Goal: Task Accomplishment & Management: Use online tool/utility

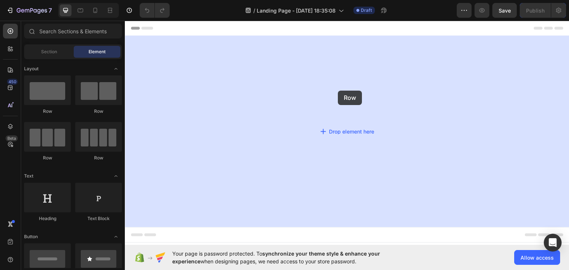
drag, startPoint x: 174, startPoint y: 120, endPoint x: 338, endPoint y: 90, distance: 166.8
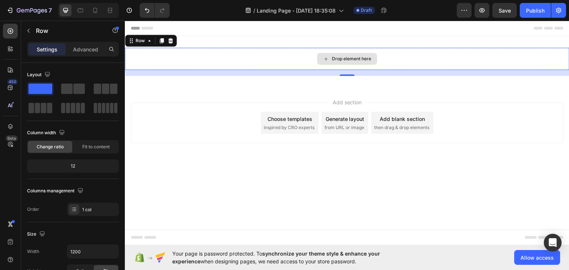
click at [332, 59] on div "Drop element here" at bounding box center [351, 59] width 39 height 6
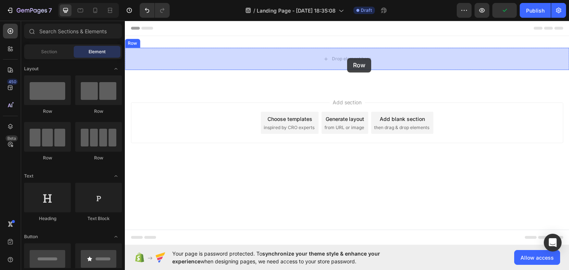
drag, startPoint x: 224, startPoint y: 161, endPoint x: 348, endPoint y: 58, distance: 161.0
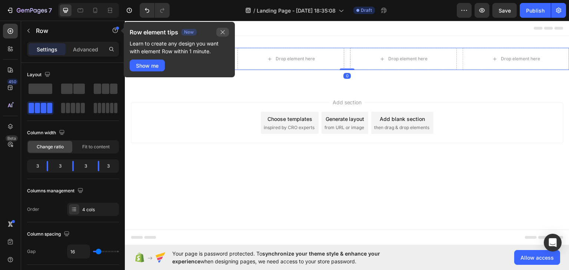
click at [221, 33] on icon "button" at bounding box center [223, 32] width 6 height 6
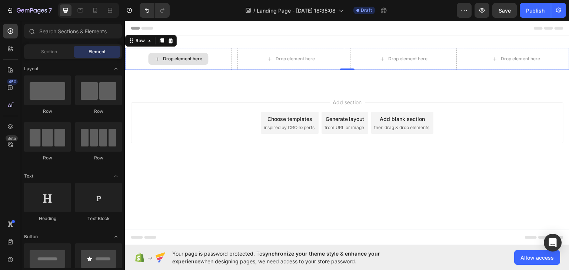
click at [166, 61] on div "Drop element here" at bounding box center [182, 59] width 39 height 6
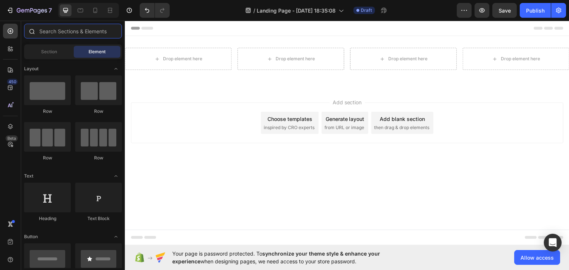
click at [59, 31] on input "text" at bounding box center [73, 31] width 98 height 15
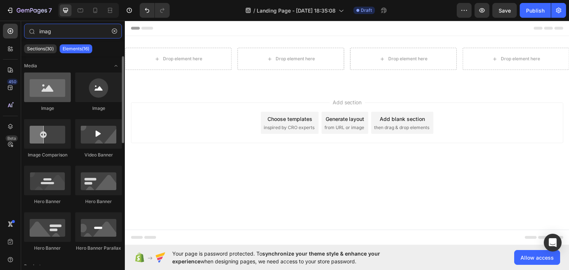
type input "imag"
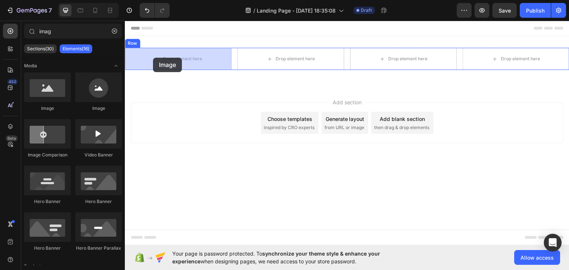
drag, startPoint x: 172, startPoint y: 113, endPoint x: 153, endPoint y: 57, distance: 58.6
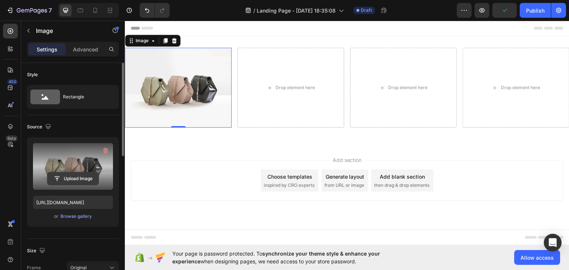
click at [72, 174] on input "file" at bounding box center [72, 179] width 51 height 13
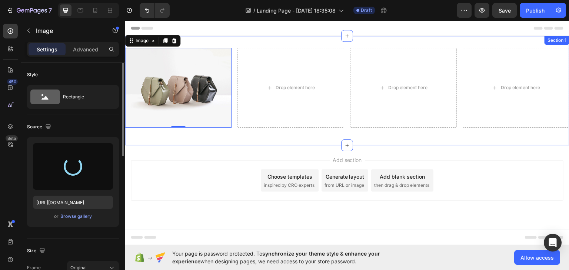
type input "https://cdn.shopify.com/s/files/1/0693/6730/0235/files/gempages_586223864124539…"
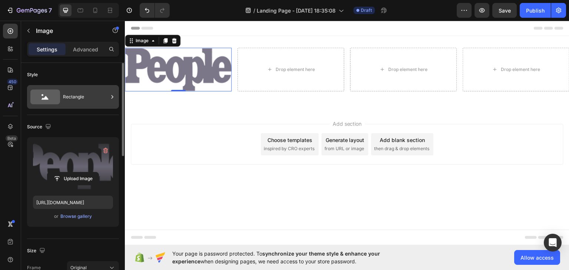
click at [93, 102] on div "Rectangle" at bounding box center [85, 97] width 45 height 17
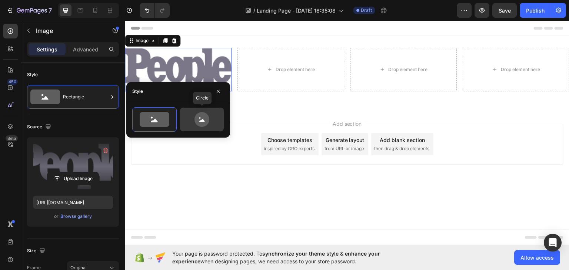
click at [191, 119] on icon at bounding box center [202, 119] width 35 height 15
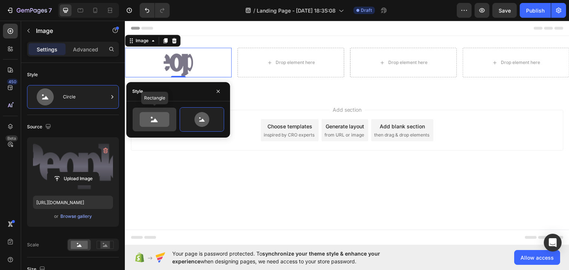
click at [156, 115] on icon at bounding box center [155, 119] width 30 height 15
type input "100"
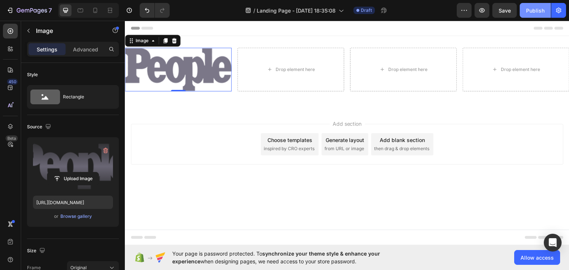
click at [543, 11] on div "Publish" at bounding box center [535, 11] width 19 height 8
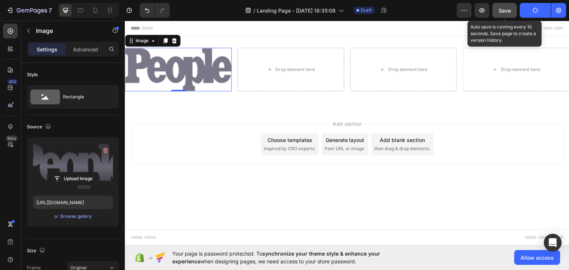
click at [512, 12] on button "Save" at bounding box center [504, 10] width 24 height 15
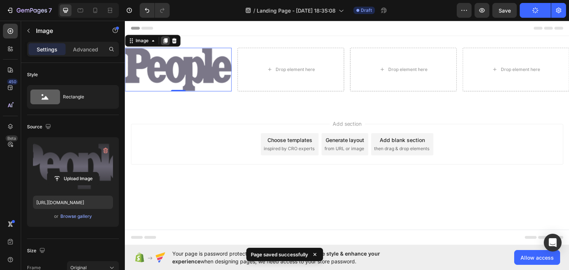
click at [166, 39] on icon at bounding box center [165, 40] width 4 height 5
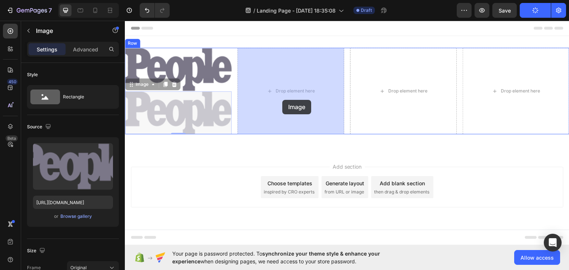
drag, startPoint x: 176, startPoint y: 116, endPoint x: 283, endPoint y: 99, distance: 107.8
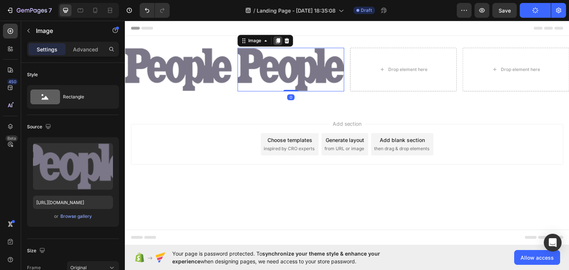
click at [275, 41] on icon at bounding box center [278, 40] width 6 height 6
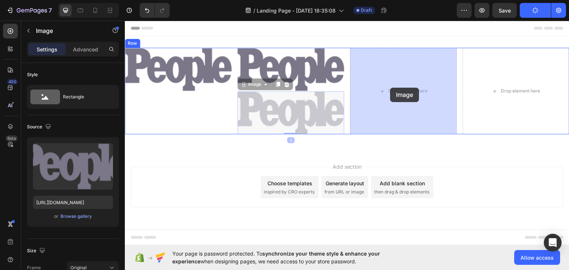
drag, startPoint x: 283, startPoint y: 113, endPoint x: 391, endPoint y: 87, distance: 110.5
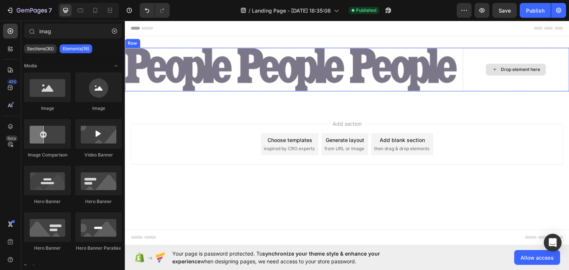
click at [492, 71] on icon at bounding box center [495, 69] width 6 height 6
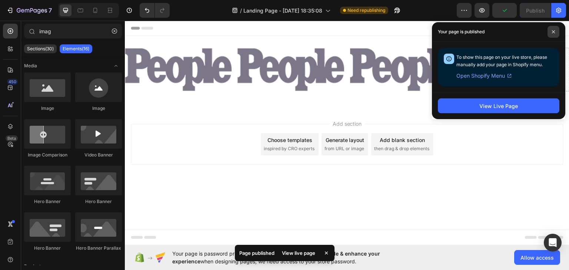
click at [551, 31] on span at bounding box center [554, 32] width 12 height 12
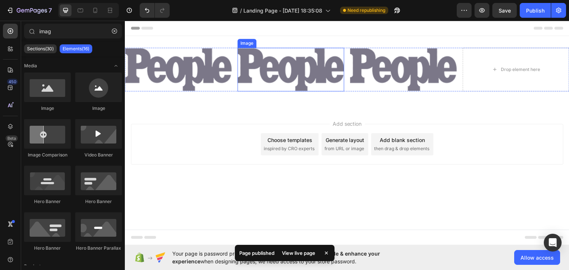
click at [285, 83] on img at bounding box center [290, 69] width 107 height 44
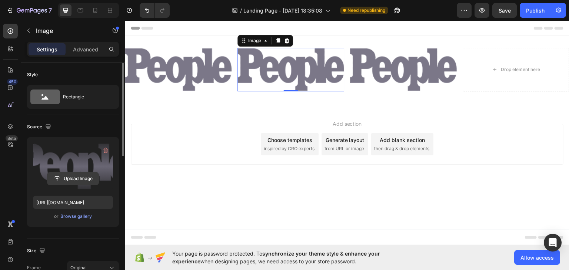
click at [81, 174] on input "file" at bounding box center [72, 179] width 51 height 13
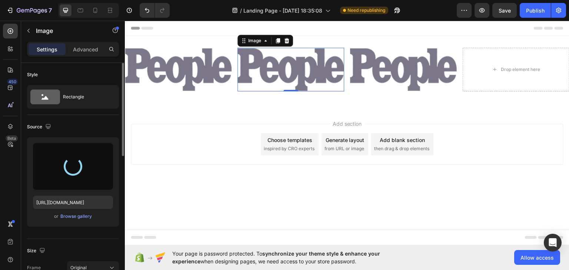
type input "https://cdn.shopify.com/s/files/1/0693/6730/0235/files/gempages_586223864124539…"
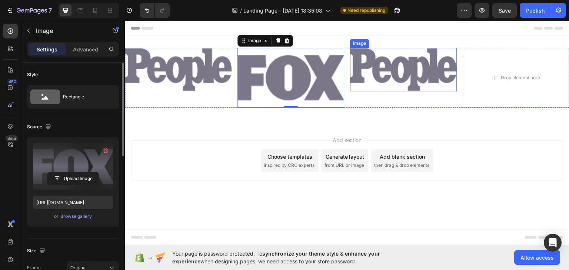
click at [374, 59] on img at bounding box center [403, 69] width 107 height 44
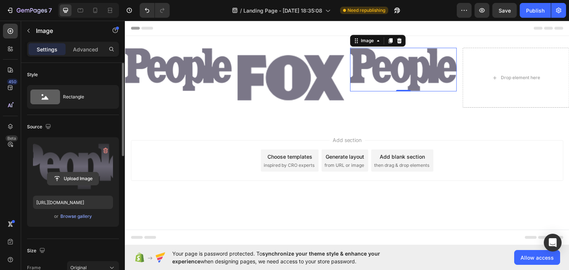
click at [79, 175] on input "file" at bounding box center [72, 179] width 51 height 13
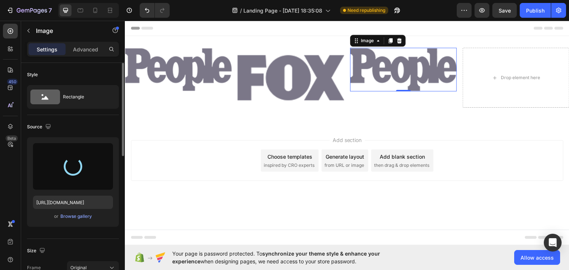
type input "https://cdn.shopify.com/s/files/1/0693/6730/0235/files/gempages_586223864124539…"
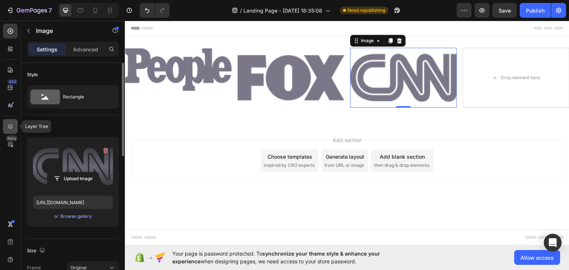
click at [8, 124] on icon at bounding box center [10, 126] width 7 height 7
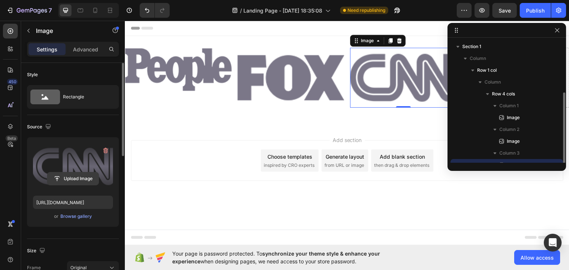
scroll to position [29, 0]
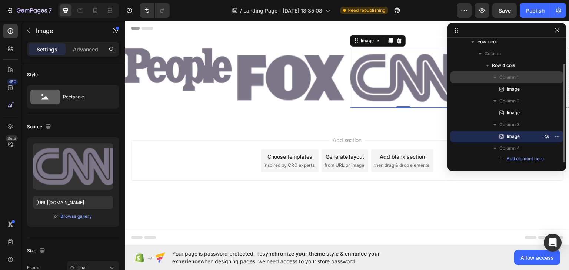
click at [499, 78] on span "Column 1" at bounding box center [508, 77] width 19 height 7
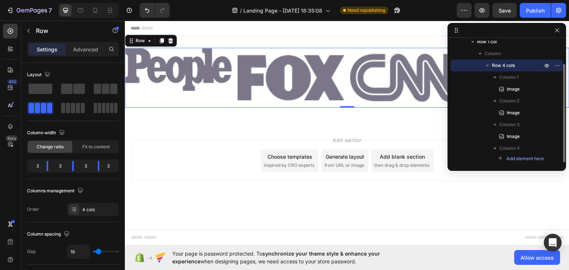
click at [510, 65] on span "Row 4 cols" at bounding box center [503, 65] width 23 height 7
click at [498, 67] on span "Row 4 cols" at bounding box center [503, 65] width 23 height 7
click at [555, 66] on icon "button" at bounding box center [557, 66] width 6 height 6
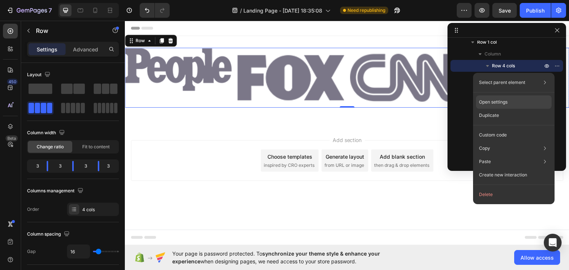
click at [509, 101] on div "Open settings" at bounding box center [514, 102] width 76 height 13
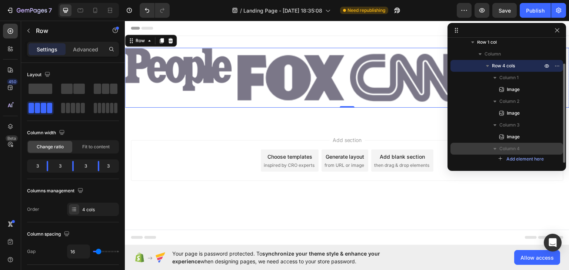
click at [499, 147] on button "button" at bounding box center [495, 148] width 9 height 9
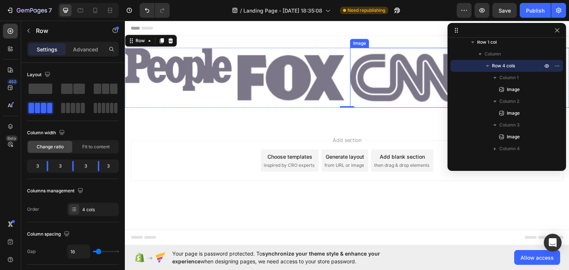
click at [379, 86] on img at bounding box center [403, 77] width 107 height 60
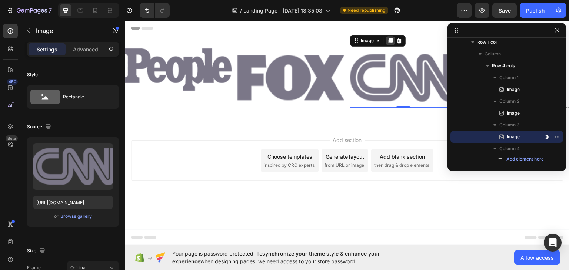
click at [388, 39] on icon at bounding box center [391, 40] width 6 height 6
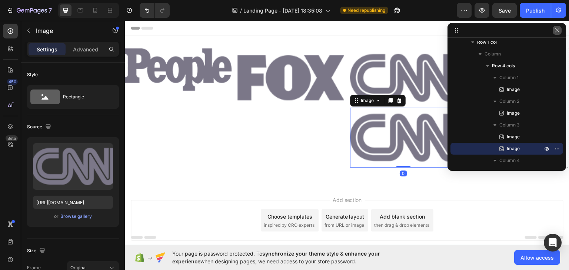
drag, startPoint x: 557, startPoint y: 31, endPoint x: 299, endPoint y: 31, distance: 257.9
click at [557, 31] on icon "button" at bounding box center [557, 30] width 6 height 6
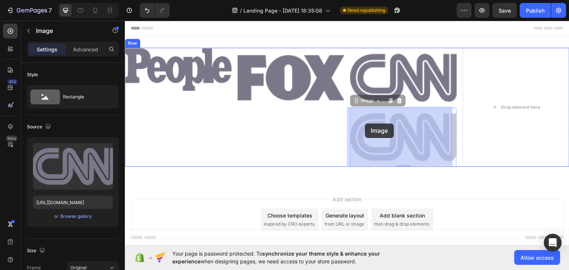
drag, startPoint x: 365, startPoint y: 123, endPoint x: 377, endPoint y: 123, distance: 11.9
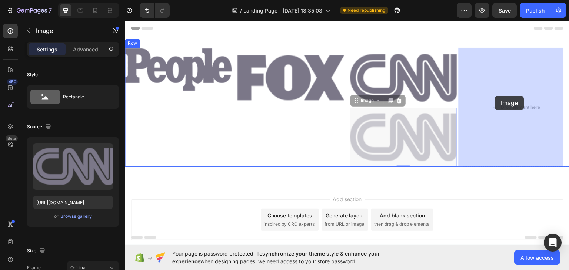
drag, startPoint x: 401, startPoint y: 128, endPoint x: 491, endPoint y: 97, distance: 95.8
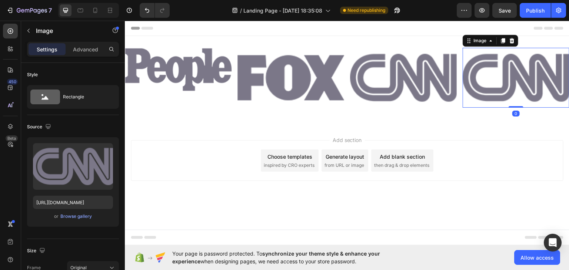
click at [499, 80] on img at bounding box center [516, 77] width 107 height 60
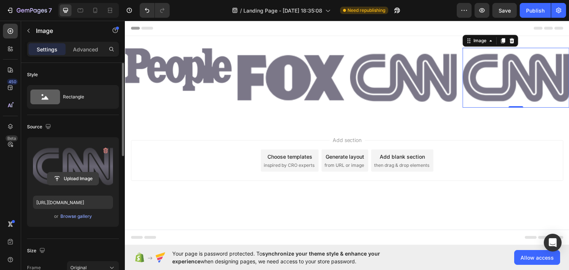
click at [70, 176] on input "file" at bounding box center [72, 179] width 51 height 13
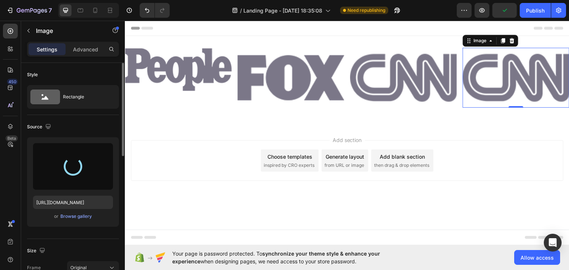
click at [450, 192] on div "Add section Choose templates inspired by CRO experts Generate layout from URL o…" at bounding box center [347, 170] width 445 height 91
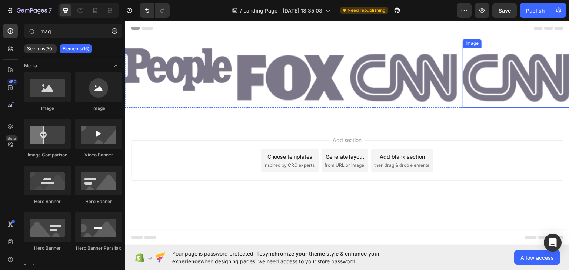
click at [521, 83] on img at bounding box center [516, 77] width 107 height 60
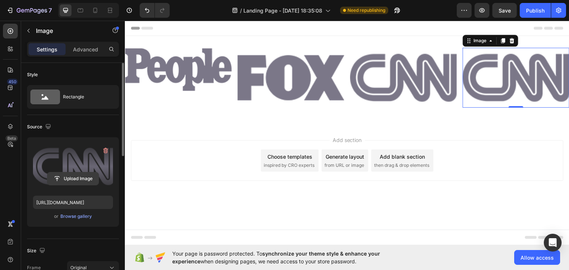
click at [80, 177] on input "file" at bounding box center [72, 179] width 51 height 13
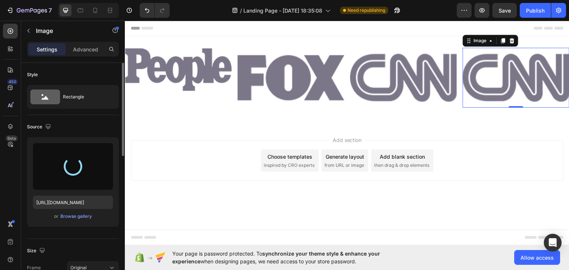
type input "https://cdn.shopify.com/s/files/1/0693/6730/0235/files/gempages_586223864124539…"
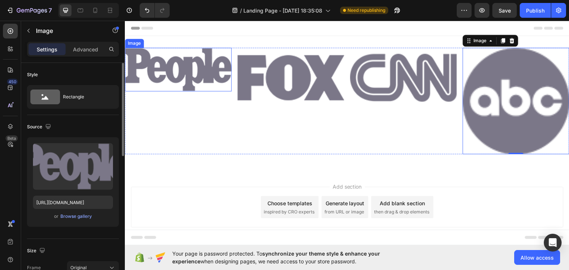
click at [164, 68] on img at bounding box center [178, 69] width 107 height 44
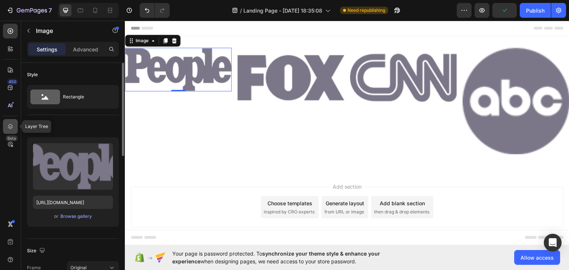
click at [9, 121] on div at bounding box center [10, 126] width 15 height 15
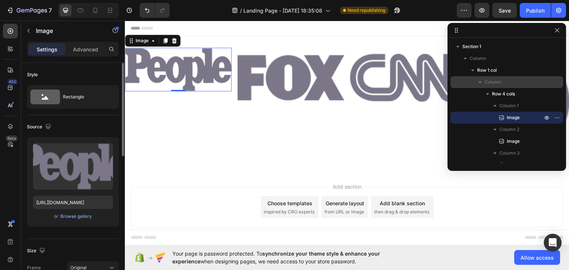
click at [498, 79] on span "Column" at bounding box center [493, 82] width 16 height 7
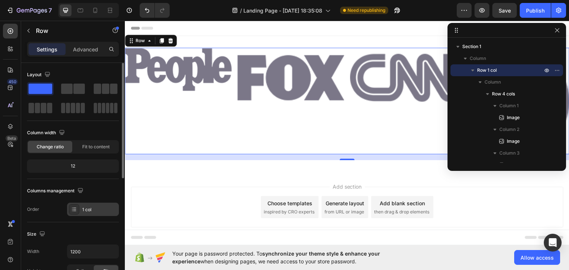
click at [75, 215] on div "1 col" at bounding box center [93, 209] width 52 height 13
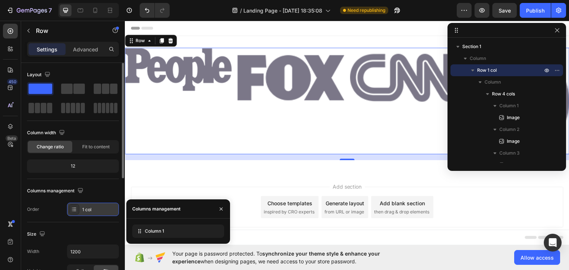
click at [75, 214] on div at bounding box center [74, 210] width 10 height 10
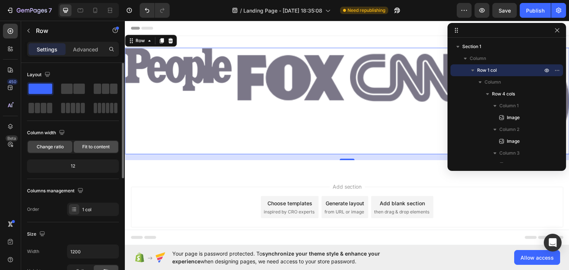
click at [101, 149] on span "Fit to content" at bounding box center [95, 147] width 27 height 7
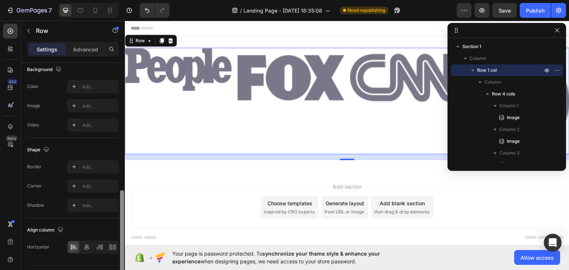
scroll to position [176, 0]
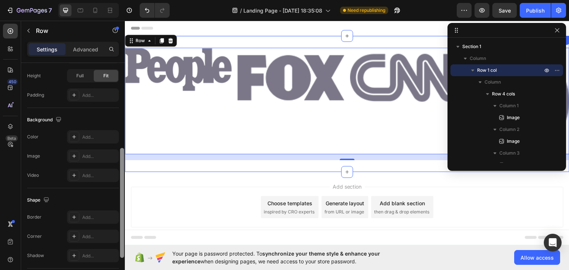
drag, startPoint x: 246, startPoint y: 150, endPoint x: 125, endPoint y: 161, distance: 121.6
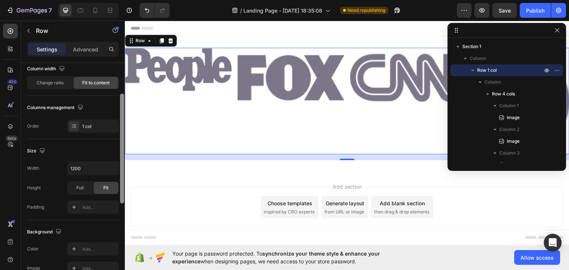
scroll to position [0, 0]
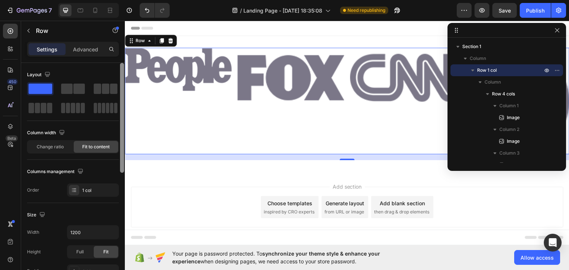
click at [47, 52] on p "Settings" at bounding box center [47, 50] width 21 height 8
click at [73, 109] on span at bounding box center [73, 108] width 4 height 10
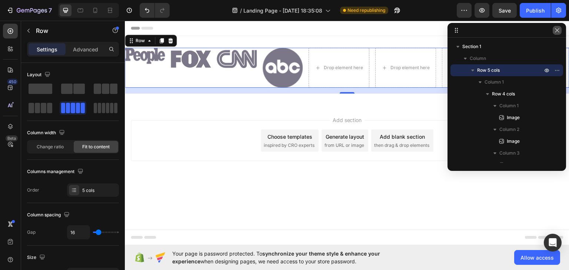
drag, startPoint x: 557, startPoint y: 31, endPoint x: 427, endPoint y: 11, distance: 131.5
click at [557, 31] on icon "button" at bounding box center [557, 30] width 6 height 6
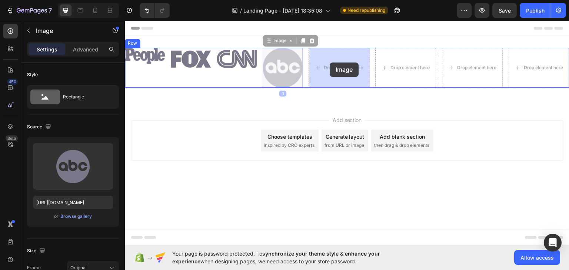
drag, startPoint x: 278, startPoint y: 64, endPoint x: 317, endPoint y: 64, distance: 39.7
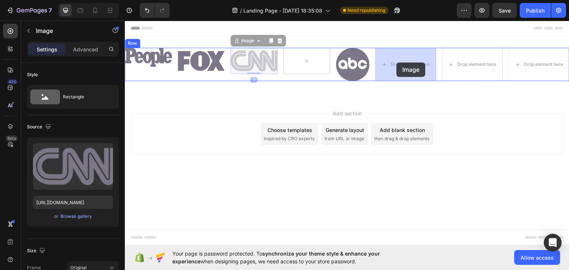
drag, startPoint x: 255, startPoint y: 62, endPoint x: 377, endPoint y: 62, distance: 121.9
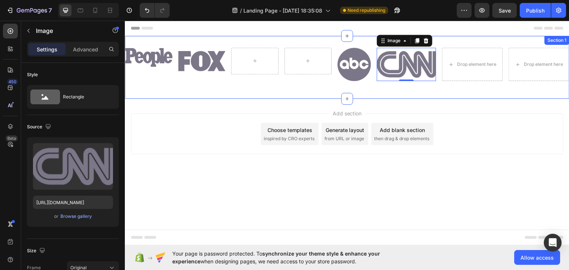
click at [148, 44] on div "Image Image Row Image Image 0 Drop element here Drop element here Row Section 1" at bounding box center [347, 67] width 445 height 63
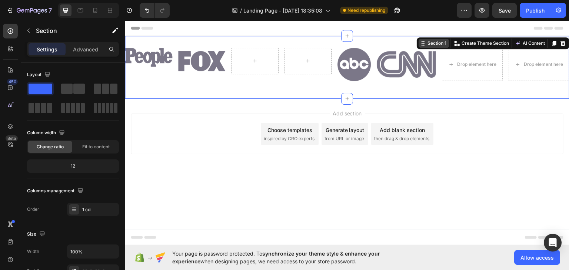
click at [428, 45] on div "Section 1" at bounding box center [437, 43] width 22 height 7
click at [426, 46] on div "Section 1" at bounding box center [437, 43] width 22 height 7
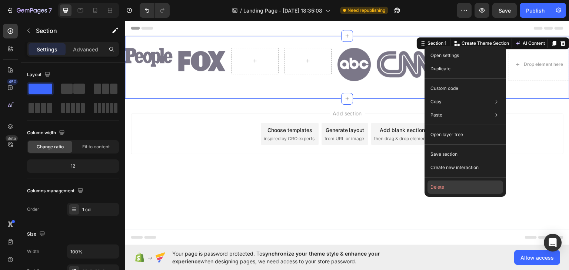
click at [445, 185] on button "Delete" at bounding box center [466, 187] width 76 height 13
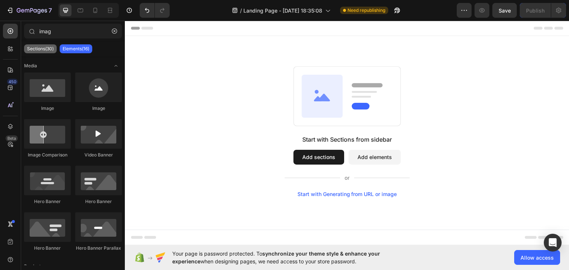
click at [39, 49] on p "Sections(30)" at bounding box center [40, 49] width 27 height 6
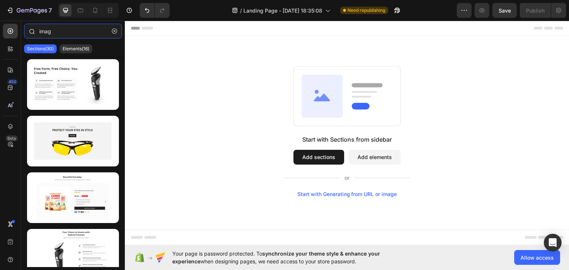
click at [43, 34] on input "imag" at bounding box center [73, 31] width 98 height 15
drag, startPoint x: 80, startPoint y: 33, endPoint x: 40, endPoint y: 33, distance: 39.6
click at [40, 33] on input "imag" at bounding box center [73, 31] width 98 height 15
click at [113, 31] on icon "button" at bounding box center [114, 31] width 5 height 5
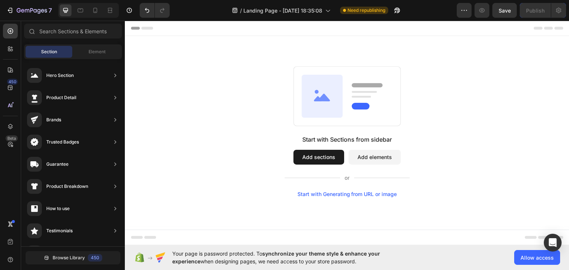
click at [52, 51] on span "Section" at bounding box center [49, 52] width 16 height 7
click at [102, 51] on span "Element" at bounding box center [97, 52] width 17 height 7
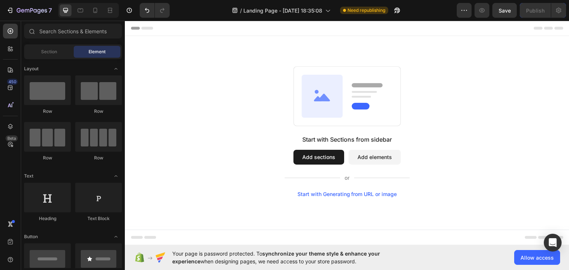
click at [324, 156] on button "Add sections" at bounding box center [318, 157] width 51 height 15
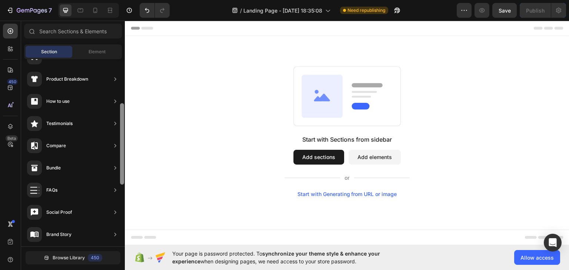
scroll to position [120, 0]
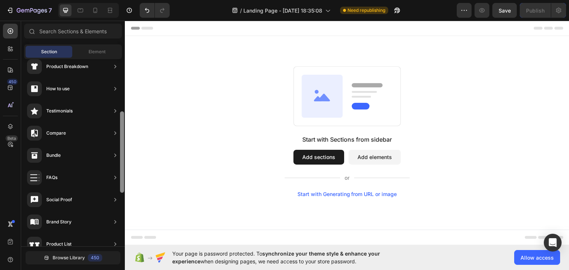
drag, startPoint x: 246, startPoint y: 106, endPoint x: 126, endPoint y: 182, distance: 142.2
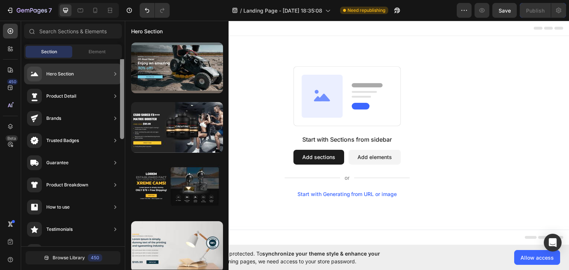
scroll to position [0, 0]
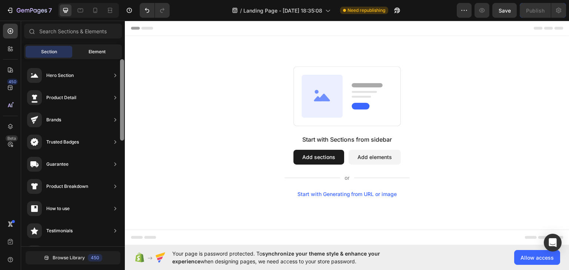
click at [93, 51] on span "Element" at bounding box center [97, 52] width 17 height 7
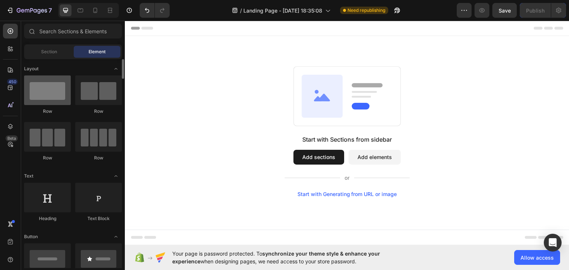
click at [49, 93] on div at bounding box center [47, 91] width 47 height 30
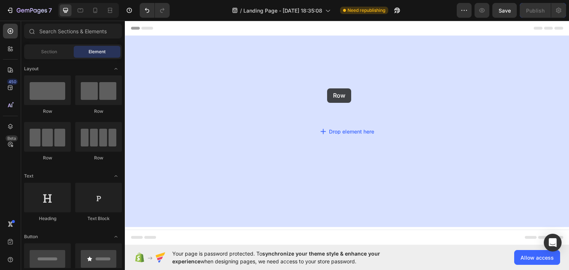
drag, startPoint x: 173, startPoint y: 114, endPoint x: 326, endPoint y: 88, distance: 155.9
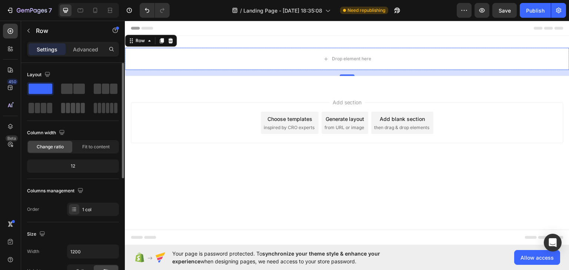
click at [74, 107] on span at bounding box center [73, 108] width 4 height 10
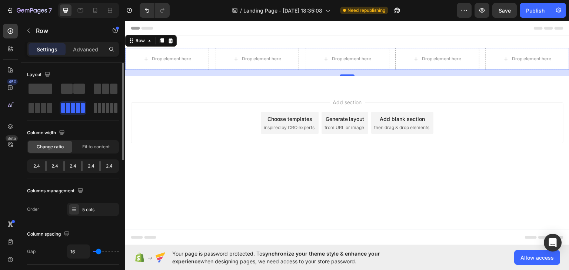
click at [93, 108] on div at bounding box center [105, 108] width 27 height 13
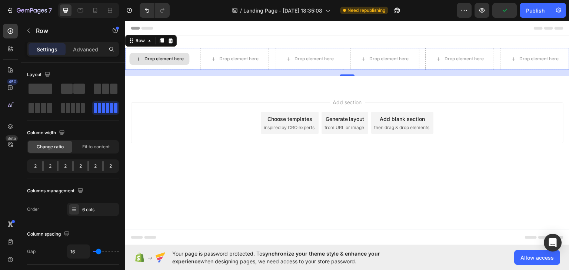
drag, startPoint x: 170, startPoint y: 108, endPoint x: 179, endPoint y: 55, distance: 54.2
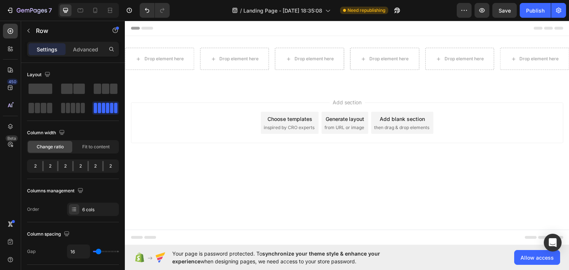
click at [225, 108] on div "Add section Choose templates inspired by CRO experts Generate layout from URL o…" at bounding box center [347, 122] width 433 height 41
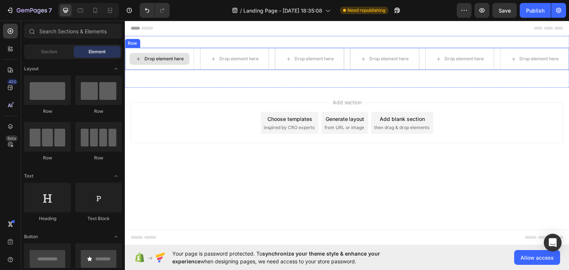
click at [163, 62] on div "Drop element here" at bounding box center [159, 59] width 60 height 12
drag, startPoint x: 167, startPoint y: 112, endPoint x: 173, endPoint y: 62, distance: 50.0
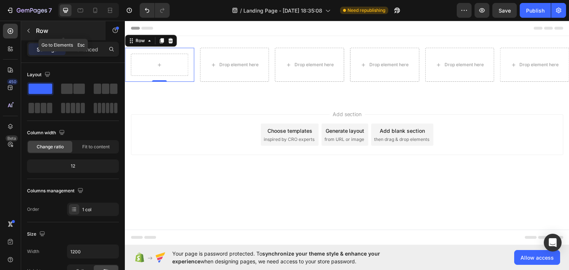
click at [62, 31] on p "Row" at bounding box center [67, 30] width 63 height 9
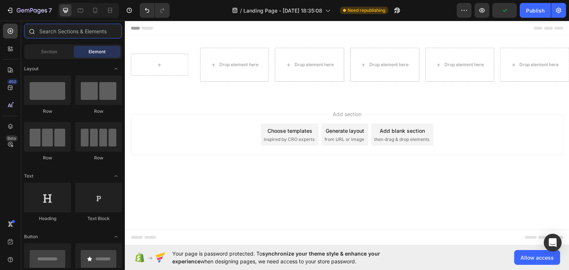
click at [62, 29] on input "text" at bounding box center [73, 31] width 98 height 15
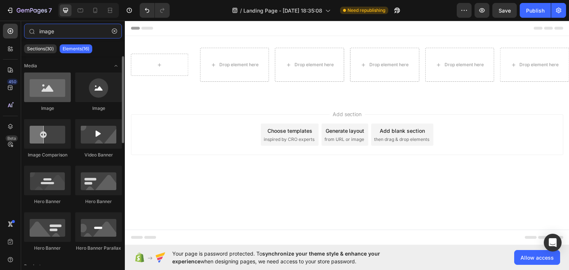
type input "image"
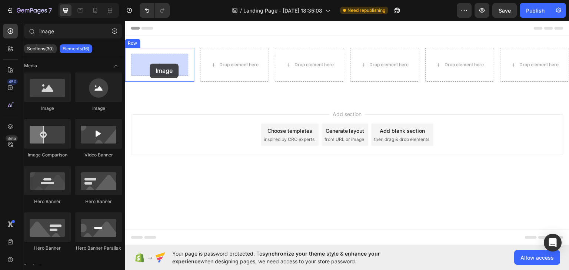
drag, startPoint x: 166, startPoint y: 119, endPoint x: 150, endPoint y: 63, distance: 57.6
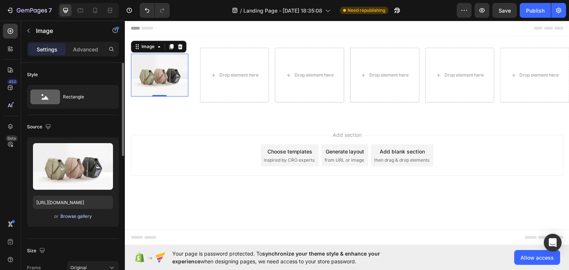
click at [70, 217] on div "Browse gallery" at bounding box center [75, 216] width 31 height 7
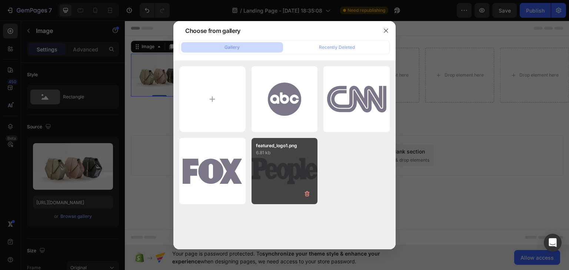
click at [289, 165] on div "featured_logo1.png 6.81 kb" at bounding box center [285, 171] width 66 height 66
type input "https://cdn.shopify.com/s/files/1/0693/6730/0235/files/gempages_586223864124539…"
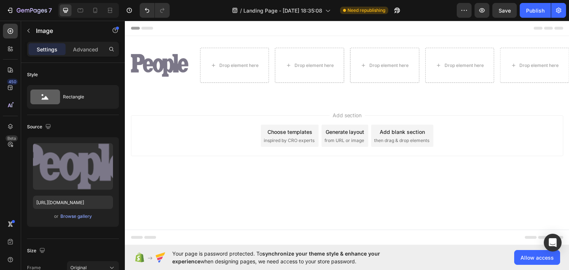
click at [200, 137] on div "Add section Choose templates inspired by CRO experts Generate layout from URL o…" at bounding box center [347, 135] width 433 height 41
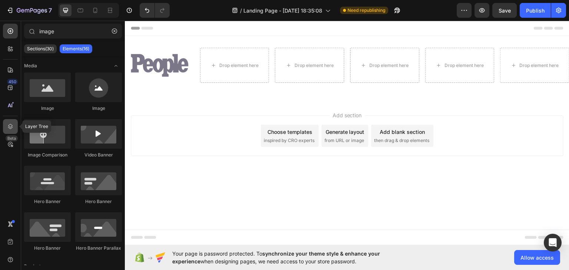
click at [9, 120] on div at bounding box center [10, 126] width 15 height 15
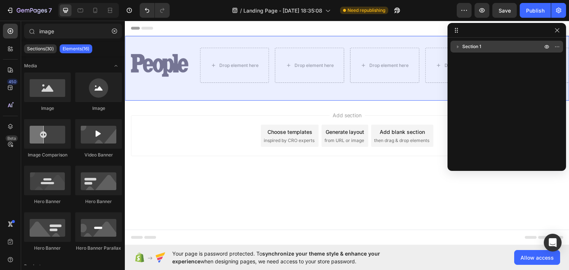
click at [468, 49] on span "Section 1" at bounding box center [471, 46] width 19 height 7
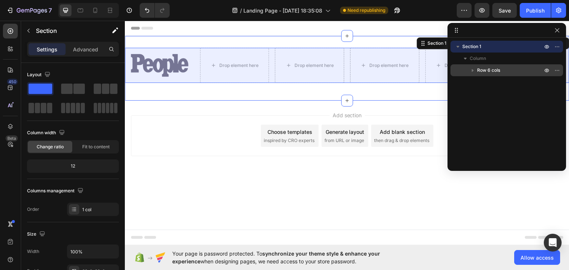
click at [483, 69] on span "Row 6 cols" at bounding box center [488, 70] width 23 height 7
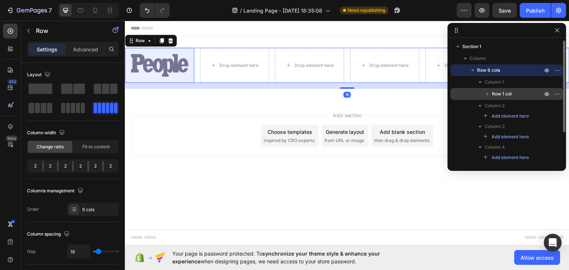
click at [496, 92] on span "Row 1 col" at bounding box center [502, 93] width 20 height 7
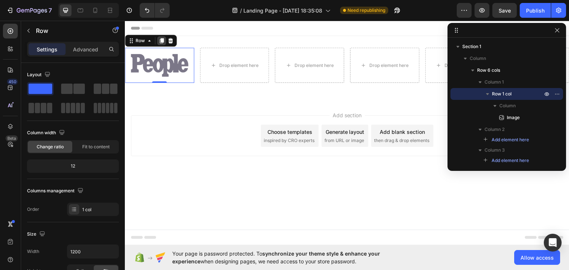
click at [160, 39] on icon at bounding box center [162, 40] width 4 height 5
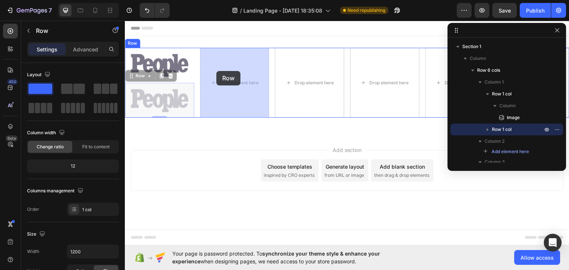
drag, startPoint x: 142, startPoint y: 78, endPoint x: 216, endPoint y: 71, distance: 74.5
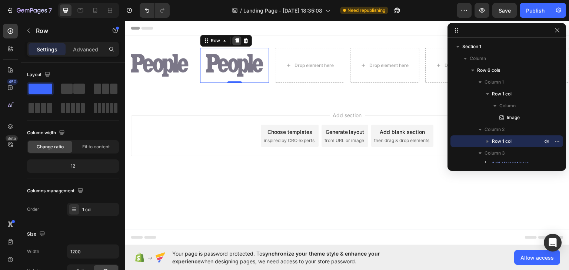
click at [235, 40] on icon at bounding box center [237, 40] width 6 height 6
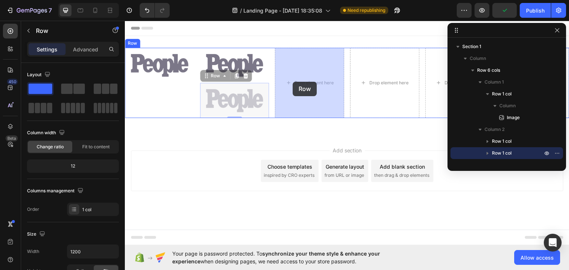
drag, startPoint x: 215, startPoint y: 78, endPoint x: 281, endPoint y: 82, distance: 66.1
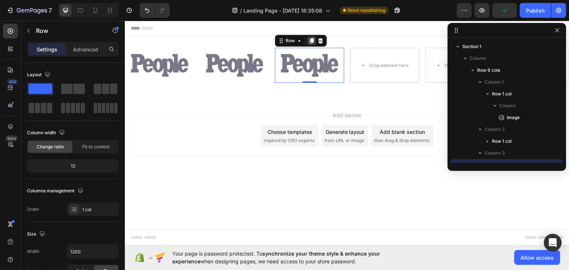
click at [310, 43] on icon at bounding box center [312, 40] width 6 height 6
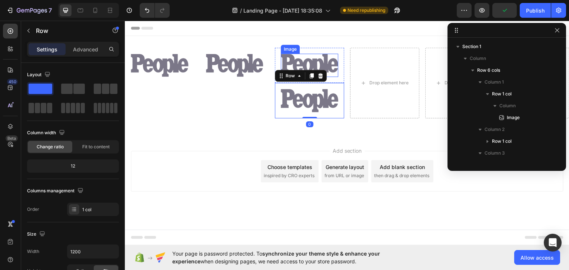
scroll to position [81, 0]
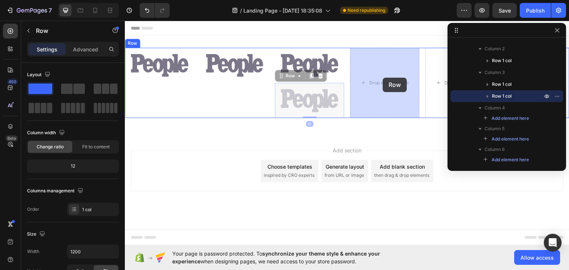
drag, startPoint x: 285, startPoint y: 77, endPoint x: 373, endPoint y: 77, distance: 87.8
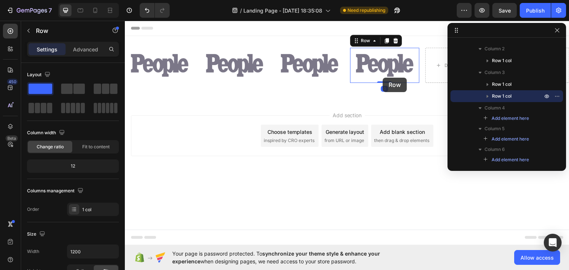
scroll to position [73, 0]
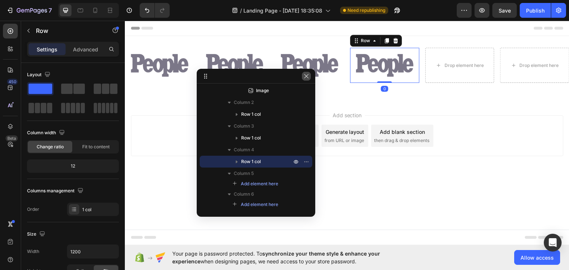
drag, startPoint x: 533, startPoint y: 33, endPoint x: 308, endPoint y: 72, distance: 228.2
click at [385, 42] on icon at bounding box center [387, 40] width 6 height 6
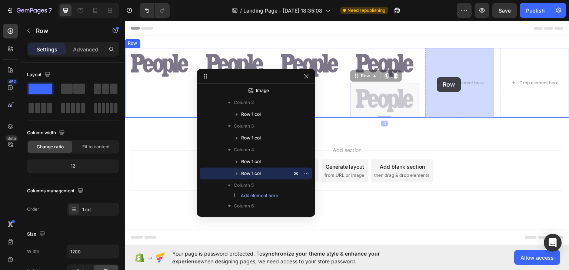
drag, startPoint x: 361, startPoint y: 76, endPoint x: 431, endPoint y: 77, distance: 70.0
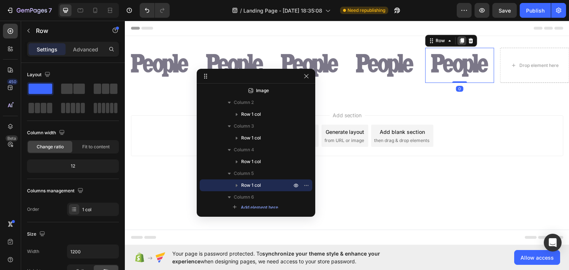
click at [462, 40] on icon at bounding box center [462, 40] width 4 height 5
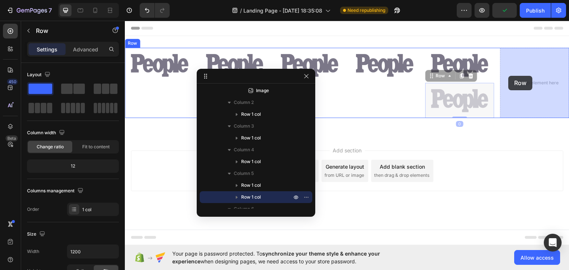
drag, startPoint x: 432, startPoint y: 76, endPoint x: 509, endPoint y: 76, distance: 77.1
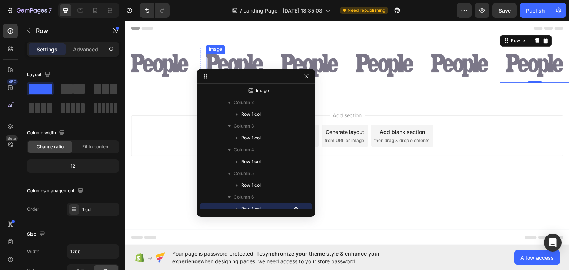
click at [247, 54] on img at bounding box center [234, 64] width 57 height 23
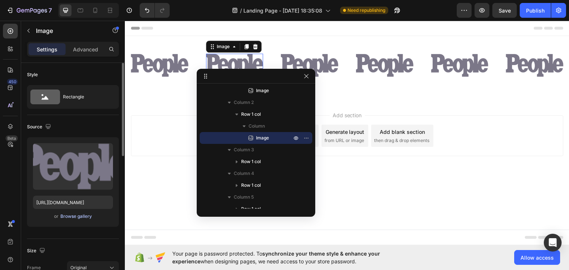
click at [79, 217] on div "Browse gallery" at bounding box center [75, 216] width 31 height 7
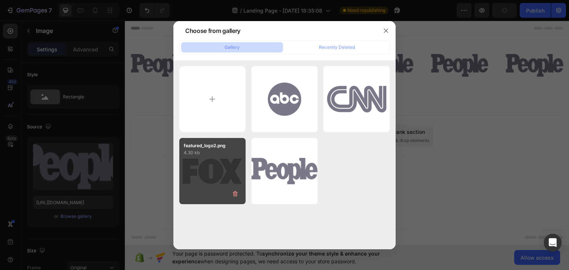
click at [236, 168] on div "featured_logo2.png 4.30 kb" at bounding box center [212, 171] width 66 height 66
type input "https://cdn.shopify.com/s/files/1/0693/6730/0235/files/gempages_586223864124539…"
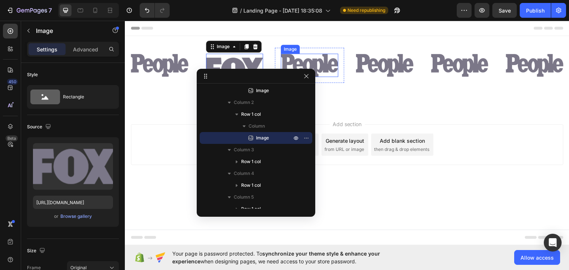
click at [314, 60] on img at bounding box center [309, 64] width 57 height 23
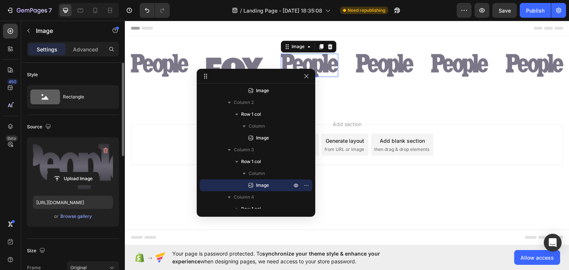
click at [84, 166] on label at bounding box center [73, 166] width 80 height 47
click at [84, 173] on input "file" at bounding box center [72, 179] width 51 height 13
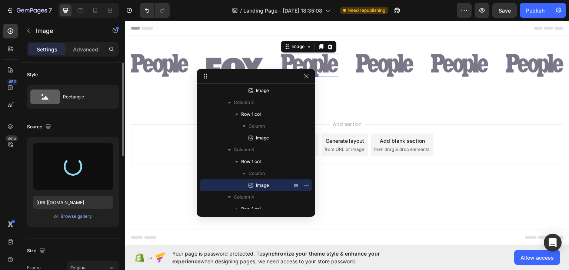
type input "https://cdn.shopify.com/s/files/1/0693/6730/0235/files/gempages_586223864124539…"
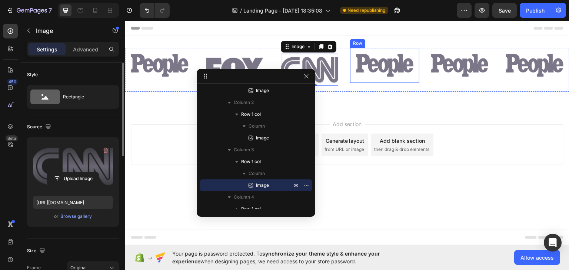
click at [378, 64] on img at bounding box center [384, 64] width 57 height 23
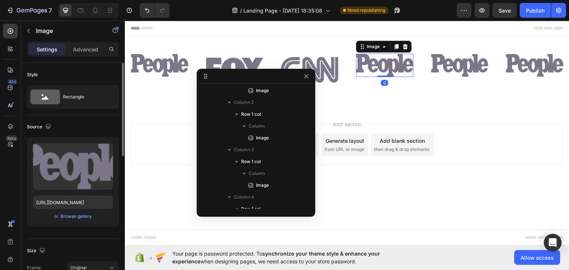
scroll to position [150, 0]
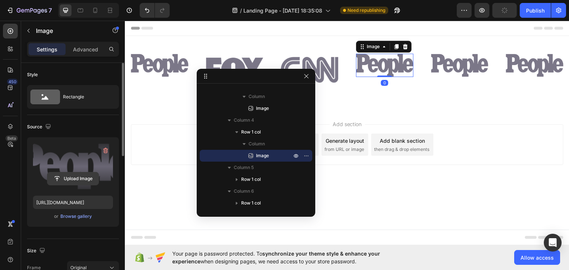
click at [74, 175] on input "file" at bounding box center [72, 179] width 51 height 13
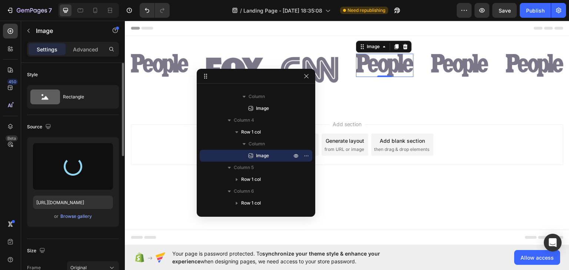
type input "https://cdn.shopify.com/s/files/1/0693/6730/0235/files/gempages_586223864124539…"
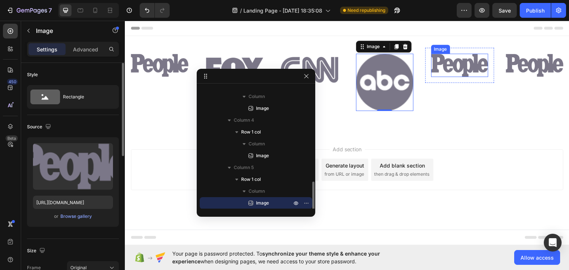
click at [465, 67] on img at bounding box center [459, 64] width 57 height 23
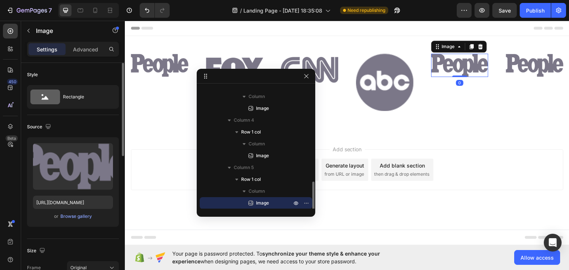
scroll to position [174, 0]
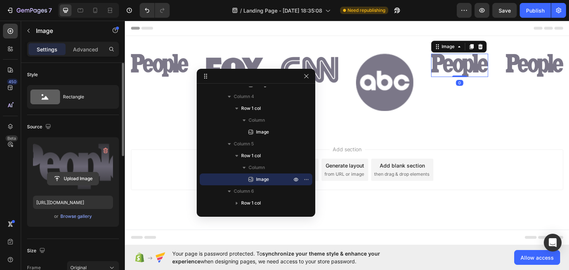
click at [79, 179] on input "file" at bounding box center [72, 179] width 51 height 13
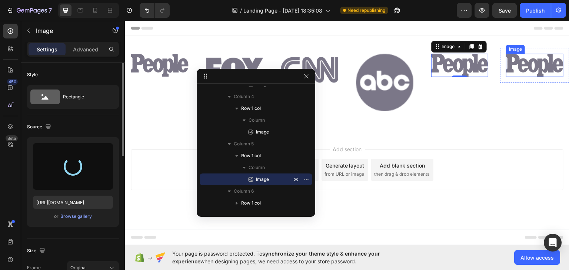
type input "https://cdn.shopify.com/s/files/1/0693/6730/0235/files/gempages_586223864124539…"
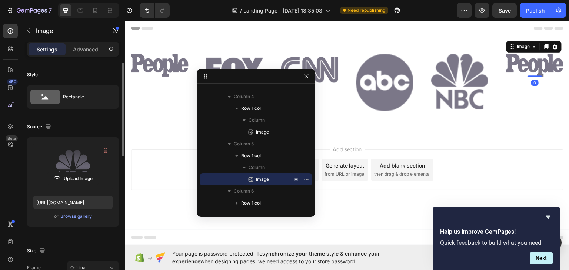
click at [532, 69] on img at bounding box center [534, 64] width 57 height 23
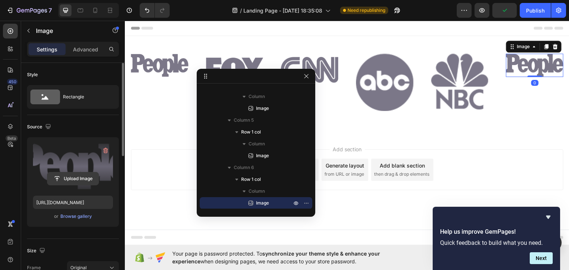
click at [77, 179] on input "file" at bounding box center [72, 179] width 51 height 13
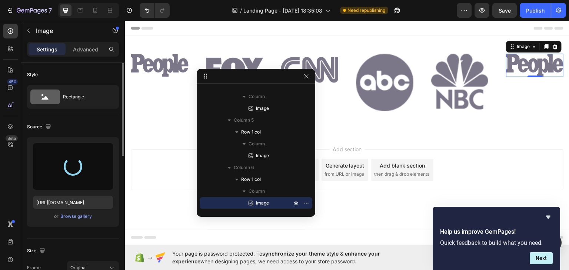
type input "https://cdn.shopify.com/s/files/1/0693/6730/0235/files/gempages_586223864124539…"
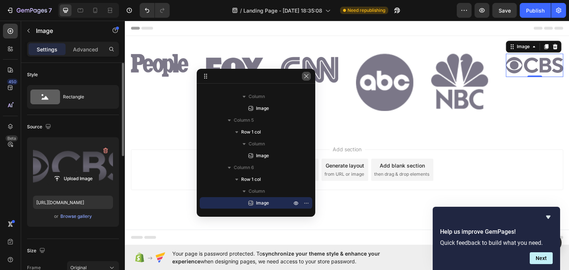
drag, startPoint x: 305, startPoint y: 76, endPoint x: 81, endPoint y: 73, distance: 224.2
click at [305, 76] on icon "button" at bounding box center [306, 76] width 6 height 6
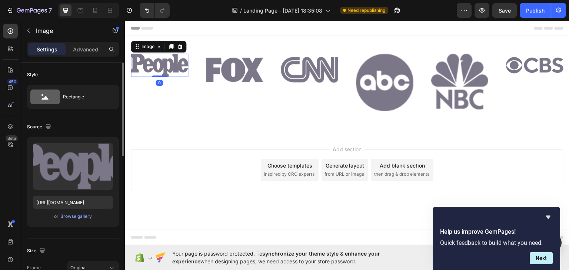
click at [170, 56] on img at bounding box center [159, 64] width 57 height 23
click at [9, 135] on div "450 Beta" at bounding box center [10, 120] width 15 height 193
click at [10, 127] on icon at bounding box center [10, 126] width 7 height 7
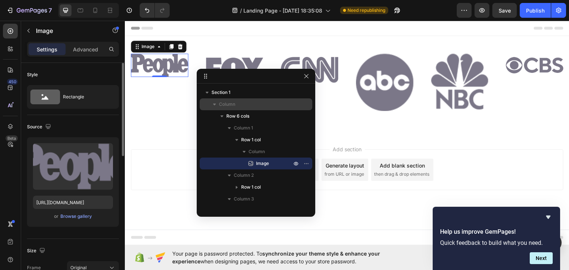
click at [239, 102] on p "Column" at bounding box center [256, 104] width 74 height 7
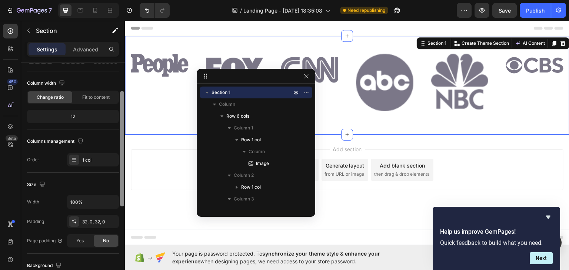
scroll to position [67, 0]
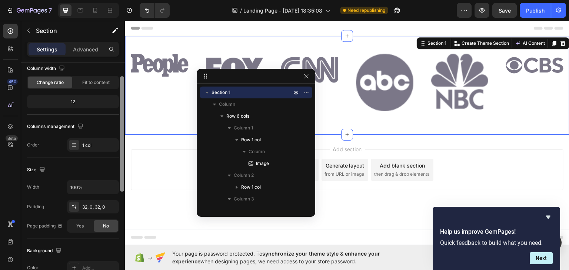
drag, startPoint x: 122, startPoint y: 106, endPoint x: 123, endPoint y: 143, distance: 37.1
click at [123, 140] on div at bounding box center [122, 134] width 4 height 116
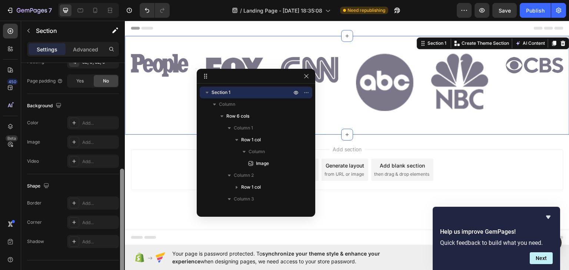
drag, startPoint x: 247, startPoint y: 176, endPoint x: 126, endPoint y: 233, distance: 133.8
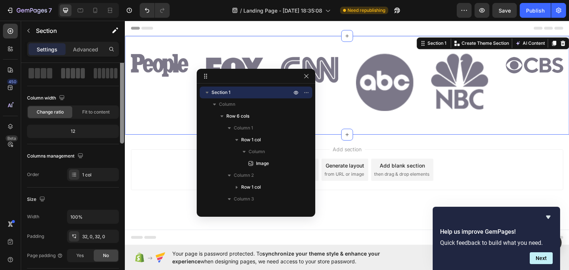
scroll to position [0, 0]
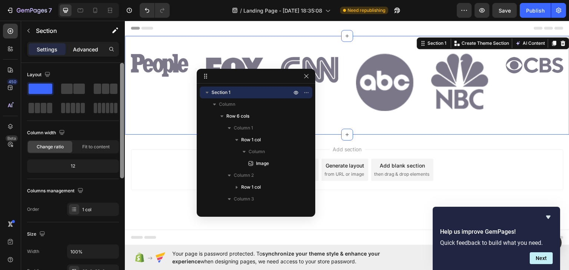
click at [94, 51] on p "Advanced" at bounding box center [85, 50] width 25 height 8
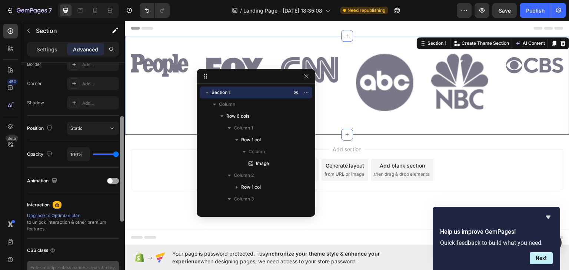
scroll to position [239, 0]
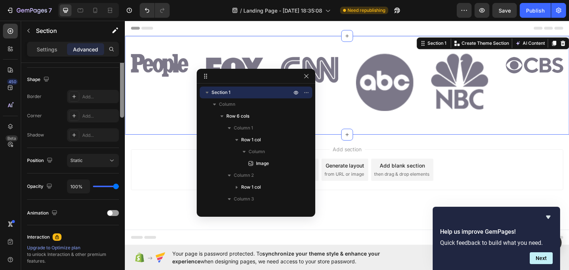
drag, startPoint x: 123, startPoint y: 134, endPoint x: 120, endPoint y: 172, distance: 37.9
click at [117, 173] on div "Display on Desktop Yes No Tablet Yes No Mobile Yes No Spacing (px) 0 0 0 0 32 0…" at bounding box center [73, 177] width 104 height 229
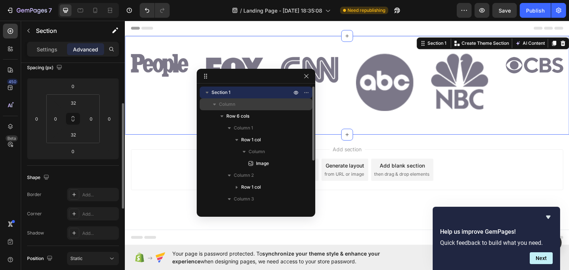
click at [226, 104] on span "Column" at bounding box center [227, 104] width 16 height 7
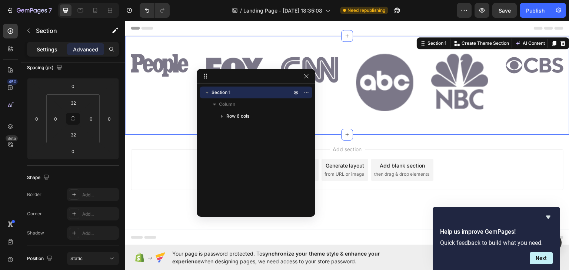
click at [40, 53] on div "Settings" at bounding box center [47, 49] width 37 height 12
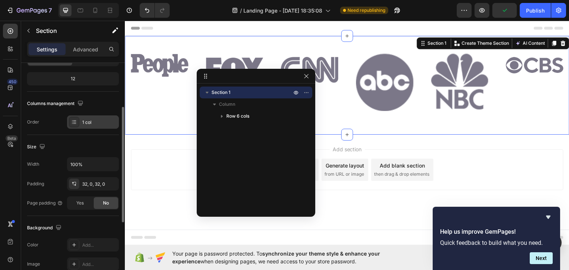
click at [77, 125] on div at bounding box center [74, 122] width 10 height 10
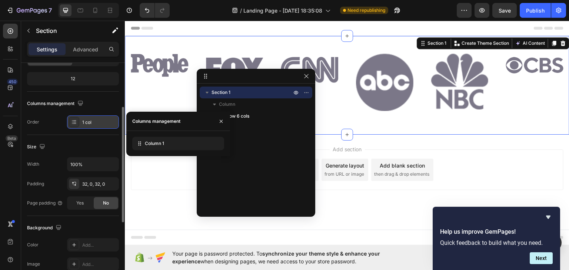
click at [77, 125] on div at bounding box center [74, 122] width 10 height 10
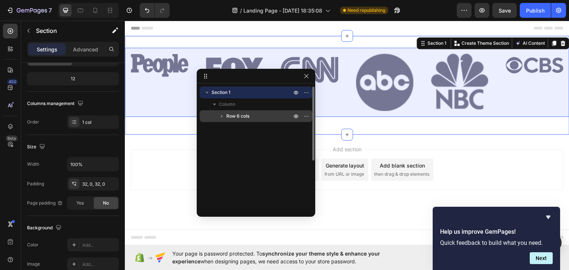
click at [229, 114] on span "Row 6 cols" at bounding box center [237, 116] width 23 height 7
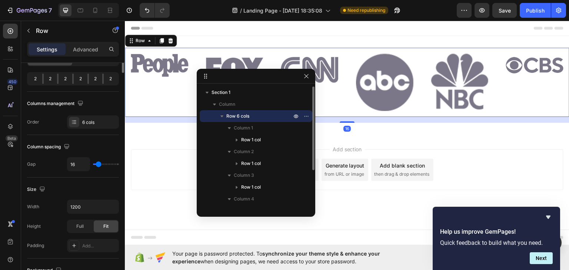
scroll to position [0, 0]
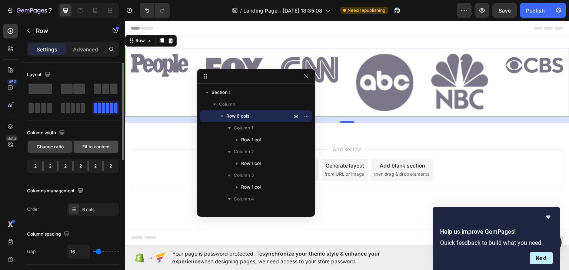
click at [107, 149] on span "Fit to content" at bounding box center [95, 147] width 27 height 7
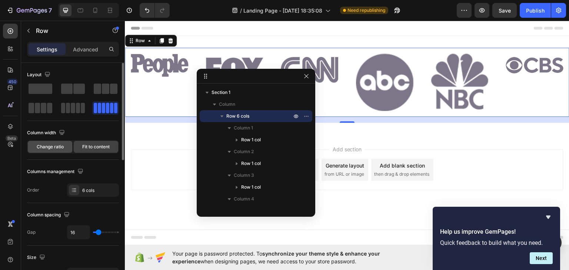
click at [63, 148] on span "Change ratio" at bounding box center [50, 147] width 27 height 7
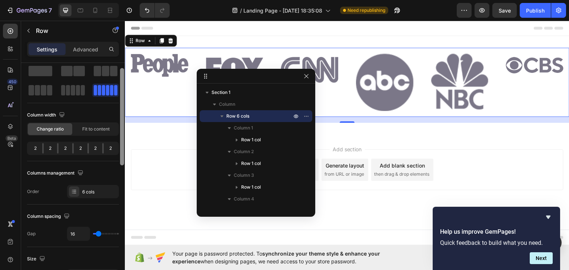
scroll to position [37, 0]
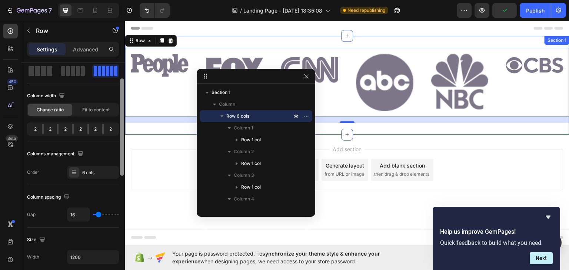
drag, startPoint x: 246, startPoint y: 155, endPoint x: 130, endPoint y: 132, distance: 118.7
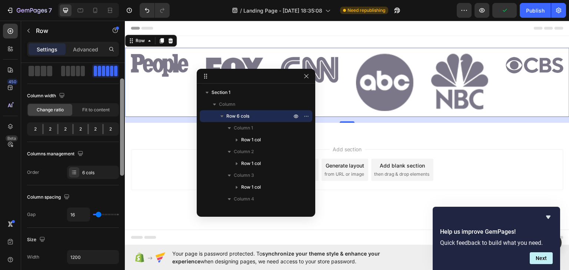
scroll to position [0, 0]
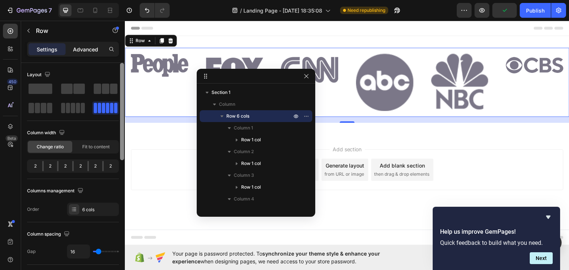
click at [90, 52] on p "Advanced" at bounding box center [85, 50] width 25 height 8
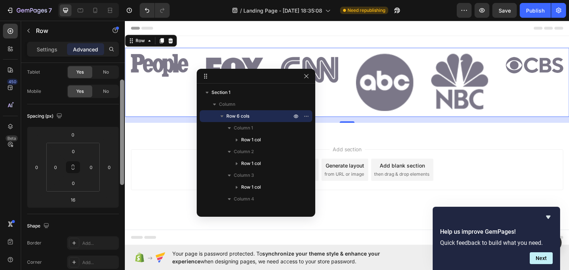
scroll to position [41, 0]
drag, startPoint x: 246, startPoint y: 119, endPoint x: 127, endPoint y: 159, distance: 125.5
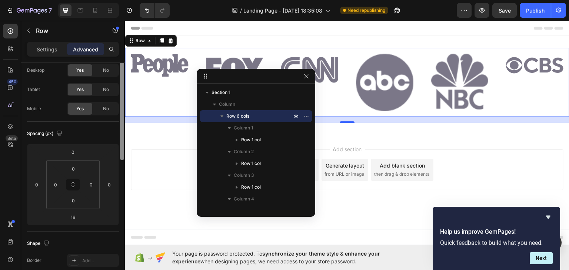
scroll to position [0, 0]
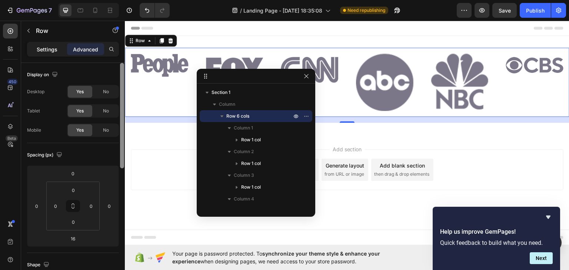
click at [46, 50] on p "Settings" at bounding box center [47, 50] width 21 height 8
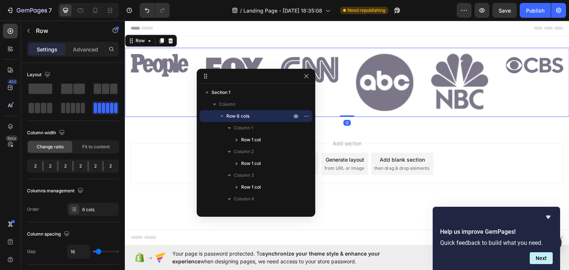
drag, startPoint x: 349, startPoint y: 121, endPoint x: 352, endPoint y: 109, distance: 12.3
click at [352, 109] on div "Image Row Image Row Image Row Image Row Image Row Image Row Row 0" at bounding box center [347, 81] width 445 height 69
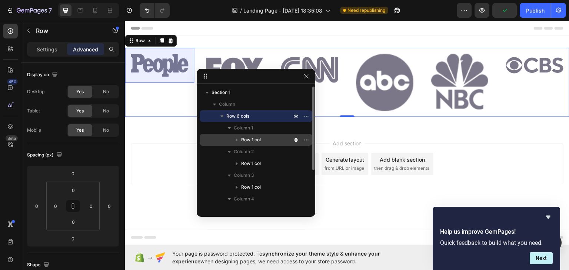
click at [253, 137] on span "Row 1 col" at bounding box center [251, 139] width 20 height 7
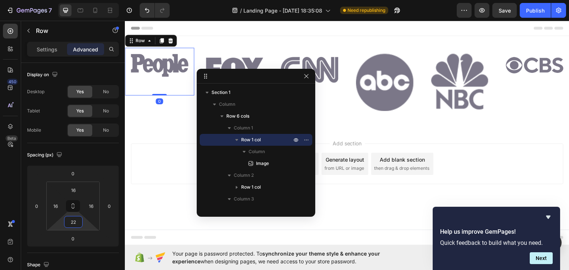
type input "0"
drag, startPoint x: 72, startPoint y: 229, endPoint x: 78, endPoint y: 242, distance: 14.1
click at [78, 0] on html "7 Version history / Landing Page - Sep 27, 18:35:08 Need republishing Preview S…" at bounding box center [284, 0] width 569 height 0
drag, startPoint x: 76, startPoint y: 206, endPoint x: 74, endPoint y: 200, distance: 5.8
click at [75, 205] on icon at bounding box center [73, 206] width 6 height 6
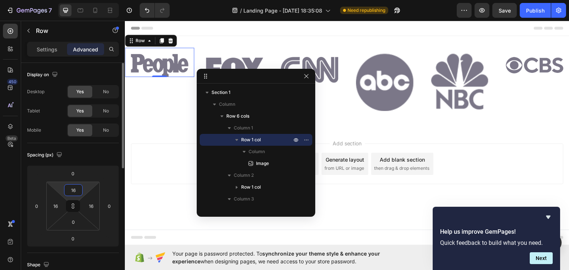
click at [74, 191] on input "16" at bounding box center [73, 190] width 15 height 11
type input "0"
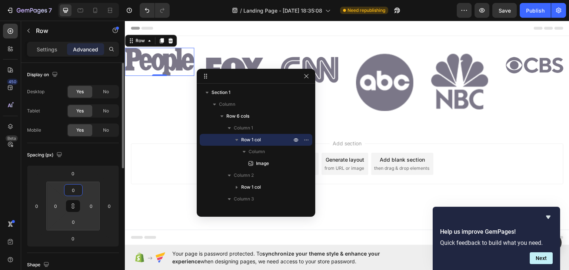
type input "0"
click at [95, 155] on div "Spacing (px)" at bounding box center [73, 155] width 92 height 12
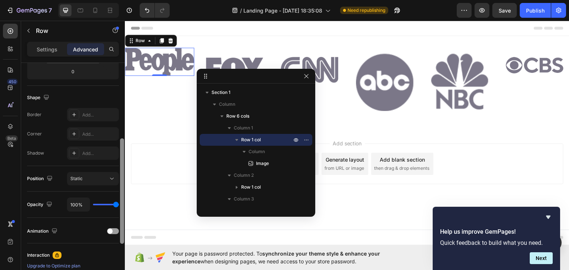
scroll to position [170, 0]
drag, startPoint x: 123, startPoint y: 157, endPoint x: 0, endPoint y: 213, distance: 134.6
click at [124, 236] on div at bounding box center [122, 195] width 4 height 106
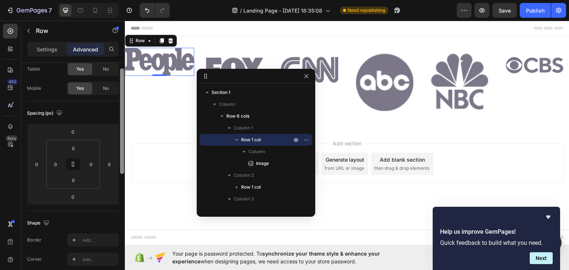
scroll to position [15, 0]
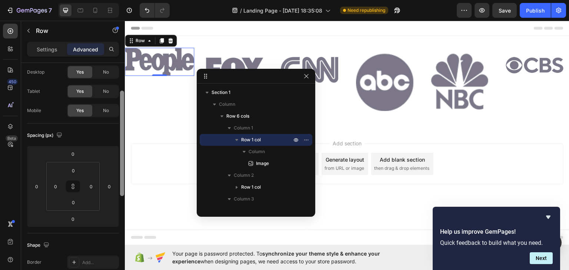
drag, startPoint x: 123, startPoint y: 217, endPoint x: 123, endPoint y: 141, distance: 76.3
click at [123, 145] on div at bounding box center [122, 144] width 4 height 106
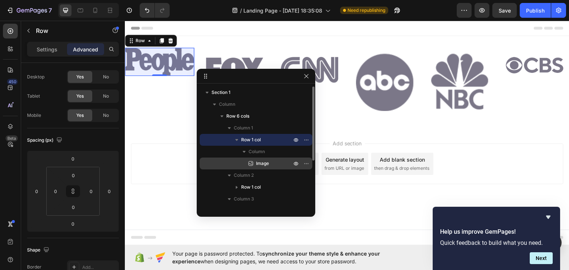
click at [259, 159] on div "Image" at bounding box center [256, 164] width 107 height 12
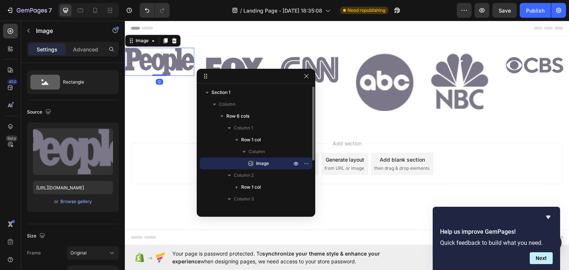
scroll to position [0, 0]
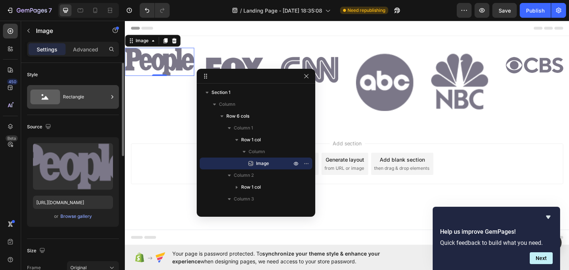
click at [114, 98] on icon at bounding box center [112, 96] width 7 height 7
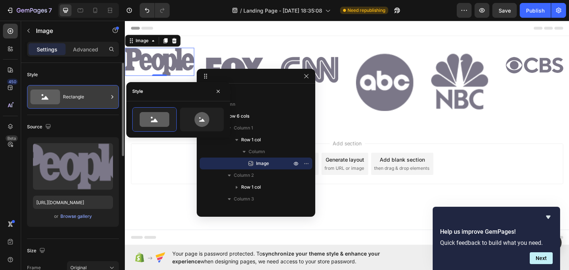
click at [114, 98] on icon at bounding box center [112, 96] width 7 height 7
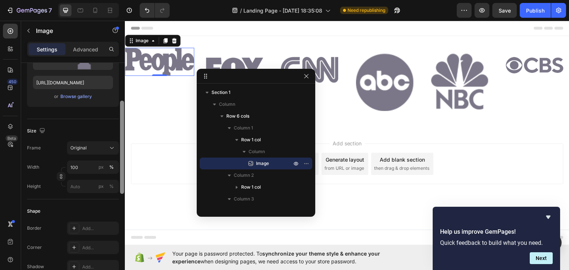
scroll to position [121, 0]
drag, startPoint x: 122, startPoint y: 92, endPoint x: 120, endPoint y: 142, distance: 49.7
click at [120, 142] on div at bounding box center [122, 158] width 4 height 93
click at [115, 144] on icon at bounding box center [111, 146] width 7 height 7
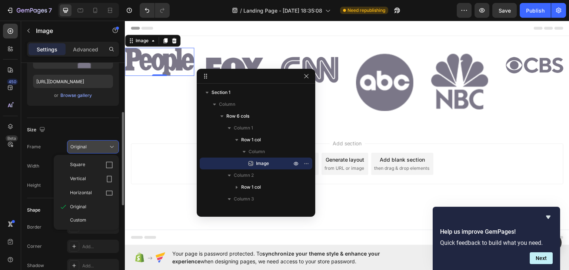
click at [115, 144] on icon at bounding box center [111, 146] width 7 height 7
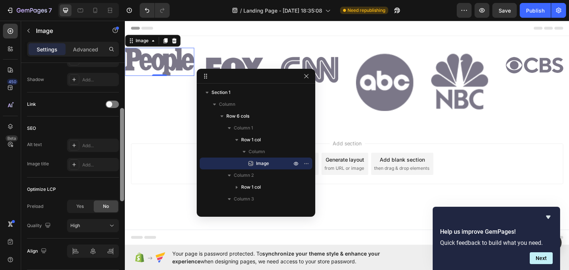
scroll to position [330, 0]
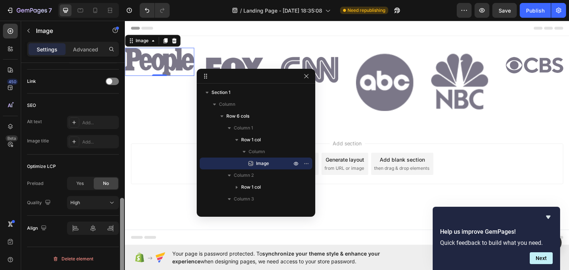
drag, startPoint x: 122, startPoint y: 137, endPoint x: 116, endPoint y: 252, distance: 115.0
click at [116, 252] on div "Style Rectangle Source Upload Image https://cdn.shopify.com/s/files/1/0693/6730…" at bounding box center [73, 177] width 104 height 229
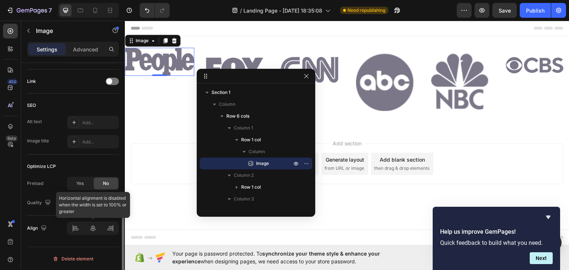
click at [92, 228] on div at bounding box center [93, 228] width 52 height 13
click at [95, 230] on div at bounding box center [93, 228] width 52 height 13
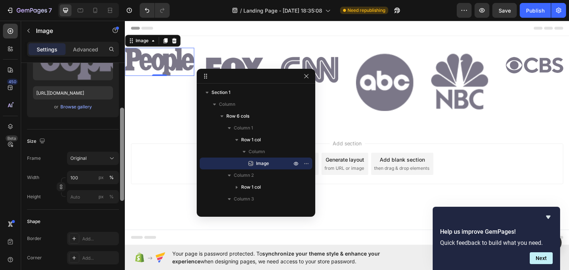
scroll to position [100, 0]
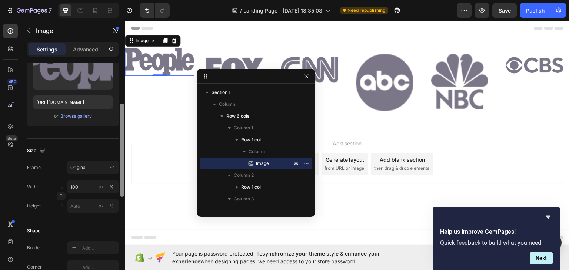
drag, startPoint x: 122, startPoint y: 206, endPoint x: 120, endPoint y: 112, distance: 94.1
click at [120, 112] on div at bounding box center [122, 150] width 4 height 93
click at [103, 166] on div "Original" at bounding box center [88, 168] width 36 height 7
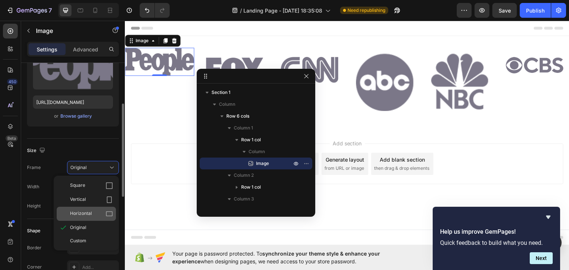
click at [112, 215] on icon at bounding box center [109, 214] width 7 height 5
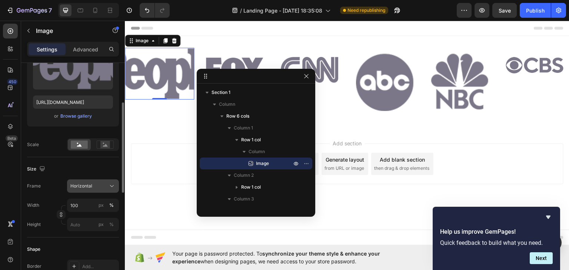
click at [104, 190] on button "Horizontal" at bounding box center [93, 186] width 52 height 13
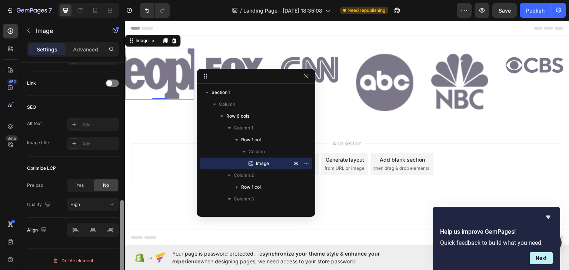
scroll to position [349, 0]
drag, startPoint x: 121, startPoint y: 160, endPoint x: 127, endPoint y: 279, distance: 118.4
click at [127, 0] on html "7 Version history / Landing Page - Sep 27, 18:35:08 Need republishing Preview S…" at bounding box center [284, 0] width 569 height 0
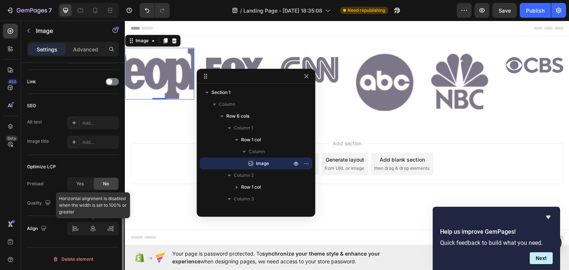
click at [94, 229] on div at bounding box center [93, 228] width 52 height 13
click at [80, 230] on div at bounding box center [93, 228] width 52 height 13
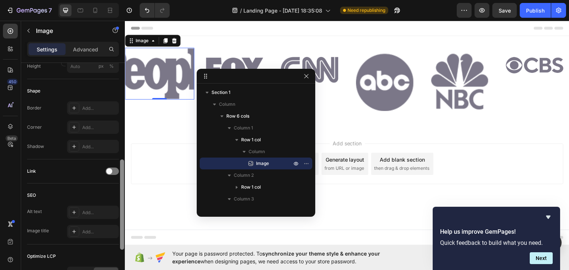
scroll to position [234, 0]
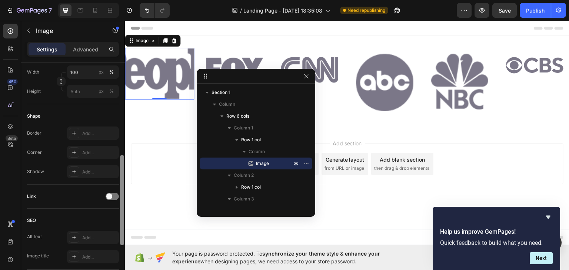
drag, startPoint x: 246, startPoint y: 253, endPoint x: 129, endPoint y: 149, distance: 157.0
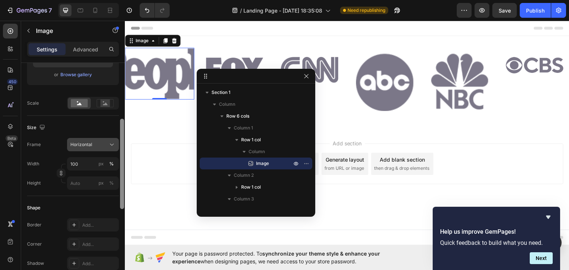
scroll to position [140, 0]
click at [113, 150] on icon at bounding box center [111, 146] width 7 height 7
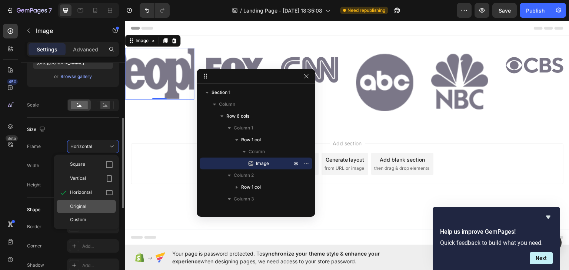
click at [98, 210] on div "Original" at bounding box center [86, 206] width 59 height 13
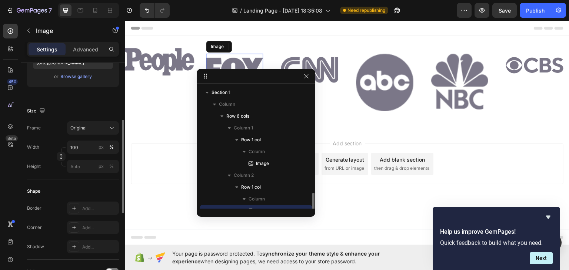
scroll to position [69, 0]
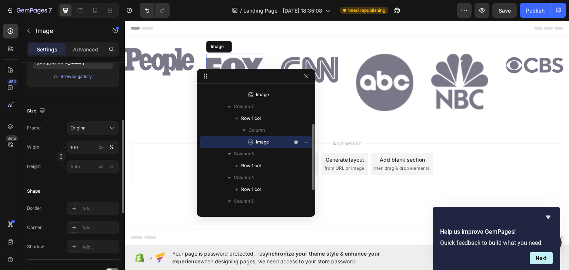
click at [239, 57] on img at bounding box center [234, 69] width 57 height 32
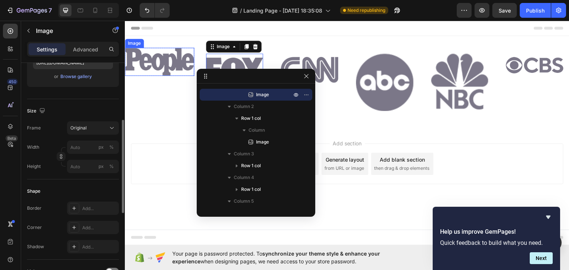
click at [178, 58] on img at bounding box center [159, 61] width 69 height 28
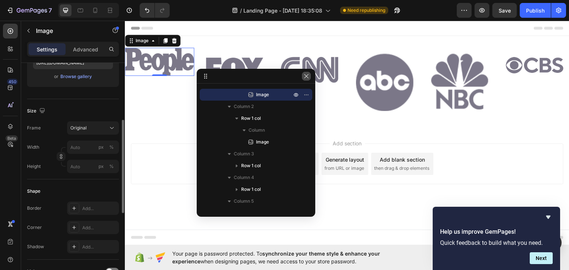
click at [305, 77] on icon "button" at bounding box center [306, 76] width 4 height 4
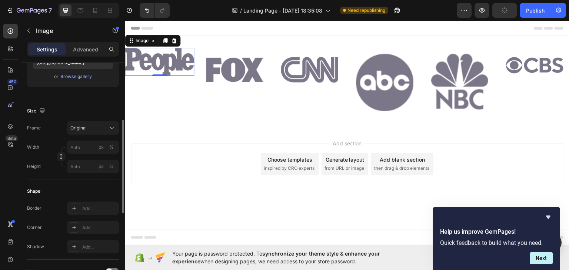
click at [177, 64] on img at bounding box center [159, 61] width 69 height 28
click at [170, 40] on div at bounding box center [174, 40] width 9 height 9
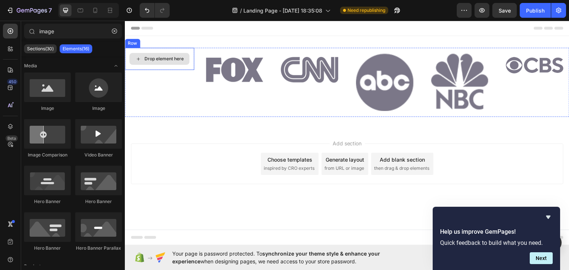
click at [170, 56] on div "Drop element here" at bounding box center [163, 59] width 39 height 6
click at [133, 44] on div "Row" at bounding box center [132, 43] width 12 height 7
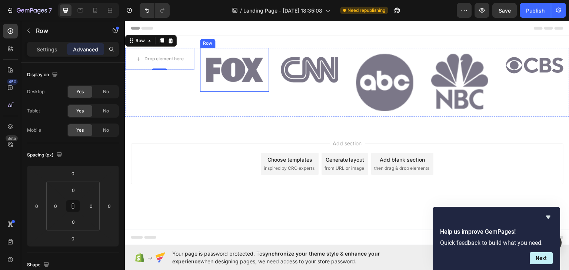
click at [208, 44] on div "Row" at bounding box center [208, 43] width 12 height 7
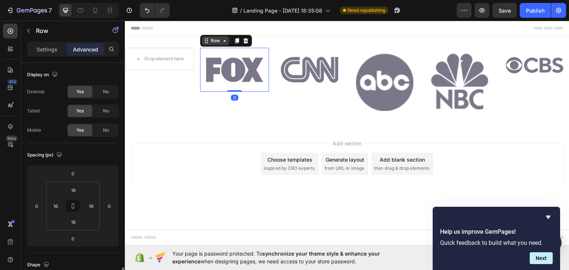
scroll to position [140, 0]
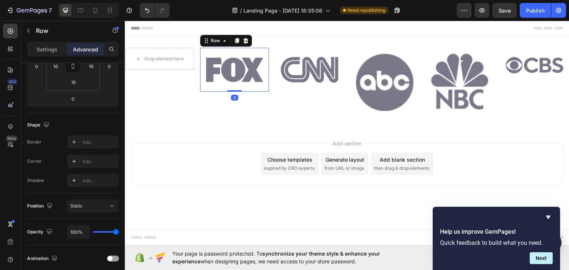
click at [244, 41] on icon at bounding box center [245, 40] width 5 height 5
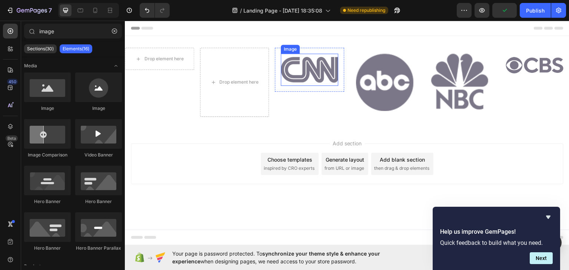
click at [289, 70] on img at bounding box center [309, 69] width 57 height 32
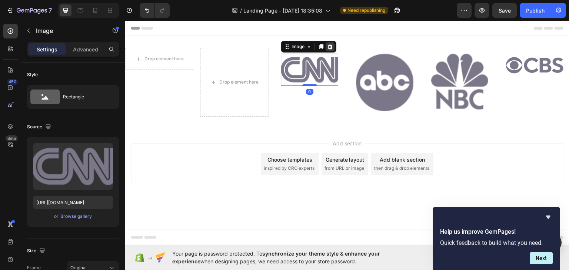
click at [328, 46] on icon at bounding box center [330, 46] width 6 height 6
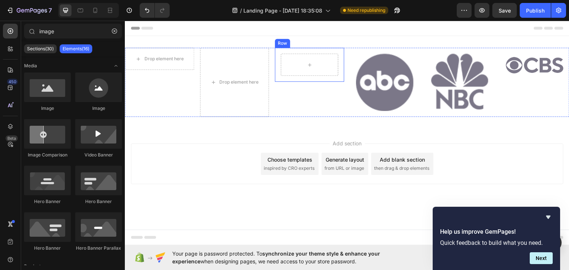
click at [287, 45] on div "Row" at bounding box center [282, 43] width 15 height 9
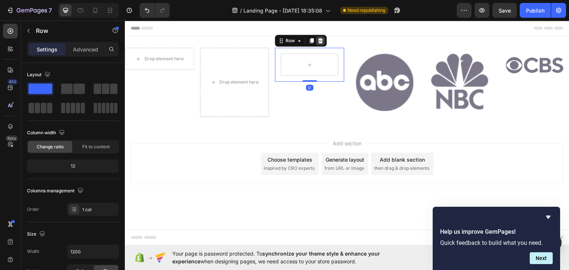
click at [319, 42] on icon at bounding box center [320, 40] width 5 height 5
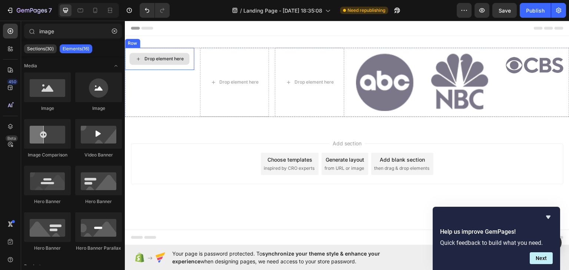
click at [181, 56] on div "Drop element here" at bounding box center [163, 59] width 39 height 6
click at [135, 43] on div "Row" at bounding box center [132, 43] width 12 height 7
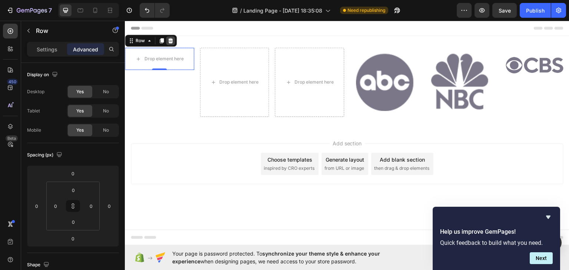
click at [170, 40] on icon at bounding box center [170, 40] width 6 height 6
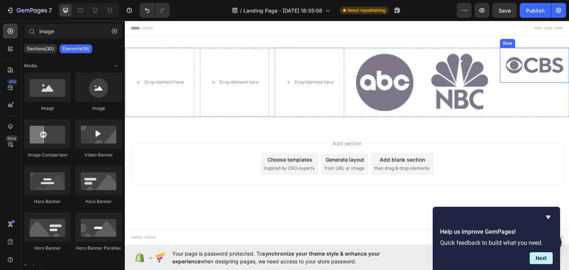
click at [512, 44] on div "Row" at bounding box center [508, 43] width 12 height 7
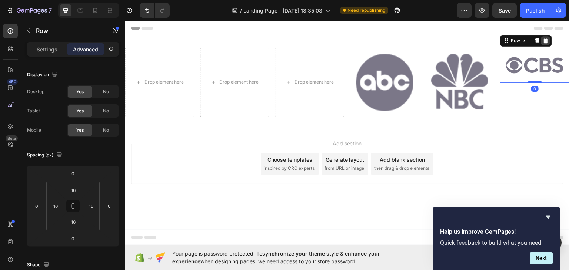
click at [549, 39] on div at bounding box center [545, 40] width 9 height 9
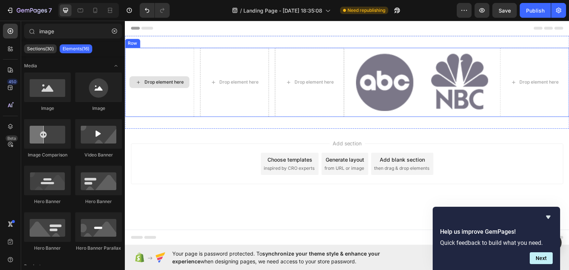
click at [153, 79] on div "Drop element here" at bounding box center [159, 82] width 60 height 12
click at [157, 81] on div "Drop element here" at bounding box center [163, 82] width 39 height 6
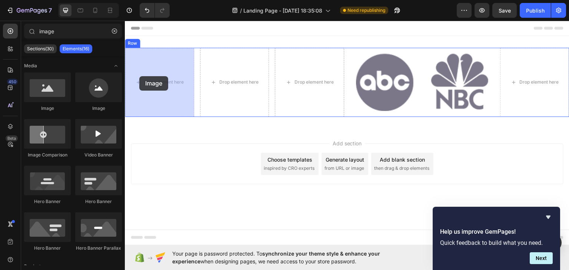
drag, startPoint x: 175, startPoint y: 109, endPoint x: 140, endPoint y: 76, distance: 48.2
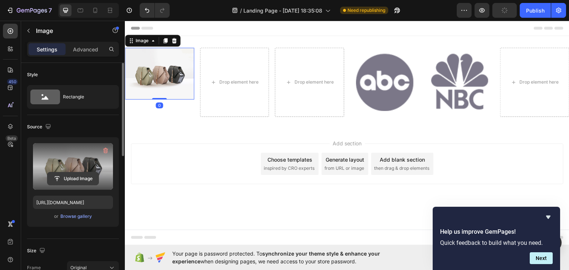
click at [62, 179] on input "file" at bounding box center [72, 179] width 51 height 13
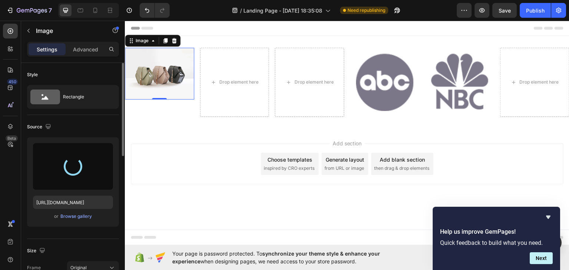
type input "https://cdn.shopify.com/s/files/1/0693/6730/0235/files/gempages_586223864124539…"
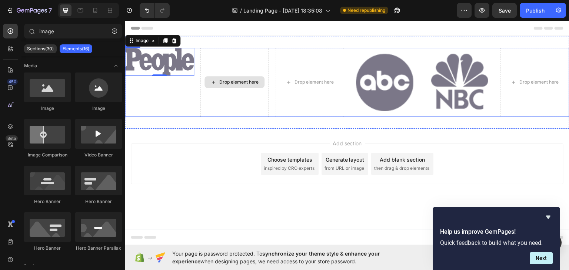
click at [221, 83] on div "Drop element here" at bounding box center [238, 82] width 39 height 6
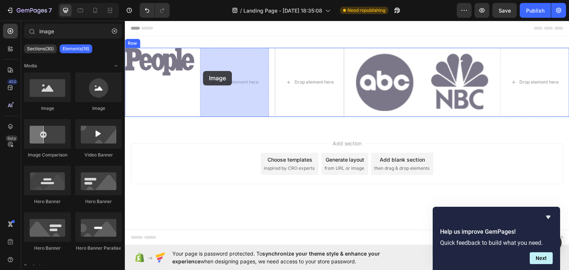
drag, startPoint x: 183, startPoint y: 110, endPoint x: 205, endPoint y: 71, distance: 44.8
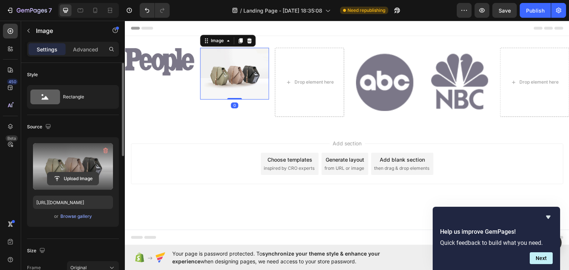
click at [70, 177] on input "file" at bounding box center [72, 179] width 51 height 13
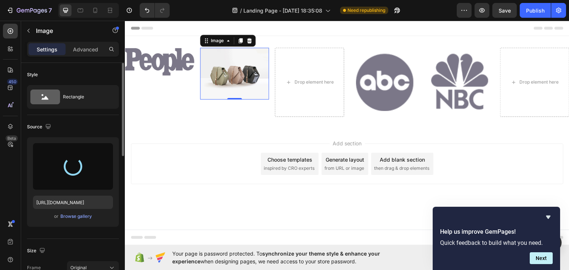
type input "https://cdn.shopify.com/s/files/1/0693/6730/0235/files/gempages_586223864124539…"
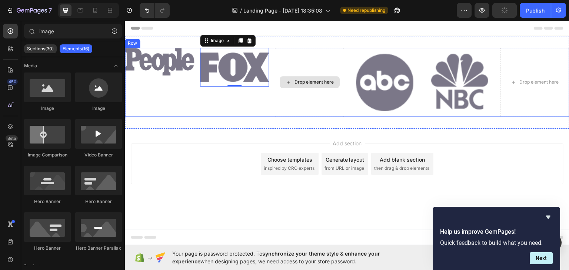
click at [314, 77] on div "Drop element here" at bounding box center [310, 82] width 60 height 12
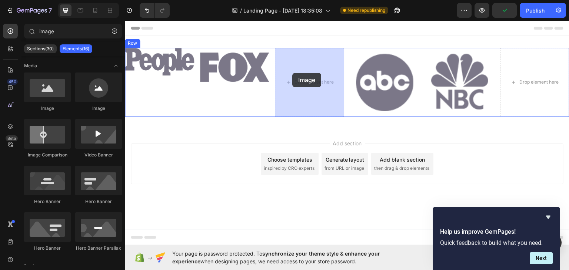
drag, startPoint x: 175, startPoint y: 112, endPoint x: 295, endPoint y: 73, distance: 126.7
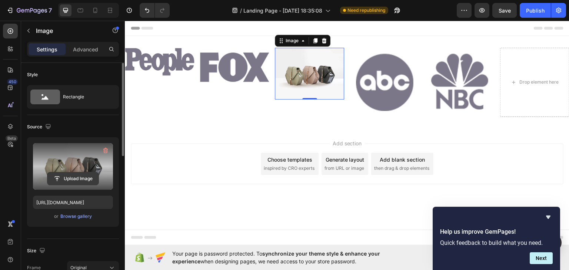
click at [84, 182] on input "file" at bounding box center [72, 179] width 51 height 13
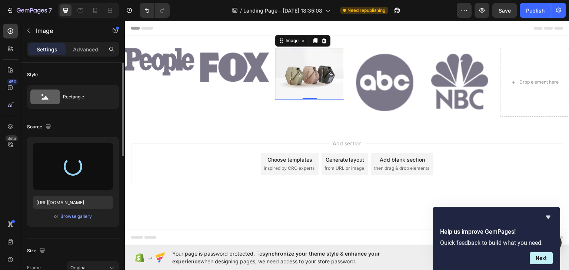
type input "https://cdn.shopify.com/s/files/1/0693/6730/0235/files/gempages_586223864124539…"
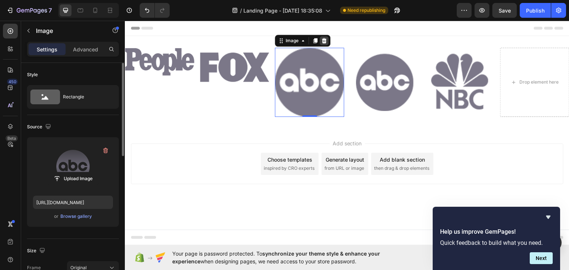
click at [322, 42] on icon at bounding box center [324, 40] width 6 height 6
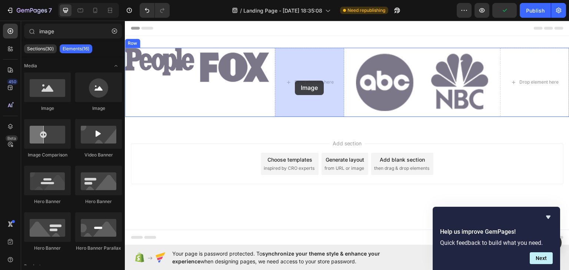
drag, startPoint x: 184, startPoint y: 117, endPoint x: 295, endPoint y: 80, distance: 116.8
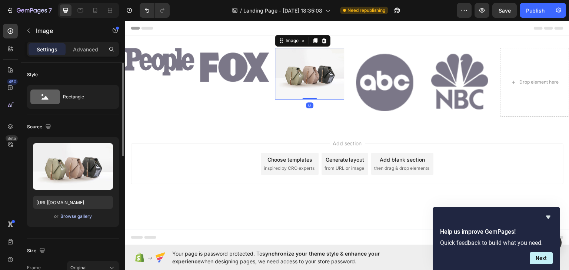
click at [70, 216] on div "Browse gallery" at bounding box center [75, 216] width 31 height 7
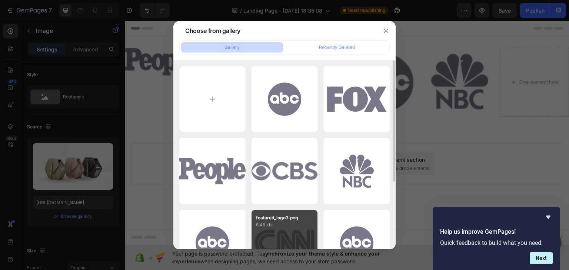
click at [275, 226] on p "6.45 kb" at bounding box center [284, 225] width 57 height 7
type input "https://cdn.shopify.com/s/files/1/0693/6730/0235/files/gempages_586223864124539…"
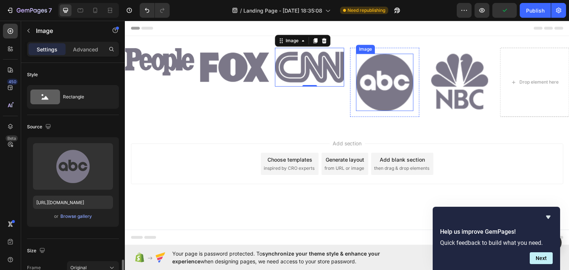
click at [376, 77] on img at bounding box center [384, 81] width 57 height 57
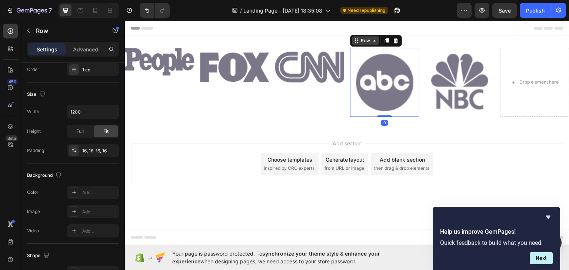
scroll to position [0, 0]
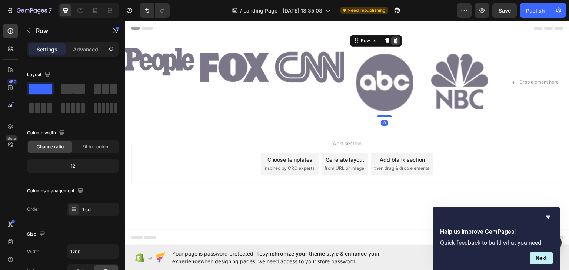
click at [395, 41] on icon at bounding box center [395, 40] width 5 height 5
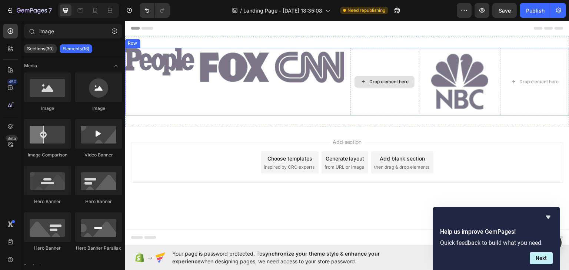
click at [379, 77] on div "Drop element here" at bounding box center [385, 82] width 60 height 12
click at [379, 79] on div "Drop element here" at bounding box center [388, 82] width 39 height 6
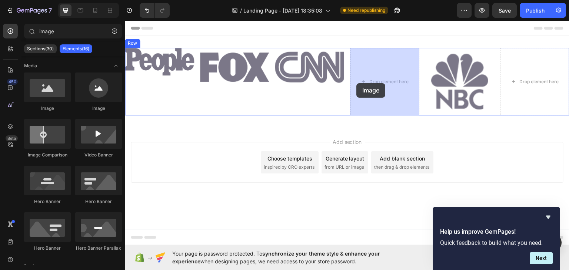
drag, startPoint x: 169, startPoint y: 117, endPoint x: 357, endPoint y: 83, distance: 190.9
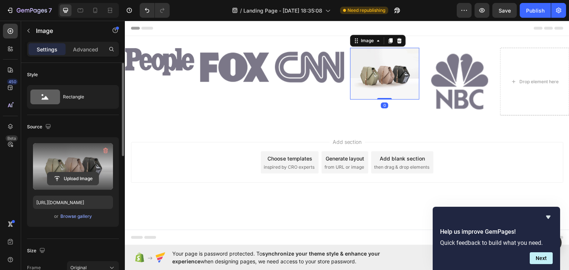
click at [66, 176] on input "file" at bounding box center [72, 179] width 51 height 13
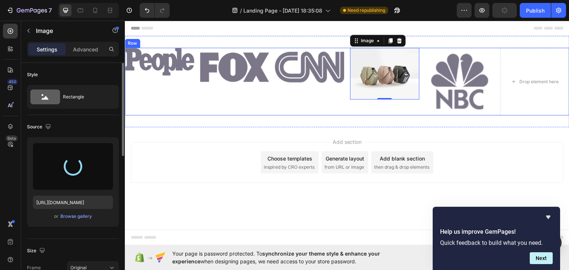
type input "https://cdn.shopify.com/s/files/1/0693/6730/0235/files/gempages_586223864124539…"
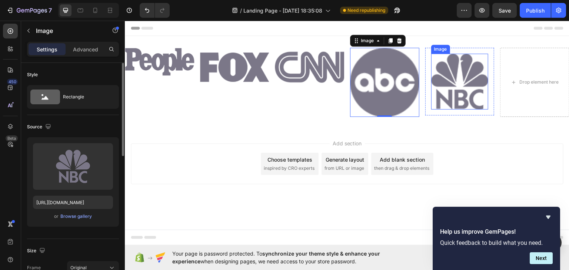
click at [445, 66] on img at bounding box center [459, 81] width 57 height 56
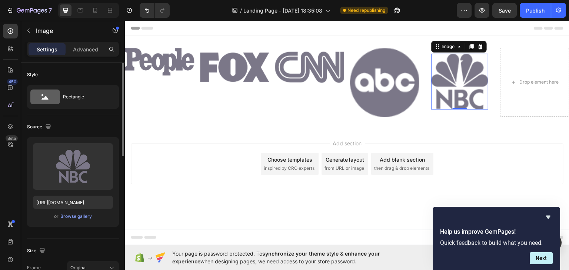
click at [478, 74] on img at bounding box center [459, 81] width 57 height 56
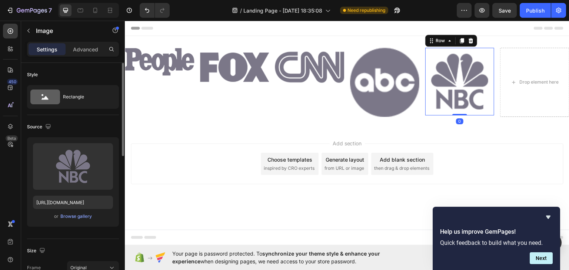
click at [491, 74] on div "Image Row 0" at bounding box center [459, 81] width 69 height 68
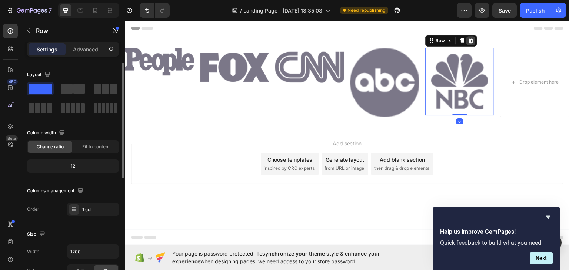
click at [472, 40] on icon at bounding box center [471, 40] width 6 height 6
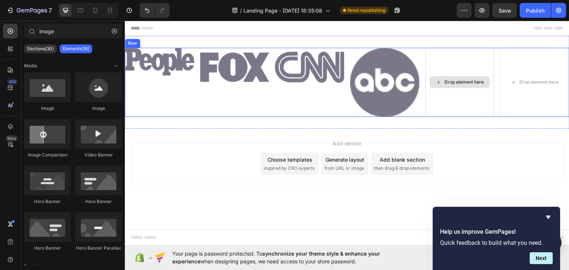
click at [462, 80] on div "Drop element here" at bounding box center [464, 82] width 39 height 6
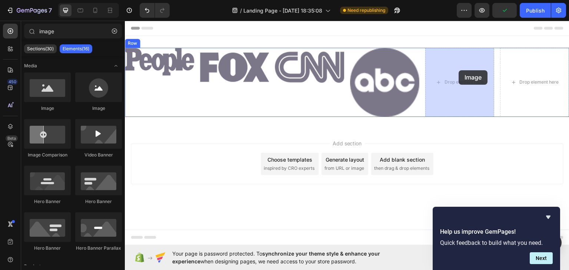
drag, startPoint x: 191, startPoint y: 113, endPoint x: 459, endPoint y: 70, distance: 271.6
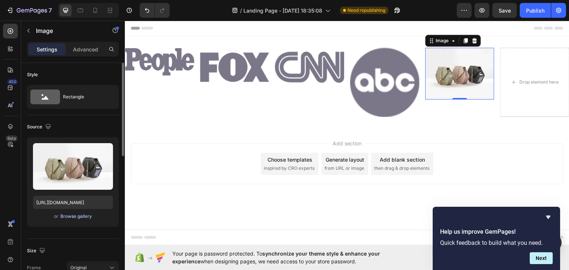
click at [76, 215] on div "Browse gallery" at bounding box center [75, 216] width 31 height 7
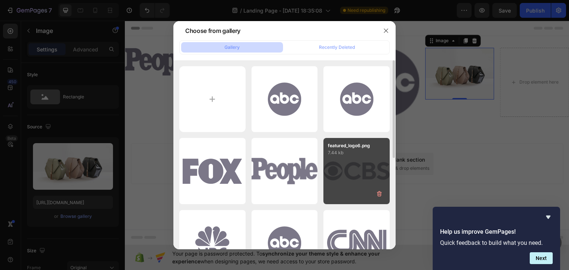
click at [351, 178] on div "featured_logo6.png 7.44 kb" at bounding box center [356, 171] width 66 height 66
type input "https://cdn.shopify.com/s/files/1/0693/6730/0235/files/gempages_586223864124539…"
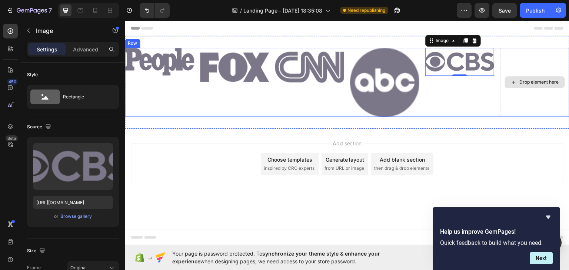
click at [531, 74] on div "Drop element here" at bounding box center [534, 81] width 69 height 69
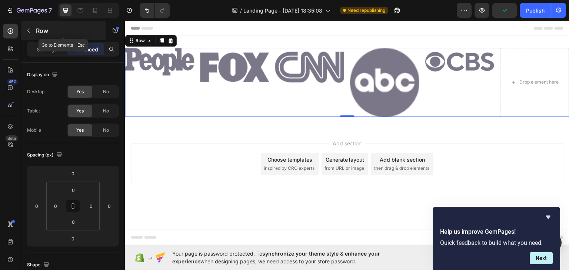
click at [27, 33] on button "button" at bounding box center [29, 31] width 12 height 12
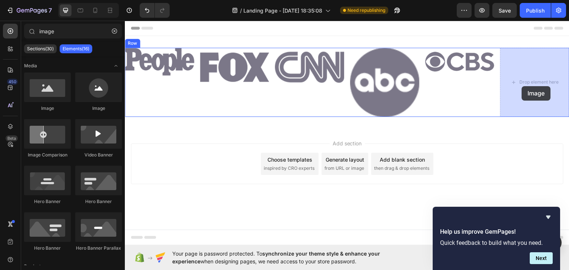
drag, startPoint x: 173, startPoint y: 119, endPoint x: 522, endPoint y: 86, distance: 350.5
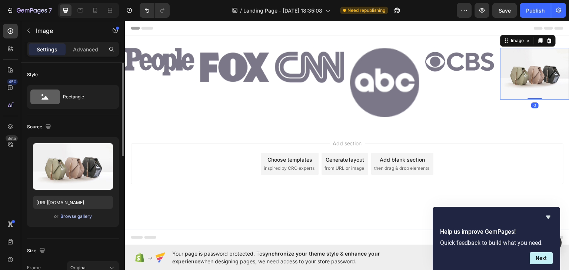
click at [72, 217] on div "Browse gallery" at bounding box center [75, 216] width 31 height 7
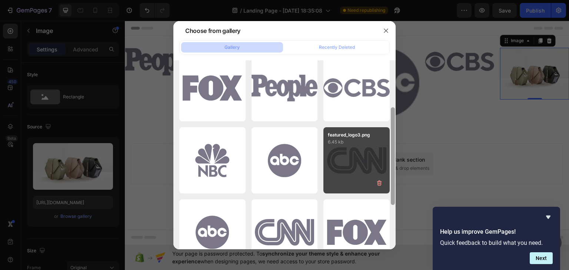
drag, startPoint x: 391, startPoint y: 120, endPoint x: 363, endPoint y: 173, distance: 59.8
click at [392, 169] on div at bounding box center [393, 156] width 4 height 98
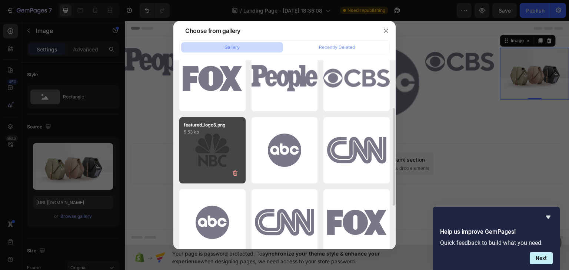
click at [209, 162] on div "featured_logo5.png 5.53 kb" at bounding box center [212, 150] width 66 height 66
type input "https://cdn.shopify.com/s/files/1/0693/6730/0235/files/gempages_586223864124539…"
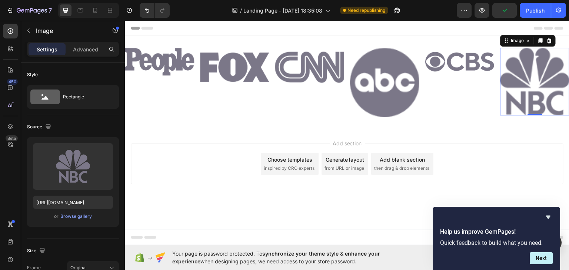
click at [79, 57] on div "Settings Advanced" at bounding box center [73, 52] width 104 height 21
click at [45, 52] on p "Settings" at bounding box center [47, 50] width 21 height 8
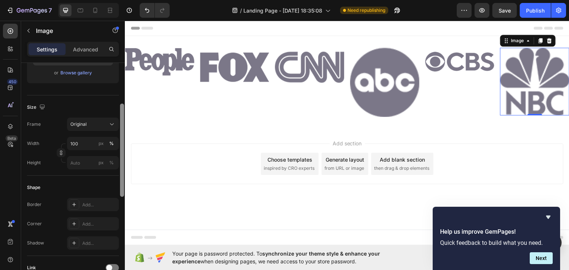
drag, startPoint x: 120, startPoint y: 87, endPoint x: 123, endPoint y: 142, distance: 54.5
click at [123, 146] on div at bounding box center [122, 150] width 4 height 93
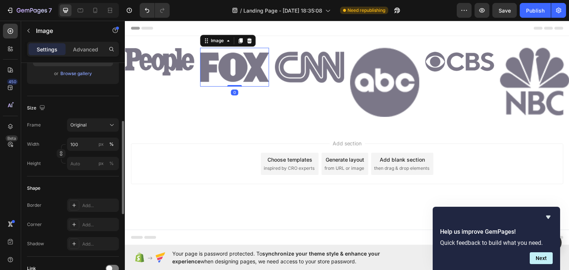
click at [238, 67] on img at bounding box center [234, 66] width 69 height 39
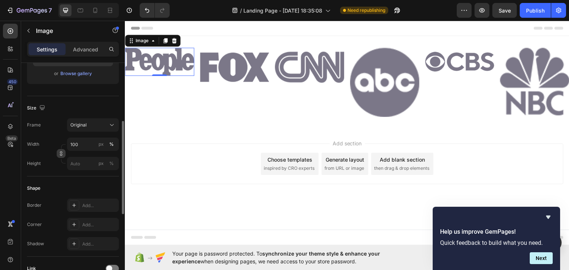
click at [64, 154] on button "button" at bounding box center [61, 153] width 9 height 9
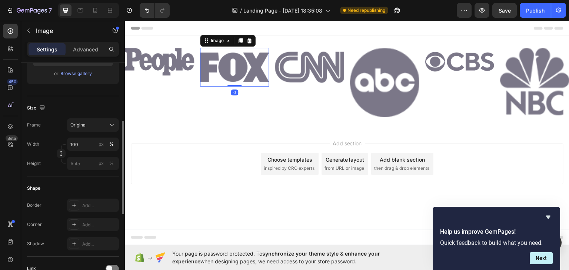
click at [212, 74] on img at bounding box center [234, 66] width 69 height 39
click at [316, 70] on img at bounding box center [309, 66] width 69 height 39
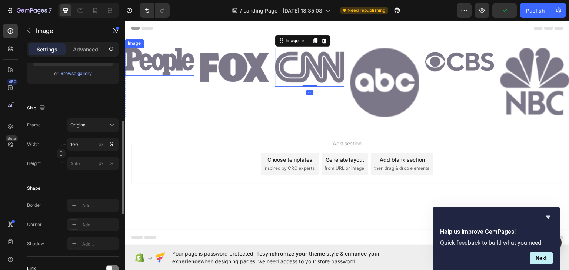
click at [157, 73] on img at bounding box center [159, 61] width 69 height 28
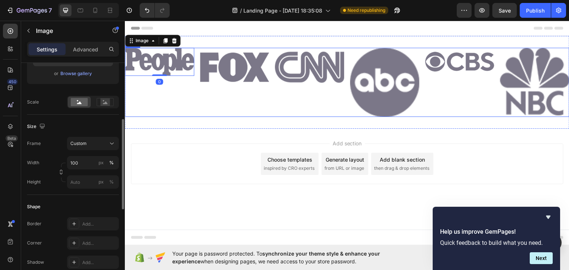
click at [224, 105] on div "Image" at bounding box center [234, 81] width 69 height 69
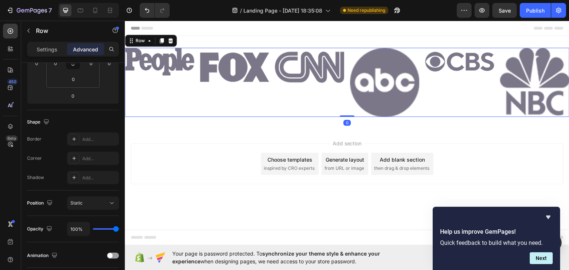
scroll to position [0, 0]
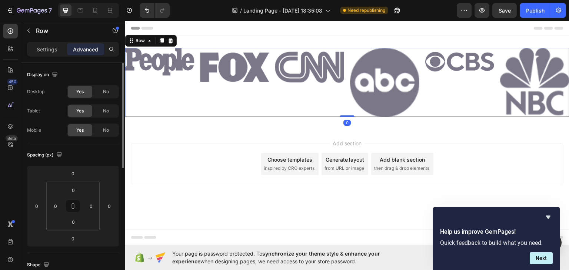
drag, startPoint x: 350, startPoint y: 116, endPoint x: 352, endPoint y: 102, distance: 13.8
click at [352, 102] on div "Image Image Image Image Image Image Row 0" at bounding box center [347, 81] width 445 height 69
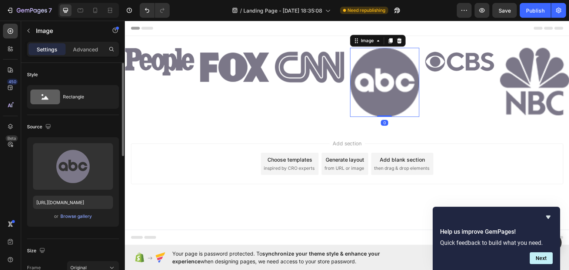
click at [378, 92] on img at bounding box center [384, 81] width 69 height 69
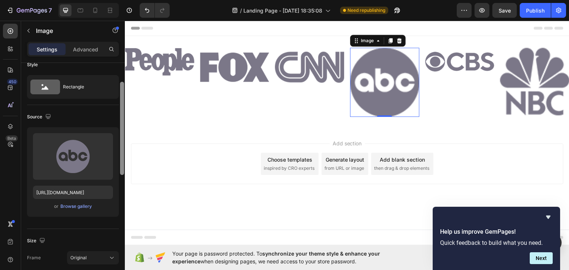
scroll to position [31, 0]
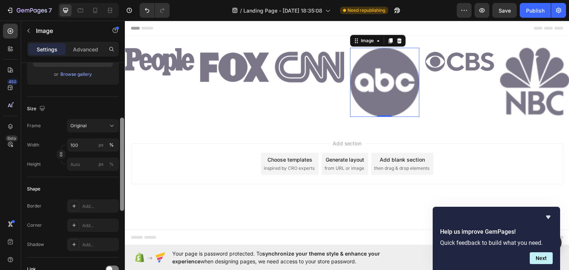
drag, startPoint x: 120, startPoint y: 70, endPoint x: 124, endPoint y: 127, distance: 56.5
click at [124, 127] on div at bounding box center [122, 175] width 6 height 229
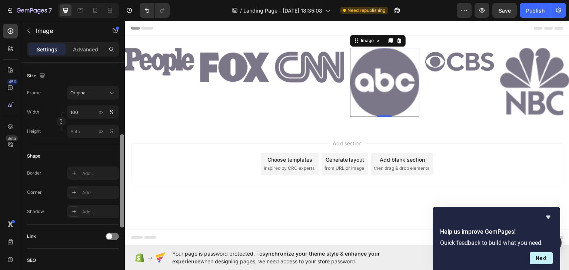
scroll to position [150, 0]
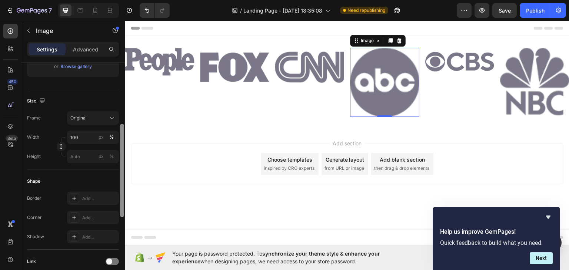
click at [123, 140] on div at bounding box center [122, 170] width 4 height 93
click at [58, 145] on button "button" at bounding box center [61, 146] width 9 height 9
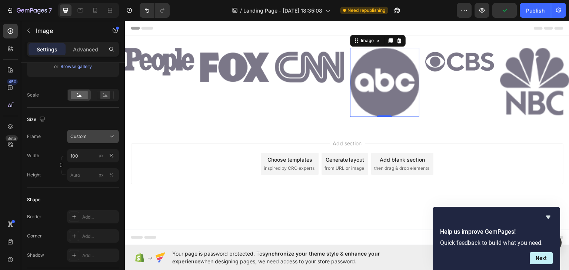
click at [116, 136] on button "Custom" at bounding box center [93, 136] width 52 height 13
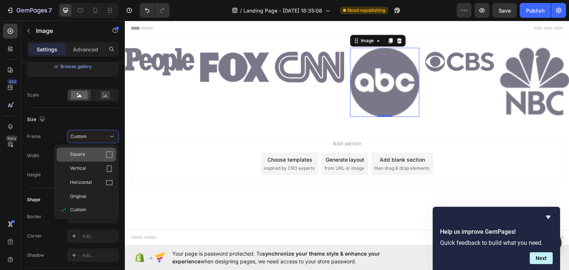
click at [109, 154] on icon at bounding box center [109, 154] width 7 height 7
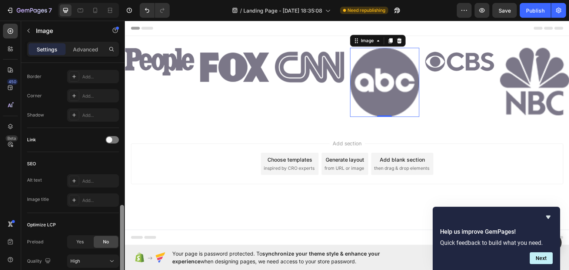
scroll to position [349, 0]
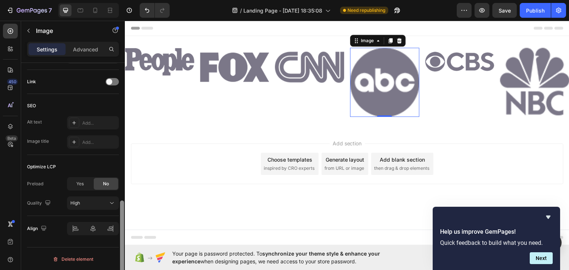
drag, startPoint x: 121, startPoint y: 172, endPoint x: 119, endPoint y: 272, distance: 99.3
click at [119, 0] on html "7 Version history / Landing Page - Sep 27, 18:35:08 Need republishing Preview S…" at bounding box center [284, 0] width 569 height 0
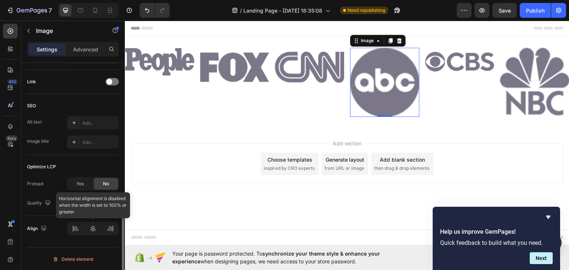
click at [90, 230] on div at bounding box center [93, 228] width 52 height 13
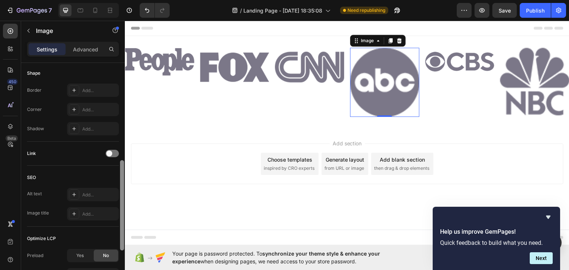
scroll to position [262, 0]
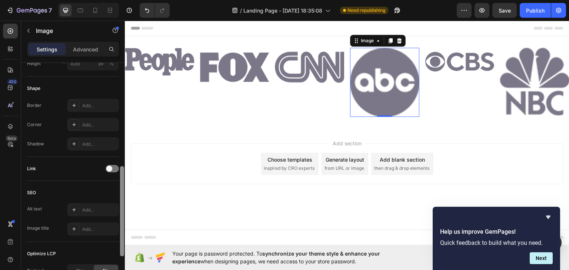
drag, startPoint x: 124, startPoint y: 233, endPoint x: 119, endPoint y: 199, distance: 34.8
click at [119, 199] on div at bounding box center [122, 177] width 6 height 229
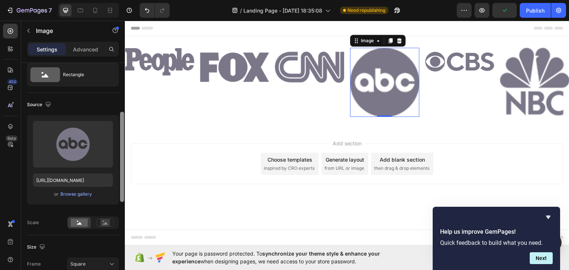
scroll to position [0, 0]
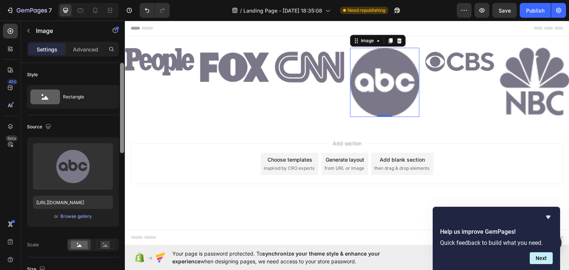
drag, startPoint x: 123, startPoint y: 186, endPoint x: 123, endPoint y: 82, distance: 104.1
click at [123, 82] on div at bounding box center [122, 108] width 4 height 90
click at [82, 58] on div "Settings Advanced" at bounding box center [73, 52] width 104 height 21
click at [78, 49] on p "Advanced" at bounding box center [85, 50] width 25 height 8
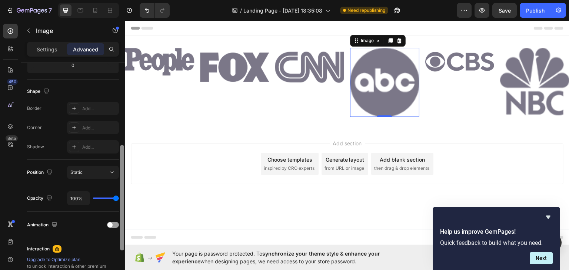
scroll to position [175, 0]
drag, startPoint x: 122, startPoint y: 118, endPoint x: 124, endPoint y: 199, distance: 81.2
click at [124, 199] on div at bounding box center [122, 177] width 6 height 229
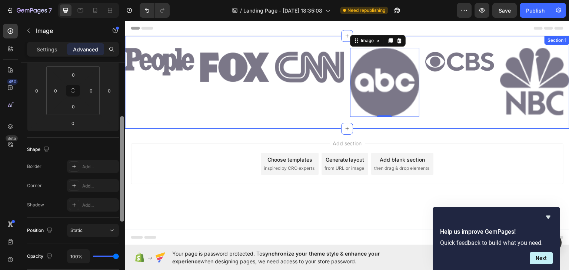
drag, startPoint x: 247, startPoint y: 196, endPoint x: 126, endPoint y: 119, distance: 143.5
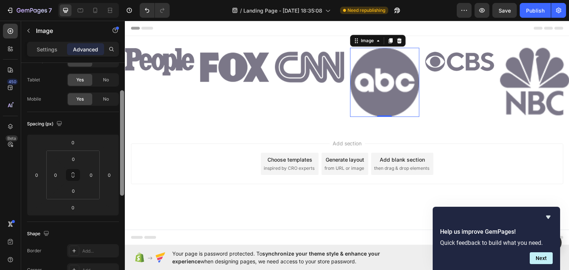
scroll to position [0, 0]
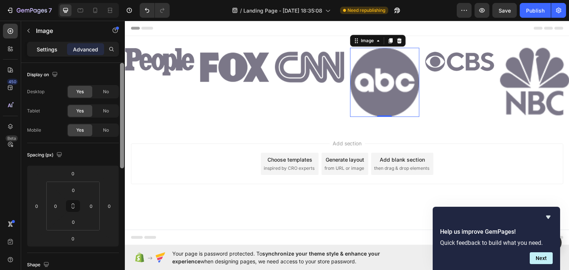
click at [49, 53] on p "Settings" at bounding box center [47, 50] width 21 height 8
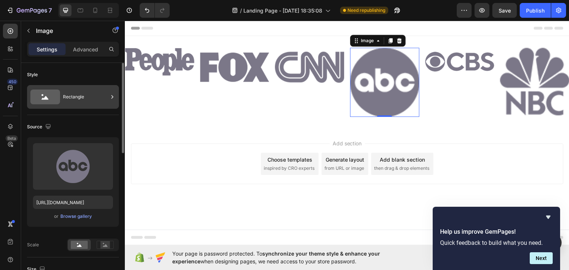
click at [54, 98] on icon at bounding box center [45, 97] width 30 height 15
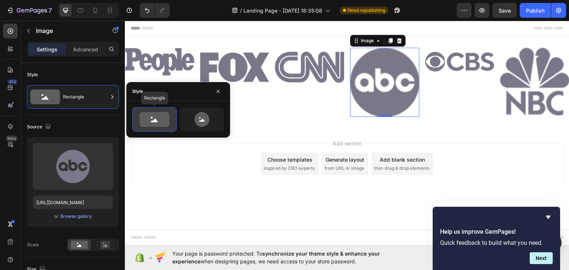
click at [145, 117] on icon at bounding box center [155, 119] width 30 height 15
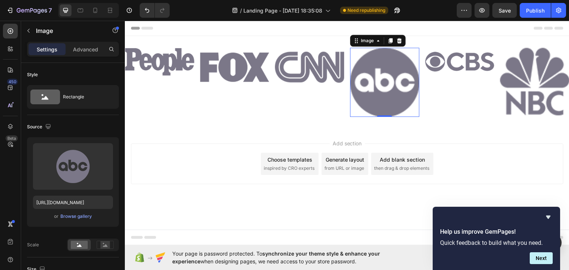
click at [402, 66] on img at bounding box center [384, 81] width 69 height 69
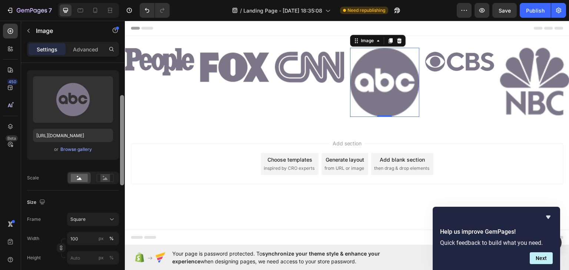
scroll to position [71, 0]
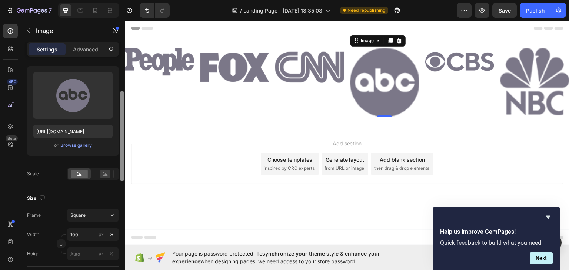
drag, startPoint x: 122, startPoint y: 126, endPoint x: 124, endPoint y: 154, distance: 28.3
click at [124, 154] on div at bounding box center [122, 177] width 6 height 229
click at [102, 176] on rect at bounding box center [105, 173] width 10 height 7
click at [78, 177] on rect at bounding box center [79, 174] width 17 height 8
click at [103, 177] on rect at bounding box center [105, 173] width 10 height 7
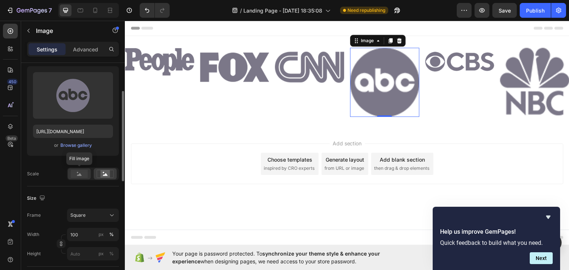
click at [81, 174] on rect at bounding box center [79, 174] width 17 height 8
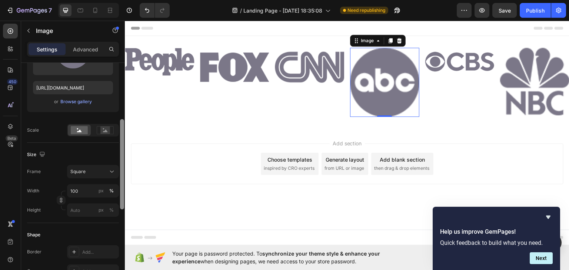
scroll to position [123, 0]
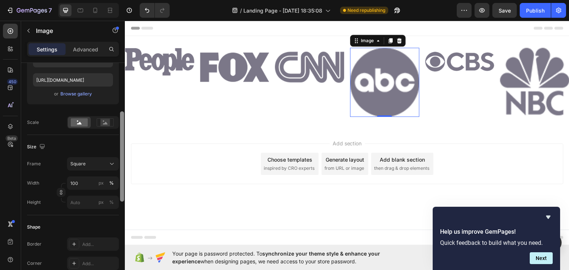
drag, startPoint x: 120, startPoint y: 153, endPoint x: 121, endPoint y: 174, distance: 20.4
click at [121, 174] on div at bounding box center [122, 157] width 4 height 90
click at [104, 157] on button "Square" at bounding box center [93, 163] width 52 height 13
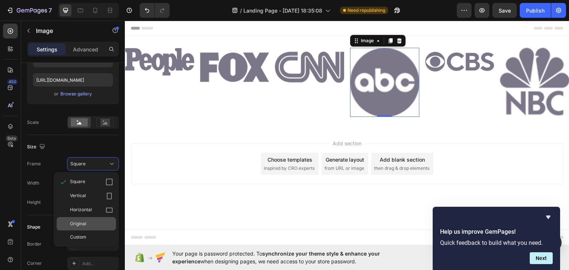
click at [100, 219] on div "Original" at bounding box center [86, 223] width 59 height 13
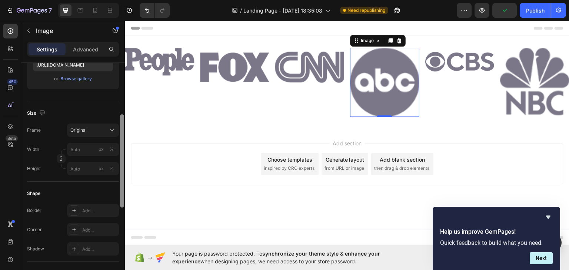
scroll to position [142, 0]
drag, startPoint x: 122, startPoint y: 134, endPoint x: 122, endPoint y: 139, distance: 4.9
click at [123, 140] on div at bounding box center [122, 170] width 4 height 93
click at [60, 163] on icon "button" at bounding box center [61, 160] width 5 height 5
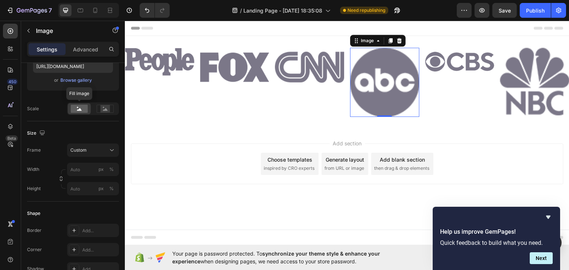
click at [87, 114] on div at bounding box center [79, 108] width 23 height 11
click at [99, 111] on icon at bounding box center [105, 109] width 17 height 8
click at [80, 112] on rect at bounding box center [79, 109] width 17 height 8
click at [80, 152] on span "Custom" at bounding box center [78, 150] width 16 height 7
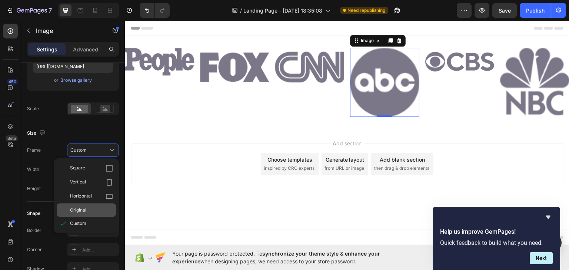
click at [85, 205] on div "Original" at bounding box center [86, 210] width 59 height 13
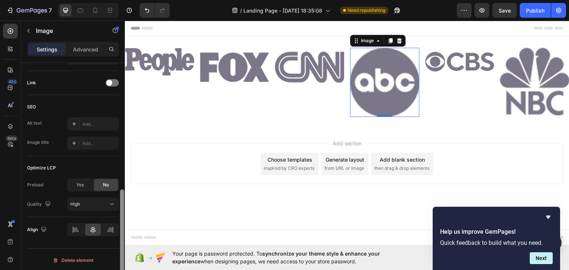
scroll to position [330, 0]
drag, startPoint x: 122, startPoint y: 141, endPoint x: 115, endPoint y: 227, distance: 86.2
click at [115, 227] on div "Style Rectangle Source Upload Image https://cdn.shopify.com/s/files/1/0693/6730…" at bounding box center [73, 177] width 104 height 229
click at [67, 227] on div at bounding box center [93, 228] width 52 height 13
click at [71, 227] on div at bounding box center [76, 229] width 16 height 12
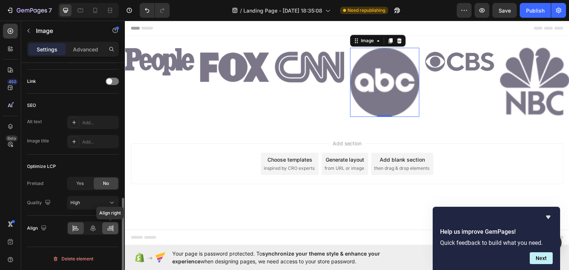
click at [104, 229] on div at bounding box center [110, 229] width 16 height 12
click at [93, 226] on icon at bounding box center [92, 228] width 7 height 7
click at [79, 227] on icon at bounding box center [75, 228] width 7 height 7
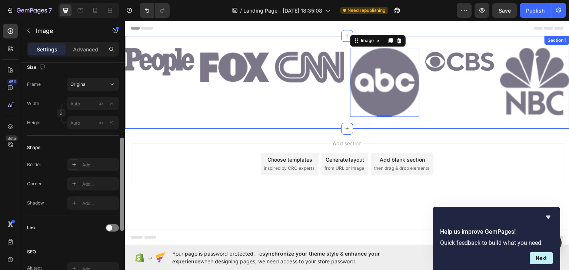
drag, startPoint x: 248, startPoint y: 230, endPoint x: 127, endPoint y: 122, distance: 161.9
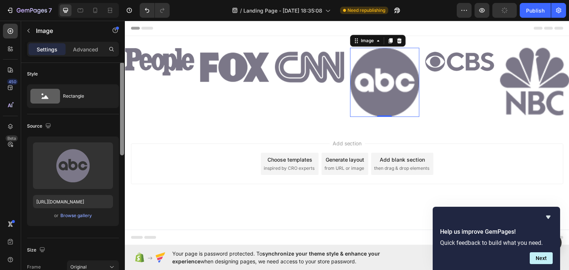
scroll to position [0, 0]
click at [119, 74] on div "Style" at bounding box center [73, 75] width 92 height 12
drag, startPoint x: 123, startPoint y: 90, endPoint x: 124, endPoint y: 80, distance: 10.9
click at [124, 80] on div at bounding box center [122, 177] width 6 height 229
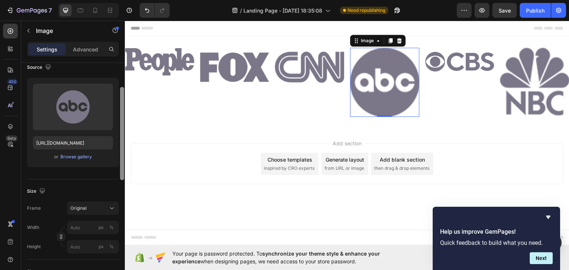
scroll to position [99, 0]
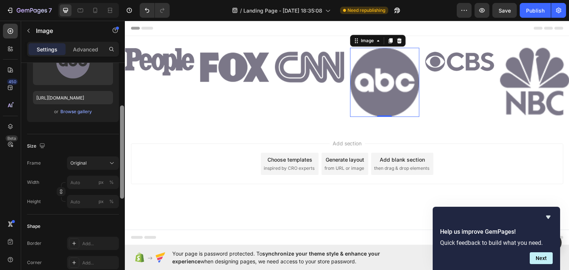
drag, startPoint x: 121, startPoint y: 76, endPoint x: 122, endPoint y: 122, distance: 45.9
click at [122, 120] on div at bounding box center [122, 152] width 4 height 93
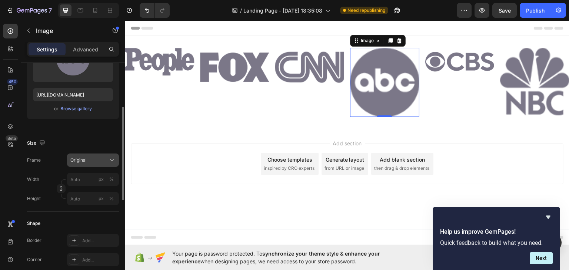
click at [109, 158] on icon at bounding box center [111, 160] width 7 height 7
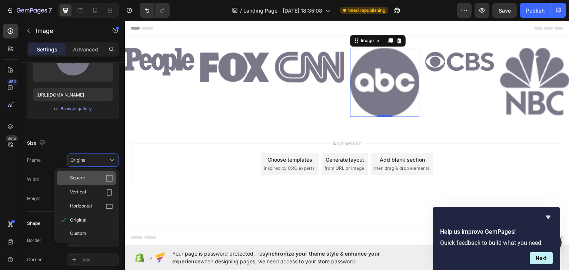
click at [98, 179] on div "Square" at bounding box center [91, 178] width 43 height 7
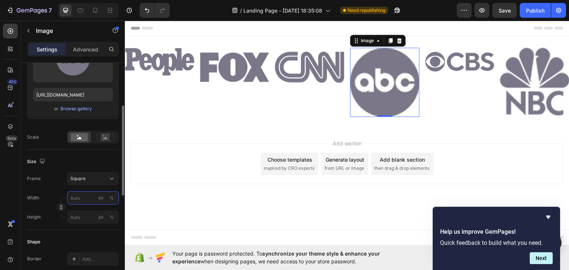
click at [92, 200] on input "px %" at bounding box center [93, 198] width 52 height 13
click at [56, 189] on div "Frame Square Width px % Height px %" at bounding box center [73, 198] width 92 height 52
click at [78, 215] on input "px %" at bounding box center [93, 217] width 52 height 13
type input "০"
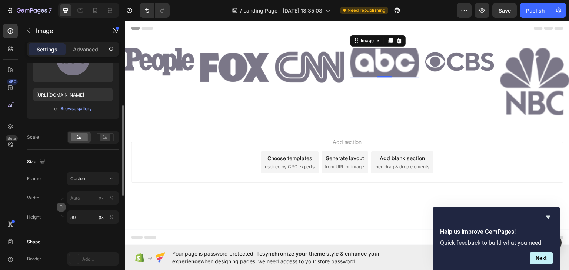
click at [62, 207] on icon "button" at bounding box center [61, 207] width 5 height 5
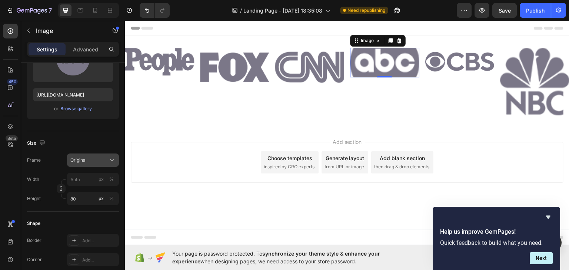
click at [105, 160] on div "Original" at bounding box center [88, 160] width 36 height 7
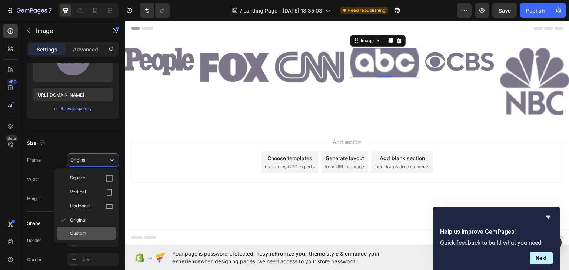
click at [102, 233] on div "Custom" at bounding box center [91, 233] width 43 height 7
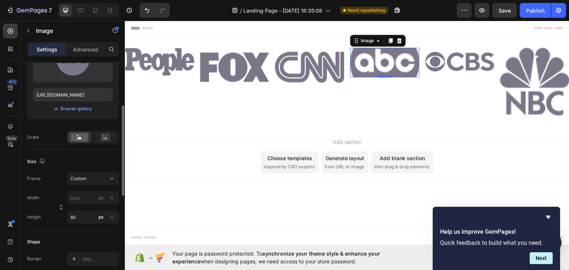
click at [60, 190] on div "Frame Custom Width px % Height 80 px %" at bounding box center [73, 198] width 92 height 52
click at [72, 137] on rect at bounding box center [79, 137] width 17 height 8
click at [106, 137] on icon at bounding box center [105, 138] width 5 height 3
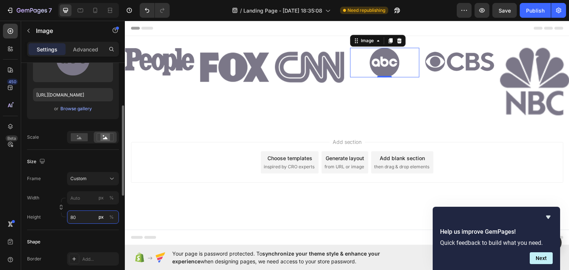
click at [74, 219] on input "80" at bounding box center [93, 217] width 52 height 13
type input "90"
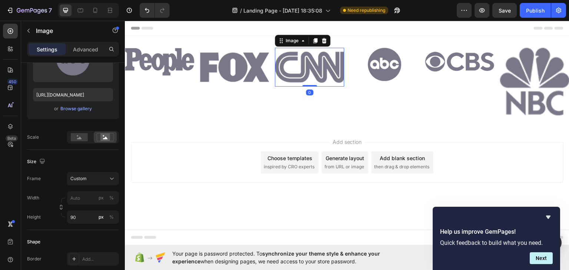
click at [333, 69] on img at bounding box center [309, 66] width 69 height 39
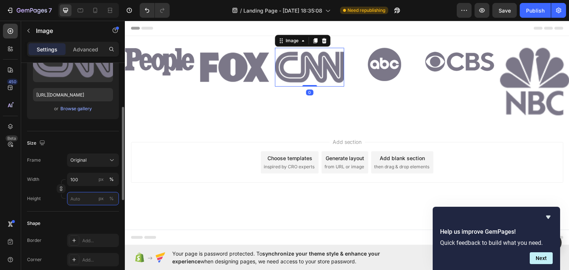
click at [86, 198] on input "px %" at bounding box center [93, 198] width 52 height 13
type input "90"
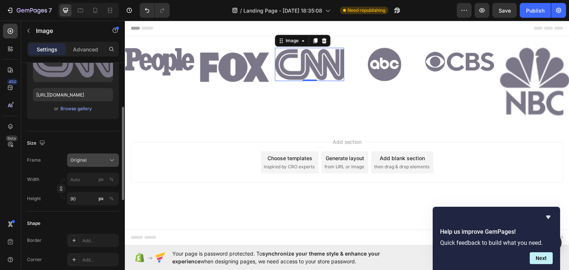
click at [85, 157] on span "Original" at bounding box center [78, 160] width 16 height 7
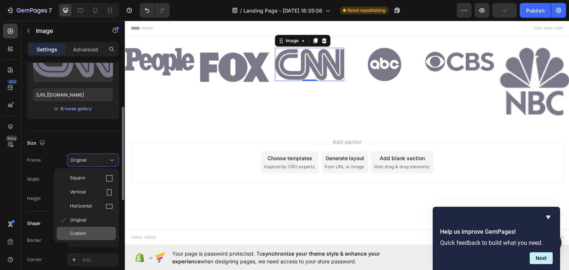
click at [93, 230] on div "Custom" at bounding box center [91, 233] width 43 height 7
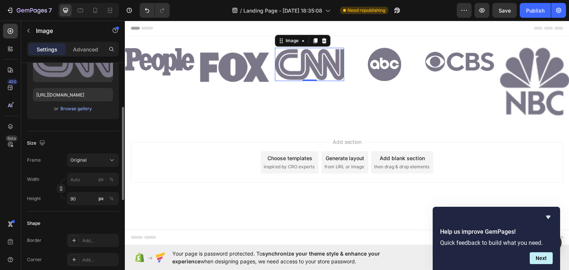
click at [77, 166] on div "Size Frame Original Width px % Height 90 px %" at bounding box center [73, 172] width 92 height 80
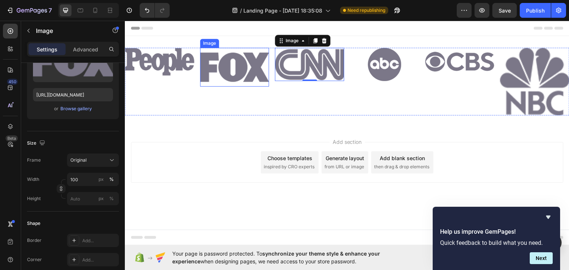
click at [229, 82] on img at bounding box center [234, 66] width 69 height 39
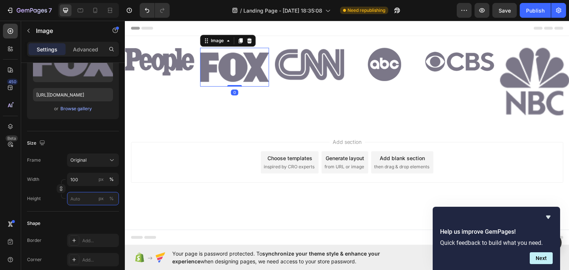
click at [88, 200] on input "px %" at bounding box center [93, 198] width 52 height 13
click at [87, 214] on p "Full 100%" at bounding box center [91, 216] width 43 height 7
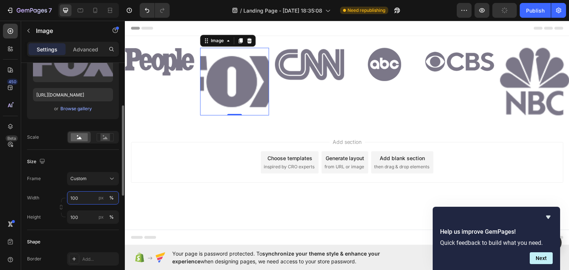
click at [89, 196] on input "100" at bounding box center [93, 198] width 52 height 13
click at [89, 201] on input "100" at bounding box center [93, 198] width 52 height 13
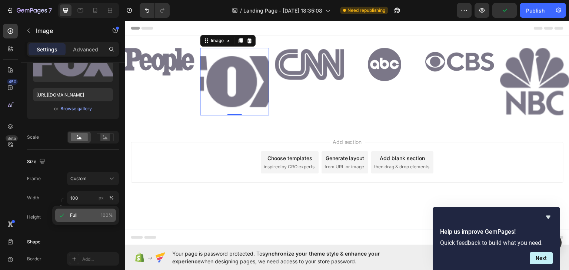
click at [86, 214] on p "Full 100%" at bounding box center [91, 215] width 43 height 7
click at [86, 214] on input "100" at bounding box center [93, 217] width 52 height 13
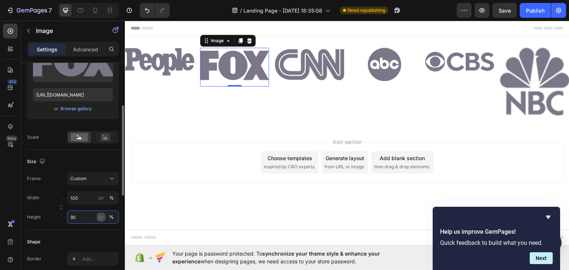
type input "90"
click at [103, 217] on div "px" at bounding box center [101, 217] width 5 height 7
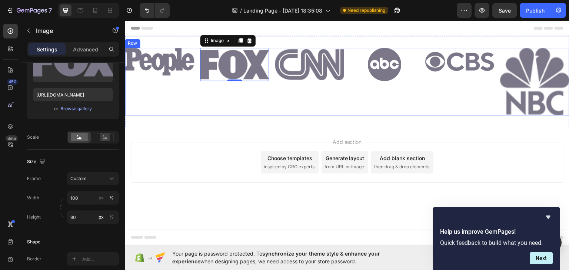
click at [254, 83] on div "Image 0" at bounding box center [234, 81] width 69 height 68
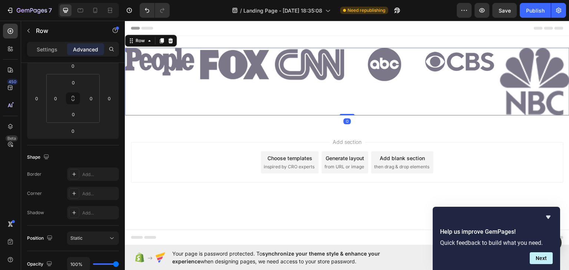
scroll to position [0, 0]
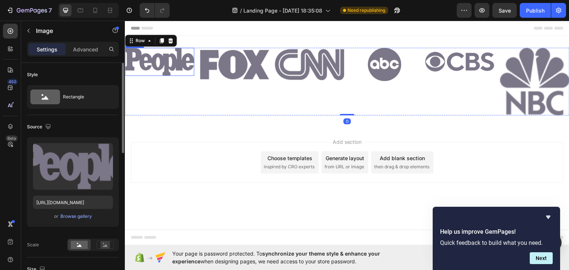
click at [176, 69] on img at bounding box center [159, 61] width 69 height 28
click at [80, 52] on p "Advanced" at bounding box center [85, 50] width 25 height 8
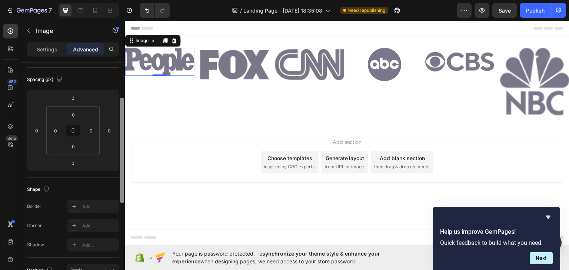
scroll to position [78, 0]
drag, startPoint x: 246, startPoint y: 144, endPoint x: 126, endPoint y: 186, distance: 127.5
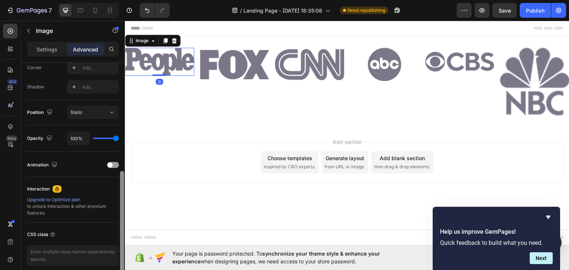
drag, startPoint x: 242, startPoint y: 272, endPoint x: 129, endPoint y: 170, distance: 153.0
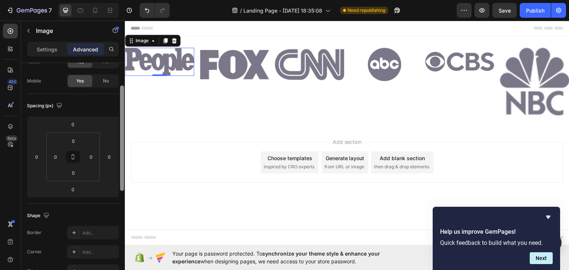
scroll to position [0, 0]
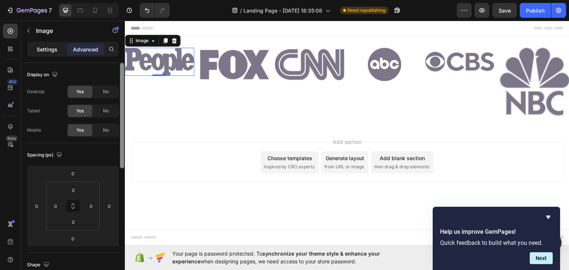
click at [54, 50] on p "Settings" at bounding box center [47, 50] width 21 height 8
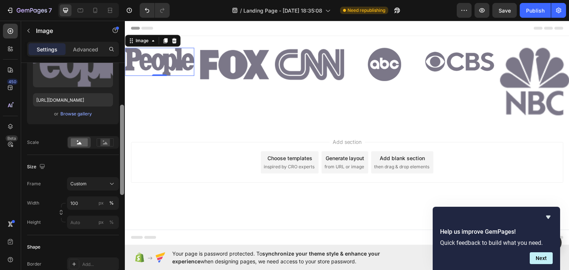
scroll to position [108, 0]
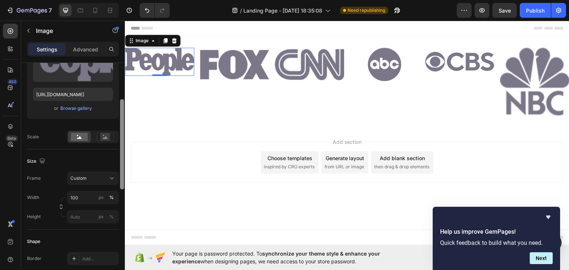
drag, startPoint x: 120, startPoint y: 106, endPoint x: 120, endPoint y: 147, distance: 40.8
click at [120, 147] on div at bounding box center [122, 144] width 4 height 90
click at [104, 196] on button "px" at bounding box center [101, 197] width 9 height 9
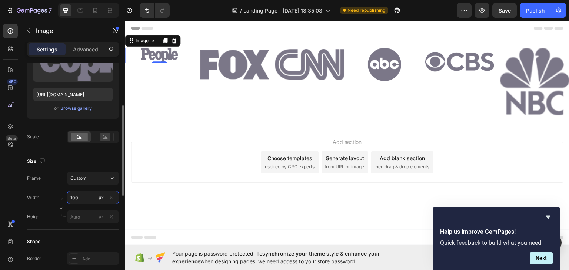
click at [89, 198] on input "100" at bounding box center [93, 197] width 52 height 13
drag, startPoint x: 85, startPoint y: 197, endPoint x: 70, endPoint y: 198, distance: 15.2
click at [71, 198] on input "100" at bounding box center [93, 197] width 52 height 13
type input "90"
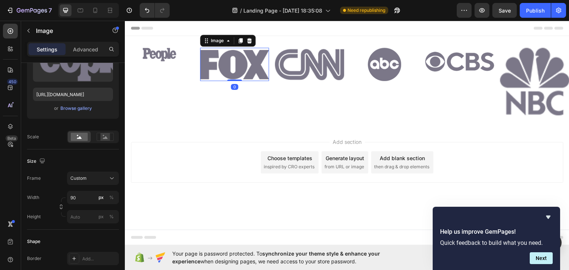
click at [221, 71] on img at bounding box center [234, 63] width 69 height 33
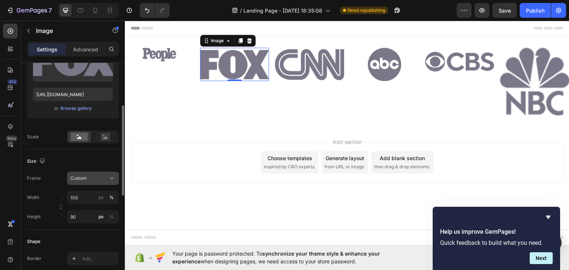
click at [93, 181] on div "Custom" at bounding box center [88, 178] width 36 height 7
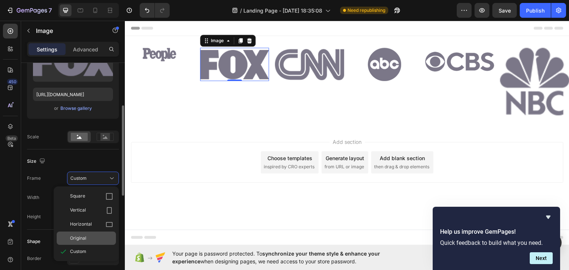
click at [85, 236] on span "Original" at bounding box center [78, 238] width 16 height 7
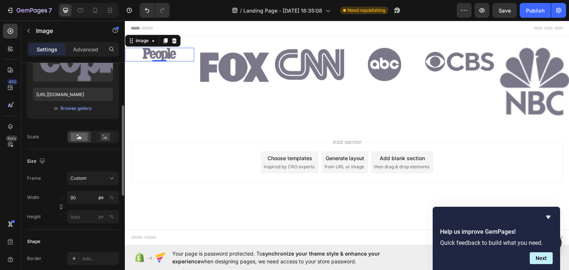
click at [157, 49] on img at bounding box center [159, 54] width 33 height 14
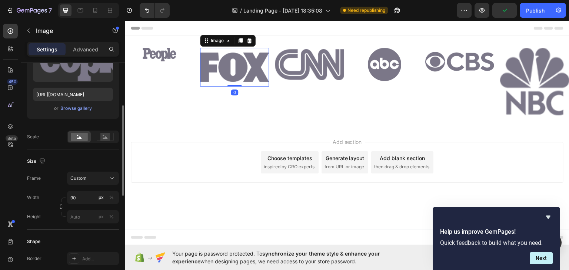
click at [229, 67] on img at bounding box center [234, 66] width 69 height 39
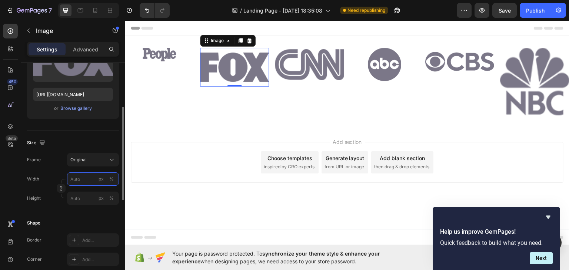
click at [86, 180] on input "px %" at bounding box center [93, 179] width 52 height 13
click at [59, 178] on div "Width px %" at bounding box center [73, 179] width 92 height 13
click at [76, 196] on input "px %" at bounding box center [93, 198] width 52 height 13
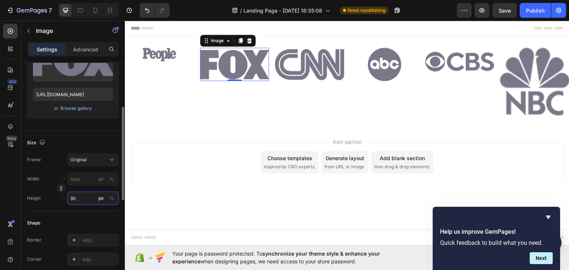
type input "90"
click at [55, 199] on div "Height 90 px %" at bounding box center [73, 198] width 92 height 13
click at [50, 196] on div "Height 90 px %" at bounding box center [73, 198] width 92 height 13
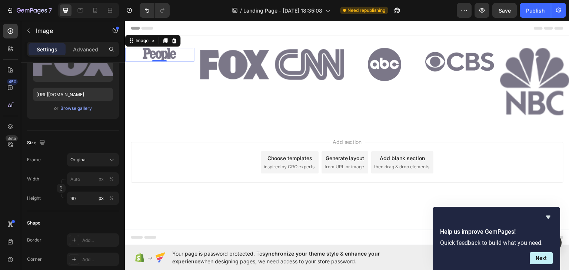
click at [160, 52] on img at bounding box center [159, 54] width 33 height 14
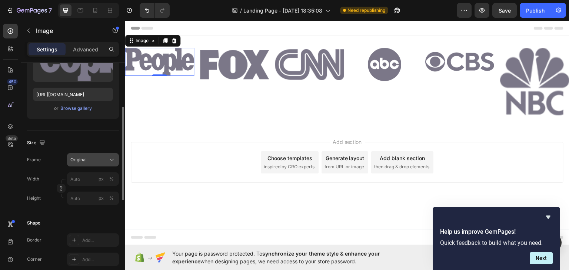
click at [108, 179] on div "Frame Original Width px % Height px %" at bounding box center [73, 179] width 92 height 52
click at [95, 163] on div "Original" at bounding box center [88, 160] width 36 height 7
click at [53, 178] on div "Width px %" at bounding box center [73, 179] width 92 height 13
click at [86, 200] on input "px %" at bounding box center [93, 198] width 52 height 13
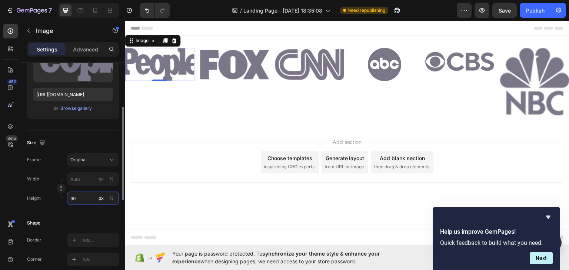
type input "90"
click at [53, 180] on div "Width px %" at bounding box center [73, 179] width 92 height 13
click at [77, 178] on input "px %" at bounding box center [93, 179] width 52 height 13
click at [78, 194] on p "Full 100%" at bounding box center [91, 196] width 43 height 7
type input "100"
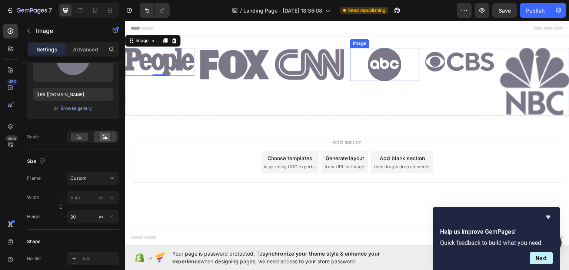
click at [373, 66] on img at bounding box center [384, 63] width 69 height 33
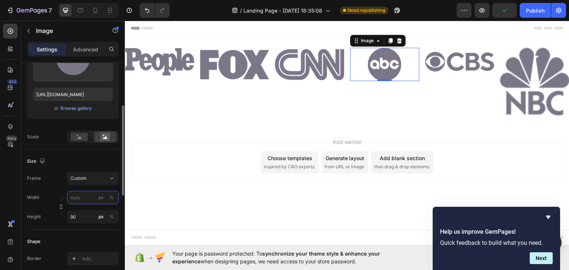
click at [79, 200] on input "px %" at bounding box center [93, 197] width 52 height 13
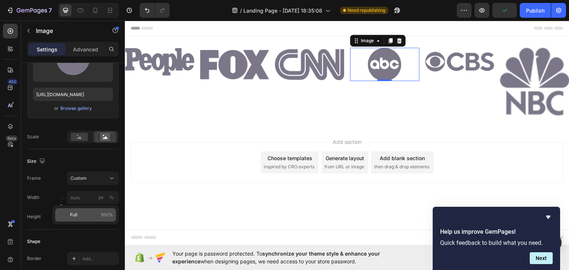
click at [70, 216] on span "Full" at bounding box center [73, 215] width 7 height 7
type input "100"
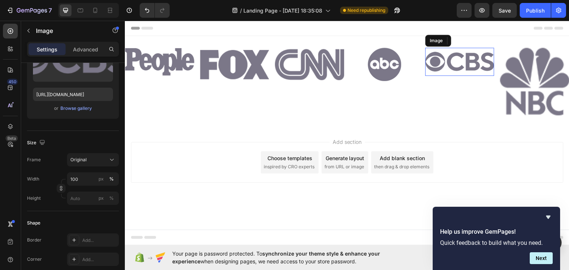
click at [443, 66] on img at bounding box center [459, 61] width 69 height 28
click at [78, 200] on input "px %" at bounding box center [93, 198] width 52 height 13
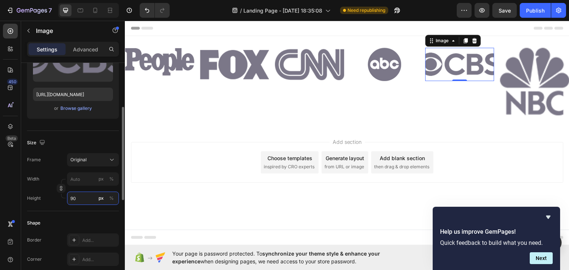
type input "90"
click at [79, 177] on input "px %" at bounding box center [93, 179] width 52 height 13
click at [82, 195] on p "Full 100%" at bounding box center [91, 196] width 43 height 7
type input "100"
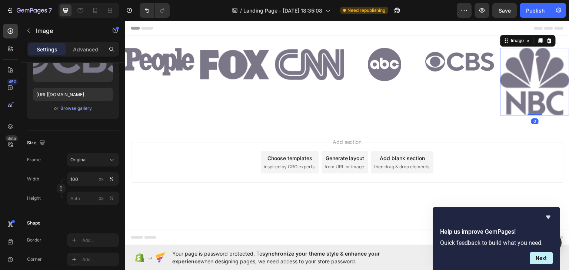
click at [538, 67] on img at bounding box center [534, 81] width 69 height 68
click at [83, 200] on input "px %" at bounding box center [93, 198] width 52 height 13
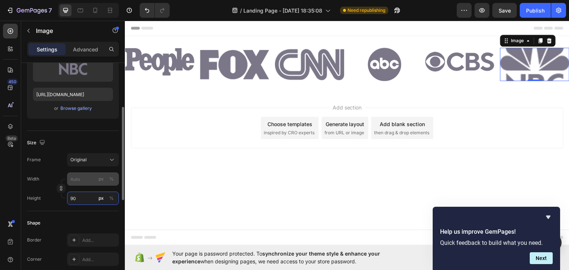
type input "90"
click at [83, 180] on input "px %" at bounding box center [93, 179] width 52 height 13
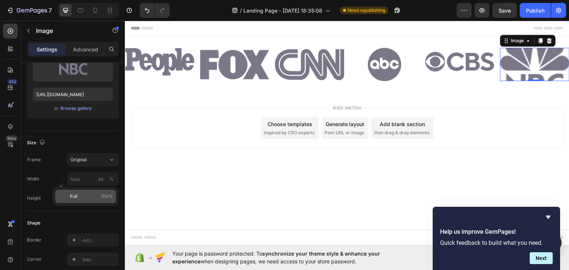
click at [84, 192] on div "Full 100%" at bounding box center [85, 196] width 61 height 13
type input "100"
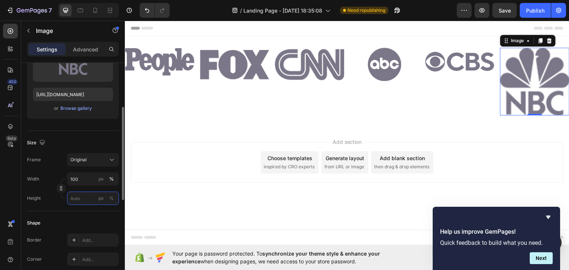
click at [79, 193] on input "px %" at bounding box center [93, 198] width 52 height 13
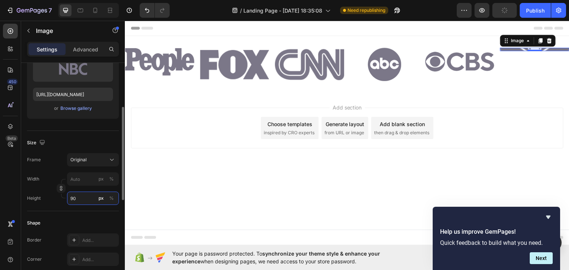
type input "90"
click at [49, 192] on div "Height 90 px %" at bounding box center [73, 198] width 92 height 13
click at [87, 180] on input "px %" at bounding box center [93, 179] width 52 height 13
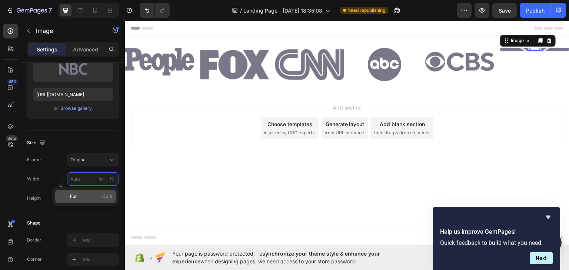
type input "1"
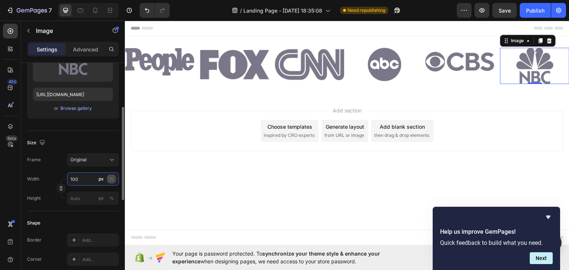
type input "100"
click at [112, 177] on div "%" at bounding box center [111, 179] width 4 height 7
click at [82, 192] on input "px %" at bounding box center [93, 198] width 52 height 13
click at [108, 181] on button "%" at bounding box center [111, 179] width 9 height 9
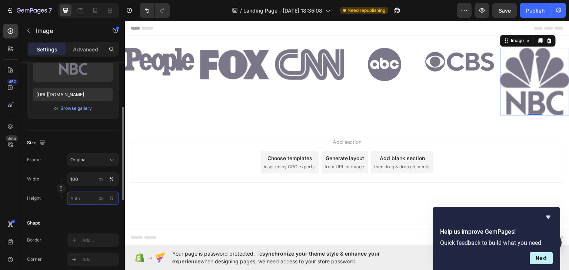
click at [79, 202] on input "px %" at bounding box center [93, 198] width 52 height 13
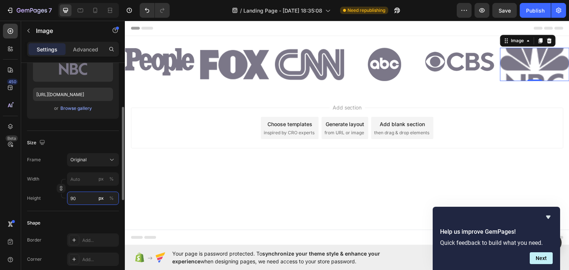
type input "90"
click at [49, 196] on div "Height 90 px %" at bounding box center [73, 198] width 92 height 13
click at [59, 191] on icon "button" at bounding box center [61, 188] width 5 height 5
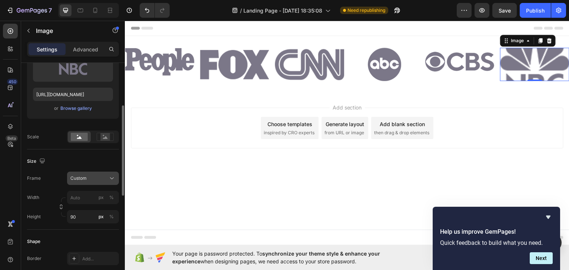
click at [94, 183] on button "Custom" at bounding box center [93, 178] width 52 height 13
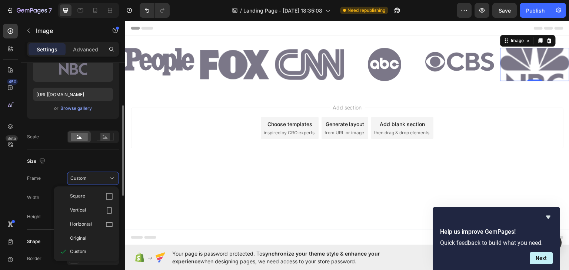
drag, startPoint x: 87, startPoint y: 235, endPoint x: 76, endPoint y: 232, distance: 12.3
click at [87, 235] on div "Original" at bounding box center [91, 238] width 43 height 7
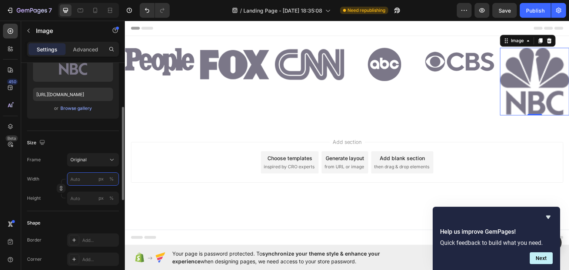
click at [78, 178] on input "px %" at bounding box center [93, 179] width 52 height 13
type input "100"
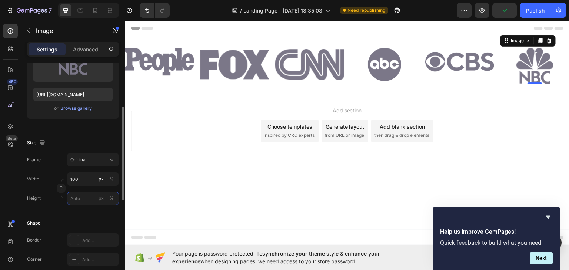
click at [80, 200] on input "px %" at bounding box center [93, 198] width 52 height 13
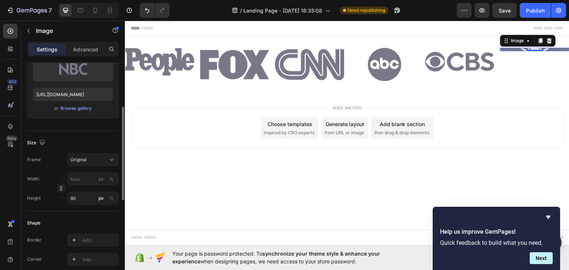
click at [56, 204] on div "Height 90 px %" at bounding box center [73, 198] width 92 height 13
click at [85, 179] on input "px %" at bounding box center [93, 179] width 52 height 13
type input "9"
click at [69, 195] on div "Full 100%" at bounding box center [85, 196] width 61 height 13
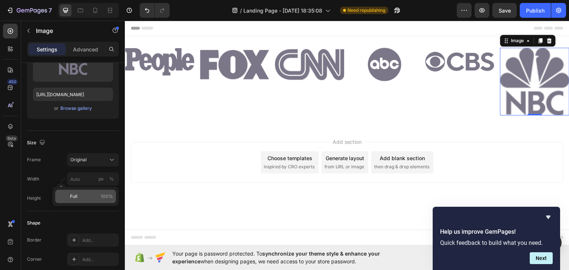
type input "100"
click at [63, 190] on icon "button" at bounding box center [61, 188] width 5 height 5
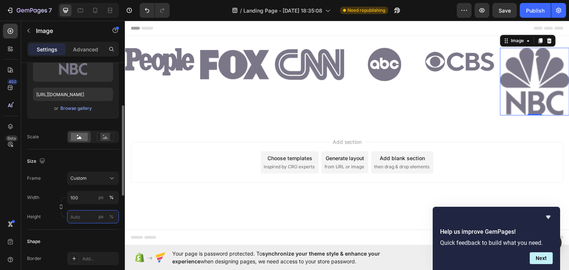
click at [85, 218] on input "px %" at bounding box center [93, 216] width 52 height 13
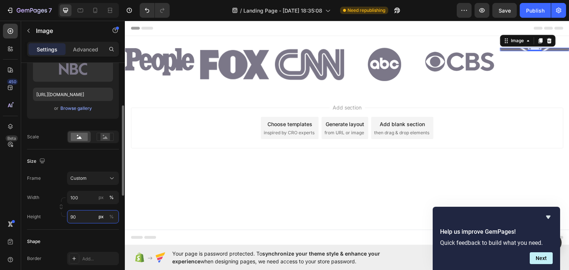
type input "90"
click at [47, 208] on div "Width 100 px % Height 90 px %" at bounding box center [73, 207] width 92 height 33
click at [102, 180] on div "Custom" at bounding box center [88, 178] width 36 height 7
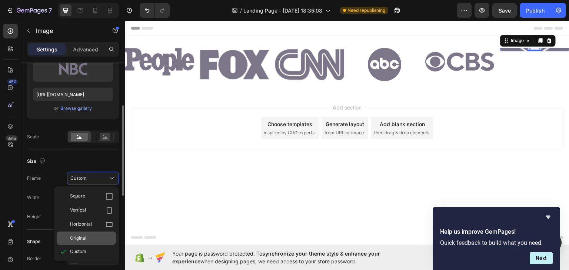
click at [87, 235] on div "Original" at bounding box center [91, 238] width 43 height 7
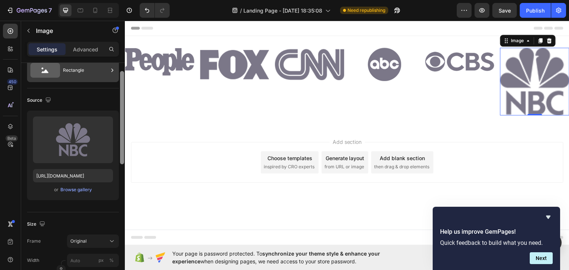
drag, startPoint x: 123, startPoint y: 132, endPoint x: 106, endPoint y: 84, distance: 50.4
click at [110, 92] on div "Style Rectangle Source Upload Image https://cdn.shopify.com/s/files/1/0693/6730…" at bounding box center [73, 177] width 104 height 229
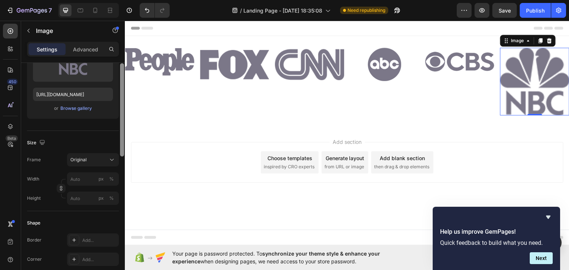
scroll to position [111, 0]
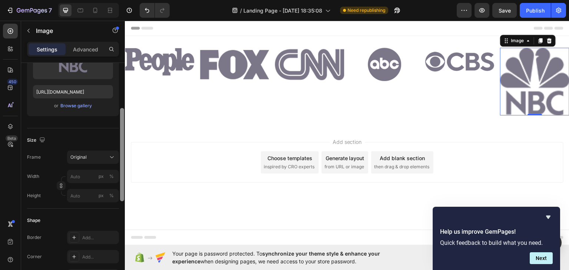
drag, startPoint x: 122, startPoint y: 93, endPoint x: 114, endPoint y: 134, distance: 42.0
click at [114, 134] on div "Style Rectangle Source Upload Image https://cdn.shopify.com/s/files/1/0693/6730…" at bounding box center [73, 177] width 104 height 229
click at [62, 185] on icon "button" at bounding box center [61, 185] width 5 height 5
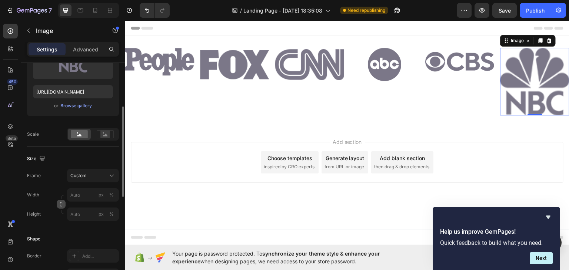
click at [59, 206] on icon "button" at bounding box center [61, 204] width 5 height 5
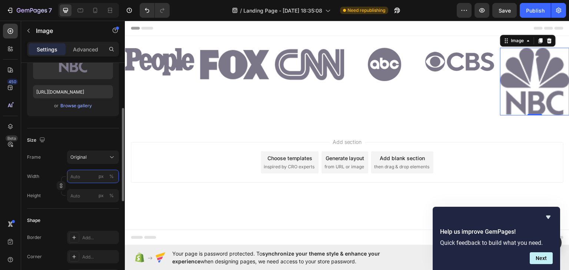
click at [74, 171] on input "px %" at bounding box center [93, 176] width 52 height 13
click at [83, 195] on p "Full 100%" at bounding box center [91, 194] width 43 height 7
type input "100"
click at [83, 196] on input "px %" at bounding box center [93, 195] width 52 height 13
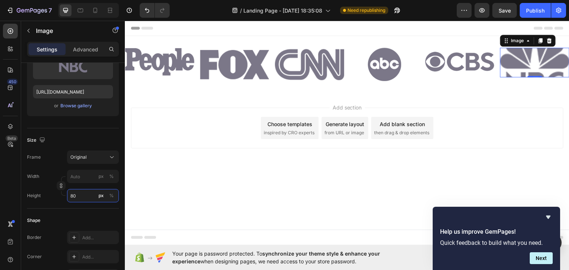
type input "80"
click at [62, 188] on button "button" at bounding box center [61, 186] width 9 height 9
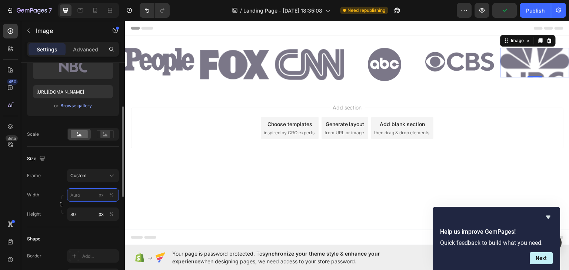
click at [88, 199] on input "px %" at bounding box center [93, 195] width 52 height 13
type input "100"
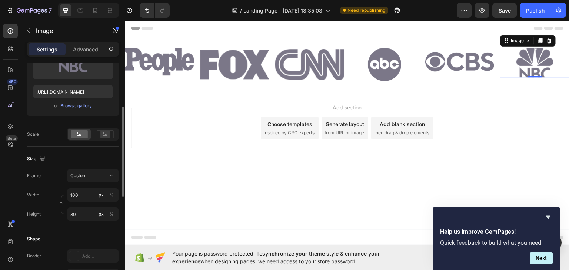
click at [52, 194] on div "Width 100 px %" at bounding box center [73, 195] width 92 height 13
click at [49, 202] on div "Width 100 px % Height 80 px %" at bounding box center [73, 205] width 92 height 33
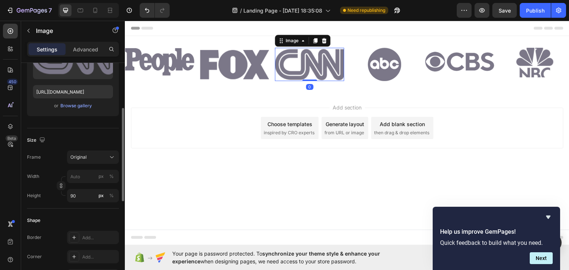
click at [322, 69] on img at bounding box center [309, 63] width 69 height 33
click at [62, 186] on icon "button" at bounding box center [61, 185] width 5 height 5
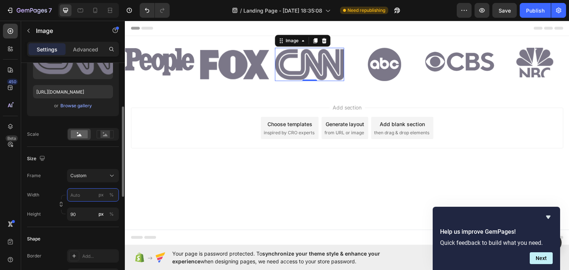
click at [81, 194] on input "px %" at bounding box center [93, 195] width 52 height 13
click at [93, 210] on p "Full 100%" at bounding box center [91, 212] width 43 height 7
type input "100"
click at [314, 69] on img at bounding box center [309, 63] width 69 height 33
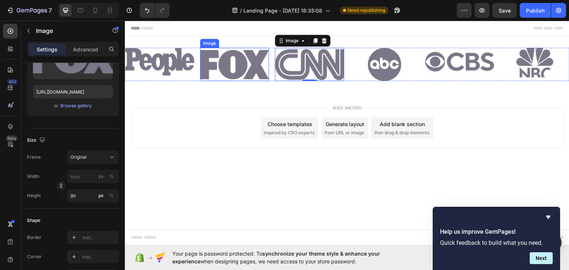
click at [245, 66] on img at bounding box center [234, 63] width 69 height 33
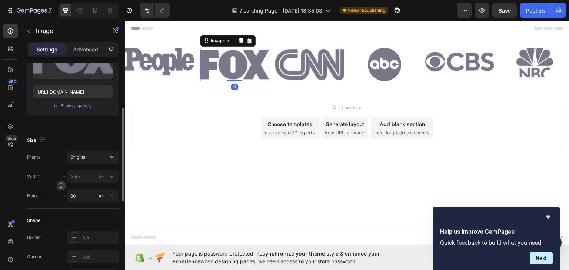
click at [63, 183] on icon "button" at bounding box center [61, 185] width 5 height 5
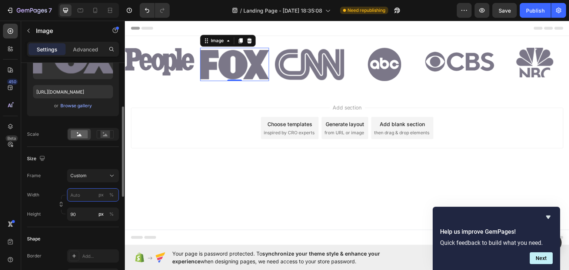
click at [89, 195] on input "px %" at bounding box center [93, 195] width 52 height 13
click at [87, 211] on p "Full 100%" at bounding box center [91, 212] width 43 height 7
type input "100"
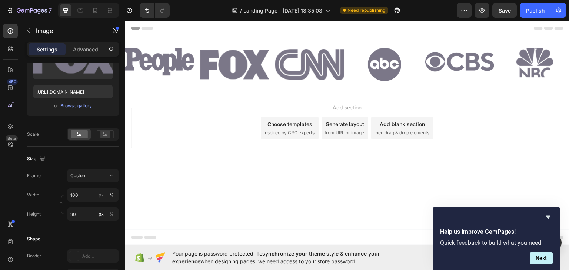
click at [218, 169] on div "Add section Choose templates inspired by CRO experts Generate layout from URL o…" at bounding box center [347, 138] width 445 height 91
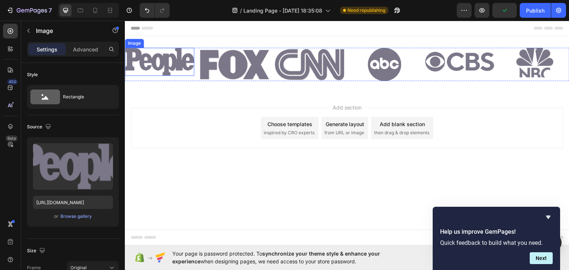
click at [176, 72] on img at bounding box center [159, 61] width 69 height 28
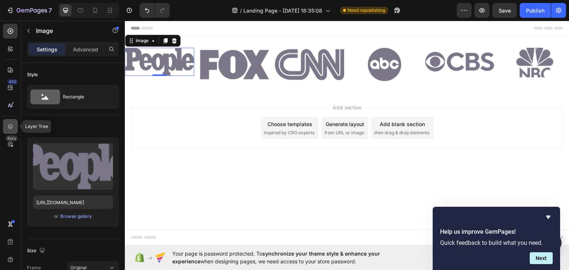
click at [7, 129] on icon at bounding box center [10, 126] width 7 height 7
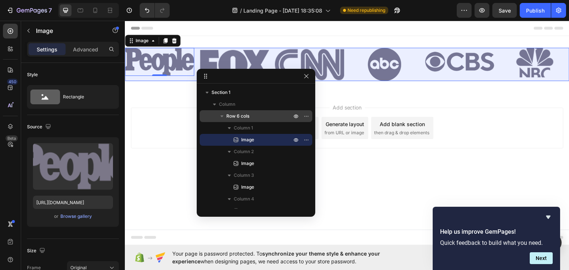
click at [239, 112] on div "Row 6 cols" at bounding box center [256, 116] width 107 height 12
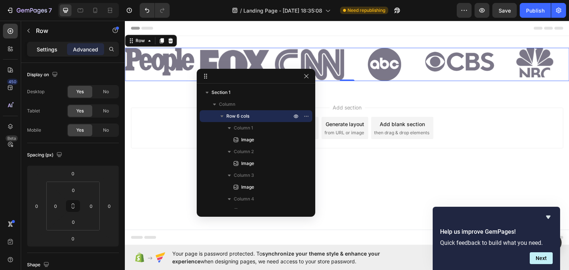
click at [43, 47] on p "Settings" at bounding box center [47, 50] width 21 height 8
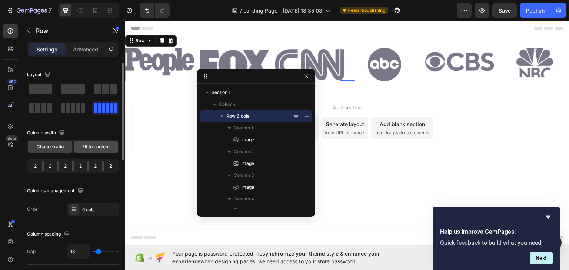
click at [102, 149] on span "Fit to content" at bounding box center [95, 147] width 27 height 7
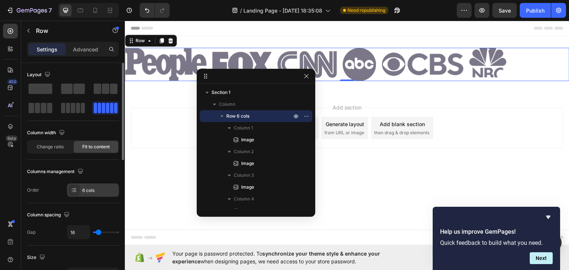
click at [72, 192] on icon at bounding box center [74, 190] width 6 height 6
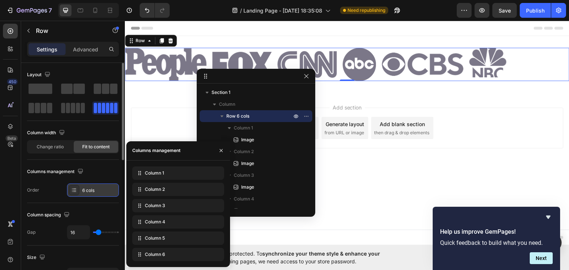
click at [72, 192] on icon at bounding box center [74, 190] width 6 height 6
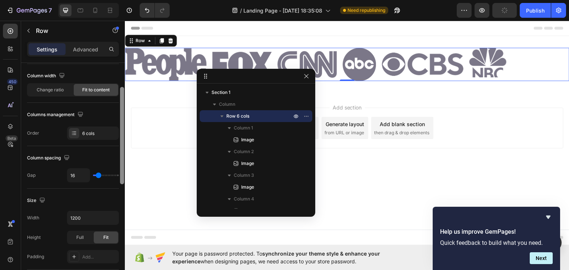
scroll to position [61, 0]
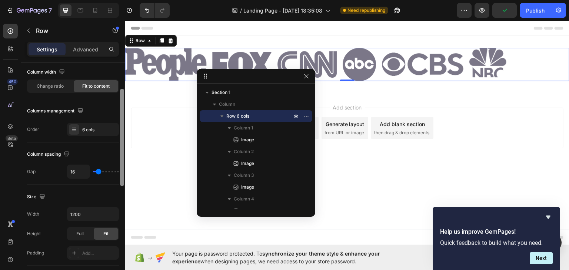
drag, startPoint x: 122, startPoint y: 137, endPoint x: 121, endPoint y: 163, distance: 25.9
click at [121, 163] on div at bounding box center [122, 137] width 4 height 97
type input "15"
type input "16"
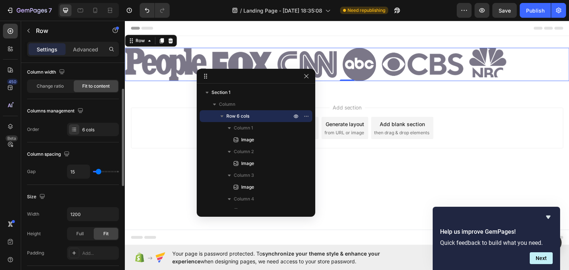
type input "16"
type input "22"
type input "25"
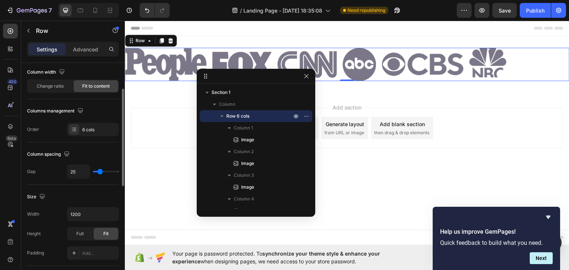
type input "29"
type input "32"
type input "34"
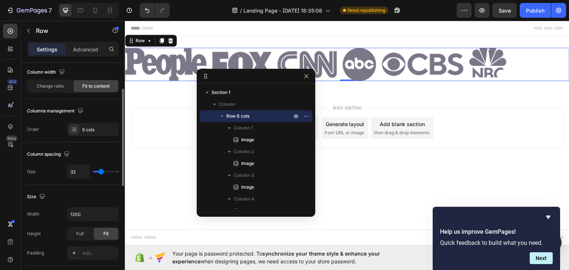
type input "34"
type input "36"
type input "40"
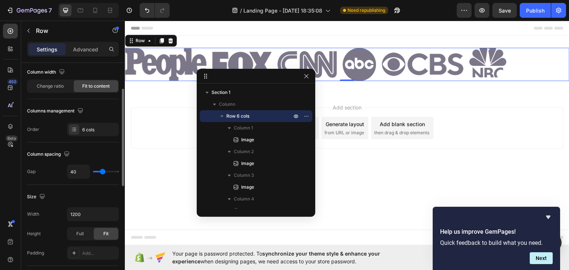
type input "41"
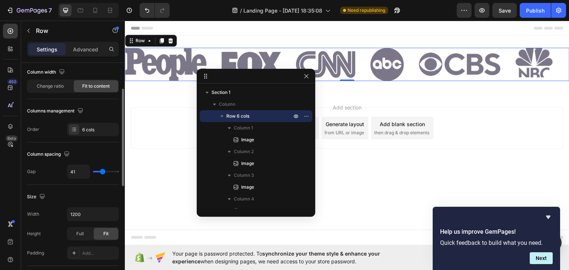
type input "40"
type input "38"
type input "36"
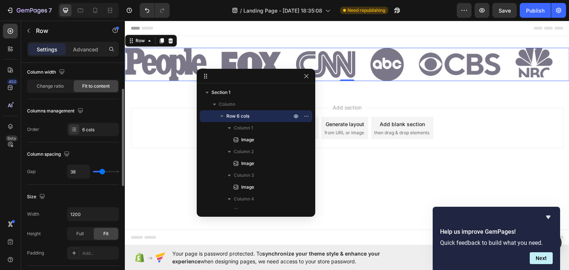
type input "36"
type input "34"
type input "32"
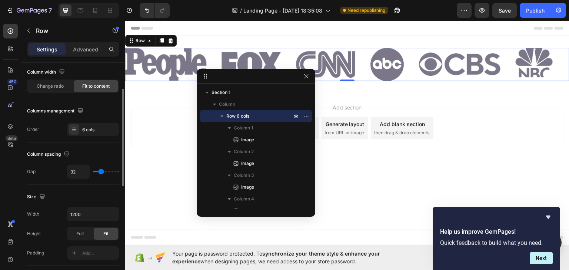
type input "31"
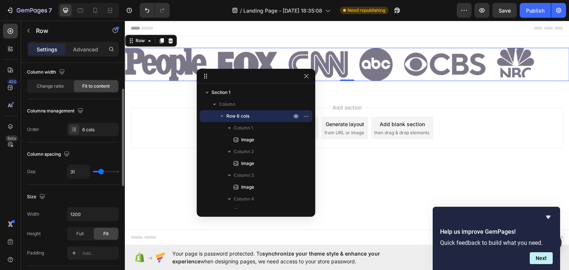
type input "32"
type input "34"
type input "36"
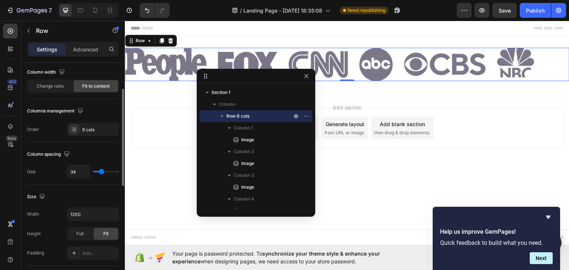
type input "36"
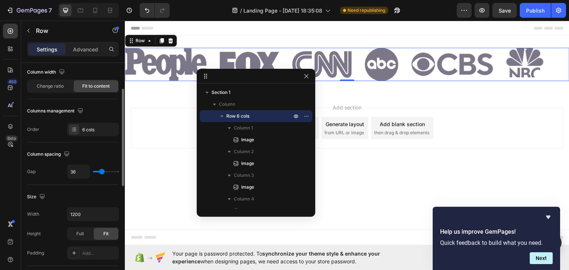
type input "40"
type input "41"
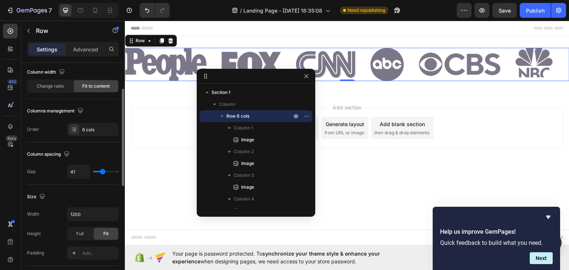
type input "43"
type input "47"
type input "48"
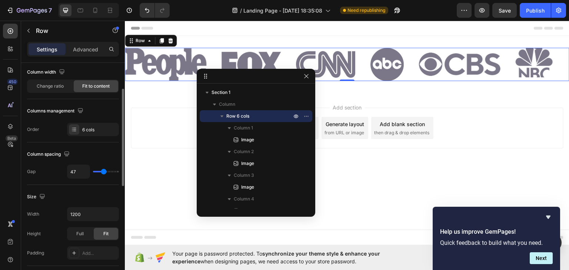
type input "48"
type input "50"
type input "54"
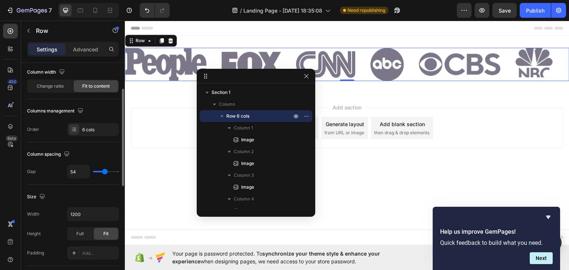
type input "56"
type input "61"
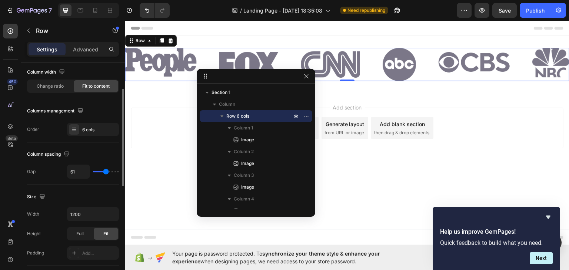
type input "64"
type input "66"
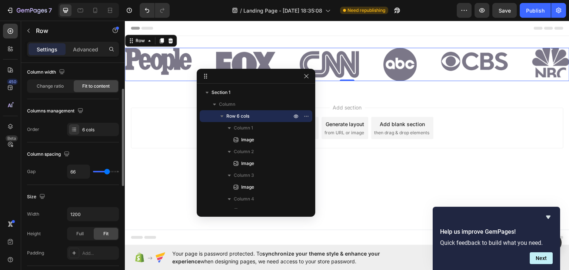
type input "63"
type input "61"
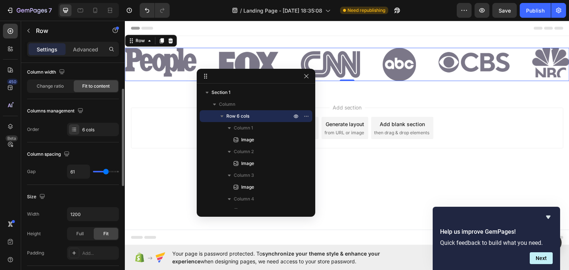
type input "59"
type input "57"
type input "56"
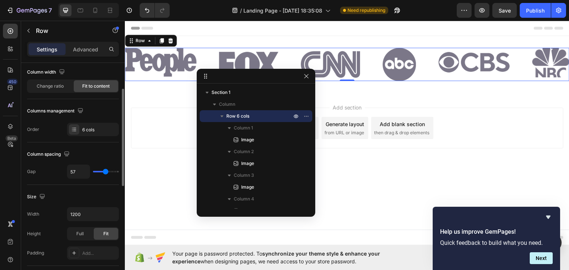
type input "56"
type input "54"
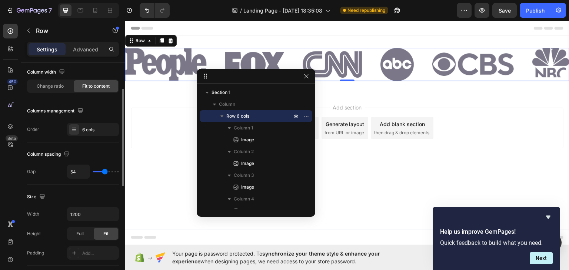
type input "50"
type input "48"
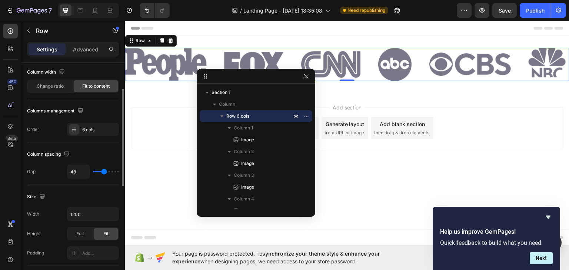
type input "47"
type input "43"
type input "41"
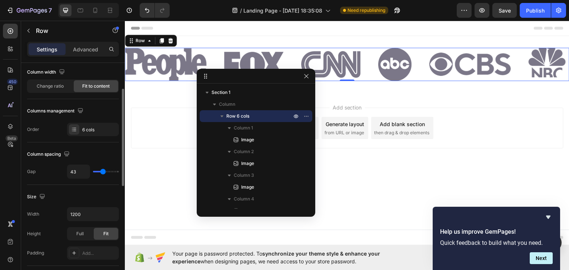
type input "41"
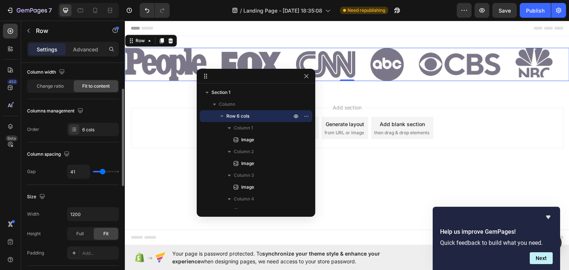
type input "40"
type input "38"
type input "36"
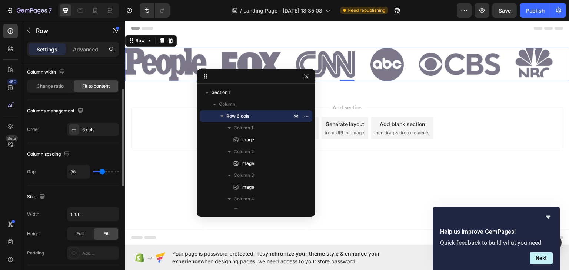
type input "36"
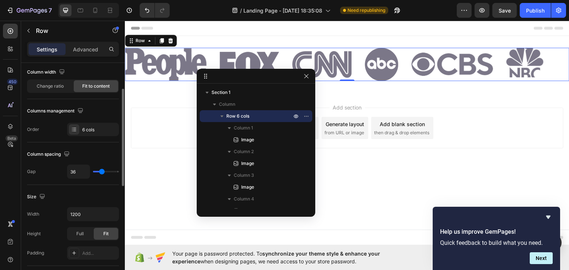
type input "38"
type input "40"
type input "41"
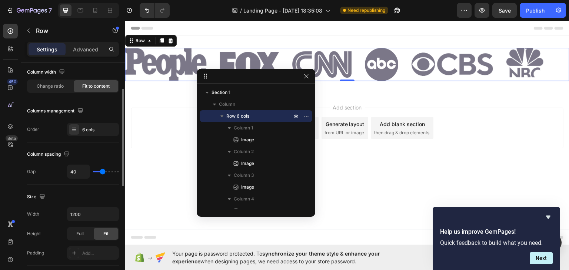
type input "41"
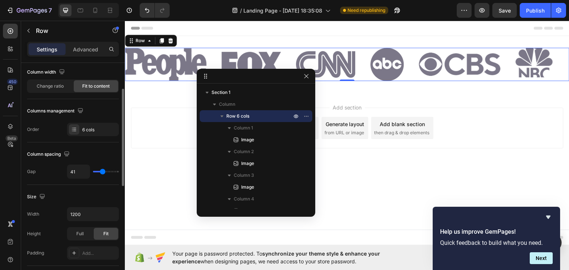
type input "43"
type input "47"
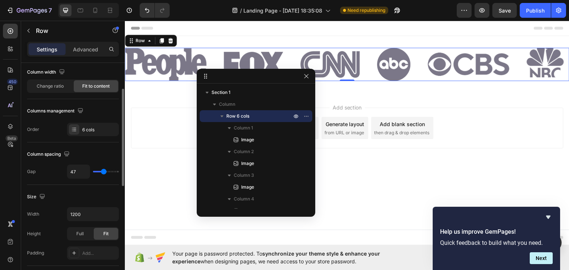
type input "45"
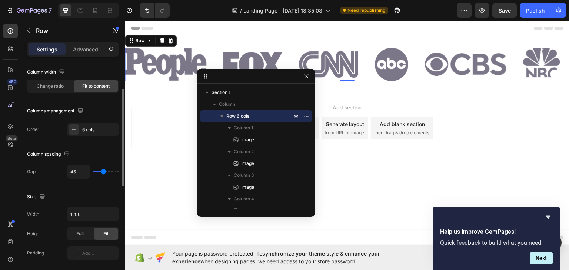
type input "43"
type input "41"
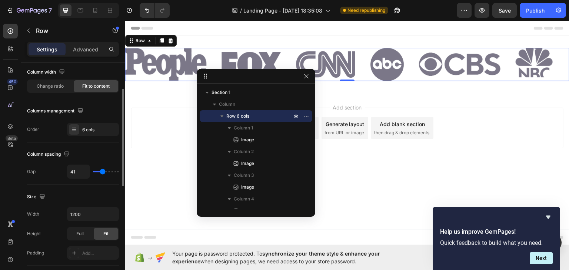
type input "40"
type input "38"
type input "34"
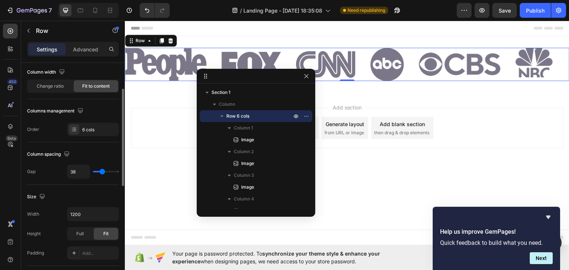
type input "34"
type input "31"
type input "29"
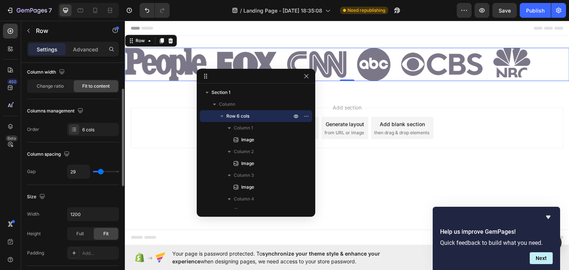
type input "27"
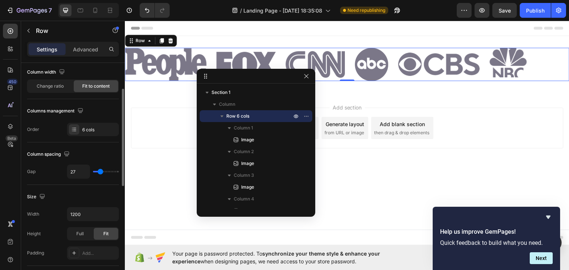
type input "31"
type input "38"
type input "45"
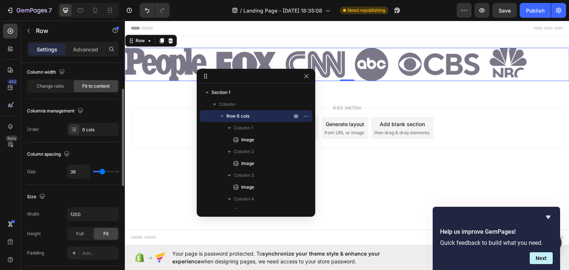
type input "45"
type input "50"
type input "56"
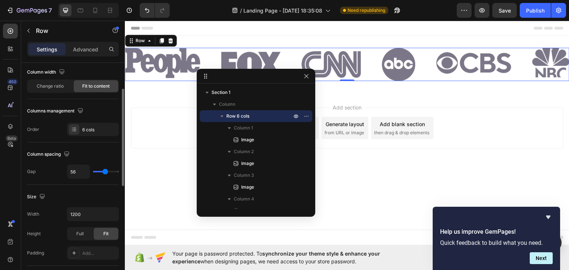
type input "57"
type input "59"
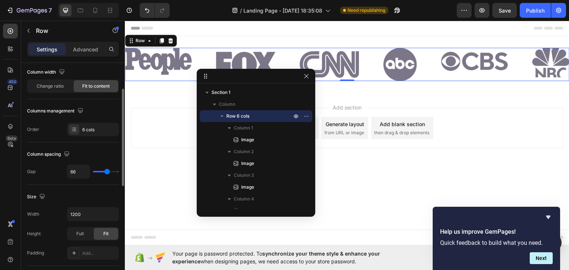
drag, startPoint x: 98, startPoint y: 172, endPoint x: 107, endPoint y: 172, distance: 8.9
click at [107, 172] on input "range" at bounding box center [106, 171] width 26 height 1
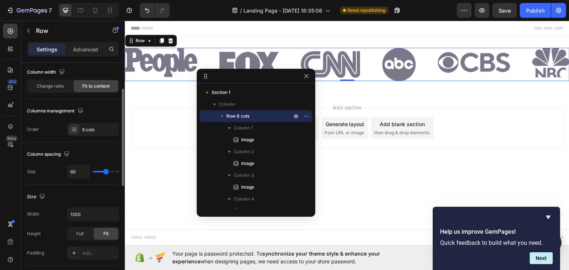
click at [82, 153] on div "Column spacing" at bounding box center [73, 155] width 92 height 12
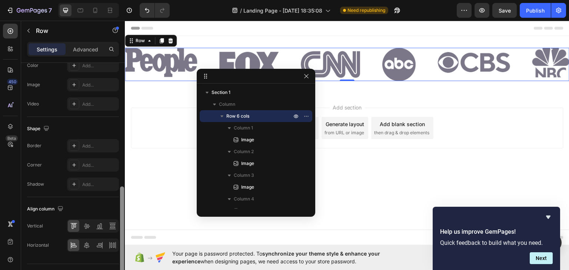
scroll to position [292, 0]
drag, startPoint x: 122, startPoint y: 151, endPoint x: 123, endPoint y: 250, distance: 98.6
click at [123, 250] on div at bounding box center [122, 235] width 4 height 97
click at [90, 246] on icon at bounding box center [86, 244] width 7 height 7
click at [88, 225] on icon at bounding box center [86, 225] width 7 height 7
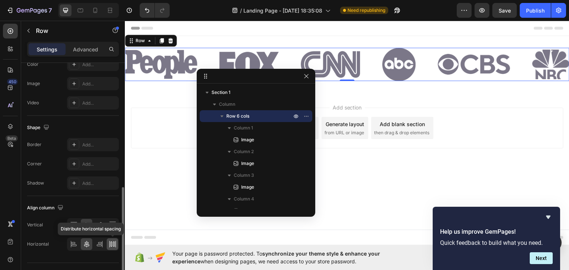
click at [113, 243] on icon at bounding box center [113, 244] width 1 height 5
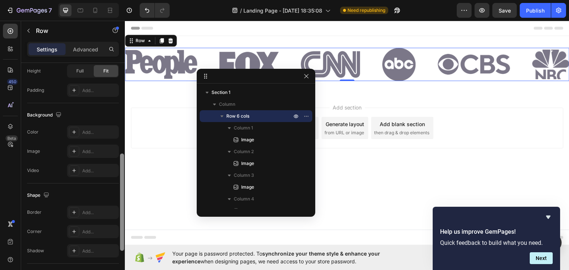
scroll to position [220, 0]
drag, startPoint x: 247, startPoint y: 236, endPoint x: 127, endPoint y: 131, distance: 159.3
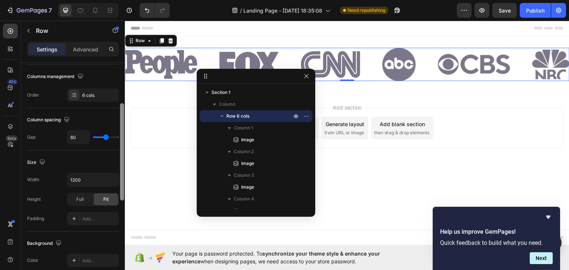
scroll to position [93, 0]
click at [102, 131] on div "Column spacing Gap 60" at bounding box center [73, 131] width 92 height 43
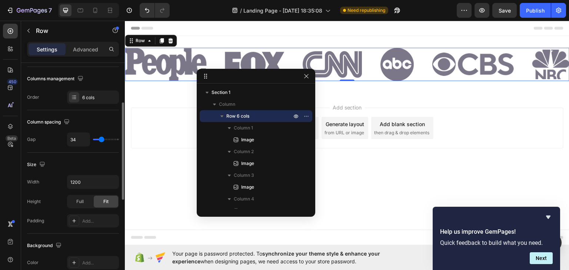
click at [102, 139] on input "range" at bounding box center [106, 139] width 26 height 1
click at [101, 139] on input "range" at bounding box center [106, 139] width 26 height 1
click at [73, 163] on div "Size" at bounding box center [73, 165] width 92 height 12
drag, startPoint x: 305, startPoint y: 79, endPoint x: 172, endPoint y: 60, distance: 134.5
click at [305, 79] on button "button" at bounding box center [306, 76] width 9 height 9
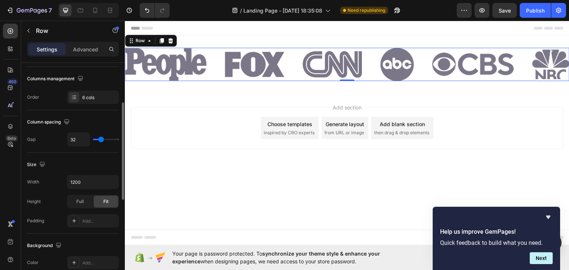
click at [74, 162] on div "Size" at bounding box center [73, 165] width 92 height 12
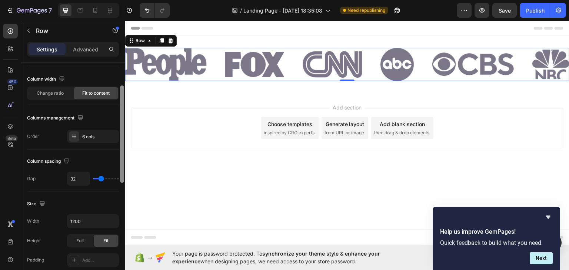
scroll to position [22, 0]
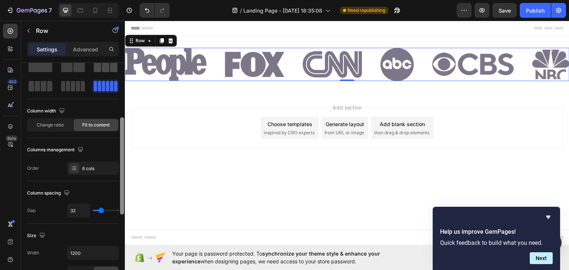
drag, startPoint x: 122, startPoint y: 128, endPoint x: 117, endPoint y: 84, distance: 44.6
click at [117, 86] on div "Layout Column width Change ratio Fit to content Columns management Order 6 cols…" at bounding box center [73, 177] width 104 height 229
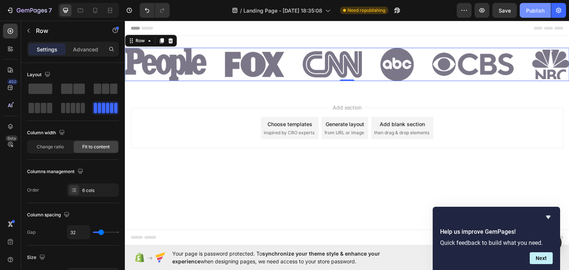
click at [530, 7] on div "Publish" at bounding box center [535, 11] width 19 height 8
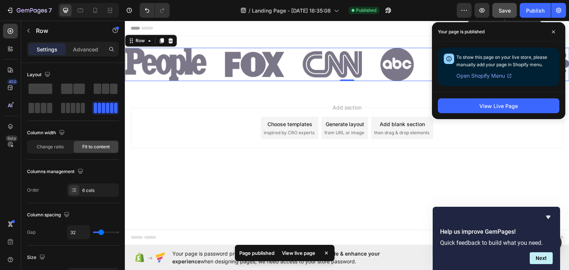
click at [498, 7] on button "Save" at bounding box center [504, 10] width 24 height 15
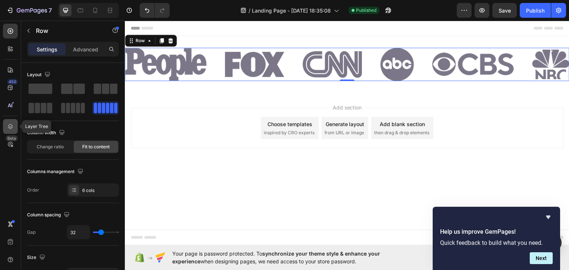
click at [12, 124] on icon at bounding box center [10, 126] width 7 height 7
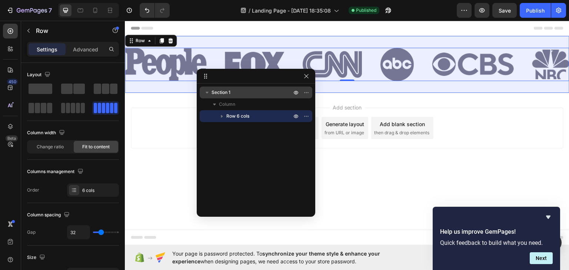
click at [227, 93] on span "Section 1" at bounding box center [221, 92] width 19 height 7
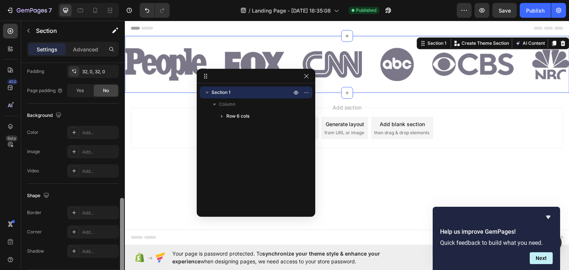
scroll to position [200, 0]
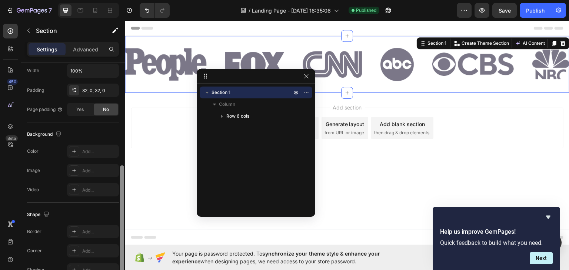
drag, startPoint x: 122, startPoint y: 76, endPoint x: 119, endPoint y: 165, distance: 89.7
click at [119, 166] on div at bounding box center [122, 184] width 6 height 229
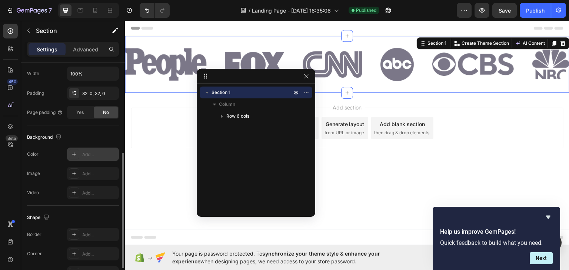
click at [74, 153] on icon at bounding box center [74, 155] width 4 height 4
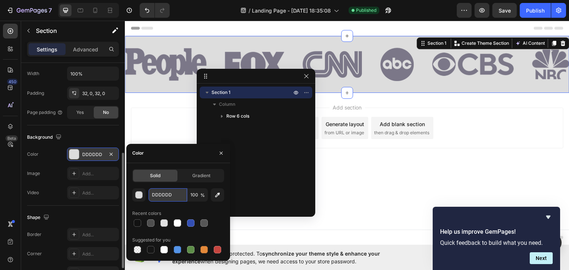
click at [162, 195] on input "DDDDDD" at bounding box center [168, 195] width 39 height 13
paste input "#F7F7F7"
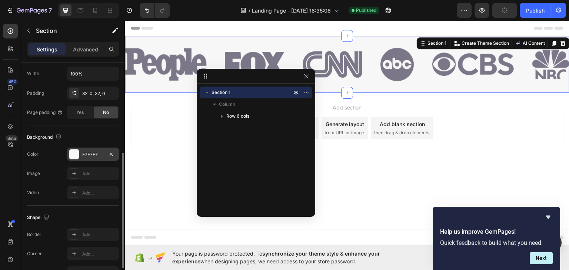
click at [78, 139] on div "Background" at bounding box center [73, 138] width 92 height 12
drag, startPoint x: 304, startPoint y: 76, endPoint x: 133, endPoint y: 68, distance: 171.4
click at [304, 76] on icon "button" at bounding box center [306, 76] width 6 height 6
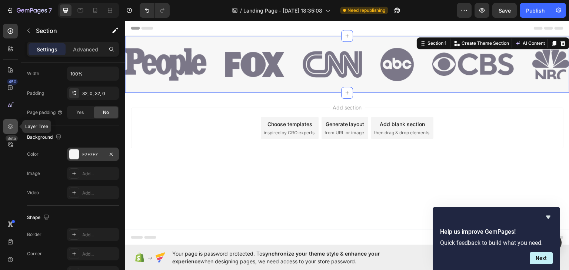
click at [9, 125] on icon at bounding box center [10, 126] width 7 height 7
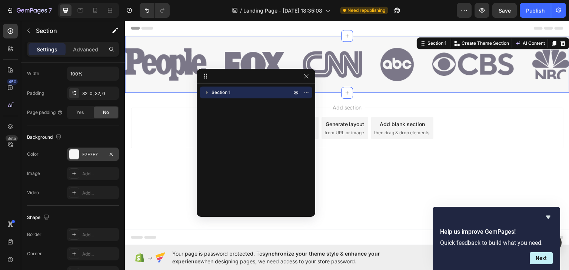
click at [213, 91] on span "Section 1" at bounding box center [221, 92] width 19 height 7
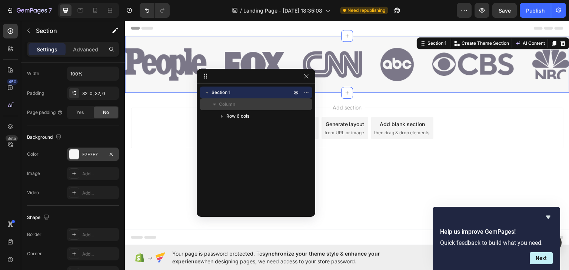
click at [223, 102] on span "Column" at bounding box center [227, 104] width 16 height 7
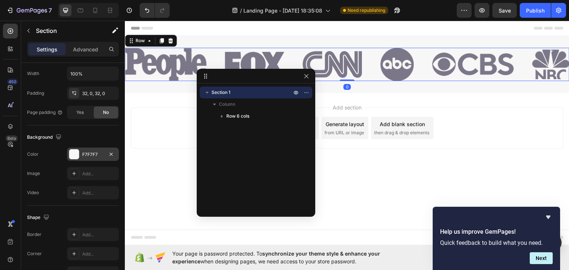
click at [210, 54] on div "Image Image Image Image Image Image Row 0" at bounding box center [347, 63] width 445 height 33
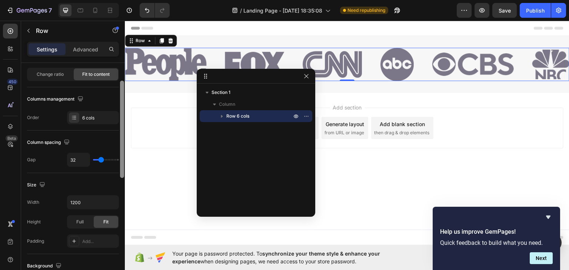
scroll to position [77, 0]
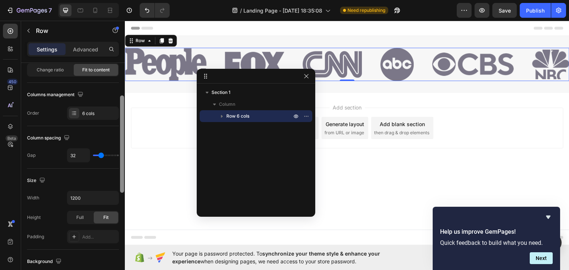
drag, startPoint x: 248, startPoint y: 162, endPoint x: 125, endPoint y: 175, distance: 123.4
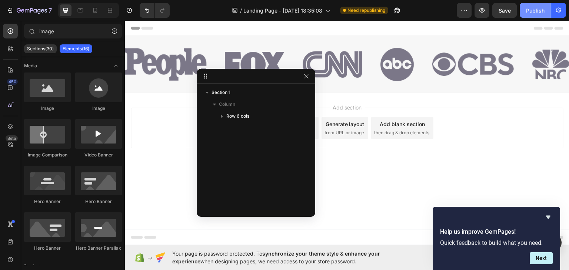
click at [544, 11] on div "Publish" at bounding box center [535, 11] width 19 height 8
click at [484, 12] on icon "button" at bounding box center [482, 10] width 6 height 4
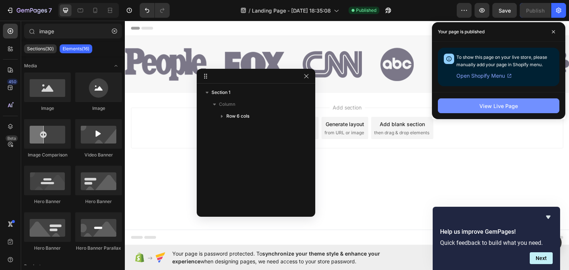
click at [507, 107] on div "View Live Page" at bounding box center [498, 106] width 39 height 8
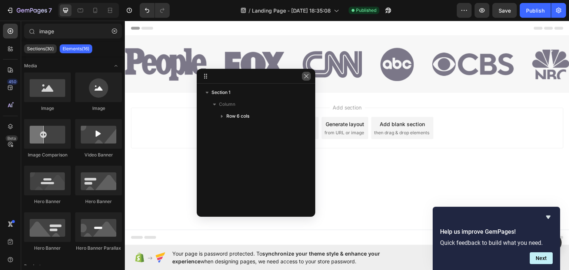
click at [306, 73] on icon "button" at bounding box center [306, 76] width 6 height 6
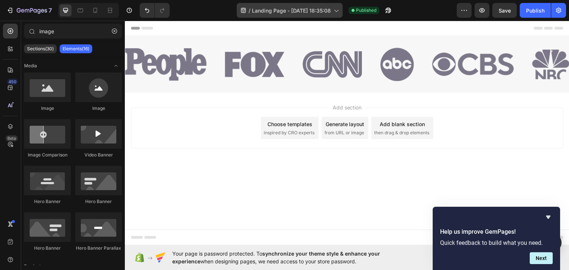
drag, startPoint x: 482, startPoint y: 8, endPoint x: 327, endPoint y: 11, distance: 155.3
click at [329, 12] on div "7 Version history / Landing Page - Sep 27, 18:35:08 Published Preview Save Publ…" at bounding box center [284, 10] width 569 height 21
click at [339, 7] on icon at bounding box center [335, 10] width 7 height 7
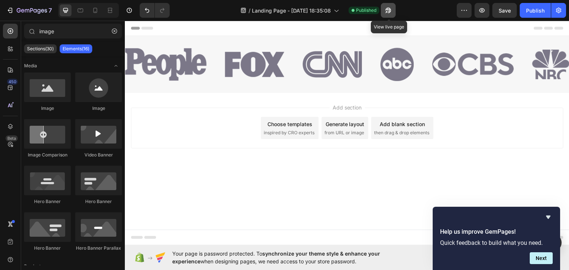
click at [393, 9] on button "button" at bounding box center [388, 10] width 15 height 15
click at [557, 10] on icon "button" at bounding box center [558, 10] width 7 height 7
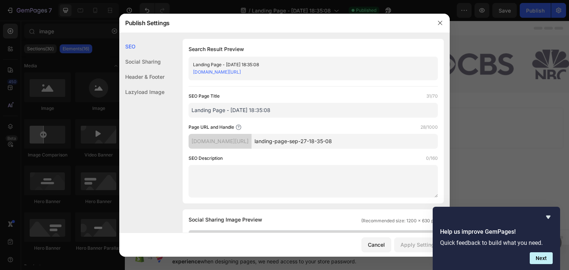
click at [227, 109] on input "Landing Page - [DATE] 18:35:08" at bounding box center [313, 110] width 249 height 15
drag, startPoint x: 227, startPoint y: 109, endPoint x: 328, endPoint y: 108, distance: 100.0
click at [323, 108] on input "Landing Page - [DATE] 18:35:08" at bounding box center [313, 110] width 249 height 15
click at [347, 146] on input "landing-page-sep-27-18-35-08" at bounding box center [345, 141] width 186 height 15
drag, startPoint x: 314, startPoint y: 143, endPoint x: 328, endPoint y: 141, distance: 14.6
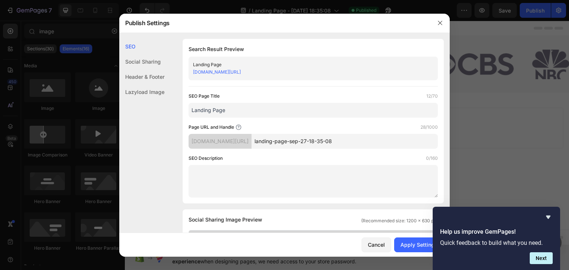
click at [327, 141] on input "landing-page-sep-27-18-35-08" at bounding box center [345, 141] width 186 height 15
click at [346, 141] on input "landing-page-sep-27-18-35-08" at bounding box center [345, 141] width 186 height 15
drag, startPoint x: 316, startPoint y: 141, endPoint x: 422, endPoint y: 141, distance: 106.3
click at [421, 141] on input "landing-page-sep-27-18-35-08" at bounding box center [345, 141] width 186 height 15
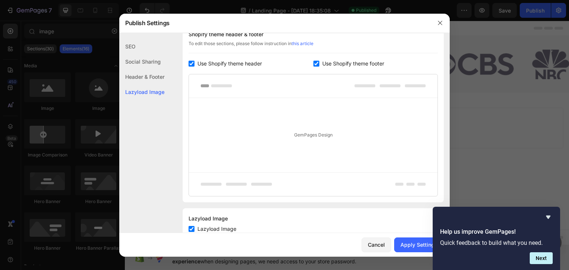
scroll to position [372, 0]
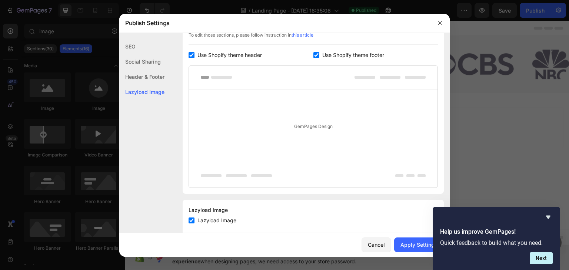
click at [243, 56] on span "Use Shopify theme header" at bounding box center [229, 55] width 64 height 9
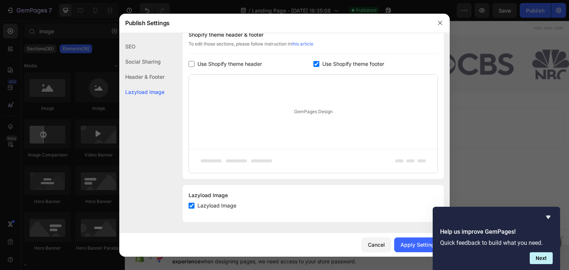
click at [326, 64] on span "Use Shopify theme footer" at bounding box center [353, 64] width 62 height 9
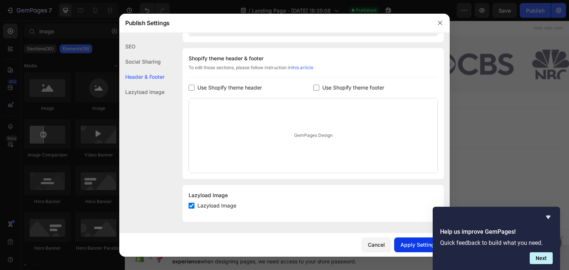
click at [404, 245] on div "Apply Settings" at bounding box center [419, 245] width 37 height 8
click at [540, 259] on button "Next" at bounding box center [541, 259] width 23 height 12
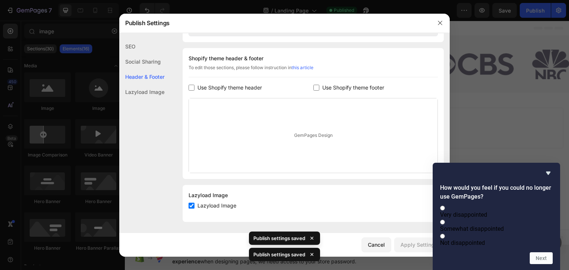
click at [150, 93] on div "Lazyload Image" at bounding box center [141, 91] width 45 height 15
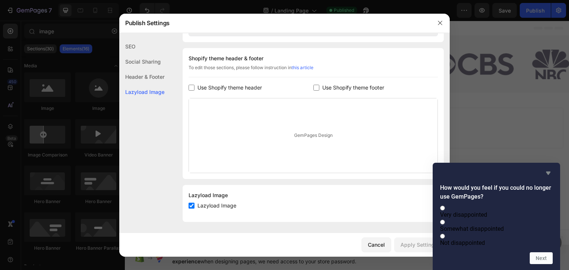
click at [545, 169] on icon "Hide survey" at bounding box center [548, 173] width 9 height 9
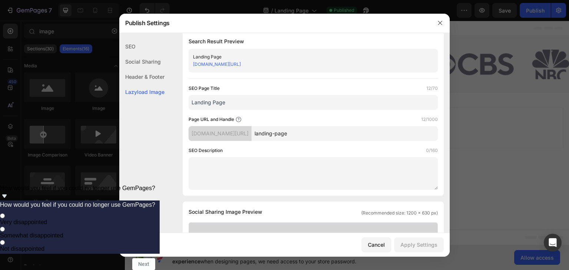
scroll to position [0, 0]
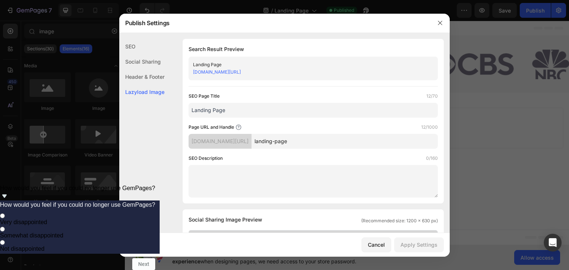
click at [156, 61] on div "Social Sharing" at bounding box center [141, 61] width 45 height 15
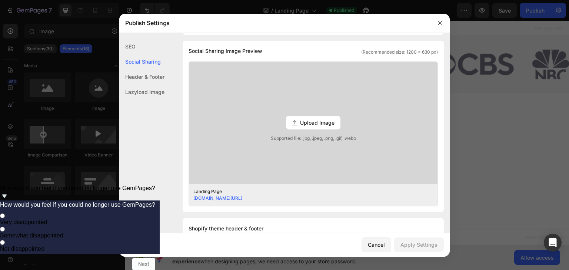
click at [130, 49] on div "SEO" at bounding box center [141, 46] width 45 height 15
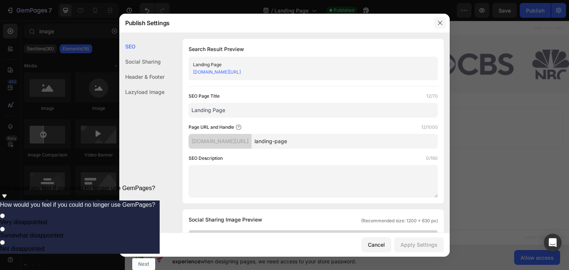
drag, startPoint x: 437, startPoint y: 27, endPoint x: 296, endPoint y: 34, distance: 141.0
click at [437, 27] on button "button" at bounding box center [440, 23] width 12 height 12
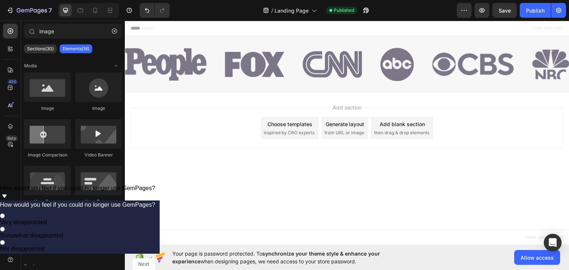
drag, startPoint x: 548, startPoint y: 260, endPoint x: 542, endPoint y: 288, distance: 28.1
click at [542, 0] on html "7 Version history / Landing Page Published Preview Save Publish 450 Beta image …" at bounding box center [284, 0] width 569 height 0
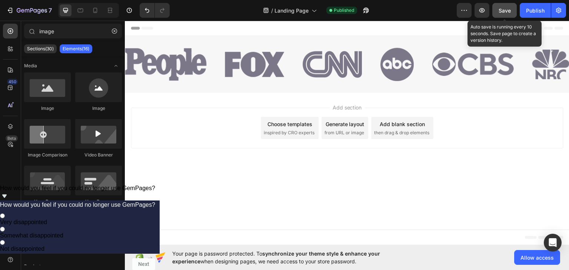
click at [502, 10] on span "Save" at bounding box center [505, 10] width 12 height 6
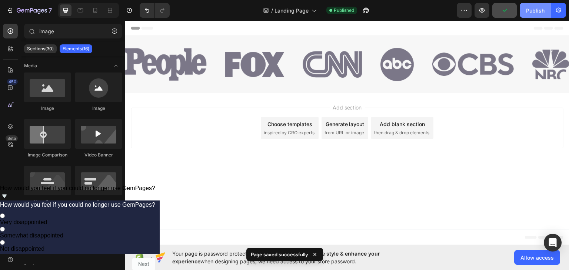
click at [531, 12] on div "Publish" at bounding box center [535, 11] width 19 height 8
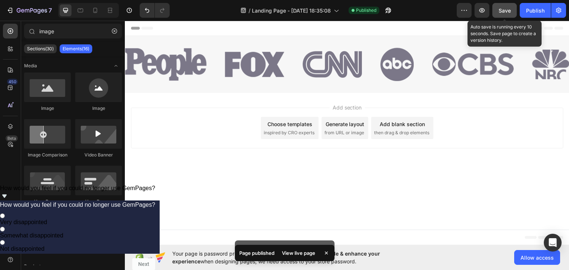
click at [498, 11] on button "Save" at bounding box center [504, 10] width 24 height 15
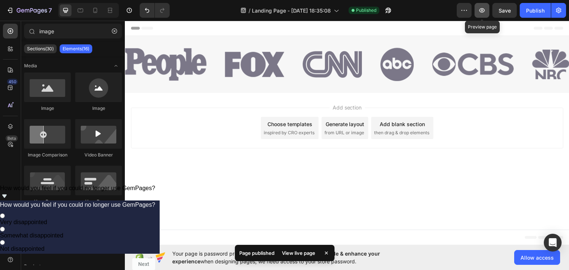
click at [485, 9] on icon "button" at bounding box center [481, 10] width 7 height 7
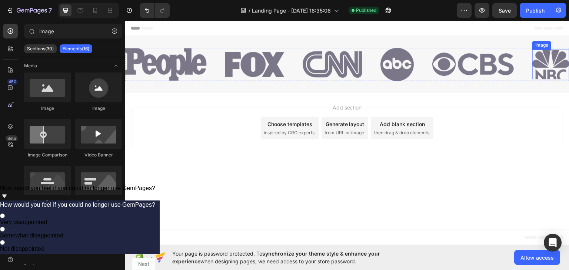
click at [557, 70] on img at bounding box center [550, 64] width 37 height 30
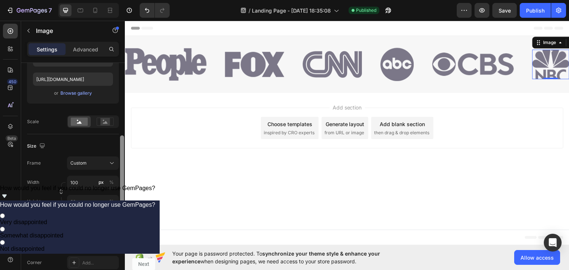
scroll to position [142, 0]
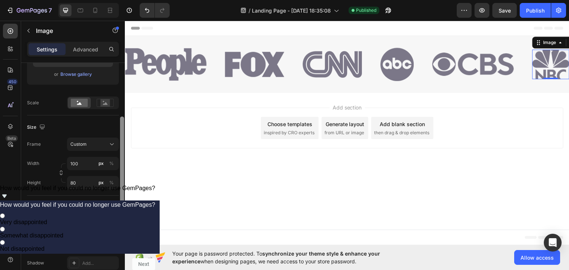
drag, startPoint x: 122, startPoint y: 93, endPoint x: 122, endPoint y: 140, distance: 46.7
click at [122, 140] on div at bounding box center [122, 162] width 4 height 90
click at [113, 162] on div "%" at bounding box center [111, 163] width 4 height 7
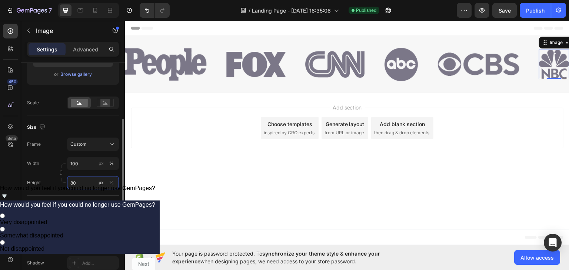
click at [80, 183] on input "80" at bounding box center [93, 182] width 52 height 13
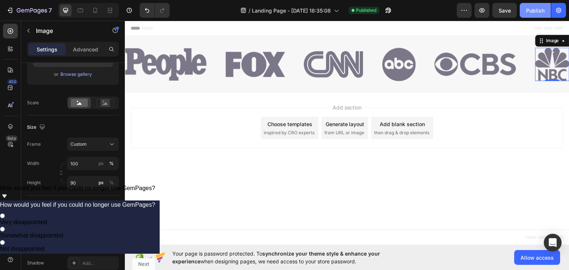
click at [542, 9] on div "Publish" at bounding box center [535, 11] width 19 height 8
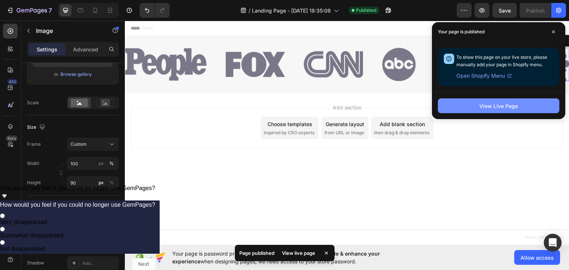
click at [491, 102] on div "View Live Page" at bounding box center [498, 106] width 39 height 8
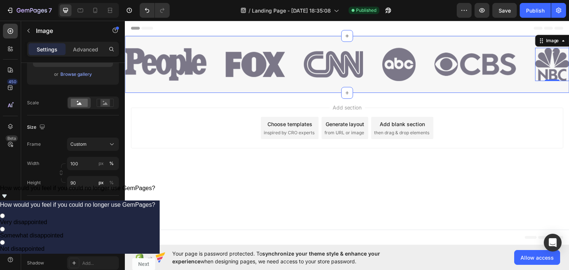
drag, startPoint x: 347, startPoint y: 90, endPoint x: 338, endPoint y: 100, distance: 13.1
click at [347, 90] on icon at bounding box center [347, 93] width 6 height 6
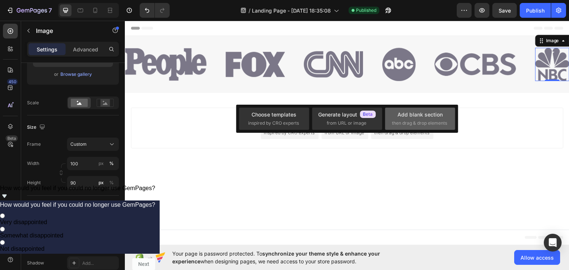
click at [415, 120] on span "then drag & drop elements" at bounding box center [419, 123] width 55 height 7
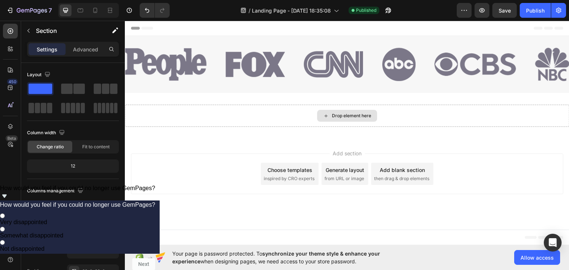
click at [338, 114] on div "Drop element here" at bounding box center [351, 116] width 39 height 6
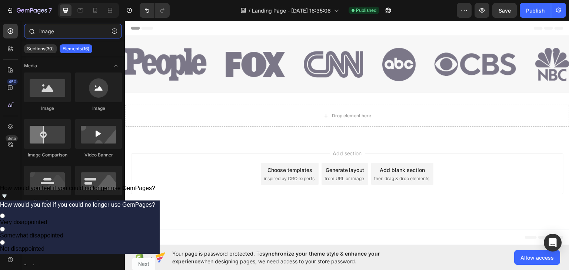
click at [58, 36] on input "image" at bounding box center [73, 31] width 98 height 15
click at [109, 29] on div "image" at bounding box center [73, 33] width 104 height 18
drag, startPoint x: 89, startPoint y: 29, endPoint x: 43, endPoint y: 54, distance: 52.6
click at [22, 31] on div "image" at bounding box center [73, 33] width 104 height 18
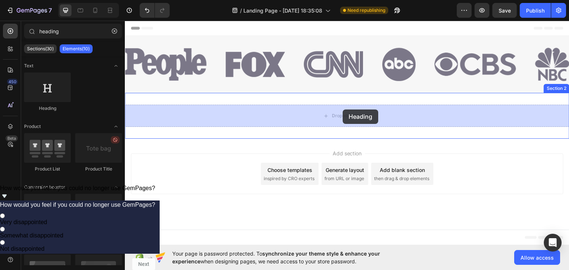
drag, startPoint x: 169, startPoint y: 117, endPoint x: 343, endPoint y: 109, distance: 173.9
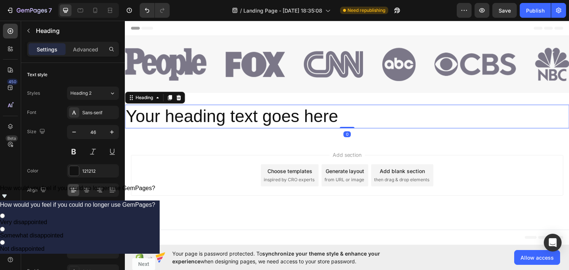
click at [305, 123] on h2 "Your heading text goes here" at bounding box center [347, 116] width 445 height 24
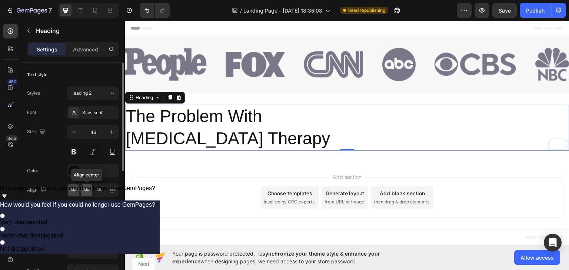
click at [88, 190] on icon at bounding box center [86, 190] width 7 height 7
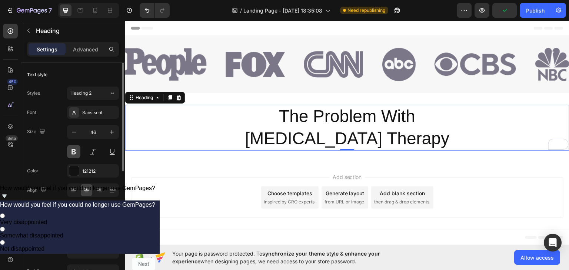
click at [77, 150] on button at bounding box center [73, 151] width 13 height 13
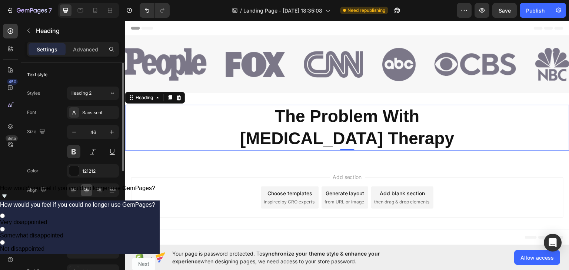
click at [83, 210] on icon "button" at bounding box center [86, 209] width 7 height 7
click at [114, 209] on icon at bounding box center [111, 209] width 7 height 7
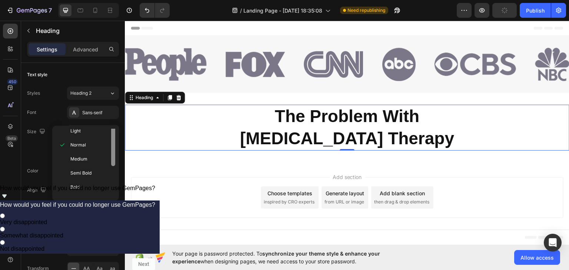
drag, startPoint x: 113, startPoint y: 155, endPoint x: 112, endPoint y: 166, distance: 10.8
click at [112, 166] on div at bounding box center [113, 141] width 4 height 49
click at [84, 185] on p "Bold" at bounding box center [89, 187] width 39 height 7
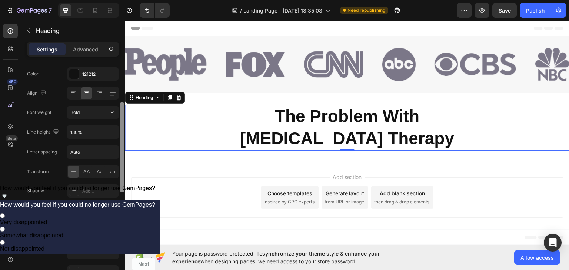
scroll to position [98, 0]
drag, startPoint x: 122, startPoint y: 137, endPoint x: 121, endPoint y: 175, distance: 38.2
click at [121, 175] on div at bounding box center [122, 147] width 4 height 90
click at [83, 169] on span "AA" at bounding box center [86, 171] width 7 height 7
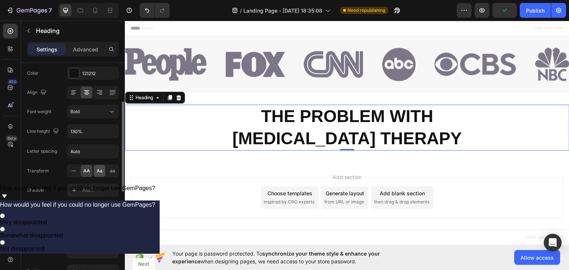
click at [99, 170] on span "Aa" at bounding box center [100, 171] width 6 height 7
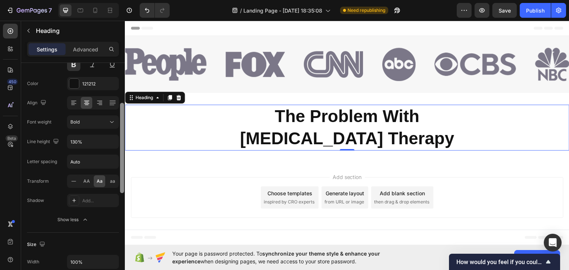
scroll to position [80, 0]
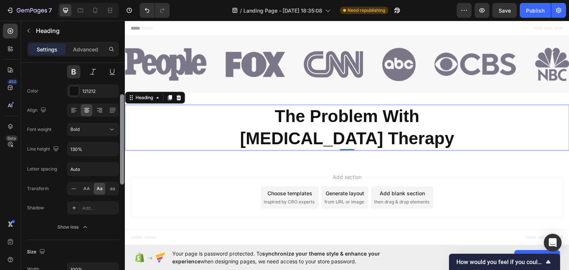
drag, startPoint x: 248, startPoint y: 155, endPoint x: 128, endPoint y: 112, distance: 127.5
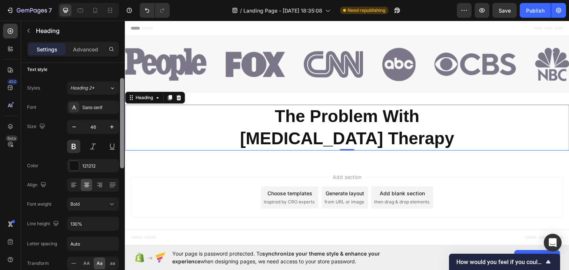
scroll to position [0, 0]
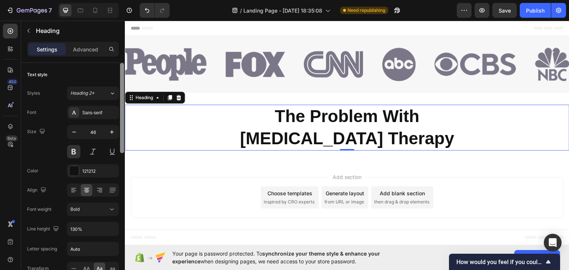
click at [121, 88] on div at bounding box center [122, 108] width 4 height 90
click at [108, 90] on div "Heading 2*" at bounding box center [89, 93] width 39 height 7
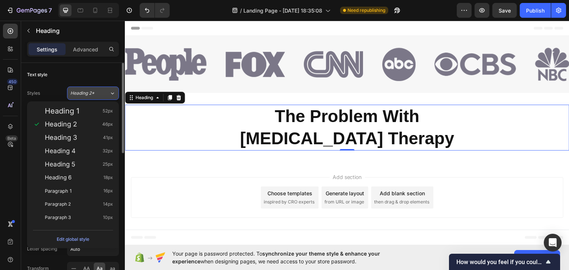
click at [108, 90] on div "Heading 2*" at bounding box center [89, 93] width 39 height 7
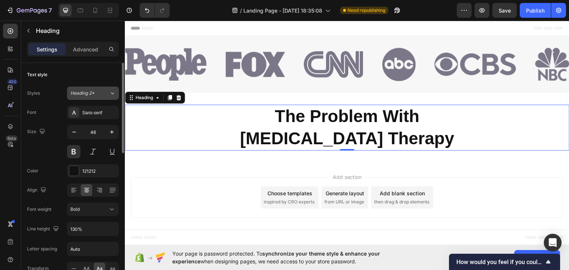
click at [108, 90] on div "Heading 2*" at bounding box center [89, 93] width 39 height 7
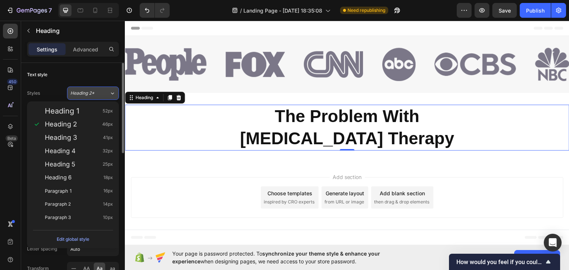
click at [108, 90] on div "Heading 2*" at bounding box center [89, 93] width 39 height 7
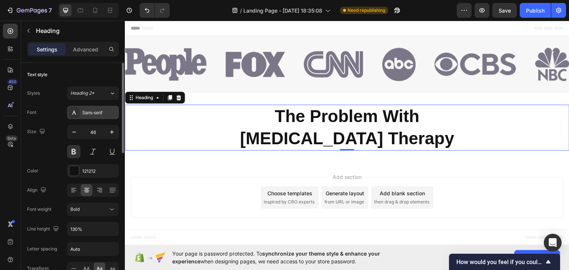
click at [91, 115] on div "Sans-serif" at bounding box center [99, 113] width 35 height 7
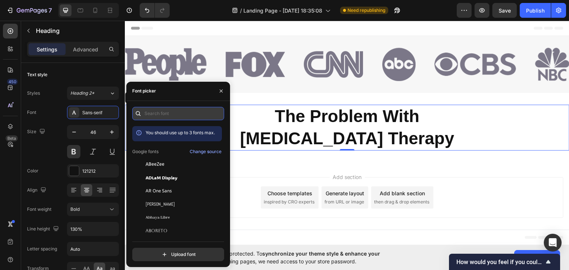
click at [157, 110] on input "text" at bounding box center [178, 113] width 92 height 13
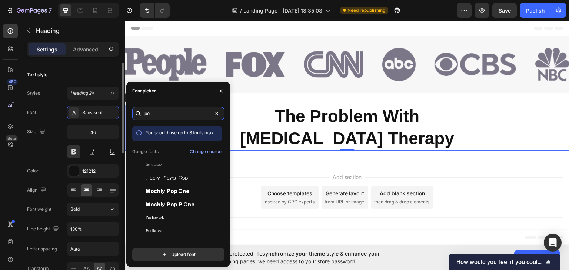
type input "p"
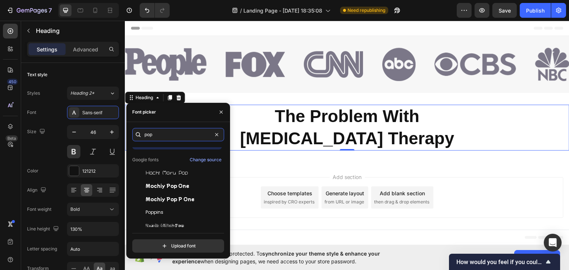
scroll to position [18, 0]
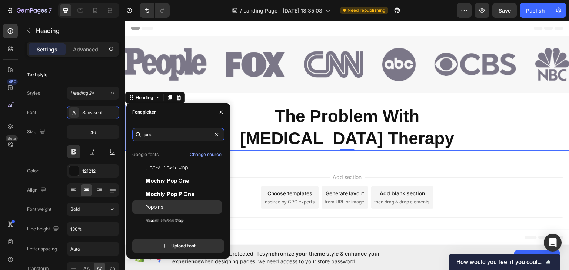
type input "pop"
click at [158, 208] on span "Poppins" at bounding box center [155, 207] width 18 height 7
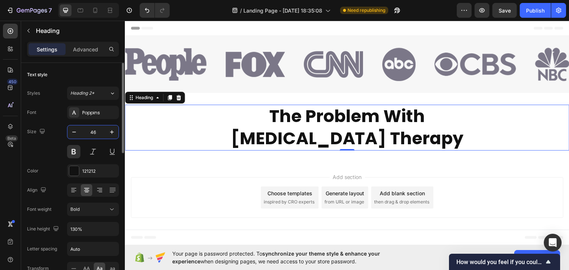
click at [98, 132] on input "46" at bounding box center [93, 132] width 24 height 13
drag, startPoint x: 98, startPoint y: 132, endPoint x: 93, endPoint y: 133, distance: 5.0
click at [93, 132] on input "46" at bounding box center [93, 132] width 24 height 13
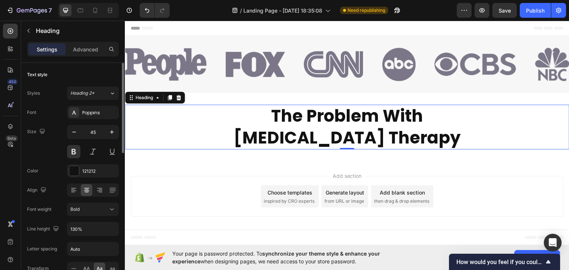
click at [38, 155] on div "Size 45" at bounding box center [73, 141] width 92 height 33
click at [114, 132] on icon "button" at bounding box center [111, 132] width 7 height 7
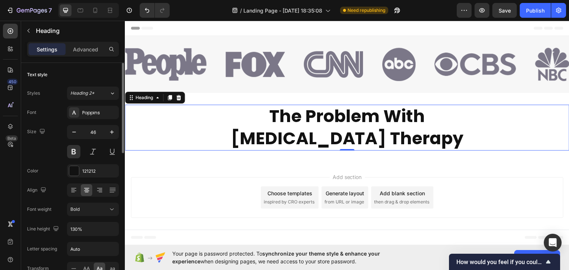
drag, startPoint x: 74, startPoint y: 132, endPoint x: 116, endPoint y: 139, distance: 42.8
click at [74, 133] on icon "button" at bounding box center [73, 132] width 7 height 7
type input "45"
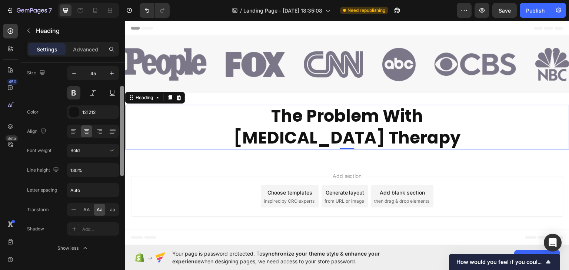
scroll to position [30, 0]
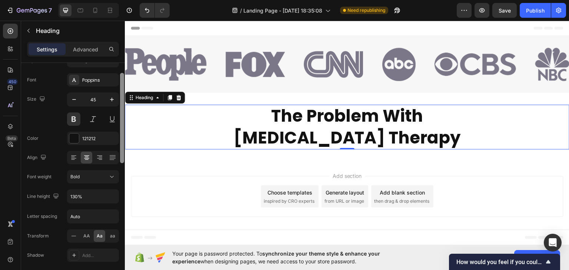
drag, startPoint x: 122, startPoint y: 137, endPoint x: 121, endPoint y: 154, distance: 16.7
click at [121, 152] on div at bounding box center [122, 118] width 4 height 90
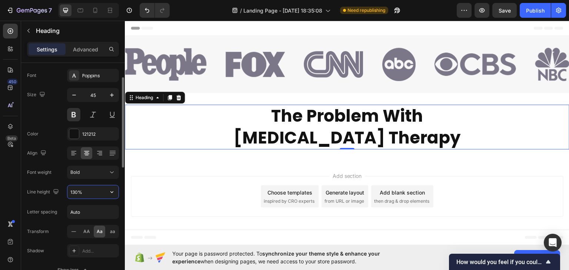
click at [90, 192] on input "130%" at bounding box center [92, 192] width 51 height 13
click at [113, 192] on icon "button" at bounding box center [111, 192] width 7 height 7
click at [534, 14] on div "Publish" at bounding box center [535, 11] width 19 height 8
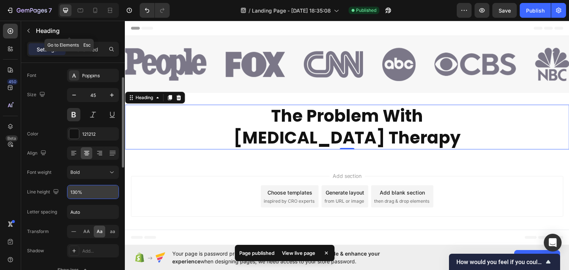
drag, startPoint x: 87, startPoint y: 31, endPoint x: 83, endPoint y: 30, distance: 4.7
click at [84, 30] on p "Heading" at bounding box center [76, 30] width 80 height 9
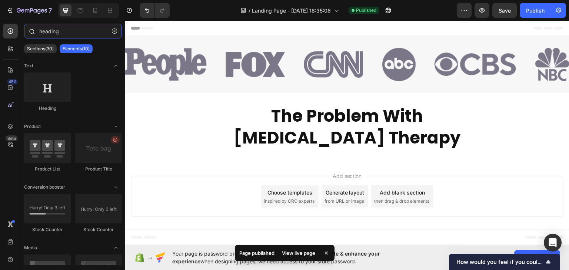
click at [67, 30] on input "heading" at bounding box center [73, 31] width 98 height 15
click at [112, 30] on icon "button" at bounding box center [114, 31] width 5 height 5
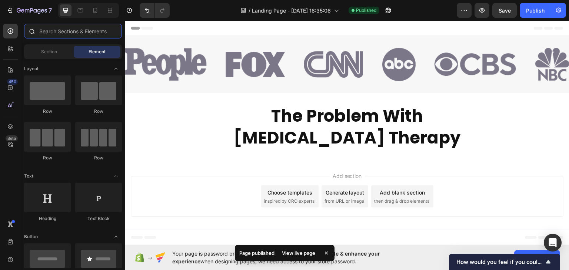
click at [58, 30] on input "text" at bounding box center [73, 31] width 98 height 15
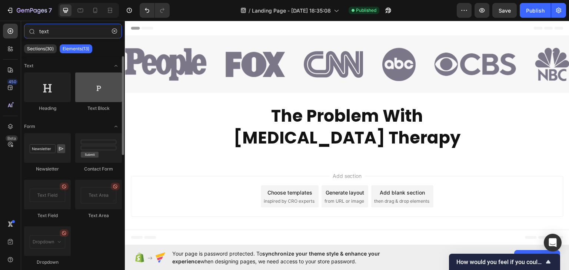
type input "text"
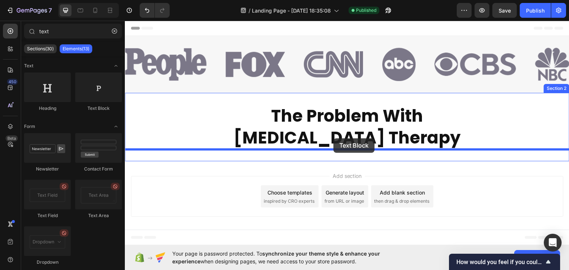
drag, startPoint x: 216, startPoint y: 122, endPoint x: 333, endPoint y: 138, distance: 118.6
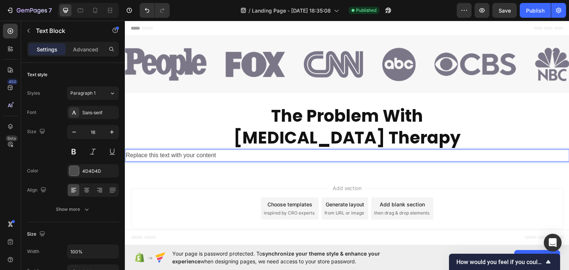
click at [188, 155] on div "Replace this text with your content" at bounding box center [347, 155] width 445 height 12
click at [188, 155] on p "Replace this text with your content" at bounding box center [347, 155] width 443 height 11
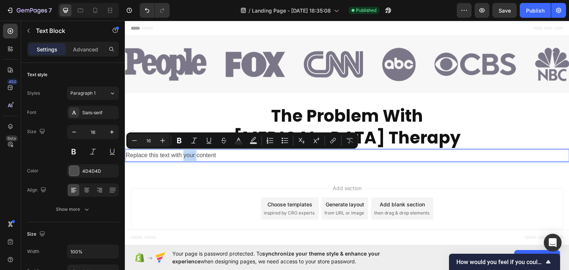
click at [189, 155] on p "Replace this text with your content" at bounding box center [347, 155] width 443 height 11
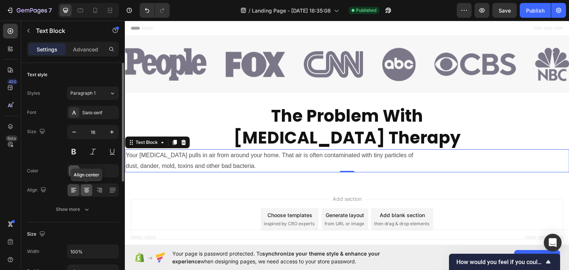
click at [89, 192] on icon at bounding box center [86, 190] width 7 height 7
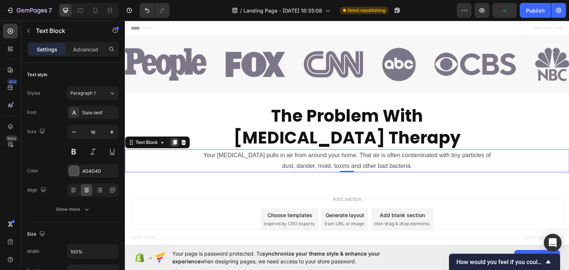
click at [172, 144] on icon at bounding box center [175, 142] width 6 height 6
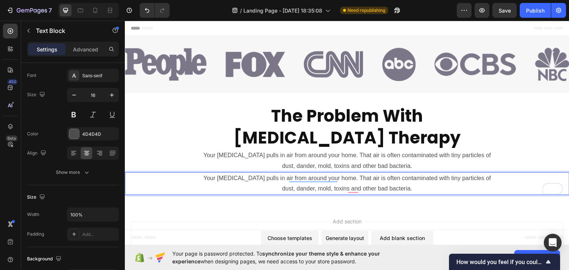
click at [262, 182] on p "Your CPAP pulls in air from around your home. That air is often contaminated wi…" at bounding box center [347, 183] width 443 height 21
click at [528, 12] on div "Publish" at bounding box center [535, 11] width 19 height 8
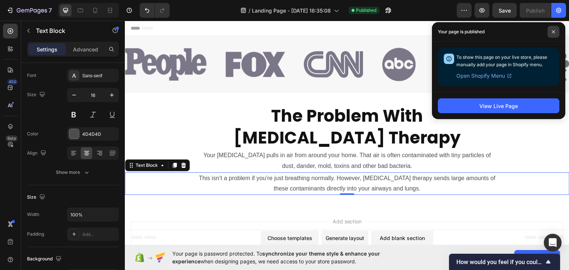
click at [554, 31] on icon at bounding box center [554, 32] width 4 height 4
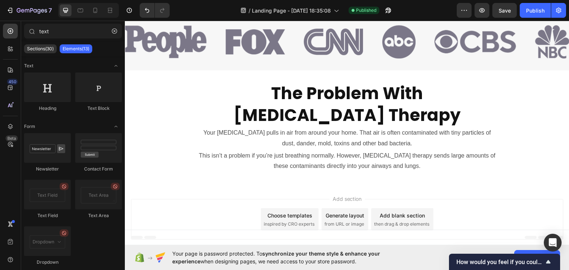
scroll to position [24, 0]
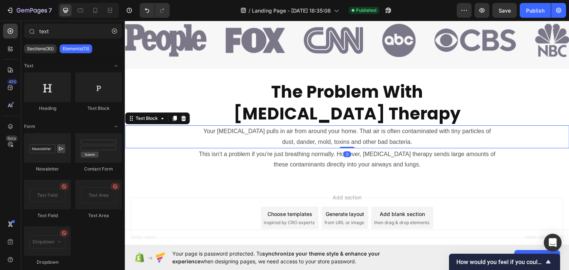
click at [285, 135] on p "Your CPAP pulls in air from around your home. That air is often contaminated wi…" at bounding box center [347, 136] width 443 height 21
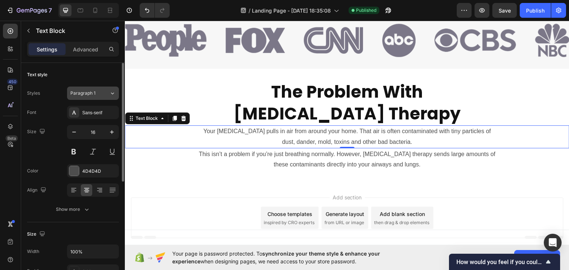
click at [100, 92] on div "Paragraph 1" at bounding box center [85, 93] width 30 height 7
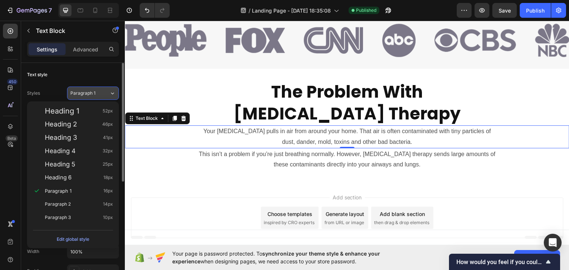
click at [100, 92] on div "Paragraph 1" at bounding box center [85, 93] width 30 height 7
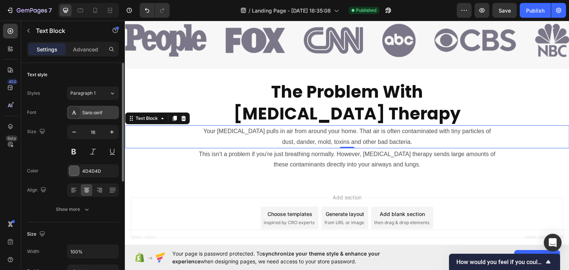
click at [101, 116] on div "Sans-serif" at bounding box center [93, 112] width 52 height 13
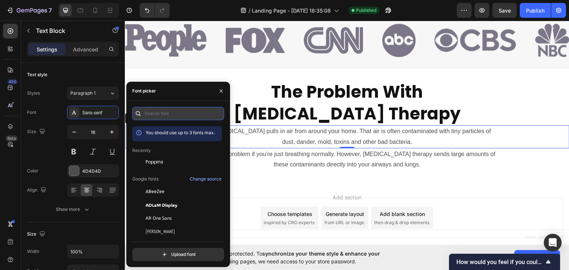
click at [151, 111] on input "text" at bounding box center [178, 113] width 92 height 13
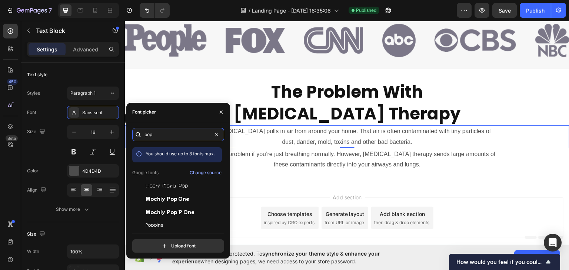
type input "pop"
drag, startPoint x: 222, startPoint y: 196, endPoint x: 221, endPoint y: 210, distance: 14.1
click at [221, 210] on div "You should use up to 3 fonts max. Google fonts Change source Hachi Maru Pop Moc…" at bounding box center [178, 187] width 92 height 80
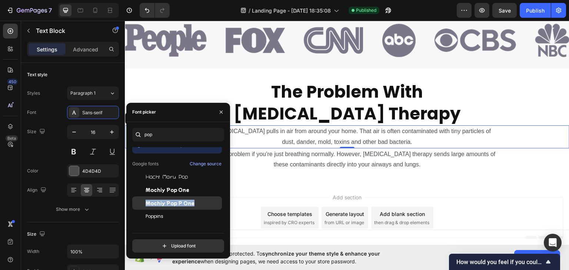
scroll to position [10, 0]
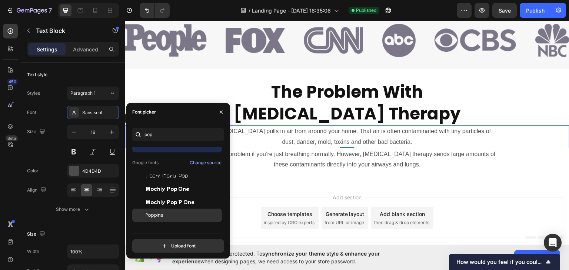
click at [154, 217] on span "Poppins" at bounding box center [155, 215] width 18 height 7
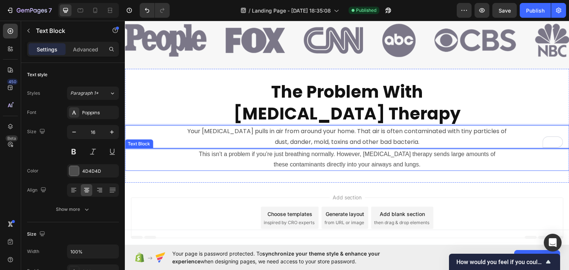
click at [285, 162] on p "This isn’t a problem if you’re just breathing normally. However, CPAP therapy s…" at bounding box center [347, 159] width 443 height 21
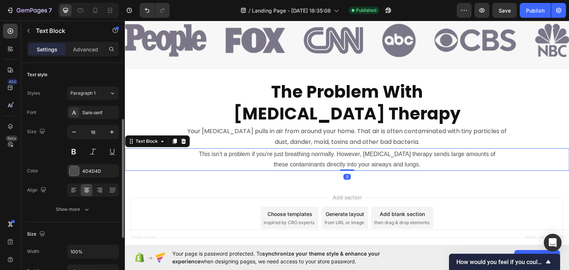
scroll to position [37, 0]
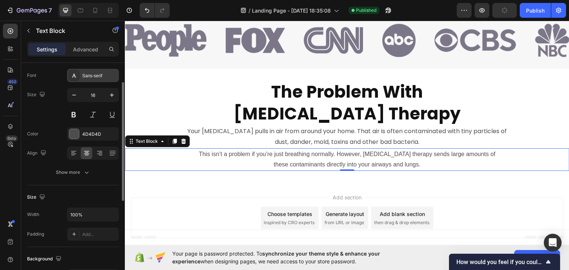
click at [89, 80] on div "Sans-serif" at bounding box center [93, 75] width 52 height 13
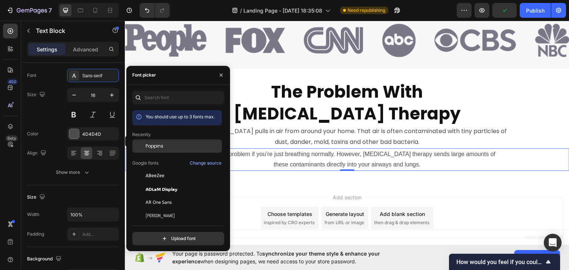
click at [162, 150] on div "Poppins" at bounding box center [177, 146] width 90 height 13
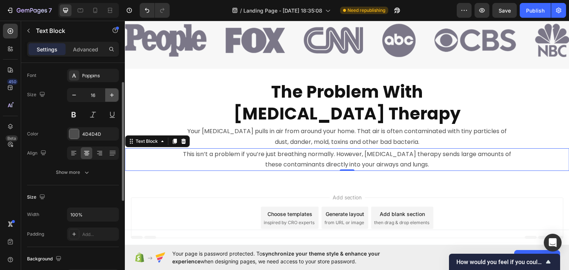
click at [111, 93] on icon "button" at bounding box center [111, 95] width 7 height 7
type input "18"
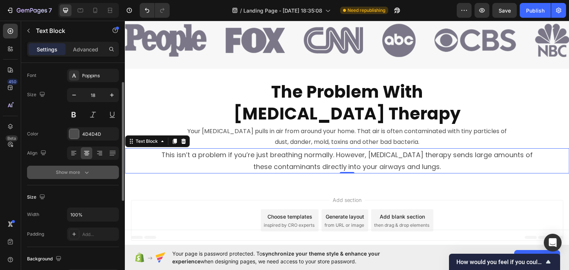
click at [77, 174] on div "Show more" at bounding box center [73, 172] width 34 height 7
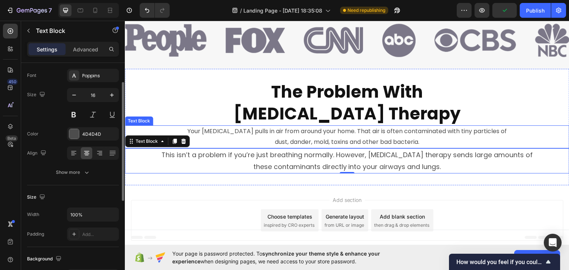
click at [324, 144] on p "Your CPAP pulls in air from around your home. That air is often contaminated wi…" at bounding box center [347, 136] width 443 height 21
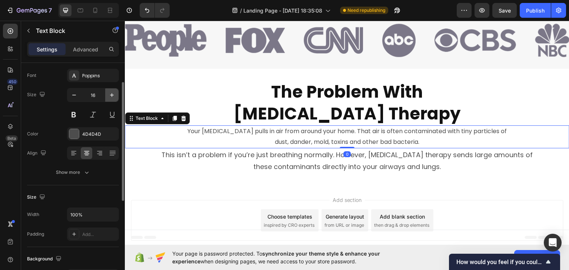
click at [114, 94] on icon "button" at bounding box center [111, 95] width 7 height 7
type input "18"
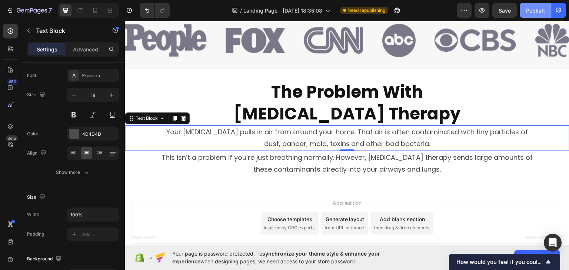
click at [532, 11] on div "Publish" at bounding box center [535, 11] width 19 height 8
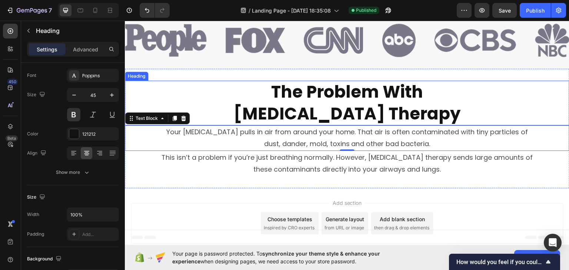
click at [339, 92] on h2 "the problem with cpap therapy" at bounding box center [347, 102] width 445 height 45
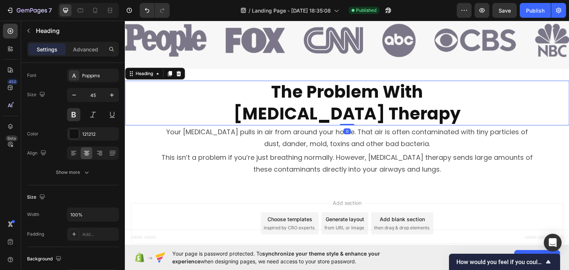
scroll to position [0, 0]
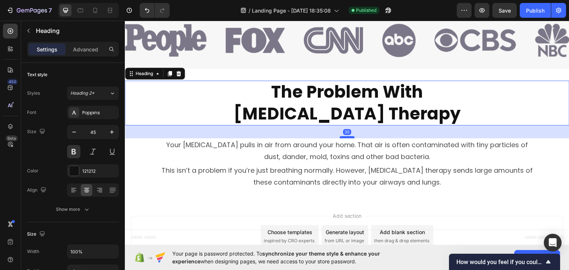
drag, startPoint x: 341, startPoint y: 124, endPoint x: 343, endPoint y: 137, distance: 13.1
click at [343, 137] on div at bounding box center [347, 137] width 15 height 2
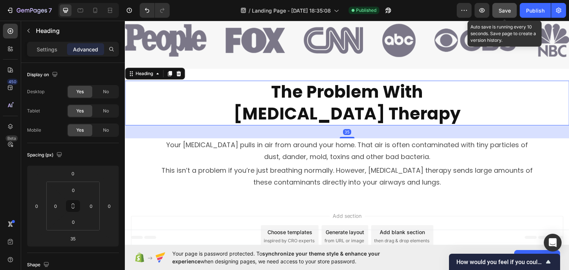
click at [507, 10] on span "Save" at bounding box center [505, 10] width 12 height 6
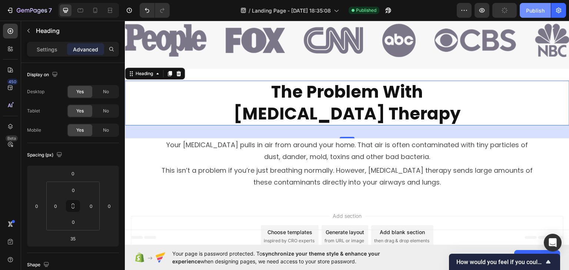
click at [533, 12] on div "Publish" at bounding box center [535, 11] width 19 height 8
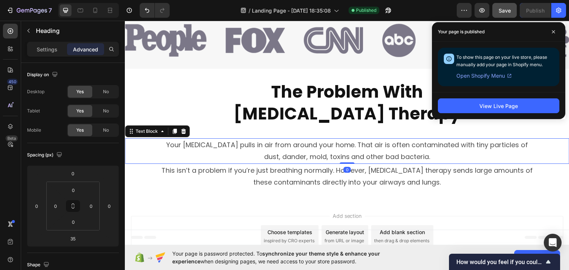
click at [317, 157] on p "Your CPAP pulls in air from around your home. That air is often contaminated wi…" at bounding box center [347, 151] width 443 height 24
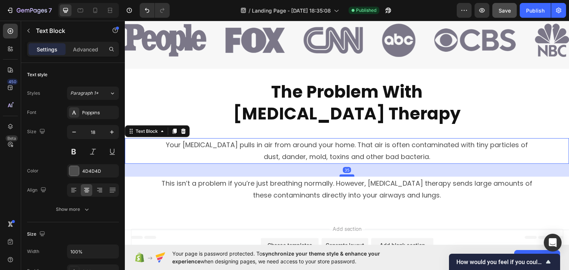
drag, startPoint x: 345, startPoint y: 162, endPoint x: 347, endPoint y: 175, distance: 13.2
click at [347, 175] on div at bounding box center [347, 176] width 15 height 2
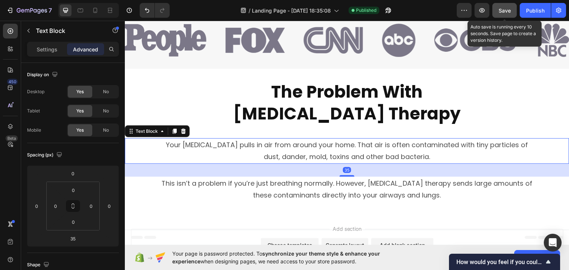
click at [508, 8] on span "Save" at bounding box center [505, 10] width 12 height 6
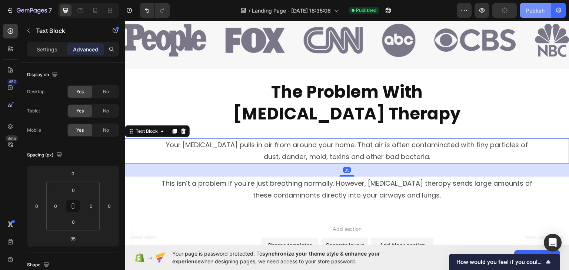
click at [537, 8] on div "Publish" at bounding box center [535, 11] width 19 height 8
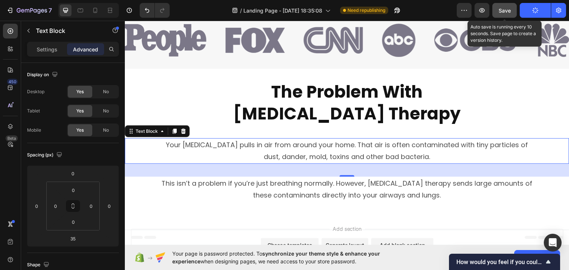
click at [505, 8] on span "Save" at bounding box center [505, 10] width 12 height 6
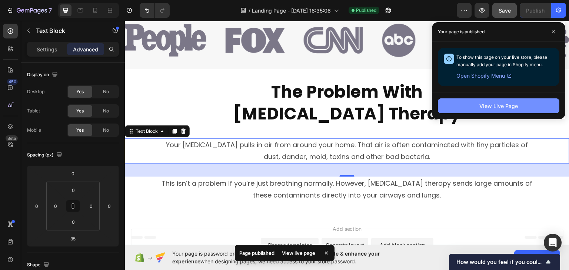
click at [517, 104] on div "View Live Page" at bounding box center [498, 106] width 39 height 8
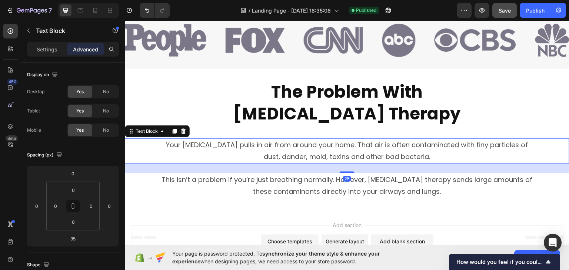
drag, startPoint x: 343, startPoint y: 174, endPoint x: 346, endPoint y: 170, distance: 4.7
click at [346, 164] on div "25" at bounding box center [347, 164] width 445 height 0
type input "25"
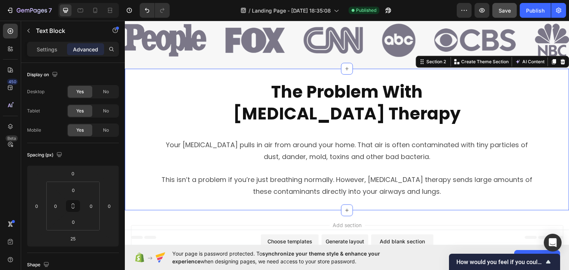
click at [350, 132] on div "the problem with cpap therapy Heading Your CPAP pulls in air from around your h…" at bounding box center [347, 139] width 445 height 118
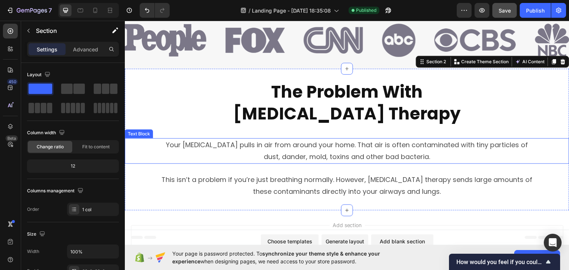
click at [350, 146] on p "Your CPAP pulls in air from around your home. That air is often contaminated wi…" at bounding box center [347, 151] width 443 height 24
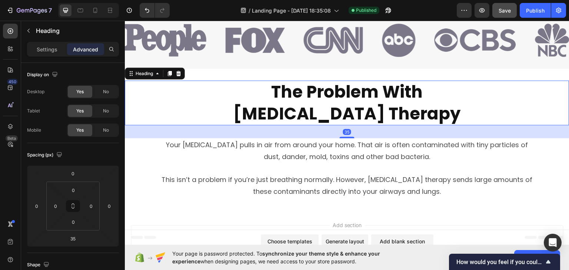
click at [351, 111] on h2 "the problem with cpap therapy" at bounding box center [347, 102] width 445 height 45
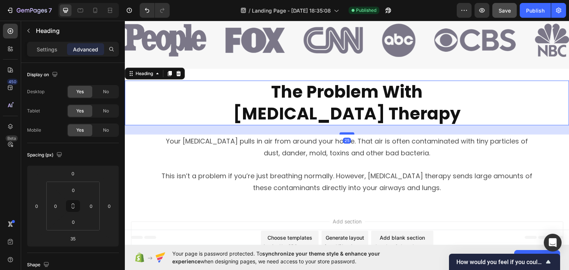
drag, startPoint x: 349, startPoint y: 137, endPoint x: 351, endPoint y: 133, distance: 4.1
click at [351, 133] on div at bounding box center [347, 133] width 15 height 2
type input "25"
click at [531, 8] on div "Publish" at bounding box center [535, 11] width 19 height 8
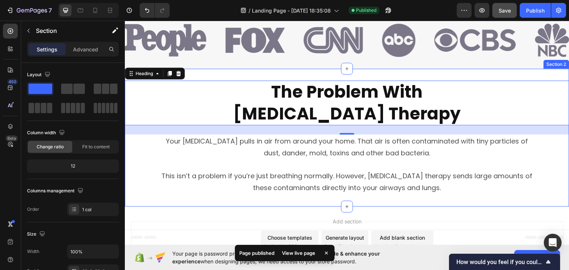
click at [289, 78] on div "the problem with cpap therapy Heading 25 Your CPAP pulls in air from around you…" at bounding box center [347, 138] width 445 height 138
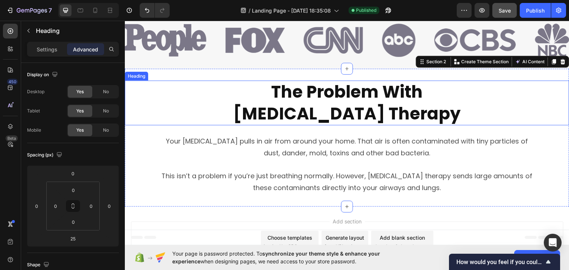
click at [223, 96] on h2 "the problem with cpap therapy" at bounding box center [347, 102] width 445 height 45
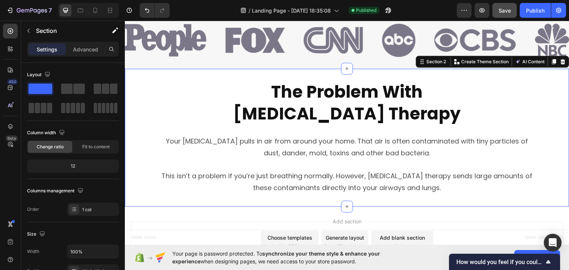
click at [229, 74] on div "the problem with cpap therapy Heading Your CPAP pulls in air from around your h…" at bounding box center [347, 138] width 445 height 138
click at [544, 10] on div "Publish" at bounding box center [535, 11] width 19 height 8
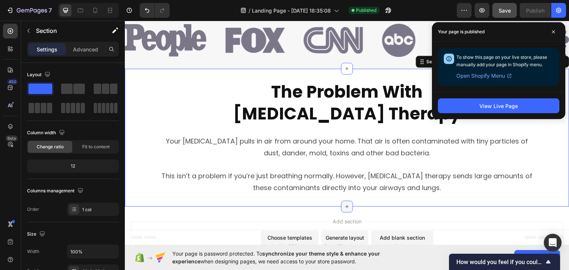
click at [344, 207] on icon at bounding box center [347, 207] width 6 height 6
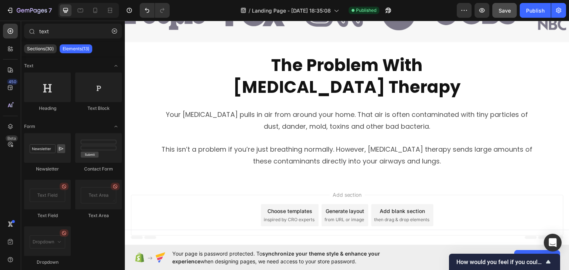
scroll to position [59, 0]
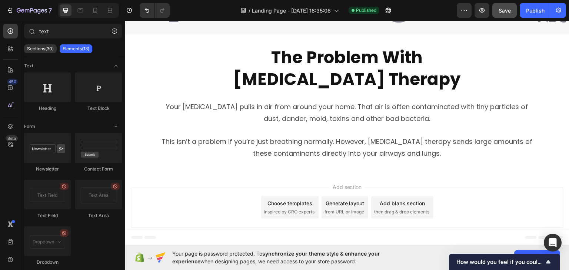
click at [399, 205] on div "Add blank section" at bounding box center [402, 203] width 45 height 8
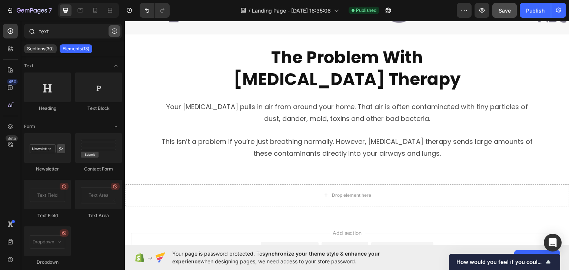
click at [114, 31] on icon "button" at bounding box center [114, 31] width 5 height 5
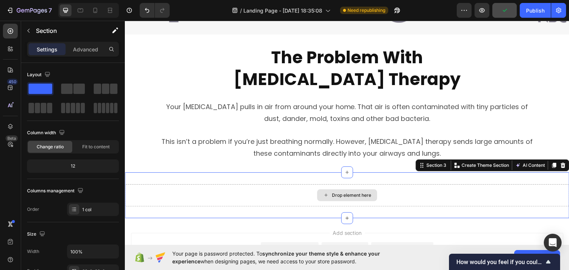
click at [285, 189] on div "Drop element here" at bounding box center [347, 195] width 445 height 22
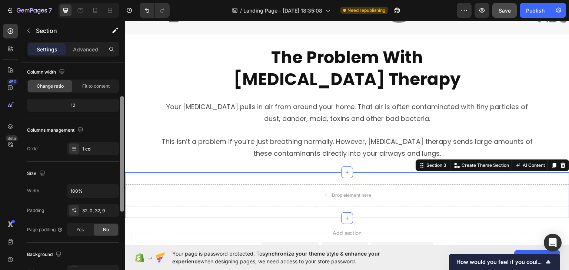
scroll to position [63, 0]
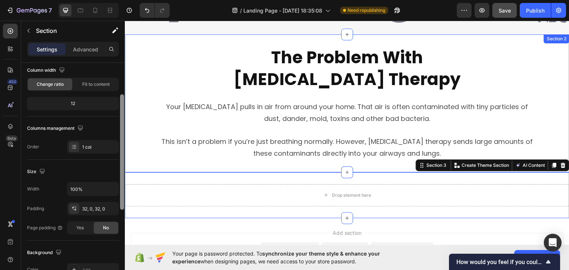
drag, startPoint x: 246, startPoint y: 150, endPoint x: 126, endPoint y: 167, distance: 121.1
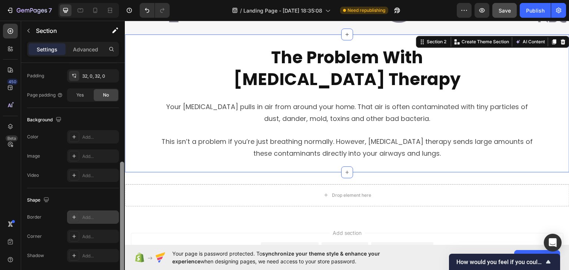
scroll to position [189, 0]
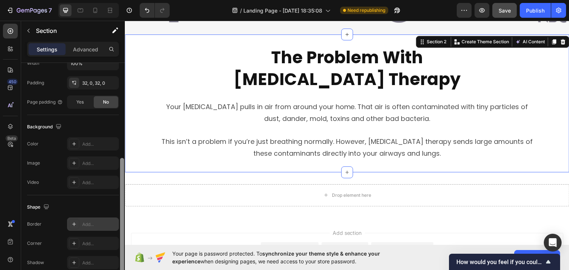
click at [102, 226] on div "Add..." at bounding box center [99, 225] width 35 height 7
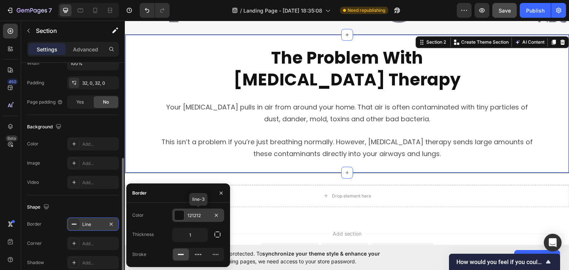
click at [178, 217] on div at bounding box center [180, 216] width 10 height 10
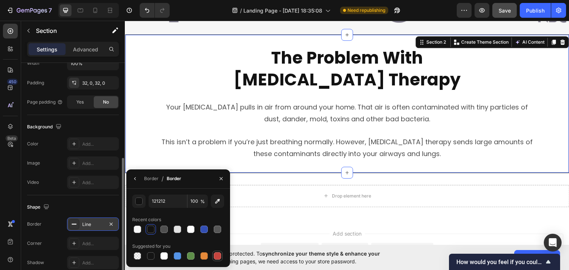
click at [220, 258] on div at bounding box center [217, 256] width 7 height 7
type input "C5453F"
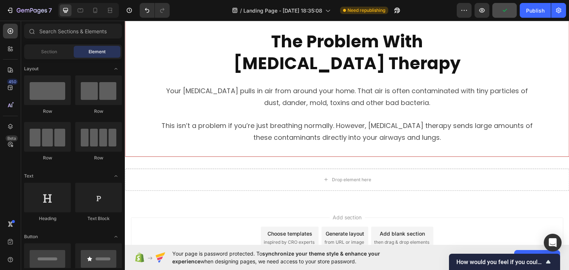
scroll to position [78, 0]
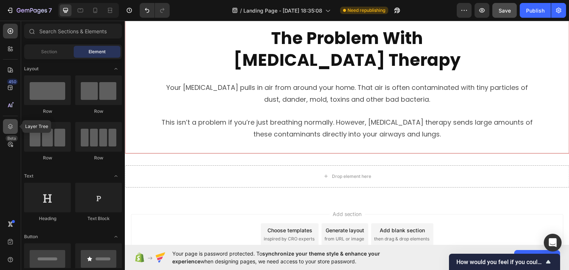
click at [11, 130] on icon at bounding box center [10, 126] width 7 height 7
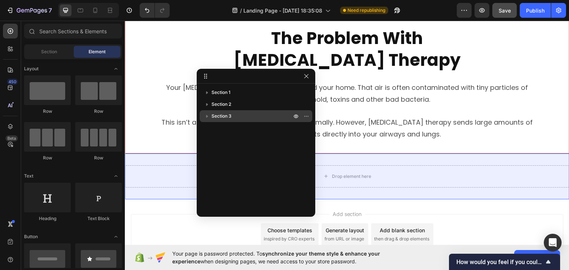
click at [231, 116] on span "Section 3" at bounding box center [222, 116] width 20 height 7
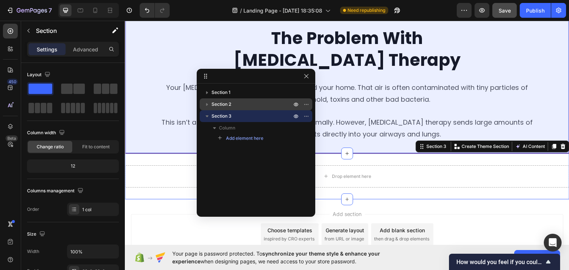
click at [230, 105] on span "Section 2" at bounding box center [222, 104] width 20 height 7
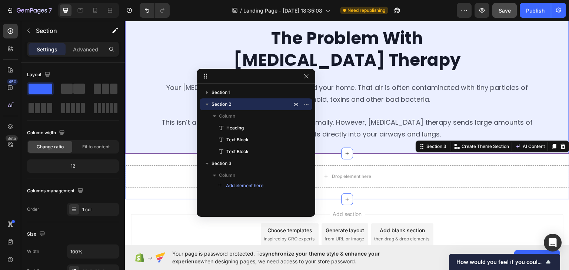
scroll to position [188, 0]
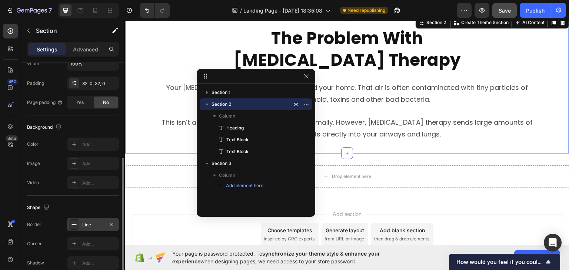
click at [74, 225] on icon at bounding box center [74, 225] width 6 height 6
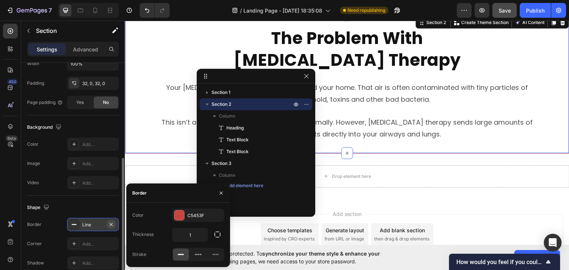
click at [110, 222] on icon "button" at bounding box center [111, 225] width 6 height 6
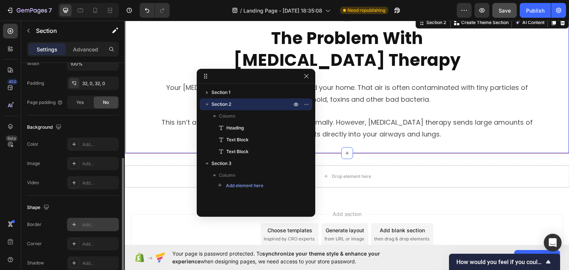
scroll to position [78, 0]
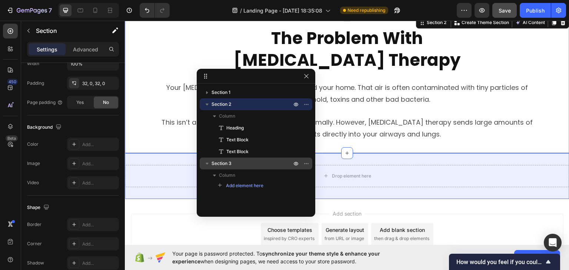
click at [225, 162] on span "Section 3" at bounding box center [222, 163] width 20 height 7
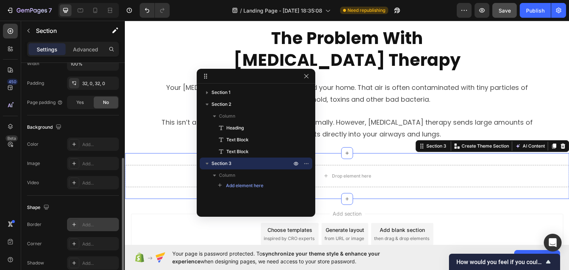
click at [72, 227] on div at bounding box center [74, 225] width 10 height 10
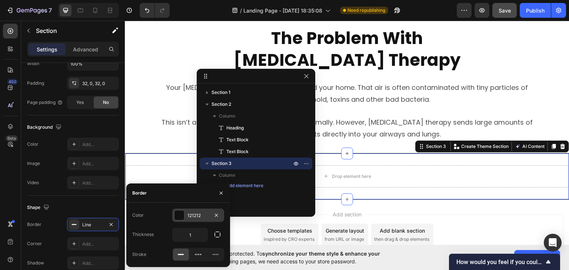
click at [183, 216] on div at bounding box center [180, 216] width 10 height 10
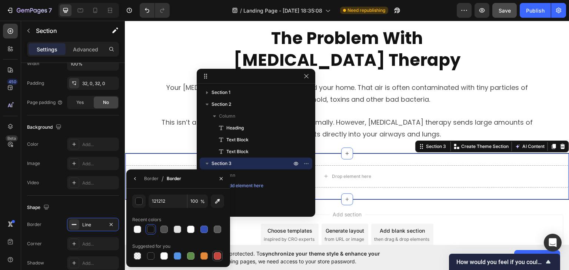
click at [218, 260] on div at bounding box center [217, 256] width 9 height 9
click at [137, 200] on div "button" at bounding box center [139, 201] width 7 height 7
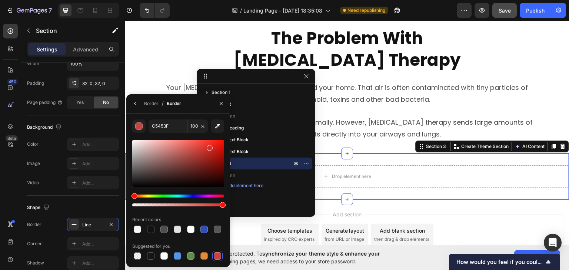
drag, startPoint x: 204, startPoint y: 147, endPoint x: 209, endPoint y: 147, distance: 4.9
click at [209, 147] on div at bounding box center [178, 163] width 92 height 47
type input "DB2E25"
click at [138, 232] on div at bounding box center [137, 229] width 7 height 7
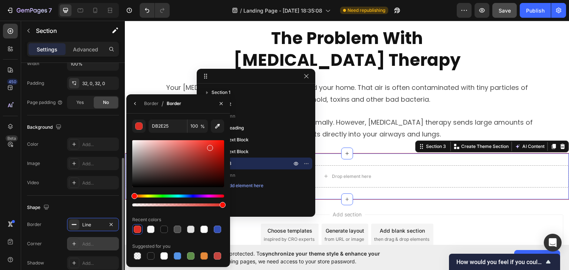
click at [74, 242] on icon at bounding box center [74, 244] width 6 height 6
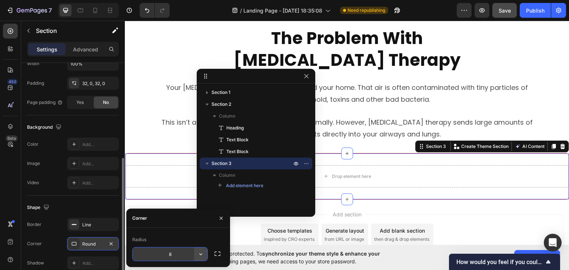
click at [199, 255] on icon "button" at bounding box center [200, 254] width 7 height 7
click at [174, 253] on input "8" at bounding box center [170, 254] width 75 height 13
drag, startPoint x: 172, startPoint y: 254, endPoint x: 161, endPoint y: 253, distance: 11.2
click at [163, 254] on input "8" at bounding box center [170, 254] width 75 height 13
type input "12"
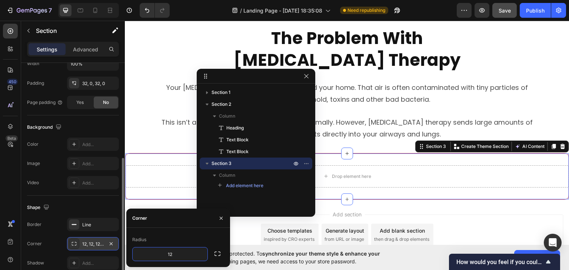
click at [41, 244] on div "Corner" at bounding box center [34, 244] width 15 height 7
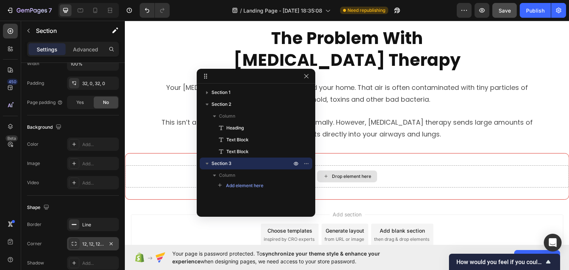
click at [366, 177] on div "Drop element here" at bounding box center [351, 176] width 39 height 6
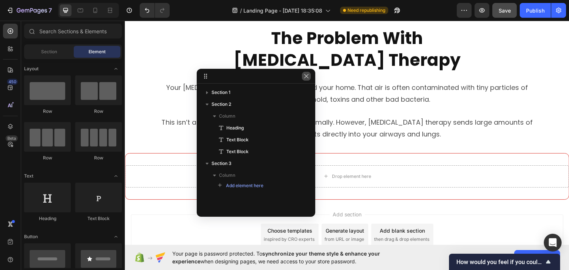
click at [305, 79] on icon "button" at bounding box center [306, 76] width 6 height 6
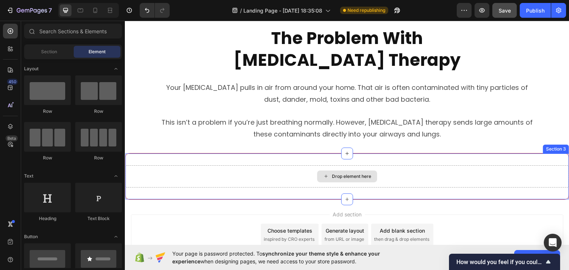
click at [331, 172] on div "Drop element here" at bounding box center [347, 176] width 60 height 12
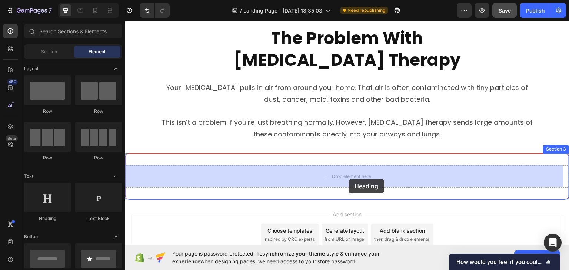
drag, startPoint x: 170, startPoint y: 229, endPoint x: 349, endPoint y: 179, distance: 186.3
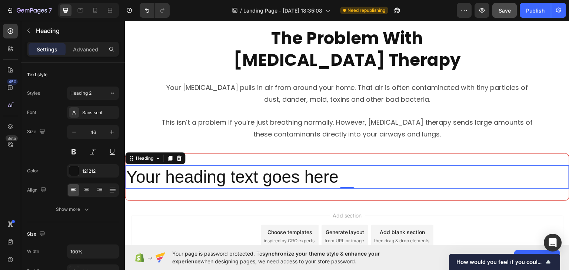
click at [244, 173] on h2 "Your heading text goes here" at bounding box center [347, 177] width 444 height 24
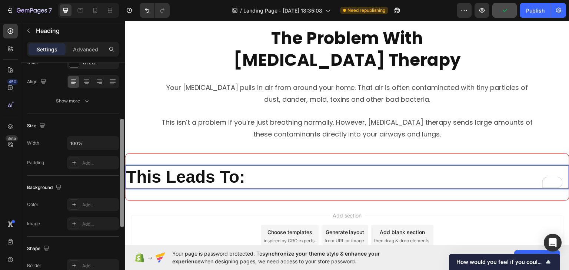
scroll to position [119, 0]
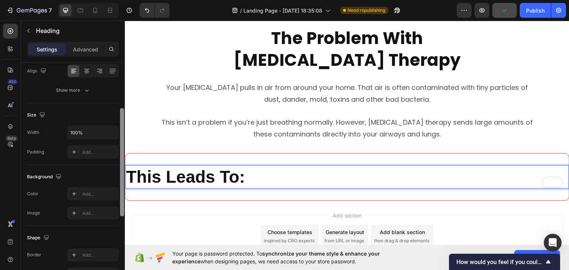
drag, startPoint x: 121, startPoint y: 100, endPoint x: 120, endPoint y: 157, distance: 57.1
click at [120, 157] on div at bounding box center [122, 162] width 4 height 109
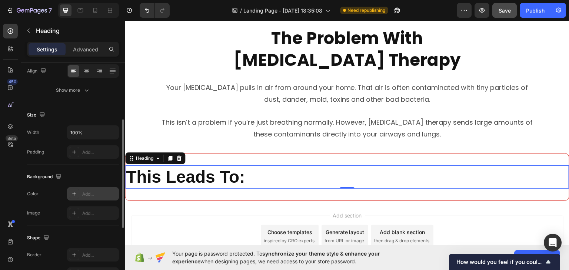
click at [72, 197] on div at bounding box center [74, 194] width 10 height 10
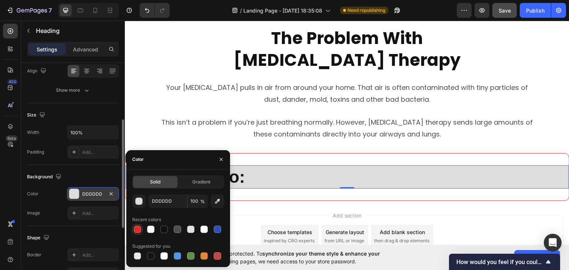
click at [133, 229] on div at bounding box center [137, 229] width 9 height 9
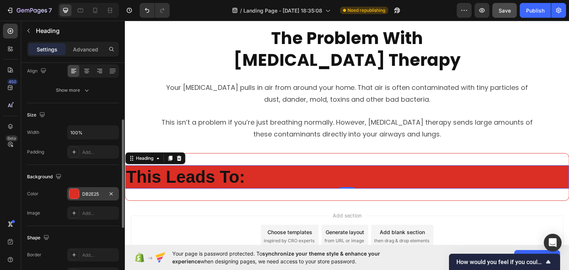
click at [46, 204] on div "The changes might be hidden by the video. Color DB2E25 Image Add..." at bounding box center [73, 203] width 92 height 33
click at [73, 195] on div at bounding box center [74, 194] width 10 height 10
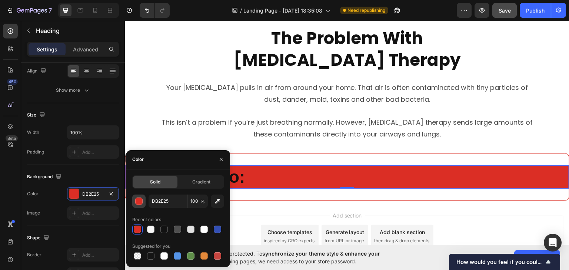
click at [140, 202] on div "button" at bounding box center [139, 201] width 7 height 7
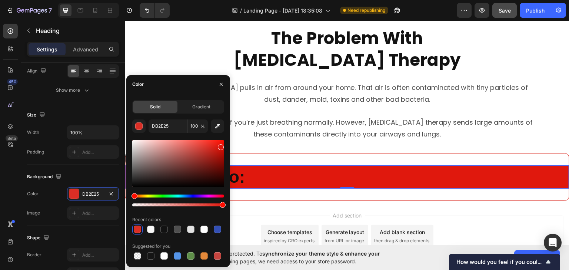
drag, startPoint x: 220, startPoint y: 153, endPoint x: 217, endPoint y: 145, distance: 8.0
click at [219, 145] on div at bounding box center [178, 163] width 92 height 47
type input "E2180D"
click at [167, 87] on div "Color" at bounding box center [178, 84] width 104 height 19
click at [220, 83] on icon "button" at bounding box center [221, 85] width 6 height 6
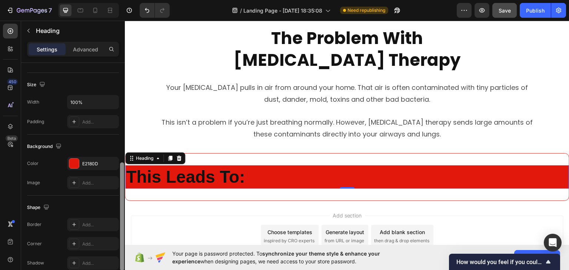
scroll to position [172, 0]
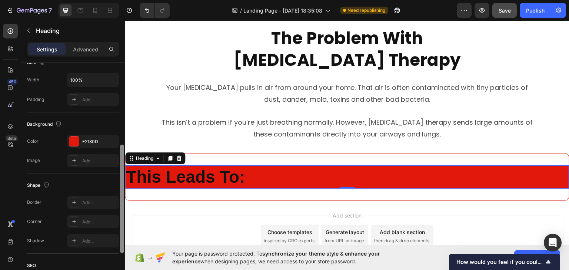
drag, startPoint x: 123, startPoint y: 211, endPoint x: 122, endPoint y: 236, distance: 25.2
click at [122, 236] on div at bounding box center [122, 199] width 4 height 109
click at [75, 217] on div at bounding box center [74, 222] width 10 height 10
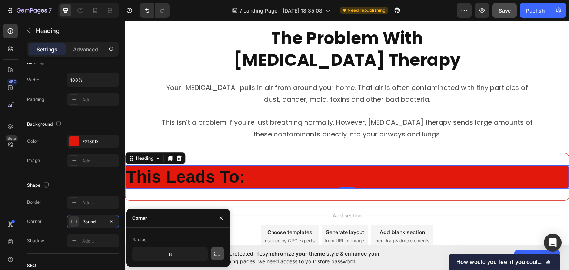
click at [214, 255] on icon "button" at bounding box center [217, 253] width 7 height 7
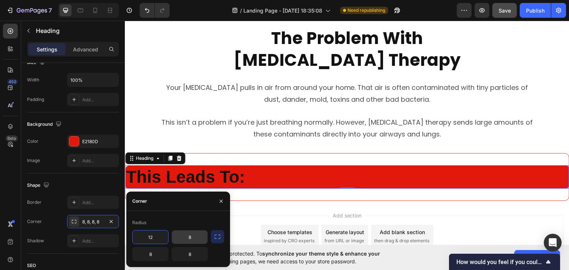
type input "12"
click at [152, 257] on input "8" at bounding box center [151, 254] width 36 height 13
type input "0"
click at [187, 256] on input "8" at bounding box center [190, 254] width 36 height 13
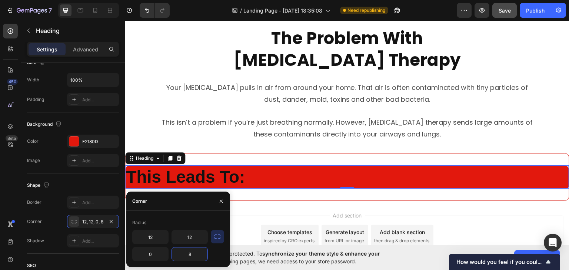
type input "0"
click at [255, 202] on div "Add section Choose templates inspired by CRO experts Generate layout from URL o…" at bounding box center [347, 237] width 445 height 73
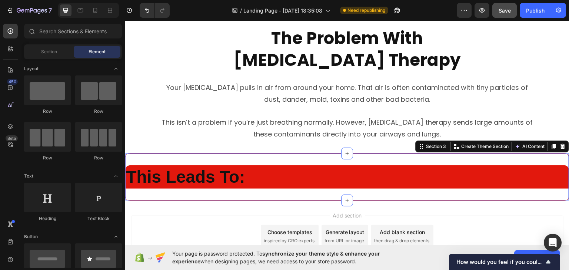
click at [188, 161] on div "⁠⁠⁠⁠⁠⁠⁠ This Leads To: Heading Section 3 You can create reusable sections Creat…" at bounding box center [347, 177] width 445 height 48
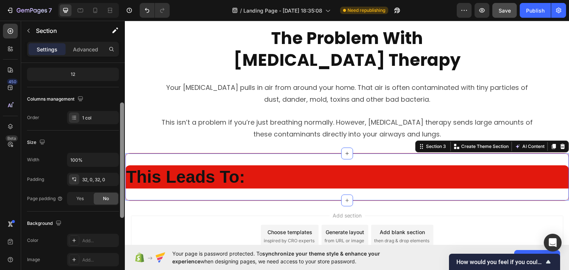
drag, startPoint x: 122, startPoint y: 90, endPoint x: 123, endPoint y: 133, distance: 42.3
click at [123, 132] on div at bounding box center [122, 161] width 4 height 116
click at [86, 179] on div "32, 0, 32, 0" at bounding box center [92, 179] width 21 height 7
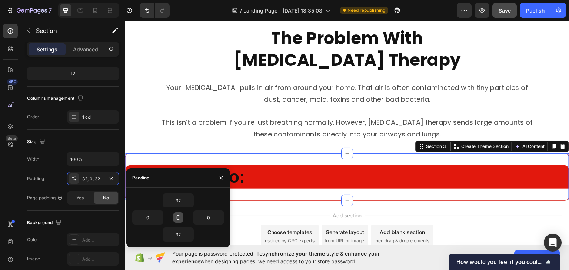
click at [178, 219] on icon "button" at bounding box center [178, 218] width 6 height 6
type input "32"
click at [177, 219] on icon "button" at bounding box center [178, 218] width 6 height 6
click at [178, 201] on input "32" at bounding box center [178, 200] width 30 height 13
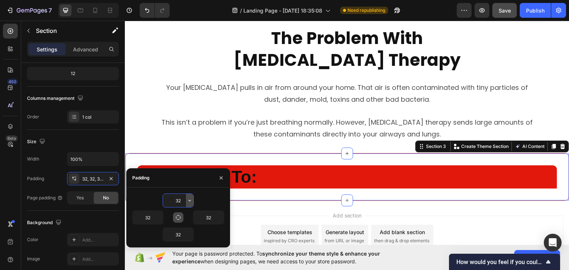
click at [189, 201] on icon "button" at bounding box center [190, 200] width 2 height 1
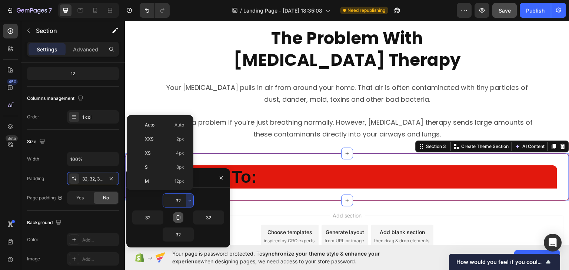
scroll to position [53, 0]
click at [178, 200] on input "32" at bounding box center [178, 200] width 30 height 13
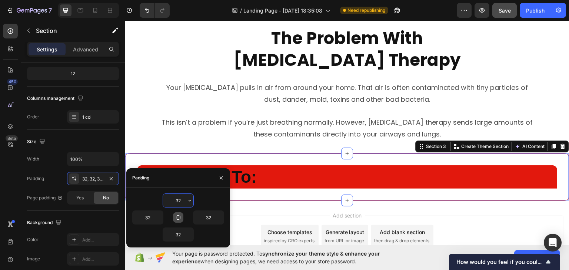
click at [178, 200] on input "32" at bounding box center [178, 200] width 30 height 13
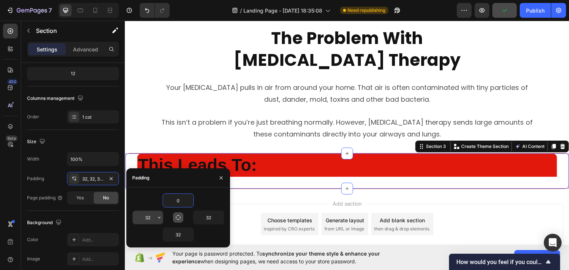
type input "0"
click at [153, 216] on input "32" at bounding box center [148, 217] width 30 height 13
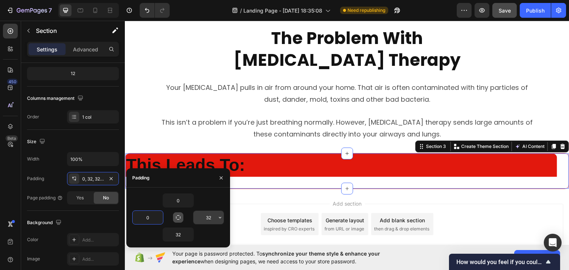
type input "0"
click at [209, 219] on input "32" at bounding box center [208, 217] width 30 height 13
type input "0"
click at [173, 233] on input "32" at bounding box center [178, 234] width 30 height 13
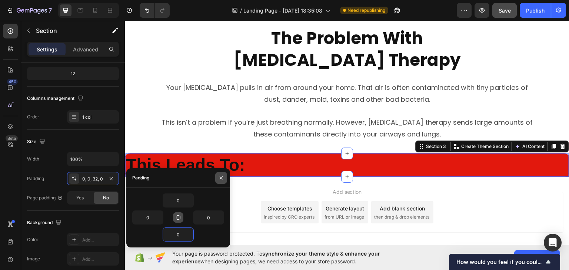
type input "0"
drag, startPoint x: 218, startPoint y: 177, endPoint x: 99, endPoint y: 188, distance: 119.9
click at [218, 177] on icon "button" at bounding box center [221, 178] width 6 height 6
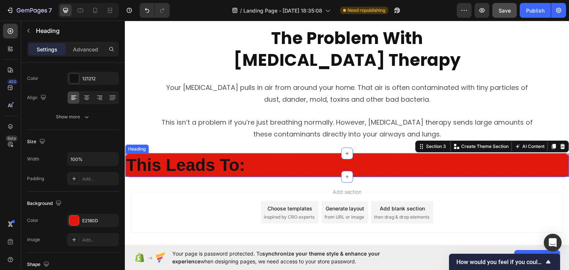
click at [203, 169] on strong "This Leads To:" at bounding box center [185, 164] width 119 height 19
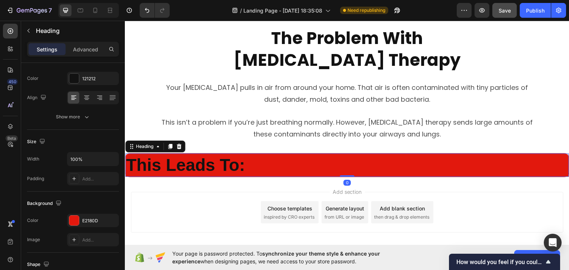
scroll to position [0, 0]
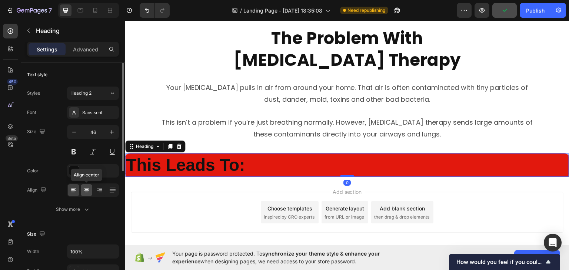
click at [89, 189] on icon at bounding box center [86, 190] width 7 height 7
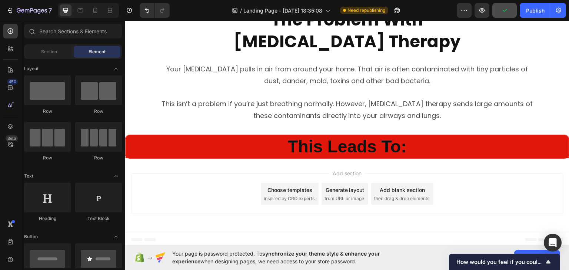
scroll to position [98, 0]
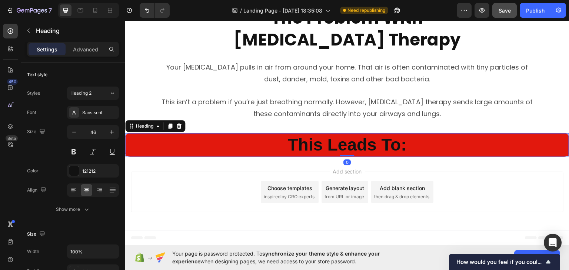
click at [340, 149] on strong "This Leads To:" at bounding box center [347, 144] width 119 height 19
click at [73, 134] on icon "button" at bounding box center [73, 132] width 7 height 7
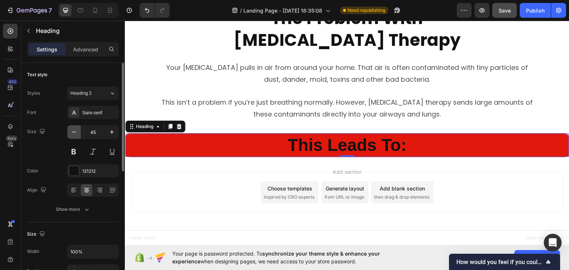
click at [73, 134] on icon "button" at bounding box center [73, 132] width 7 height 7
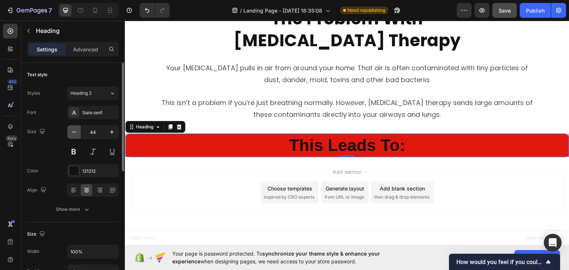
click at [73, 134] on icon "button" at bounding box center [73, 132] width 7 height 7
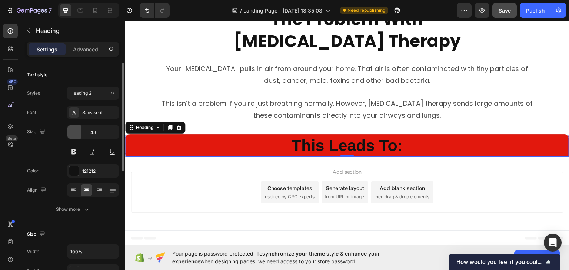
click at [73, 134] on icon "button" at bounding box center [73, 132] width 7 height 7
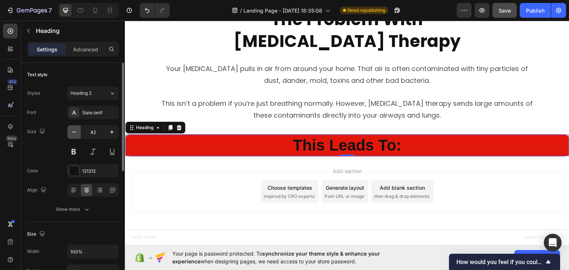
click at [73, 134] on icon "button" at bounding box center [73, 132] width 7 height 7
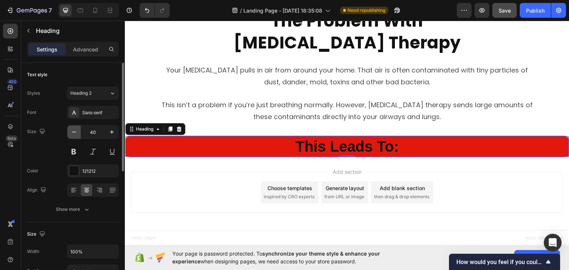
click at [73, 134] on icon "button" at bounding box center [73, 132] width 7 height 7
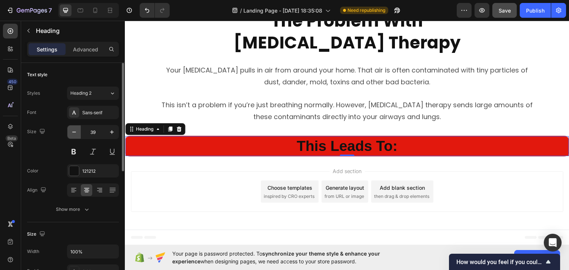
click at [73, 134] on icon "button" at bounding box center [73, 132] width 7 height 7
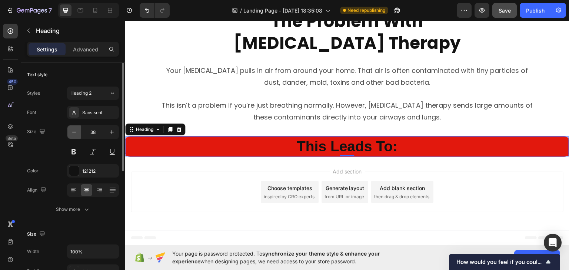
click at [73, 134] on icon "button" at bounding box center [73, 132] width 7 height 7
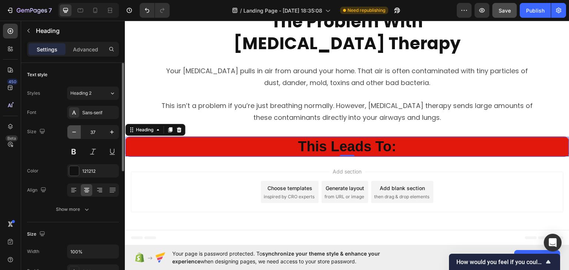
click at [73, 134] on icon "button" at bounding box center [73, 132] width 7 height 7
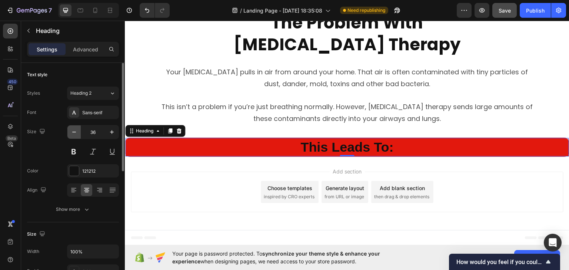
click at [73, 134] on icon "button" at bounding box center [73, 132] width 7 height 7
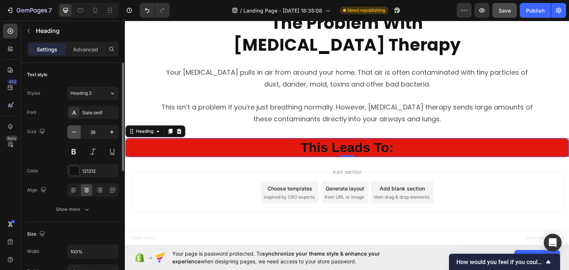
click at [73, 134] on icon "button" at bounding box center [73, 132] width 7 height 7
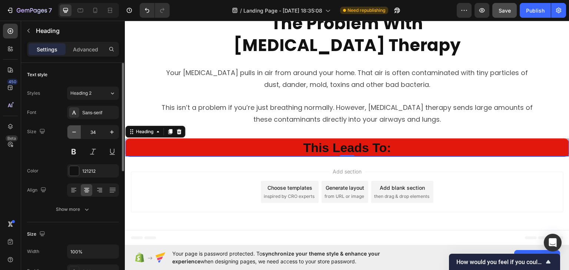
click at [73, 134] on icon "button" at bounding box center [73, 132] width 7 height 7
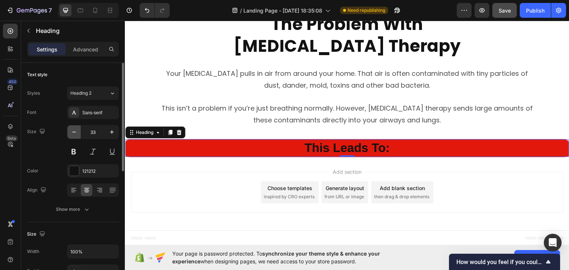
click at [73, 134] on icon "button" at bounding box center [73, 132] width 7 height 7
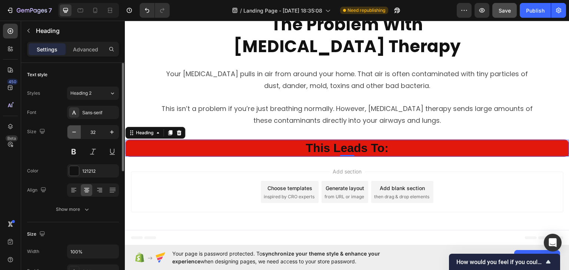
click at [73, 134] on icon "button" at bounding box center [73, 132] width 7 height 7
type input "31"
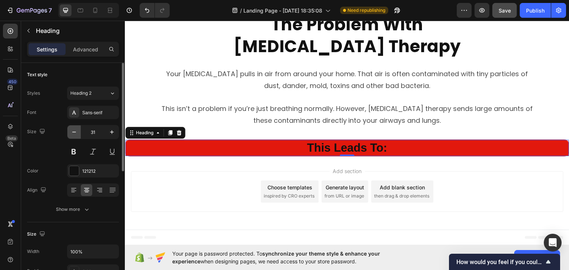
scroll to position [91, 0]
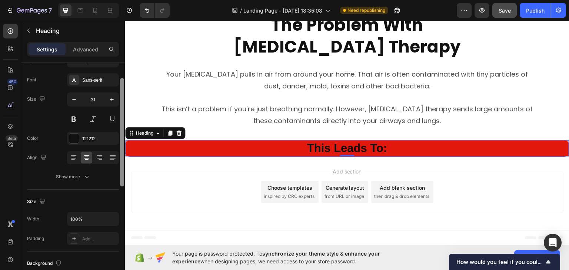
drag, startPoint x: 247, startPoint y: 164, endPoint x: 132, endPoint y: 177, distance: 116.7
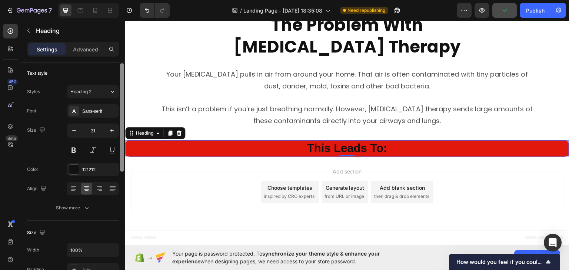
scroll to position [0, 0]
click at [62, 140] on div "Size 31" at bounding box center [73, 141] width 92 height 33
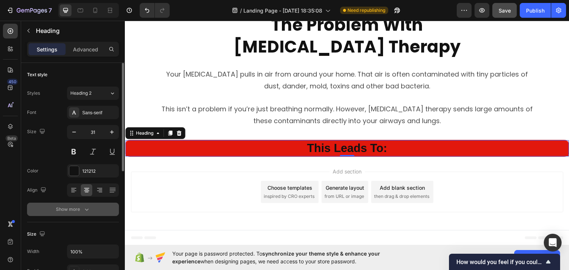
click at [84, 210] on icon "button" at bounding box center [86, 209] width 7 height 7
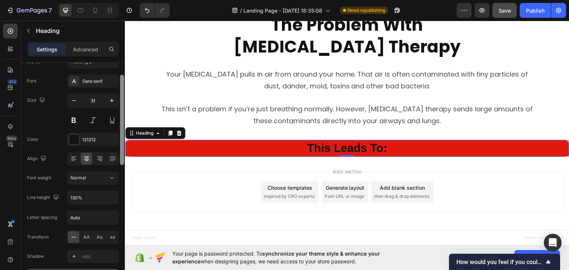
drag, startPoint x: 123, startPoint y: 168, endPoint x: 123, endPoint y: 186, distance: 18.5
click at [123, 186] on div at bounding box center [122, 177] width 6 height 229
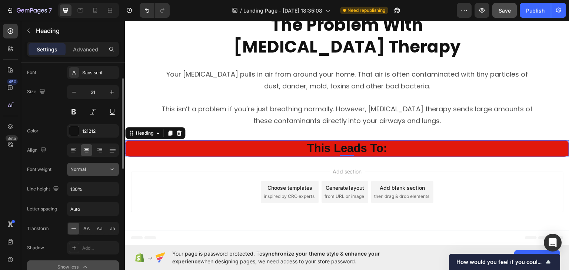
click at [108, 171] on div "Normal" at bounding box center [89, 169] width 38 height 7
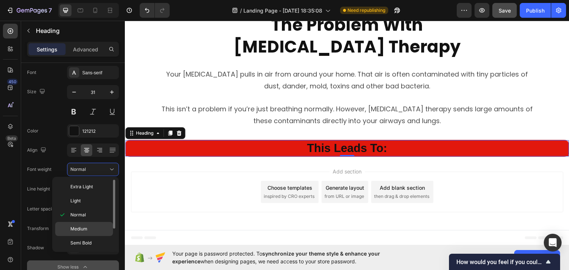
click at [90, 230] on p "Medium" at bounding box center [89, 229] width 39 height 7
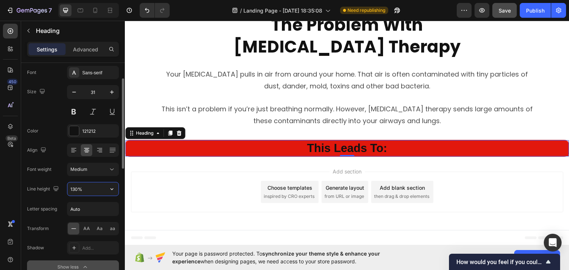
click at [90, 194] on input "130%" at bounding box center [92, 189] width 51 height 13
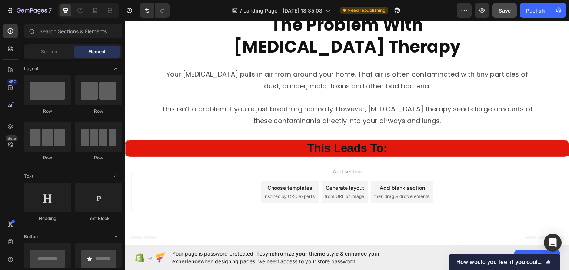
click at [163, 176] on div "Add section Choose templates inspired by CRO experts Generate layout from URL o…" at bounding box center [347, 192] width 433 height 41
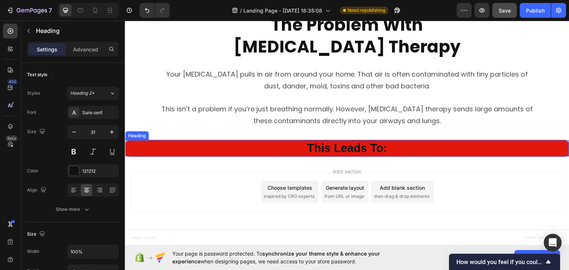
click at [363, 146] on strong "This Leads To:" at bounding box center [347, 148] width 80 height 13
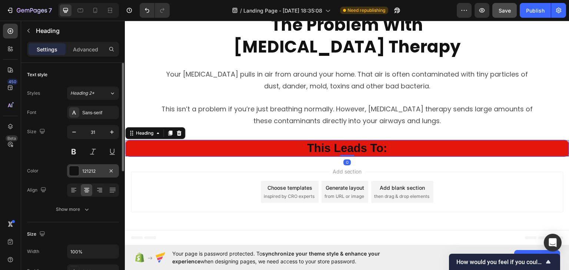
click at [79, 170] on div at bounding box center [74, 171] width 10 height 10
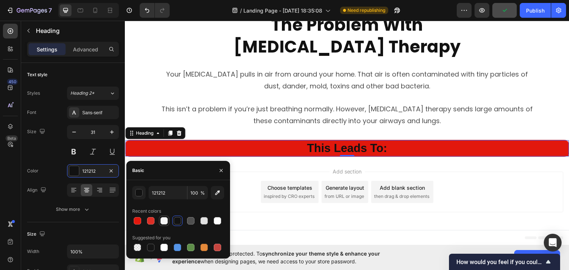
click at [166, 223] on div at bounding box center [163, 220] width 7 height 7
type input "F7F7F7"
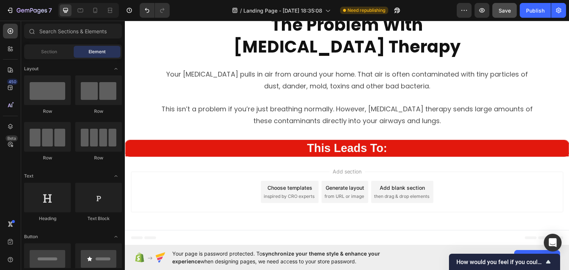
click at [366, 162] on div "Add section Choose templates inspired by CRO experts Generate layout from URL o…" at bounding box center [347, 193] width 445 height 73
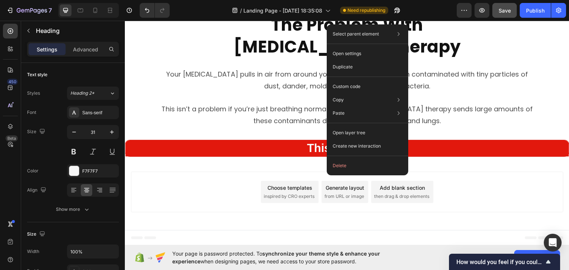
click at [218, 179] on div "Add section Choose templates inspired by CRO experts Generate layout from URL o…" at bounding box center [347, 192] width 433 height 41
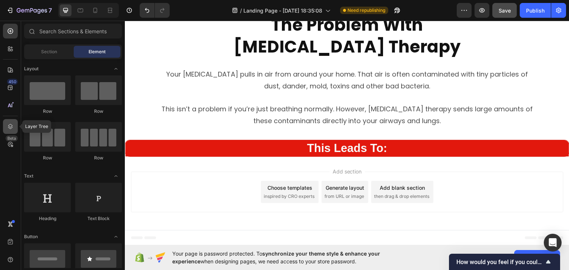
click at [11, 124] on icon at bounding box center [10, 126] width 7 height 7
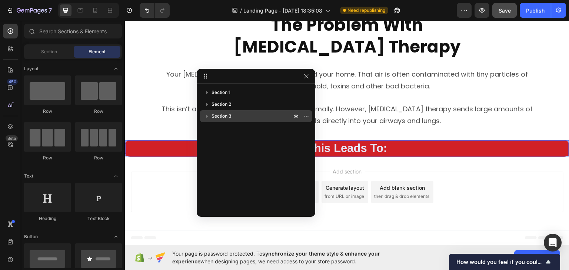
click at [243, 119] on p "Section 3" at bounding box center [253, 116] width 82 height 7
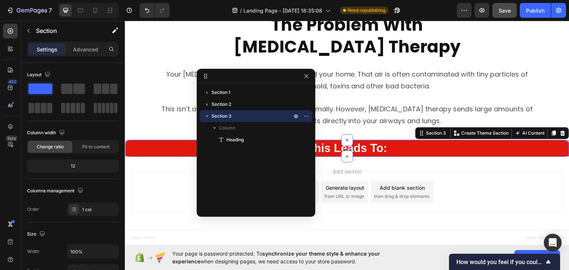
click at [233, 155] on div "Section 1 Section 2 Section 3 Column Heading" at bounding box center [256, 148] width 119 height 122
click at [344, 155] on icon at bounding box center [347, 156] width 6 height 6
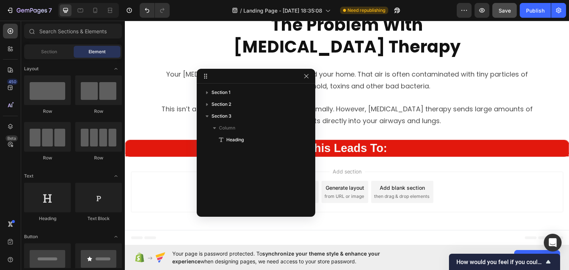
click at [484, 173] on div "Add section Choose templates inspired by CRO experts Generate layout from URL o…" at bounding box center [347, 192] width 433 height 41
click at [50, 57] on div "Section" at bounding box center [49, 52] width 47 height 12
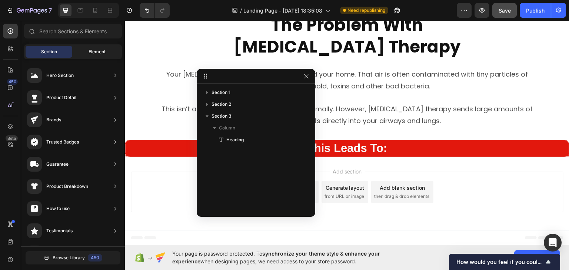
click at [86, 54] on div "Element" at bounding box center [97, 52] width 47 height 12
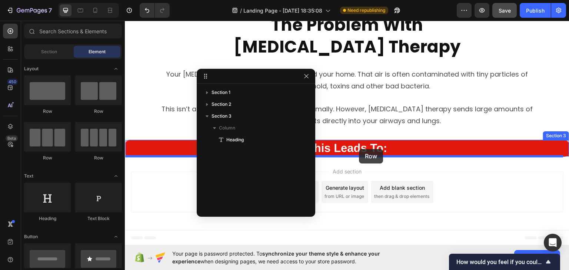
drag, startPoint x: 227, startPoint y: 117, endPoint x: 355, endPoint y: 147, distance: 130.9
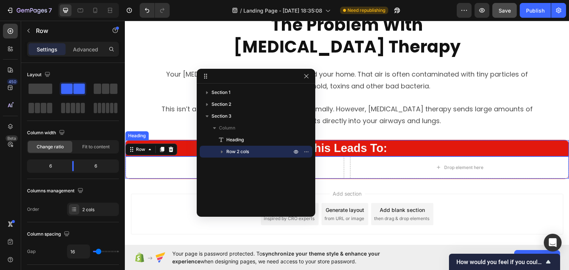
scroll to position [98, 0]
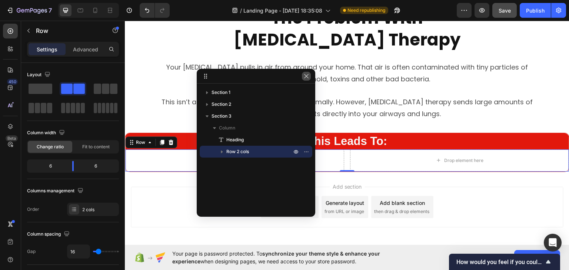
drag, startPoint x: 309, startPoint y: 77, endPoint x: 184, endPoint y: 56, distance: 126.6
click at [309, 77] on icon "button" at bounding box center [306, 76] width 6 height 6
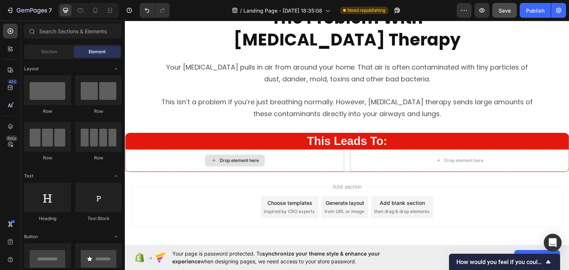
click at [253, 163] on div "Drop element here" at bounding box center [235, 161] width 60 height 12
click at [44, 39] on div at bounding box center [73, 33] width 104 height 18
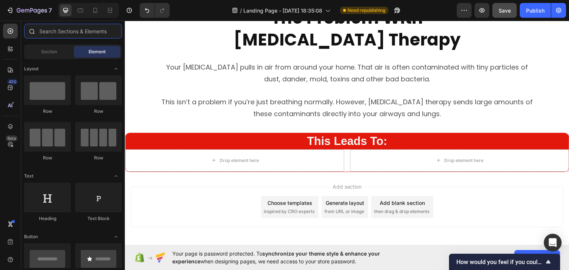
click at [44, 38] on input "text" at bounding box center [73, 31] width 98 height 15
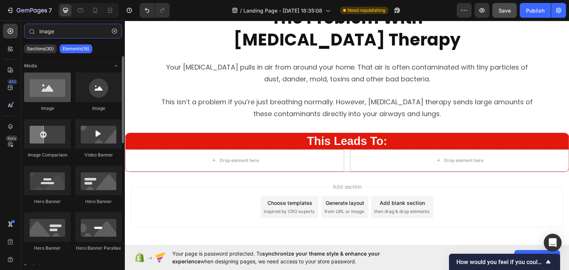
type input "image"
drag, startPoint x: 41, startPoint y: 93, endPoint x: 36, endPoint y: 92, distance: 4.6
click at [36, 92] on div at bounding box center [47, 88] width 47 height 30
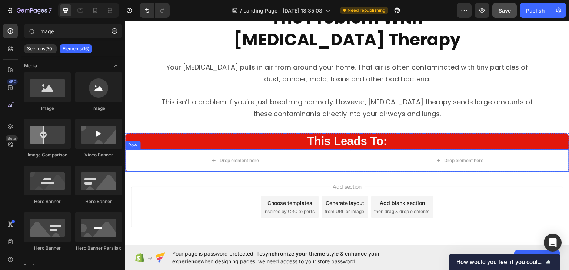
click at [137, 147] on div "Row" at bounding box center [132, 144] width 15 height 9
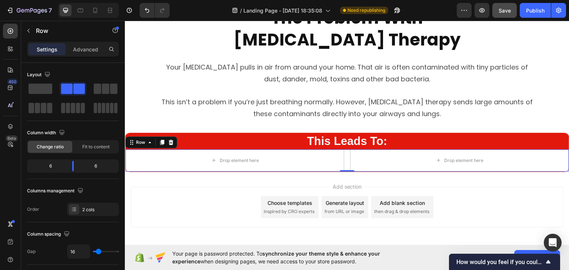
scroll to position [228, 0]
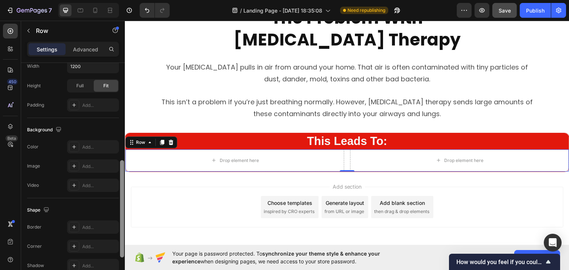
click at [120, 138] on div at bounding box center [122, 177] width 6 height 229
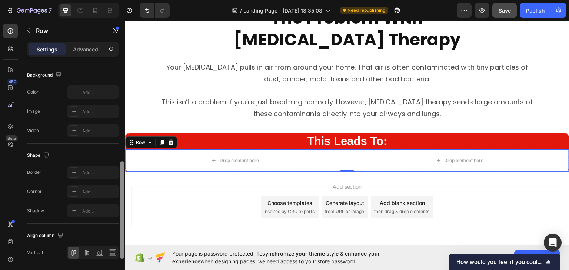
scroll to position [288, 0]
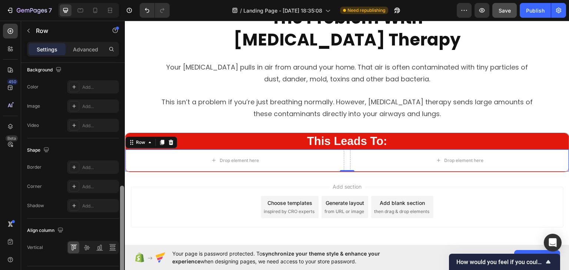
drag, startPoint x: 122, startPoint y: 178, endPoint x: 122, endPoint y: 203, distance: 25.6
click at [122, 203] on div at bounding box center [122, 234] width 4 height 97
click at [83, 248] on icon at bounding box center [86, 247] width 7 height 7
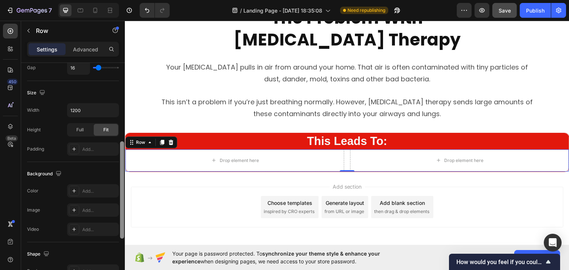
scroll to position [173, 0]
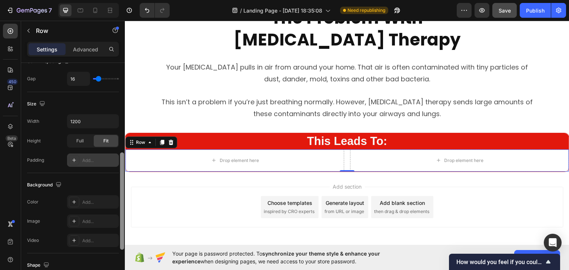
drag, startPoint x: 122, startPoint y: 215, endPoint x: 115, endPoint y: 166, distance: 50.1
click at [115, 166] on div "Layout Column width Change ratio Fit to content 6 6 Columns management Order 2 …" at bounding box center [73, 177] width 104 height 229
click at [86, 161] on div "Add..." at bounding box center [99, 160] width 35 height 7
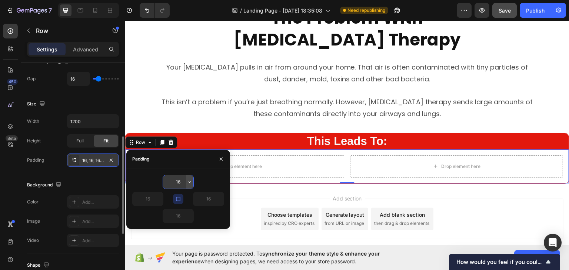
click at [187, 181] on icon "button" at bounding box center [190, 182] width 6 height 6
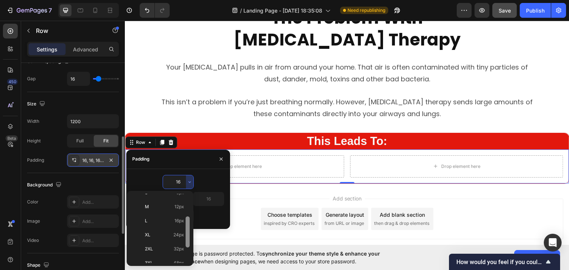
scroll to position [53, 0]
drag, startPoint x: 187, startPoint y: 212, endPoint x: 186, endPoint y: 236, distance: 24.1
click at [186, 236] on div at bounding box center [188, 233] width 4 height 31
click at [163, 243] on p "2XL 32px" at bounding box center [164, 246] width 39 height 7
type input "32"
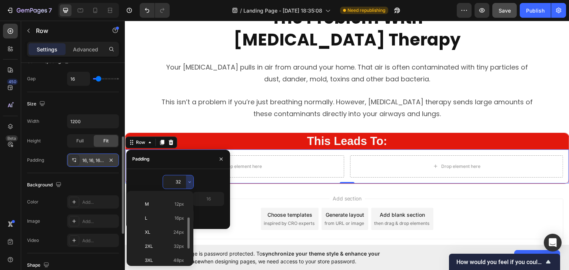
type input "32"
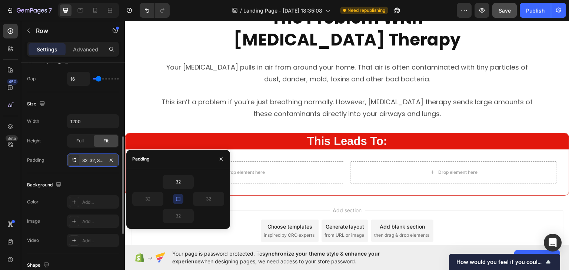
click at [250, 204] on div "Add section Choose templates inspired by CRO experts Generate layout from URL o…" at bounding box center [347, 232] width 445 height 73
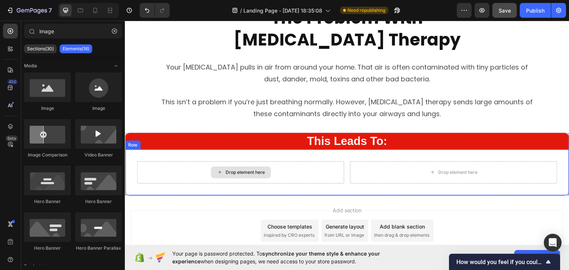
click at [237, 173] on div "Drop element here" at bounding box center [245, 172] width 39 height 6
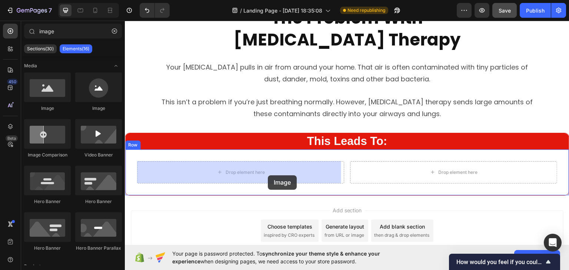
drag, startPoint x: 171, startPoint y: 109, endPoint x: 268, endPoint y: 175, distance: 117.8
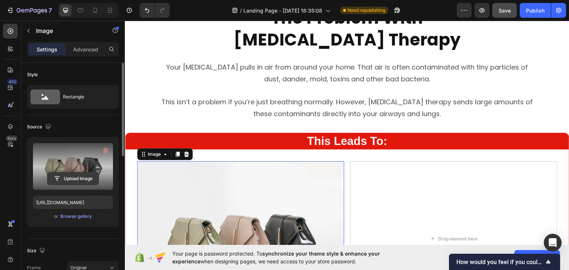
click at [67, 177] on input "file" at bounding box center [72, 179] width 51 height 13
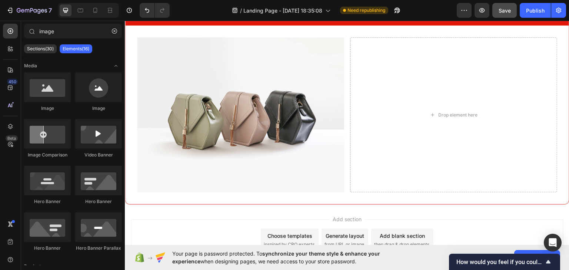
scroll to position [224, 0]
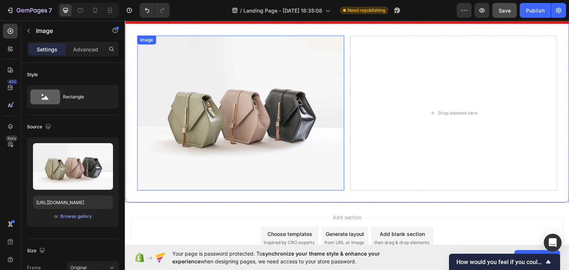
click at [223, 118] on img at bounding box center [240, 112] width 207 height 155
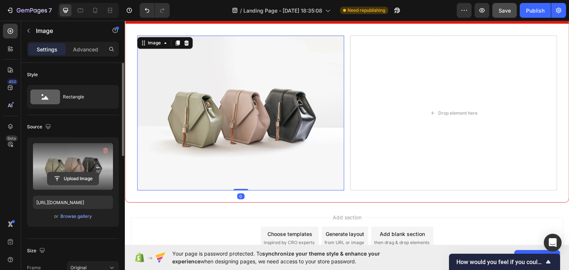
click at [76, 183] on input "file" at bounding box center [72, 179] width 51 height 13
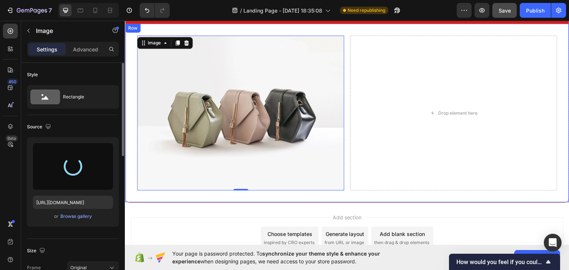
type input "[URL][DOMAIN_NAME]"
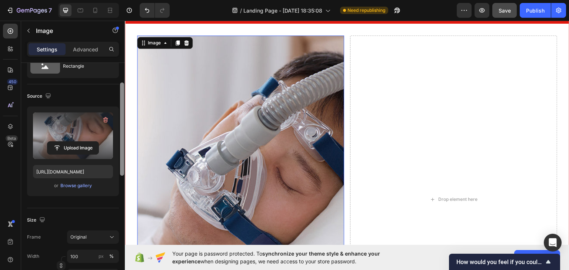
scroll to position [36, 0]
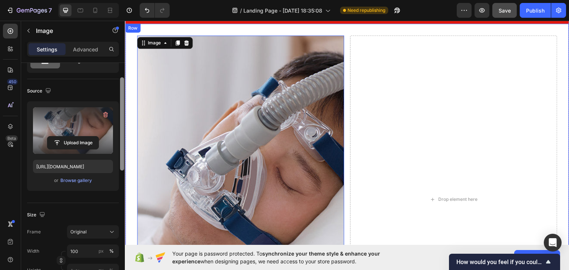
drag, startPoint x: 247, startPoint y: 145, endPoint x: 129, endPoint y: 163, distance: 119.2
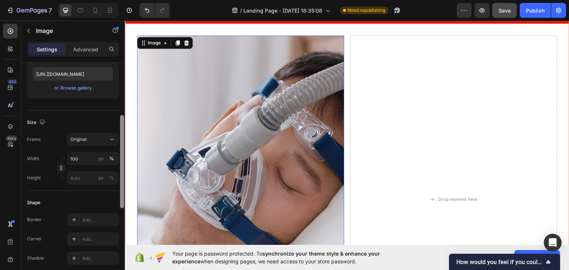
scroll to position [122, 0]
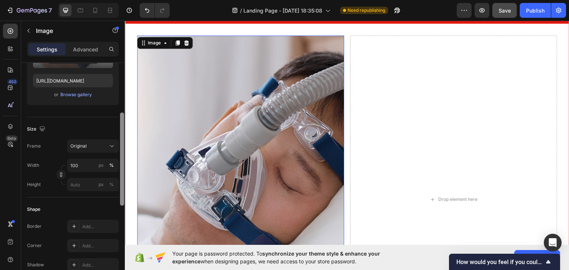
click at [106, 173] on div "Width 100 px % Height px %" at bounding box center [73, 175] width 92 height 33
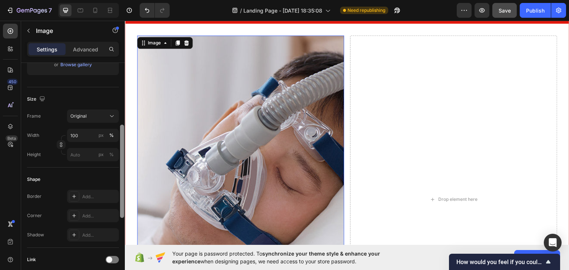
drag, startPoint x: 123, startPoint y: 159, endPoint x: 123, endPoint y: 173, distance: 13.7
click at [123, 173] on div at bounding box center [122, 171] width 4 height 93
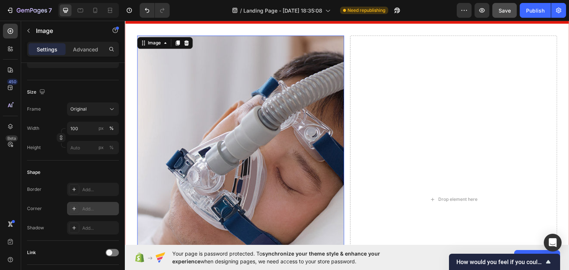
click at [77, 208] on div at bounding box center [74, 209] width 10 height 10
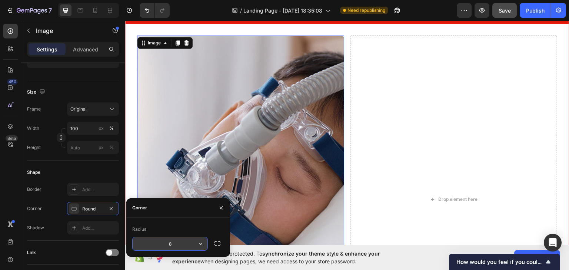
click at [200, 243] on icon "button" at bounding box center [200, 243] width 7 height 7
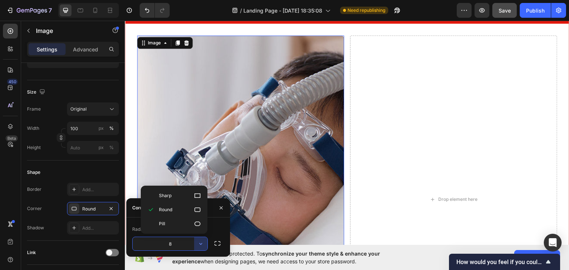
click at [173, 243] on input "8" at bounding box center [170, 243] width 75 height 13
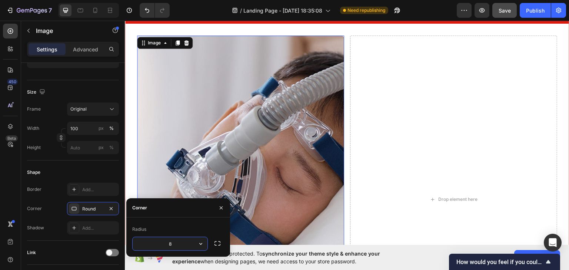
drag, startPoint x: 173, startPoint y: 243, endPoint x: 164, endPoint y: 243, distance: 8.9
click at [164, 243] on input "8" at bounding box center [170, 243] width 75 height 13
type input "12"
click at [122, 158] on div at bounding box center [122, 174] width 4 height 93
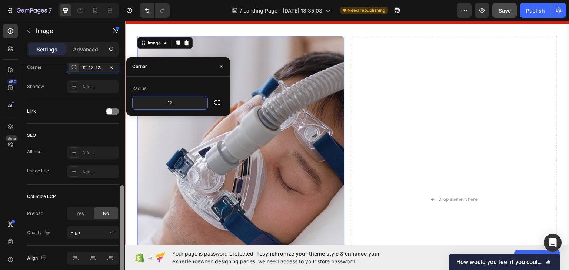
scroll to position [304, 0]
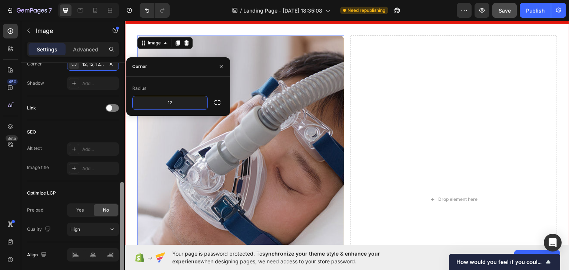
drag, startPoint x: 122, startPoint y: 158, endPoint x: 101, endPoint y: 217, distance: 62.8
click at [107, 217] on div "Style Rectangle Source Upload Image https://cdn.shopify.com/s/files/1/0693/6730…" at bounding box center [73, 177] width 104 height 229
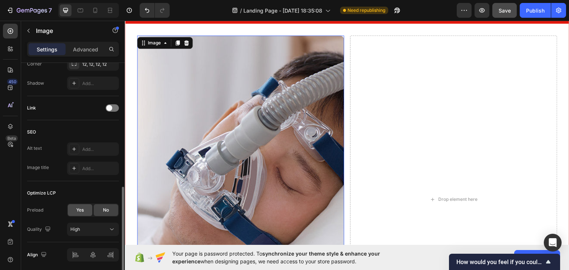
click at [83, 213] on div "Yes" at bounding box center [80, 211] width 24 height 12
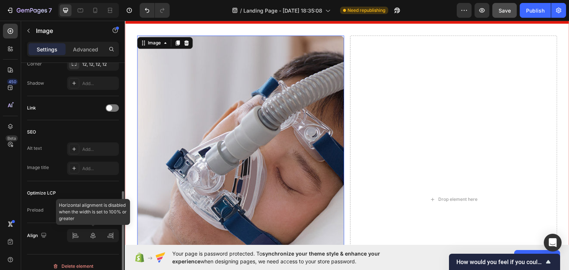
click at [96, 234] on div at bounding box center [93, 235] width 52 height 13
click at [95, 239] on div at bounding box center [93, 235] width 52 height 13
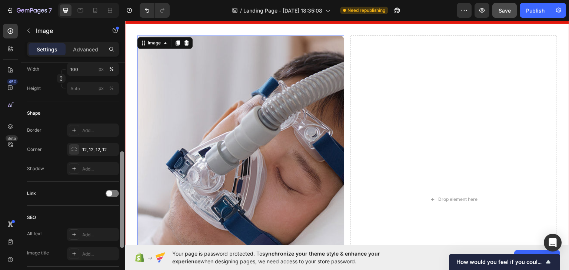
scroll to position [210, 0]
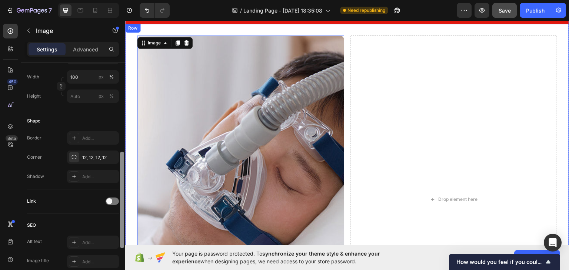
drag, startPoint x: 245, startPoint y: 220, endPoint x: 129, endPoint y: 144, distance: 138.4
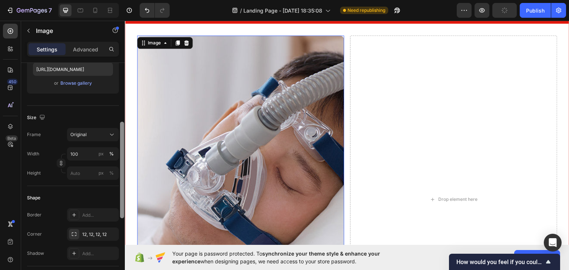
scroll to position [133, 0]
click at [123, 127] on div at bounding box center [122, 167] width 4 height 97
click at [111, 136] on icon at bounding box center [111, 135] width 7 height 7
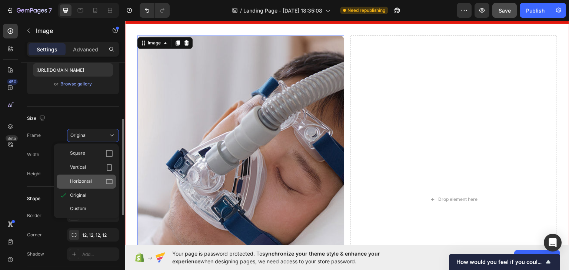
click at [104, 176] on div "Horizontal" at bounding box center [86, 182] width 59 height 14
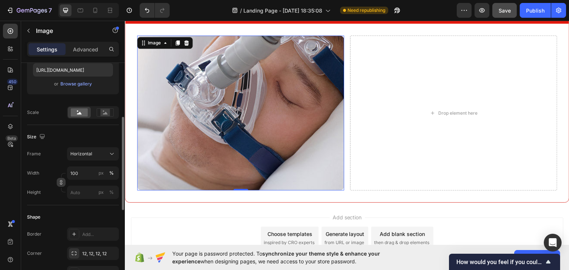
click at [61, 180] on icon "button" at bounding box center [61, 182] width 5 height 5
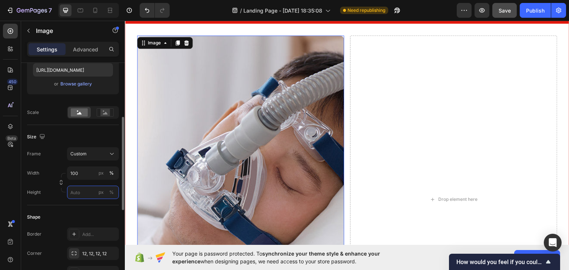
click at [93, 195] on input "px %" at bounding box center [93, 192] width 52 height 13
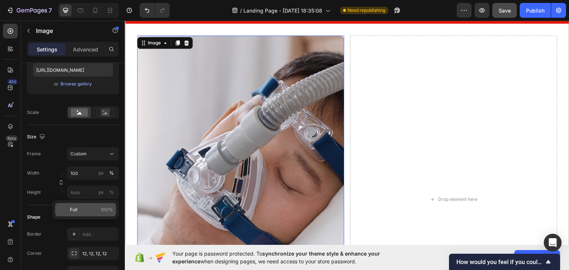
click at [90, 209] on p "Full 100%" at bounding box center [91, 210] width 43 height 7
type input "100"
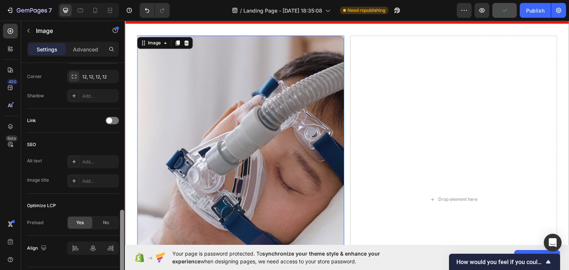
scroll to position [329, 0]
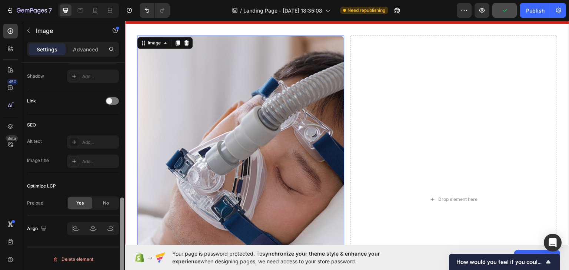
drag, startPoint x: 122, startPoint y: 131, endPoint x: 121, endPoint y: 218, distance: 87.4
click at [121, 218] on div at bounding box center [122, 244] width 4 height 93
click at [98, 232] on div at bounding box center [93, 228] width 52 height 13
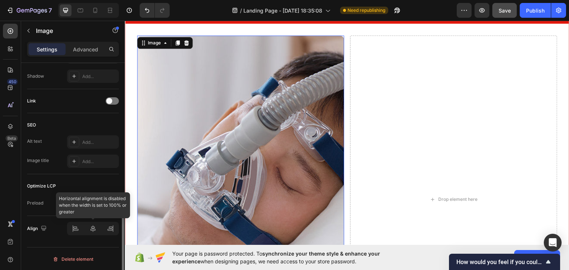
click at [97, 229] on div at bounding box center [93, 228] width 52 height 13
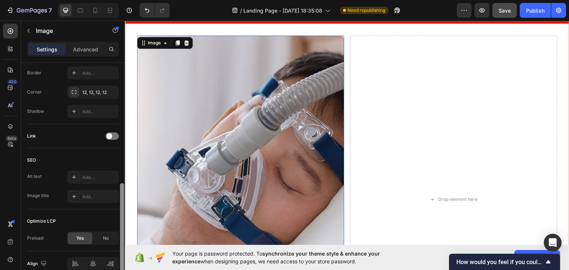
scroll to position [270, 0]
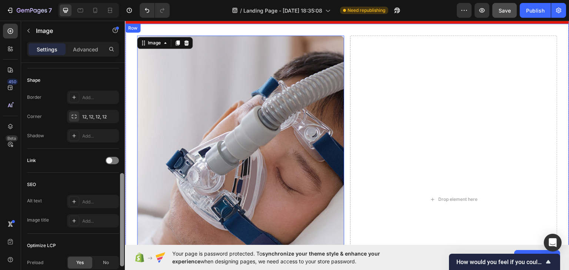
drag, startPoint x: 245, startPoint y: 226, endPoint x: 127, endPoint y: 153, distance: 138.7
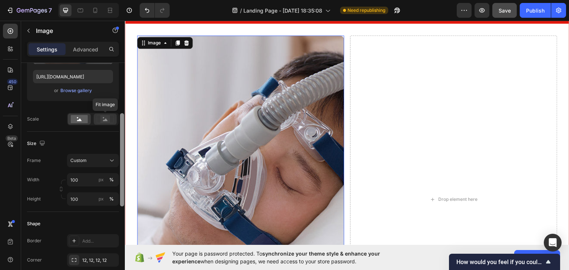
scroll to position [125, 0]
click at [107, 122] on rect at bounding box center [105, 119] width 10 height 7
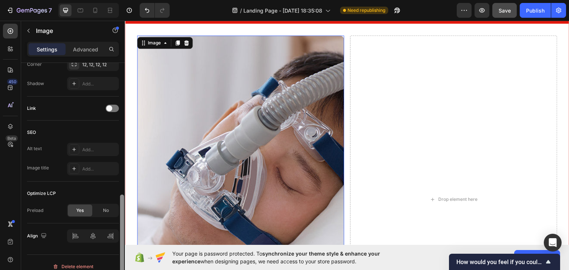
scroll to position [329, 0]
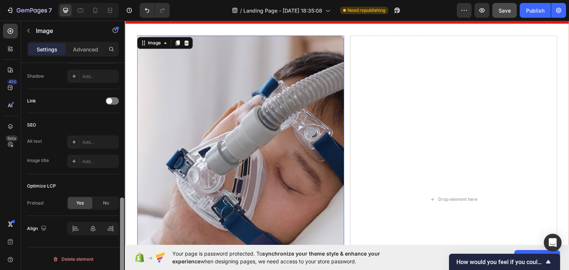
drag, startPoint x: 123, startPoint y: 167, endPoint x: 125, endPoint y: 264, distance: 96.4
click at [126, 0] on div "7 Version history / Landing Page - Sep 27, 18:35:08 Need republishing Preview S…" at bounding box center [284, 0] width 569 height 0
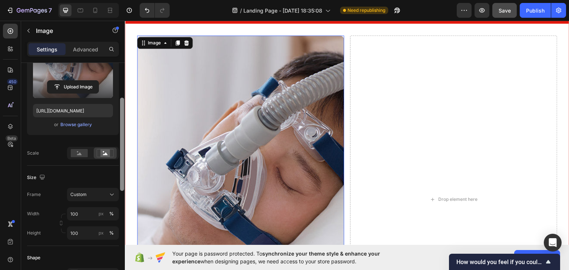
scroll to position [89, 0]
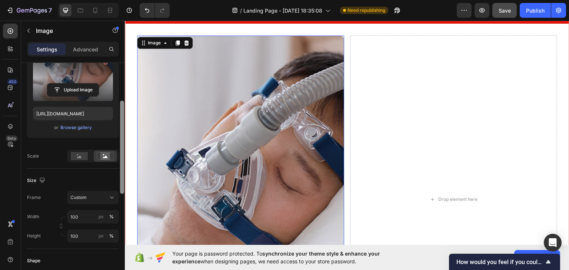
drag, startPoint x: 121, startPoint y: 219, endPoint x: 122, endPoint y: 120, distance: 98.6
click at [122, 120] on div at bounding box center [122, 147] width 4 height 93
click at [79, 157] on icon at bounding box center [79, 157] width 5 height 3
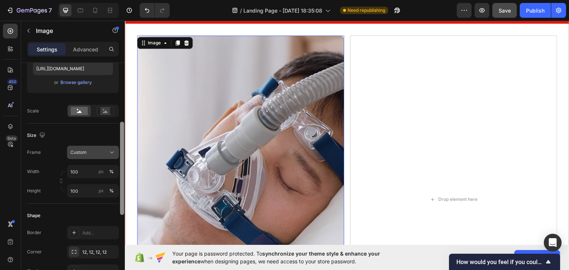
scroll to position [137, 0]
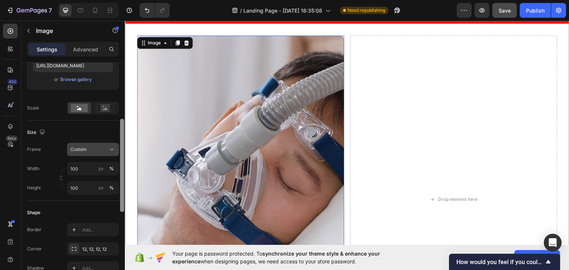
drag, startPoint x: 120, startPoint y: 136, endPoint x: 114, endPoint y: 156, distance: 20.9
click at [114, 156] on div "Style Rectangle Source Upload Image https://cdn.shopify.com/s/files/1/0693/6730…" at bounding box center [73, 177] width 104 height 229
click at [105, 146] on div "Custom" at bounding box center [92, 149] width 45 height 7
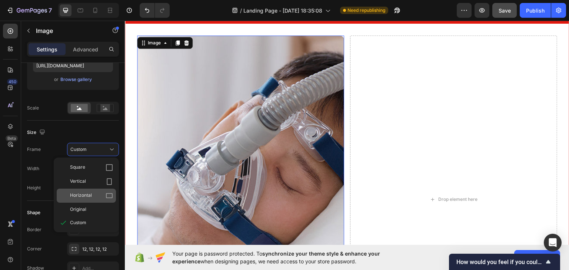
click at [77, 194] on span "Horizontal" at bounding box center [81, 195] width 22 height 7
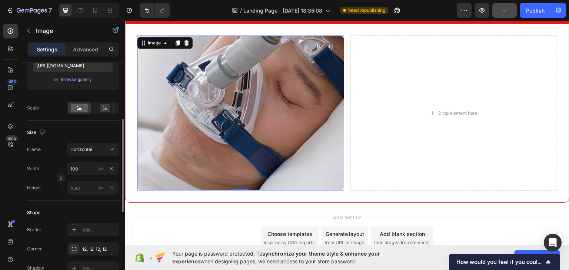
scroll to position [329, 0]
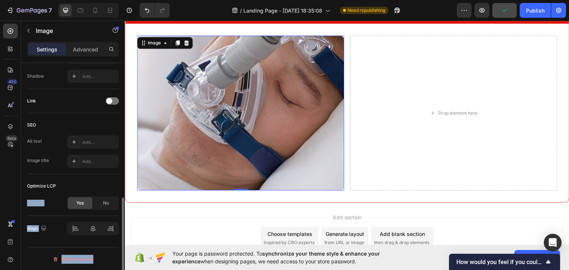
drag, startPoint x: 119, startPoint y: 154, endPoint x: 118, endPoint y: 177, distance: 23.4
click at [118, 177] on div "Style Rectangle Source Upload Image https://cdn.shopify.com/s/files/1/0693/6730…" at bounding box center [73, 177] width 104 height 229
click at [93, 227] on div at bounding box center [93, 228] width 52 height 13
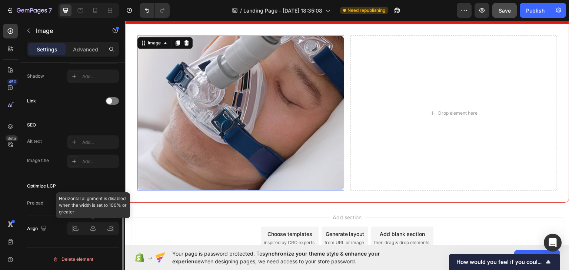
click at [90, 226] on div at bounding box center [93, 228] width 52 height 13
drag, startPoint x: 120, startPoint y: 211, endPoint x: 120, endPoint y: 196, distance: 14.8
click at [120, 196] on div at bounding box center [122, 177] width 6 height 229
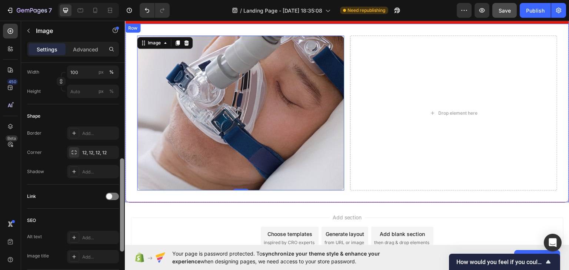
drag, startPoint x: 247, startPoint y: 228, endPoint x: 126, endPoint y: 140, distance: 149.9
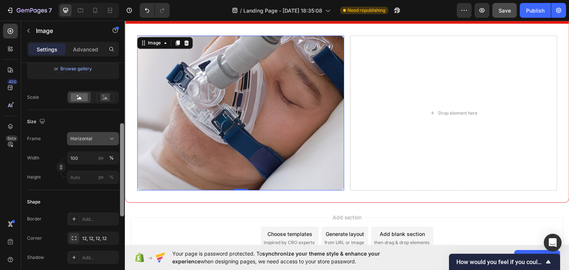
scroll to position [149, 0]
click at [113, 134] on icon at bounding box center [111, 137] width 7 height 7
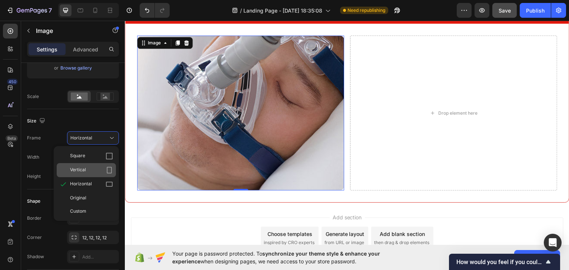
click at [95, 164] on div "Vertical" at bounding box center [86, 170] width 59 height 14
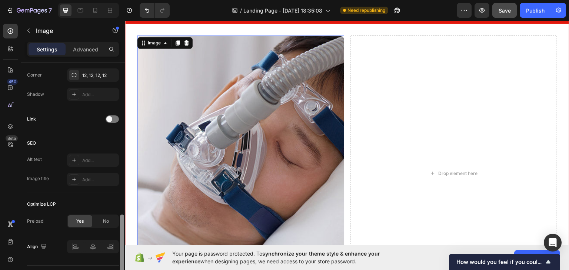
drag, startPoint x: 120, startPoint y: 165, endPoint x: 121, endPoint y: 239, distance: 73.7
click at [121, 239] on div at bounding box center [122, 261] width 4 height 93
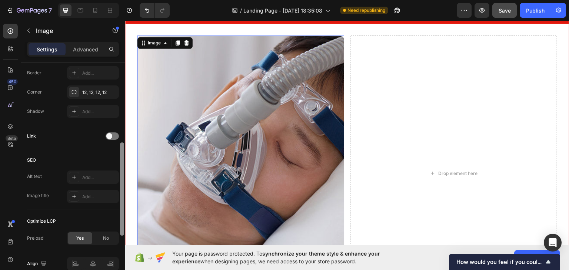
scroll to position [265, 0]
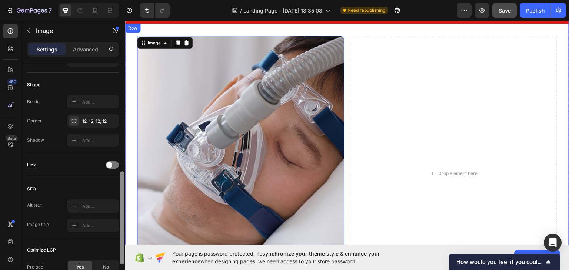
drag, startPoint x: 247, startPoint y: 243, endPoint x: 127, endPoint y: 162, distance: 145.4
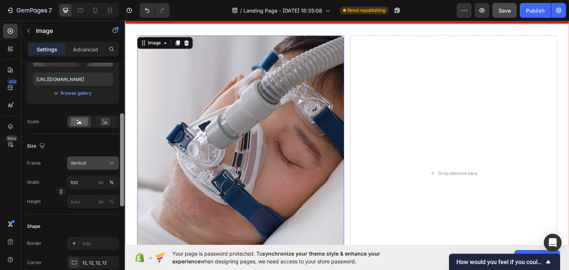
scroll to position [135, 0]
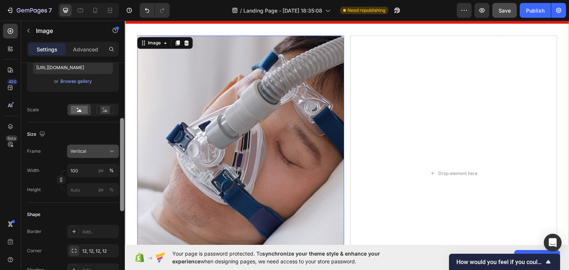
click at [97, 151] on div "Vertical" at bounding box center [88, 151] width 36 height 7
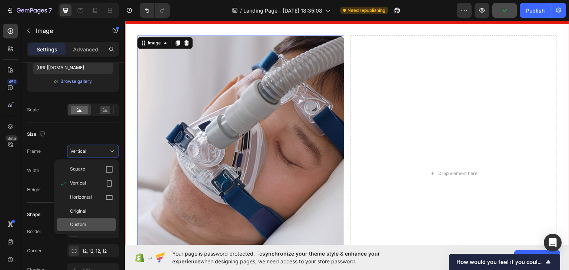
click at [89, 223] on div "Custom" at bounding box center [91, 225] width 43 height 7
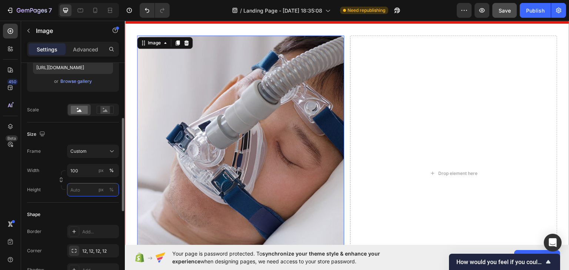
click at [88, 193] on input "px %" at bounding box center [93, 189] width 52 height 13
click at [89, 211] on div "Full 100%" at bounding box center [85, 207] width 61 height 13
type input "100"
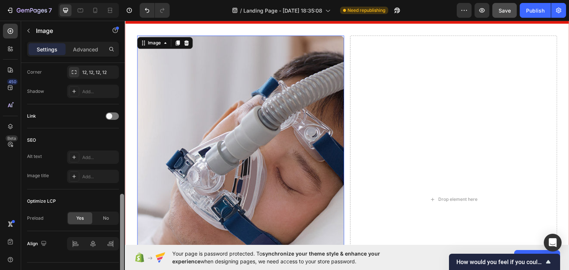
scroll to position [329, 0]
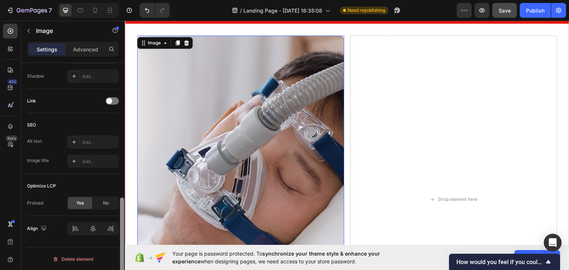
drag, startPoint x: 121, startPoint y: 177, endPoint x: 122, endPoint y: 261, distance: 83.7
click at [122, 261] on div at bounding box center [122, 244] width 4 height 93
click at [531, 13] on div "Publish" at bounding box center [535, 11] width 19 height 8
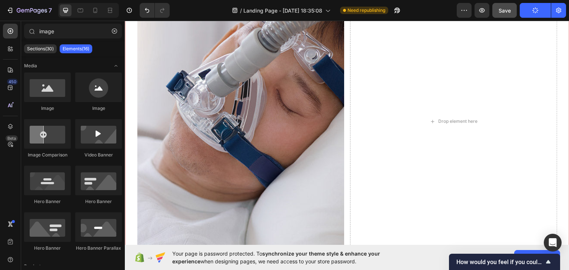
scroll to position [301, 0]
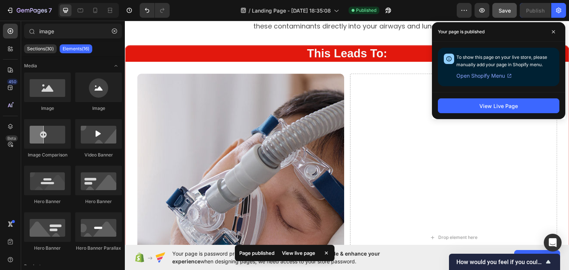
drag, startPoint x: 567, startPoint y: 107, endPoint x: 686, endPoint y: 107, distance: 119.3
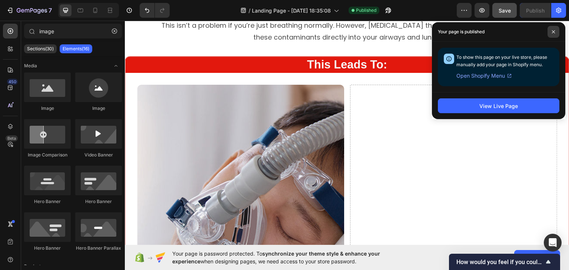
click at [554, 34] on span at bounding box center [554, 32] width 12 height 12
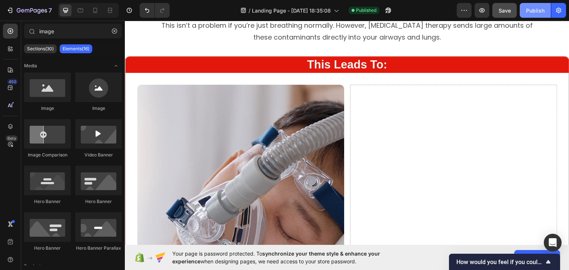
click at [531, 12] on div "Publish" at bounding box center [535, 11] width 19 height 8
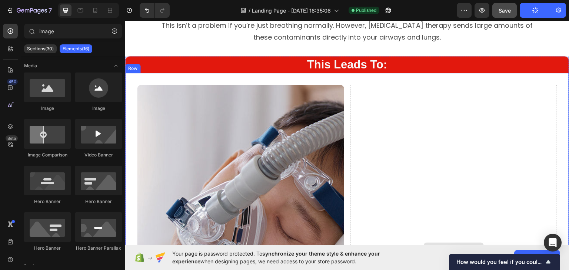
click at [442, 115] on div "Drop element here" at bounding box center [453, 248] width 207 height 328
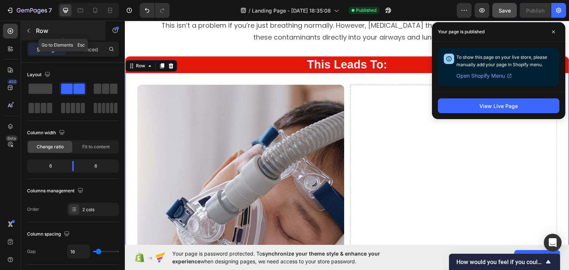
click at [29, 30] on icon "button" at bounding box center [29, 31] width 6 height 6
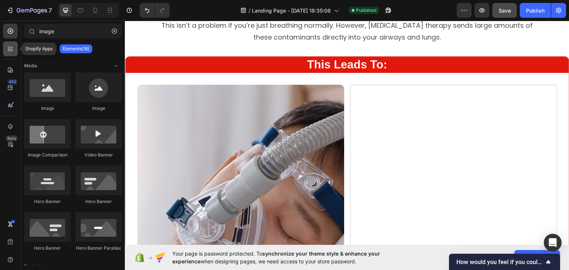
click at [8, 46] on icon at bounding box center [10, 48] width 7 height 7
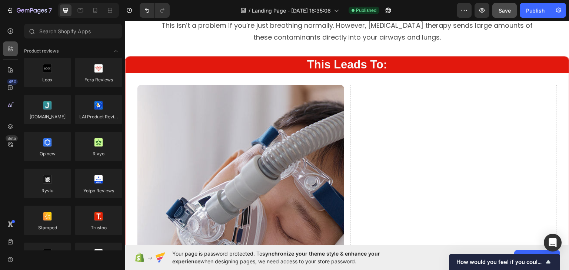
click at [8, 46] on icon at bounding box center [10, 48] width 7 height 7
click at [6, 49] on div at bounding box center [10, 48] width 15 height 15
click at [12, 31] on icon at bounding box center [10, 30] width 7 height 7
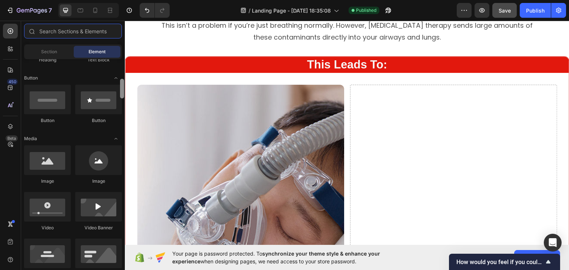
scroll to position [163, 0]
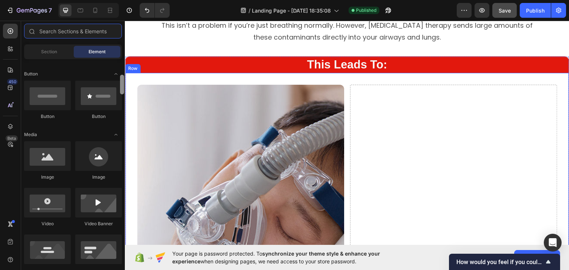
drag, startPoint x: 246, startPoint y: 92, endPoint x: 128, endPoint y: 96, distance: 118.3
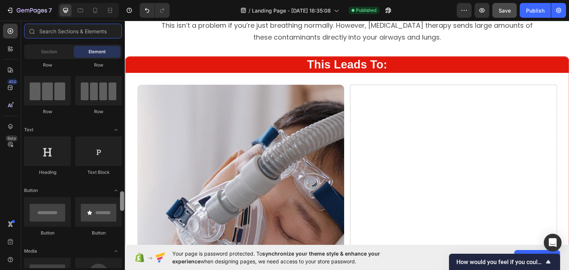
scroll to position [0, 0]
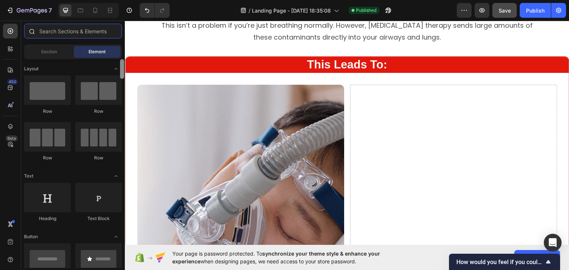
click at [61, 33] on input "text" at bounding box center [73, 31] width 98 height 15
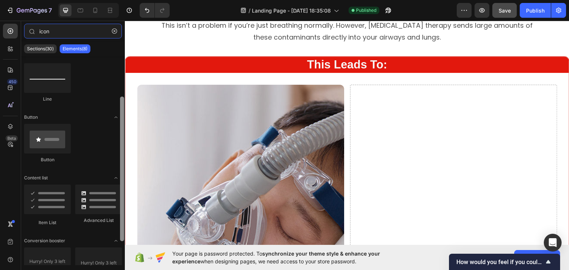
scroll to position [55, 0]
drag, startPoint x: 122, startPoint y: 146, endPoint x: 120, endPoint y: 184, distance: 38.2
click at [120, 184] on div at bounding box center [122, 166] width 4 height 145
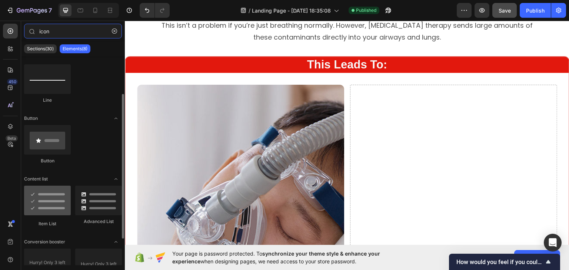
type input "icon"
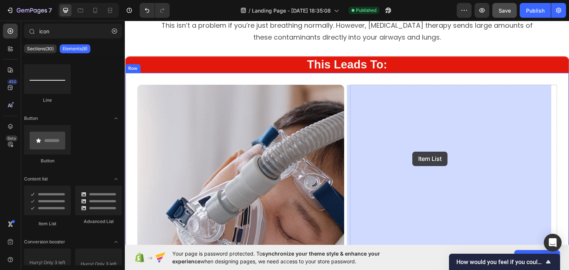
drag, startPoint x: 167, startPoint y: 220, endPoint x: 413, endPoint y: 152, distance: 255.8
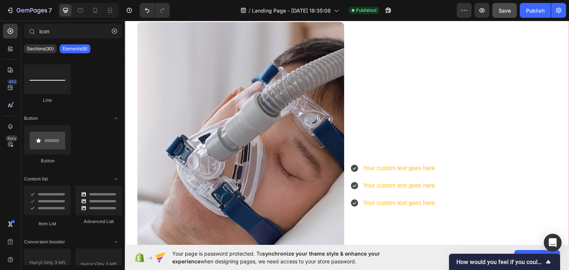
scroll to position [270, 0]
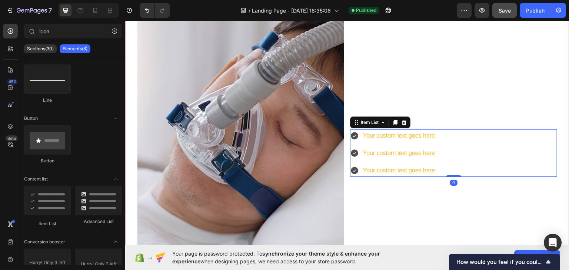
click at [354, 150] on icon at bounding box center [354, 152] width 7 height 7
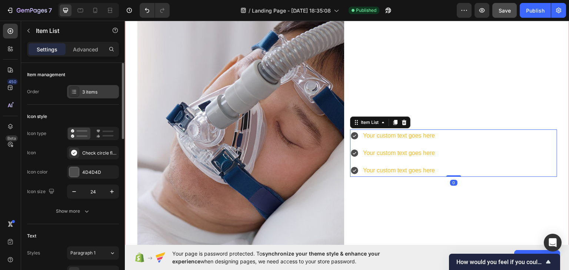
click at [74, 91] on icon at bounding box center [74, 92] width 6 height 6
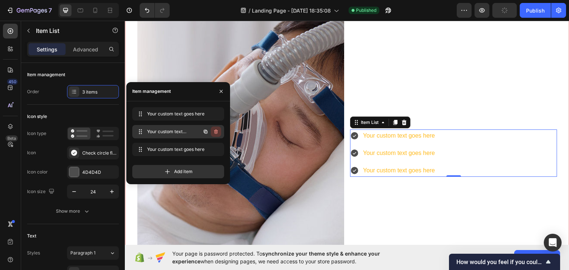
click at [215, 129] on icon "button" at bounding box center [216, 132] width 6 height 6
click at [215, 130] on div "Delete" at bounding box center [211, 132] width 14 height 7
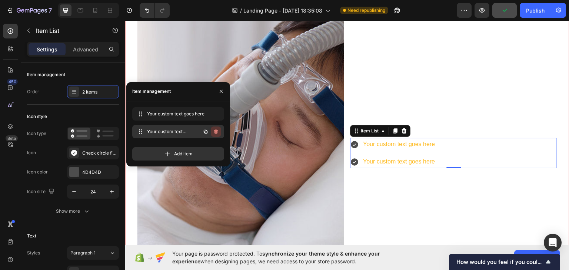
click at [215, 129] on icon "button" at bounding box center [216, 132] width 6 height 6
click at [209, 129] on div "Delete" at bounding box center [211, 132] width 14 height 7
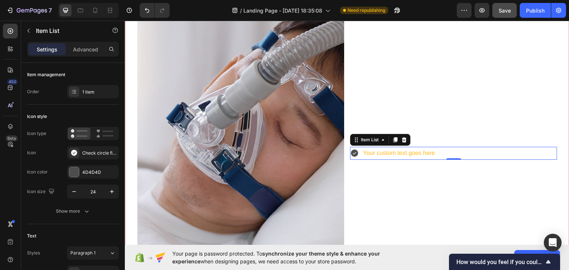
click at [353, 149] on icon at bounding box center [354, 152] width 7 height 7
click at [76, 150] on icon at bounding box center [73, 152] width 7 height 7
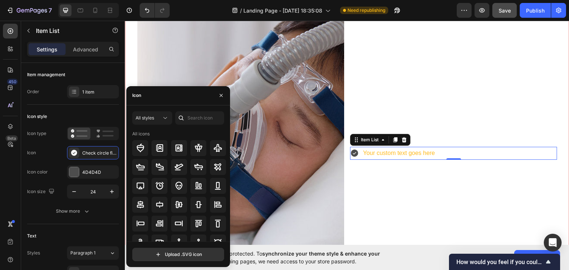
click at [170, 95] on div "Icon" at bounding box center [178, 95] width 104 height 19
click at [195, 113] on input "text" at bounding box center [199, 118] width 49 height 13
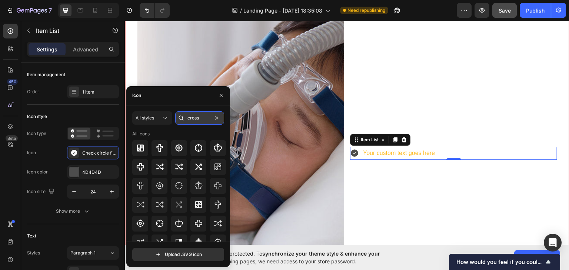
type input "cross"
type input "c"
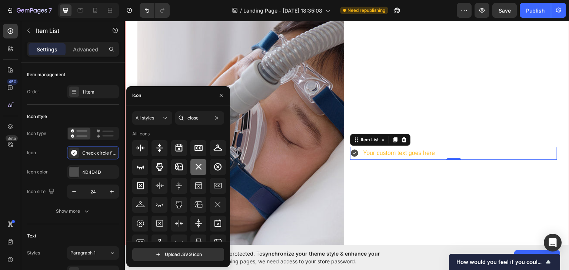
type input "close"
click at [194, 169] on icon at bounding box center [198, 167] width 9 height 9
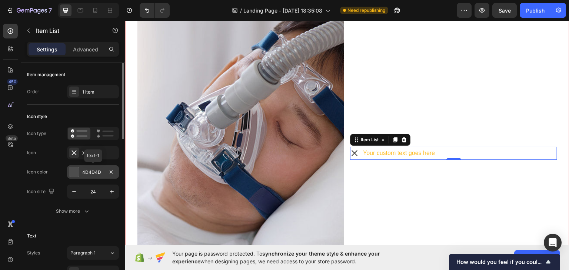
click at [74, 175] on div at bounding box center [74, 172] width 10 height 10
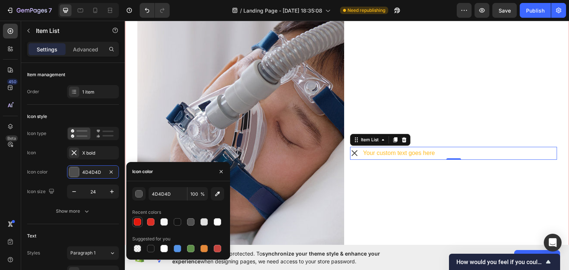
click at [135, 224] on div at bounding box center [137, 222] width 7 height 7
click at [167, 223] on div at bounding box center [163, 222] width 7 height 7
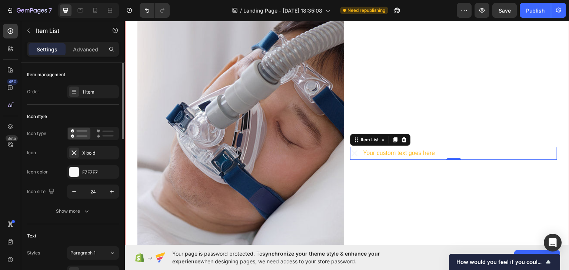
click at [36, 159] on div "Icon type Icon X bold Icon color F7F7F7 Icon size 24" at bounding box center [73, 163] width 92 height 72
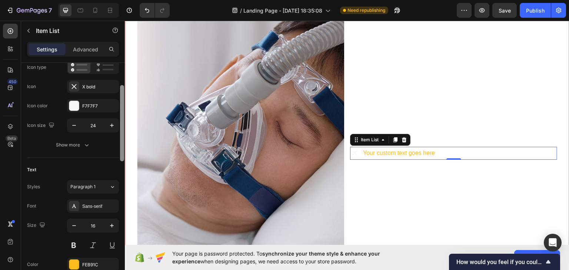
scroll to position [55, 0]
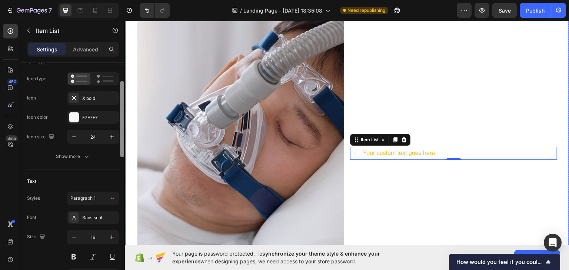
drag, startPoint x: 246, startPoint y: 127, endPoint x: 125, endPoint y: 122, distance: 121.3
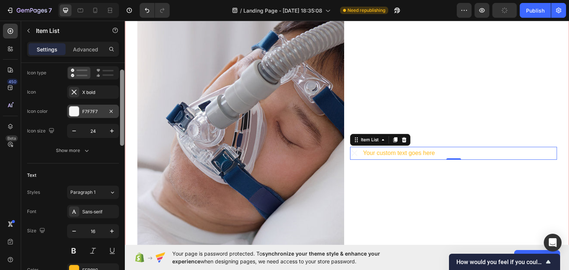
scroll to position [50, 0]
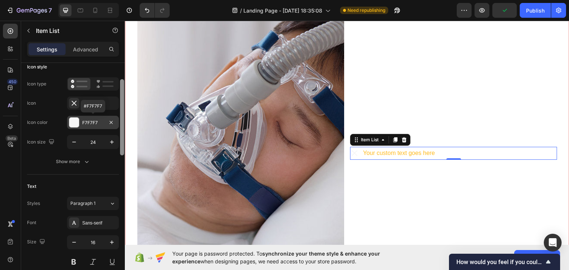
click at [76, 124] on div at bounding box center [74, 123] width 10 height 10
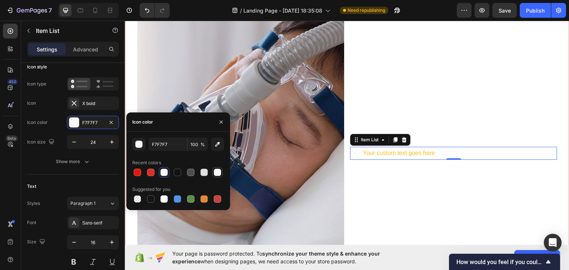
click at [221, 173] on div at bounding box center [217, 172] width 7 height 7
type input "FFFFFF"
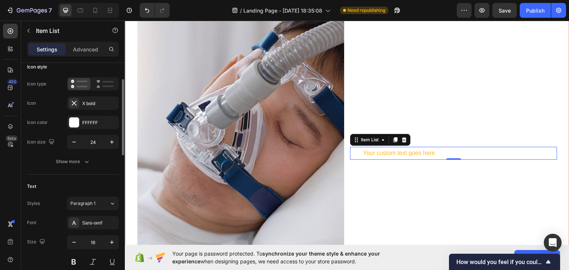
click at [57, 120] on div "Icon color FFFFFF" at bounding box center [73, 122] width 92 height 13
click at [84, 162] on icon "button" at bounding box center [86, 161] width 7 height 7
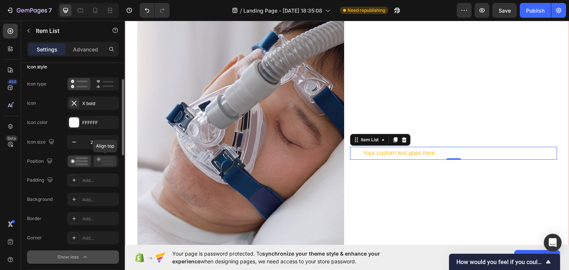
click at [104, 162] on rect at bounding box center [108, 161] width 12 height 2
click at [73, 202] on icon at bounding box center [74, 200] width 6 height 6
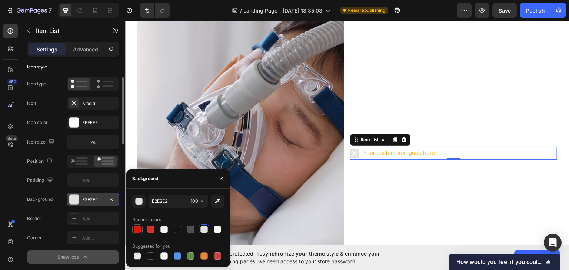
click at [138, 230] on div at bounding box center [137, 229] width 7 height 7
type input "E2180D"
click at [74, 221] on icon at bounding box center [74, 219] width 6 height 6
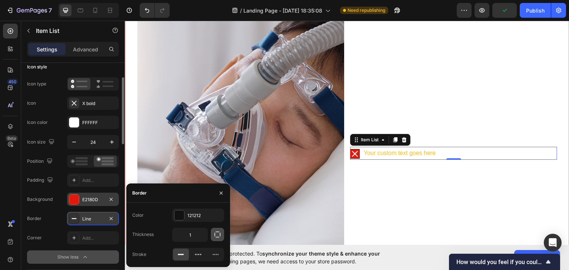
click at [215, 235] on icon "button" at bounding box center [217, 234] width 7 height 7
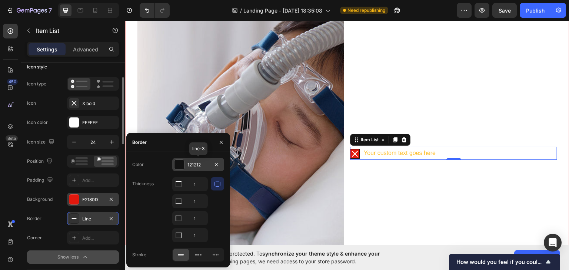
click at [182, 164] on div at bounding box center [180, 165] width 10 height 10
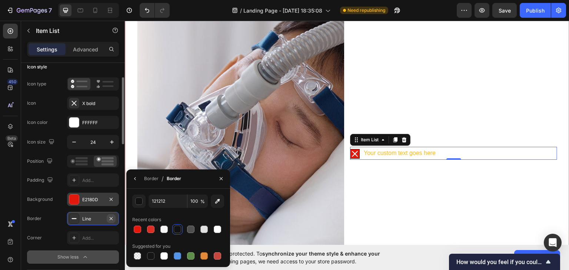
click at [112, 218] on icon "button" at bounding box center [111, 219] width 6 height 6
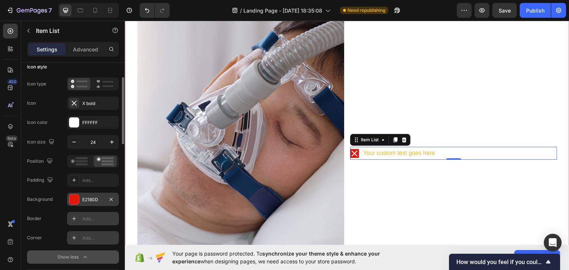
click at [73, 238] on icon at bounding box center [74, 238] width 6 height 6
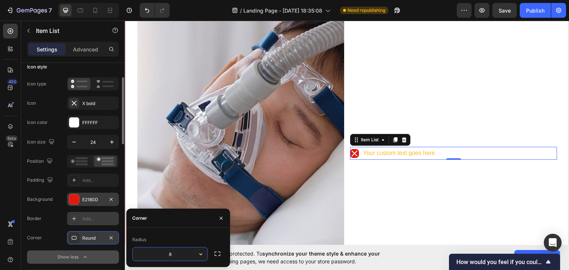
click at [202, 255] on icon "button" at bounding box center [200, 255] width 3 height 2
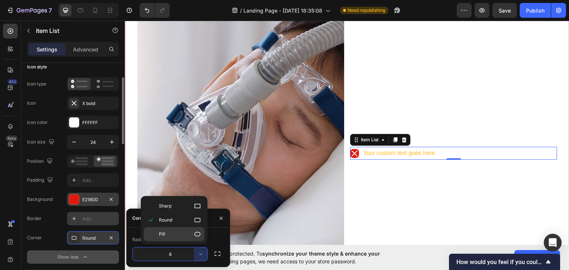
click at [193, 240] on div "Pill" at bounding box center [174, 234] width 61 height 14
type input "9999"
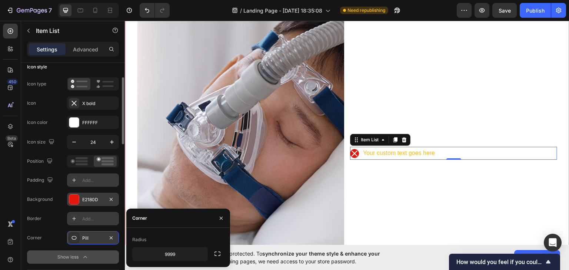
click at [74, 177] on icon at bounding box center [74, 180] width 6 height 6
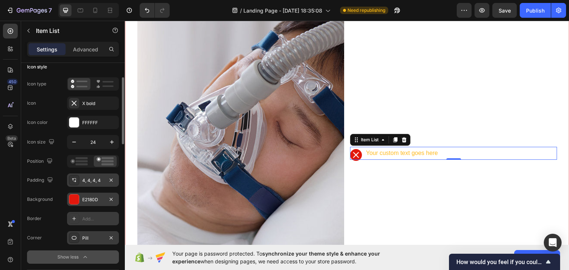
click at [39, 171] on div "Position Padding 4, 4, 4, 4 Background E2180D Border Add... [GEOGRAPHIC_DATA]" at bounding box center [73, 200] width 92 height 90
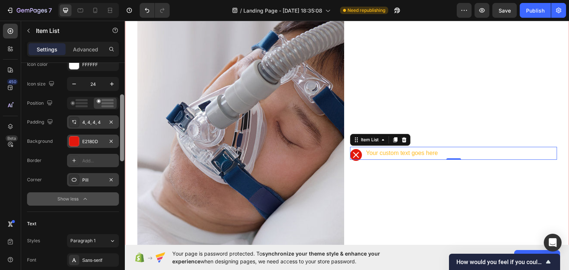
scroll to position [116, 0]
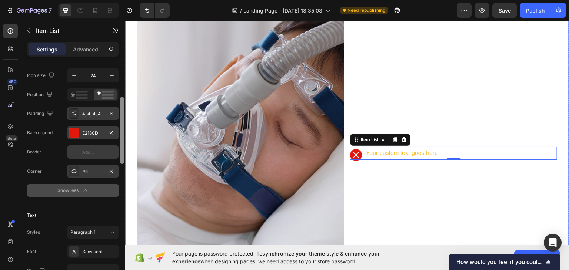
drag, startPoint x: 247, startPoint y: 147, endPoint x: 126, endPoint y: 157, distance: 122.0
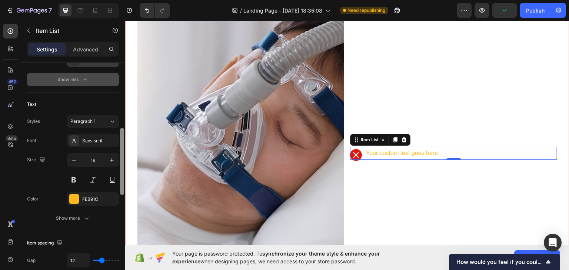
scroll to position [209, 0]
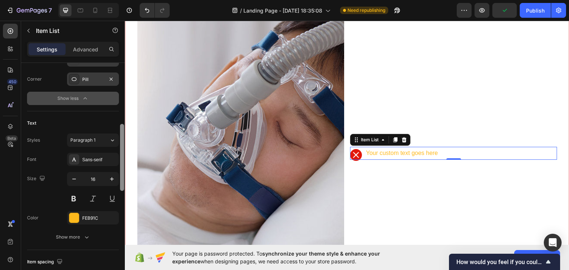
click at [407, 152] on div "Your custom text goes here" at bounding box center [402, 153] width 74 height 13
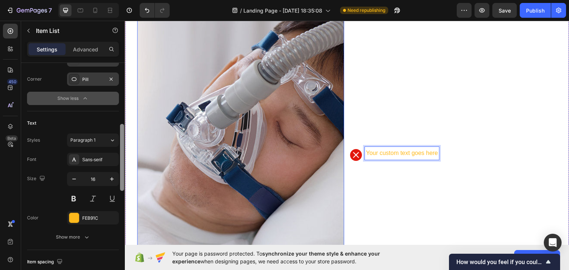
scroll to position [0, 0]
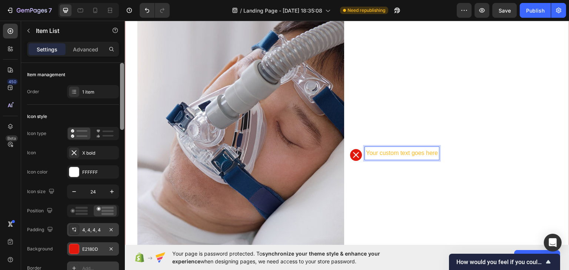
click at [401, 152] on p "Your custom text goes here" at bounding box center [402, 153] width 72 height 11
click at [83, 67] on div "Item management Order 1 item" at bounding box center [73, 84] width 92 height 42
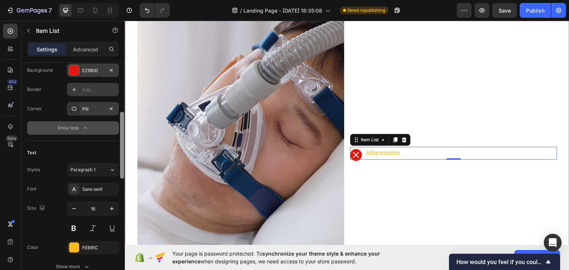
scroll to position [207, 0]
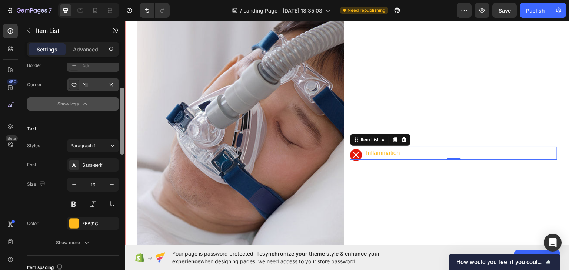
drag, startPoint x: 122, startPoint y: 104, endPoint x: 120, endPoint y: 166, distance: 61.5
click at [120, 155] on div at bounding box center [122, 121] width 4 height 67
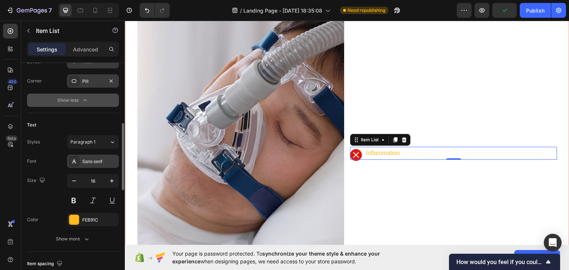
click at [99, 165] on div "Sans-serif" at bounding box center [93, 161] width 52 height 13
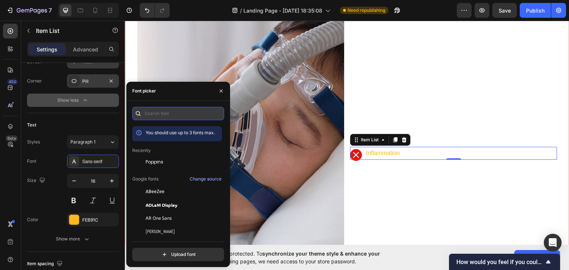
click at [169, 113] on input "text" at bounding box center [178, 113] width 92 height 13
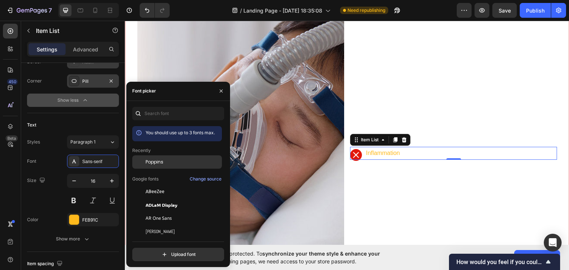
click at [166, 163] on div "Poppins" at bounding box center [183, 162] width 75 height 7
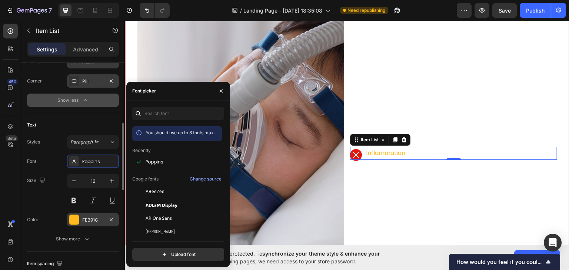
click at [79, 219] on div at bounding box center [74, 220] width 10 height 10
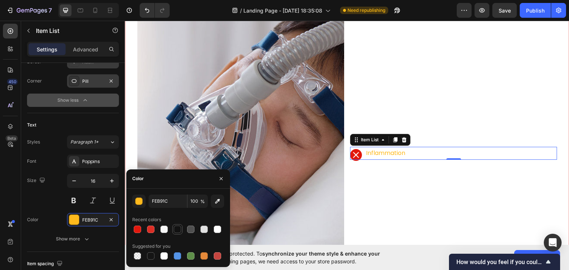
click at [176, 230] on div at bounding box center [177, 229] width 7 height 7
type input "121212"
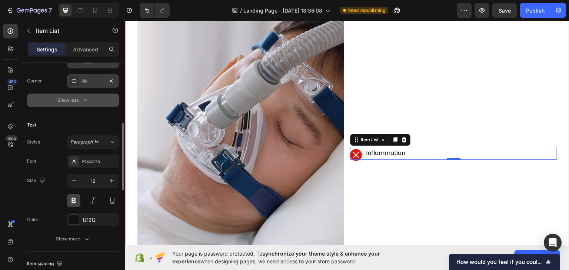
click at [74, 200] on button at bounding box center [73, 200] width 13 height 13
click at [110, 183] on icon "button" at bounding box center [111, 180] width 7 height 7
click at [108, 182] on button "button" at bounding box center [111, 181] width 13 height 13
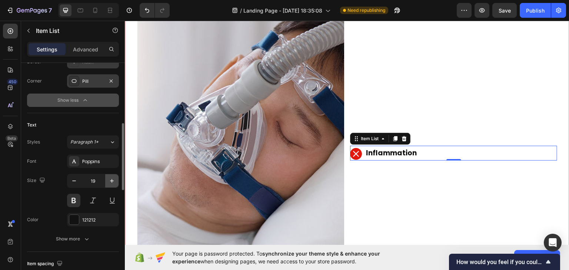
type input "20"
click at [530, 14] on button "Publish" at bounding box center [535, 10] width 31 height 15
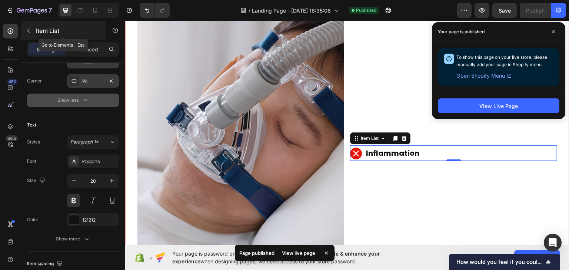
click at [29, 31] on icon "button" at bounding box center [29, 31] width 6 height 6
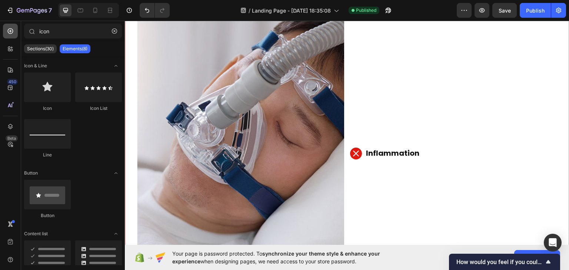
click at [4, 31] on div at bounding box center [10, 31] width 15 height 15
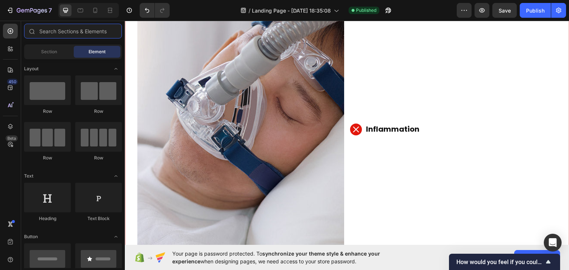
scroll to position [301, 0]
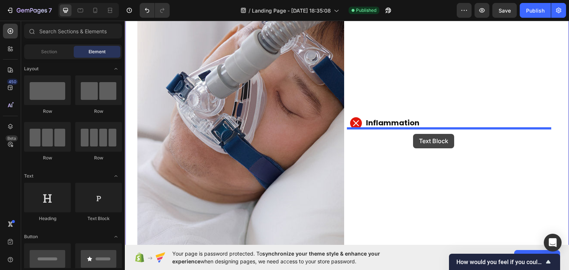
drag, startPoint x: 220, startPoint y: 229, endPoint x: 413, endPoint y: 134, distance: 216.1
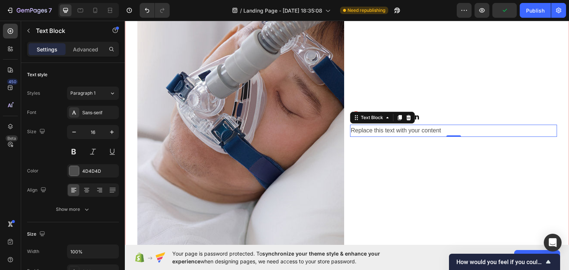
click at [380, 130] on div "Replace this text with your content" at bounding box center [453, 130] width 207 height 12
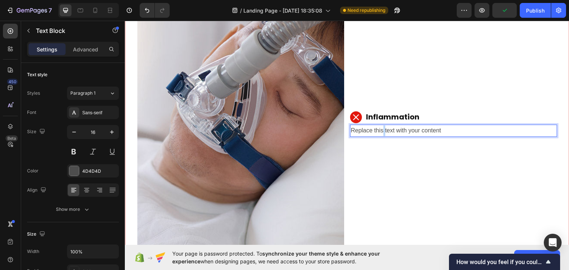
click at [380, 130] on p "Replace this text with your content" at bounding box center [454, 130] width 206 height 11
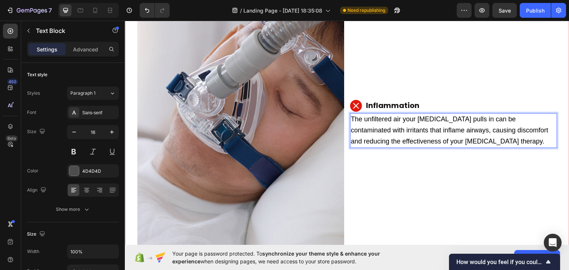
scroll to position [290, 0]
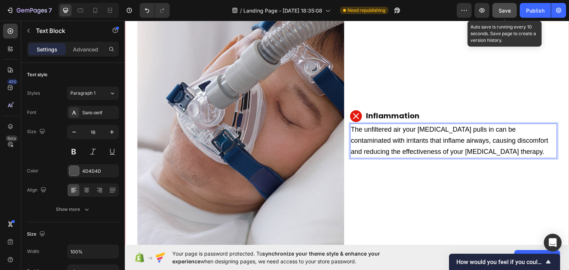
click at [502, 9] on span "Save" at bounding box center [505, 10] width 12 height 6
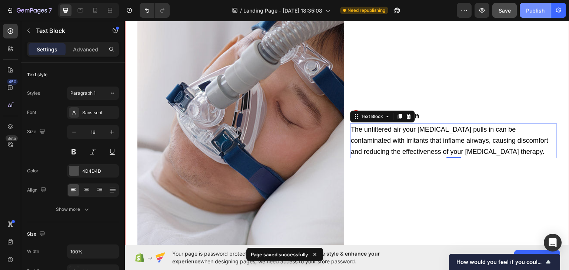
click at [538, 11] on div "Publish" at bounding box center [535, 11] width 19 height 8
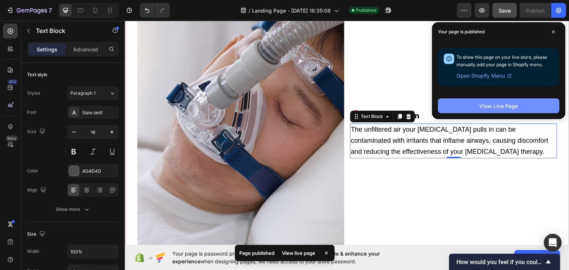
click at [485, 105] on div "View Live Page" at bounding box center [498, 106] width 39 height 8
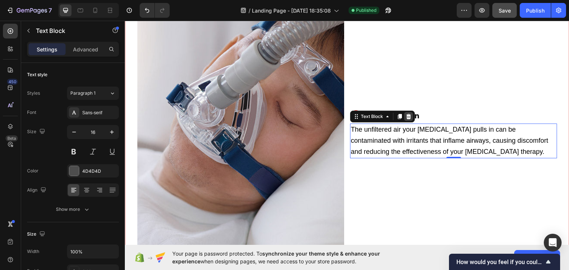
click at [406, 117] on div at bounding box center [408, 116] width 9 height 9
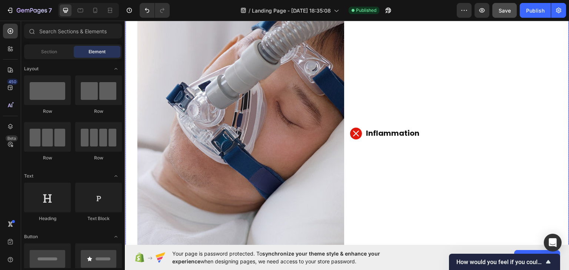
click at [375, 92] on div "Inflammation Item List" at bounding box center [453, 133] width 207 height 328
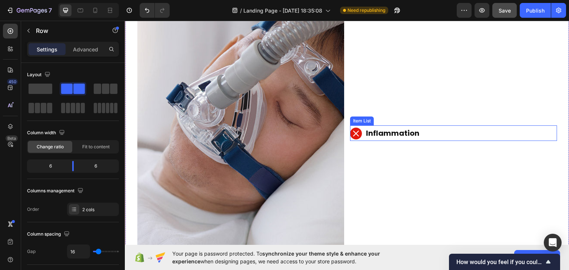
click at [414, 131] on p "Inflammation" at bounding box center [392, 132] width 53 height 13
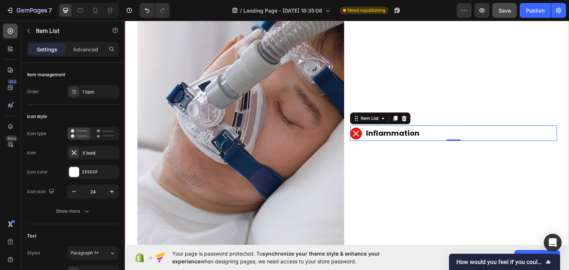
click at [10, 33] on icon at bounding box center [10, 30] width 7 height 7
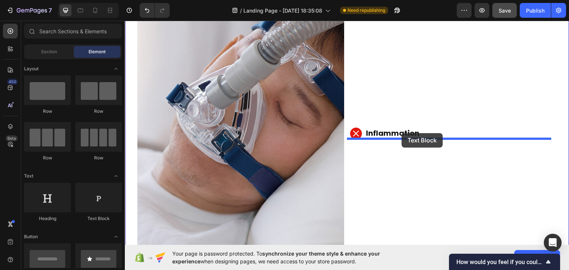
drag, startPoint x: 223, startPoint y: 221, endPoint x: 402, endPoint y: 133, distance: 199.0
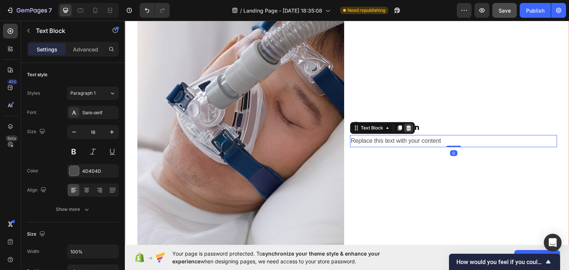
click at [408, 125] on icon at bounding box center [409, 128] width 6 height 6
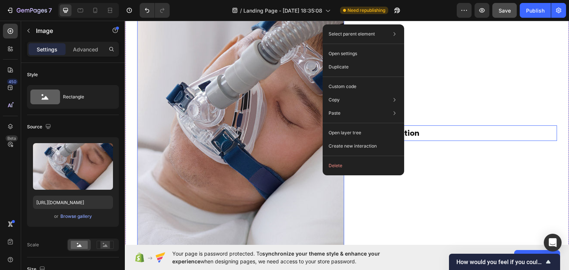
click at [455, 132] on div "Inflammation" at bounding box center [453, 133] width 207 height 16
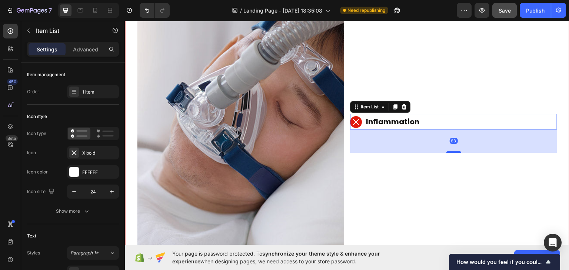
drag, startPoint x: 449, startPoint y: 137, endPoint x: 452, endPoint y: 160, distance: 23.5
click at [452, 160] on div "Inflammation Item List 63" at bounding box center [453, 133] width 207 height 328
type input "100%"
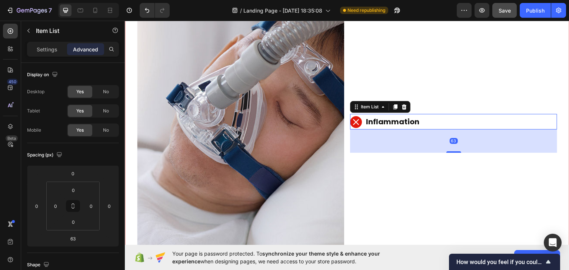
click at [413, 131] on div "63" at bounding box center [453, 140] width 207 height 23
click at [416, 115] on div "Inflammation" at bounding box center [393, 122] width 56 height 16
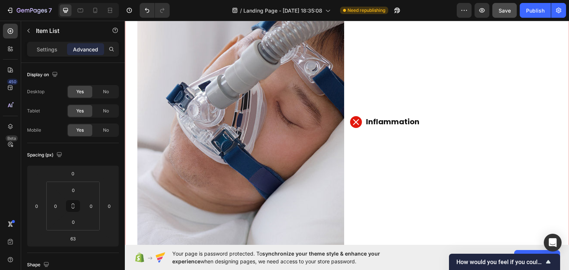
click at [448, 126] on div "Inflammation" at bounding box center [453, 122] width 207 height 16
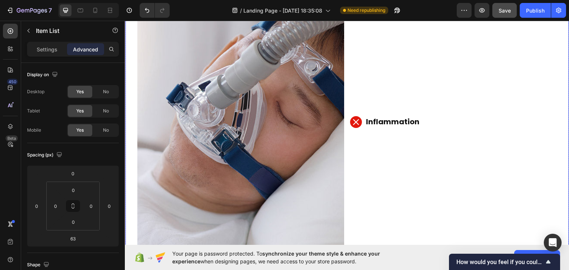
click at [404, 137] on div "Inflammation Item List 63" at bounding box center [453, 133] width 207 height 328
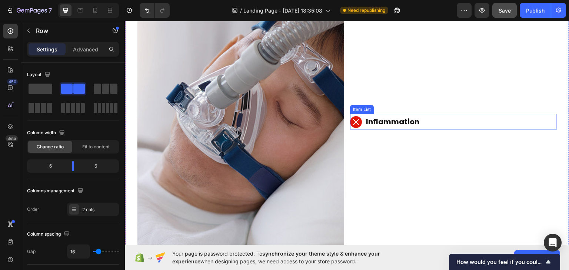
click at [378, 114] on div "Inflammation" at bounding box center [393, 122] width 56 height 16
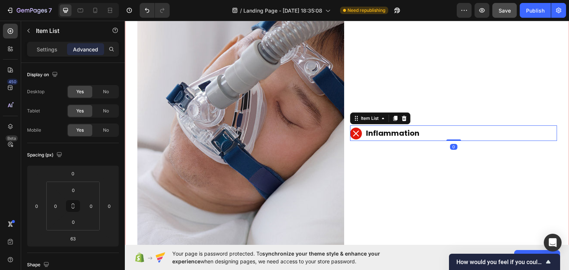
drag, startPoint x: 445, startPoint y: 149, endPoint x: 446, endPoint y: 126, distance: 23.4
click at [446, 126] on div "Inflammation Item List 0" at bounding box center [453, 133] width 207 height 16
type input "0"
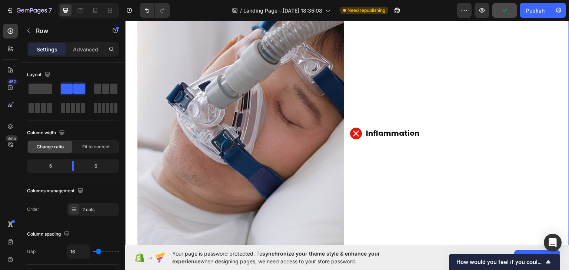
click at [387, 86] on div "Inflammation Item List" at bounding box center [453, 133] width 207 height 328
click at [358, 132] on icon at bounding box center [356, 133] width 9 height 9
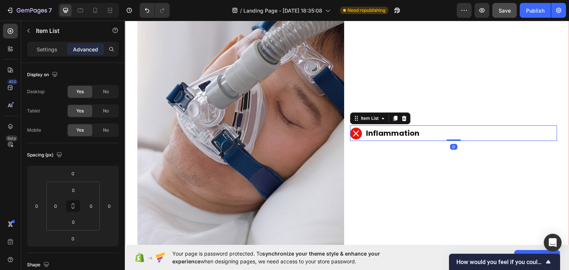
click at [355, 131] on icon at bounding box center [356, 133] width 9 height 9
click at [402, 116] on icon at bounding box center [404, 118] width 5 height 5
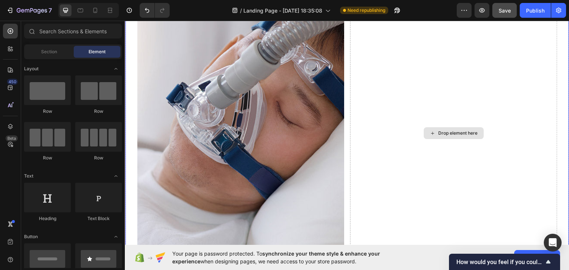
click at [446, 130] on div "Drop element here" at bounding box center [458, 133] width 39 height 6
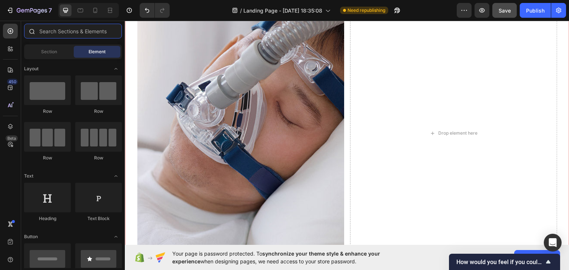
click at [50, 24] on input "text" at bounding box center [73, 31] width 98 height 15
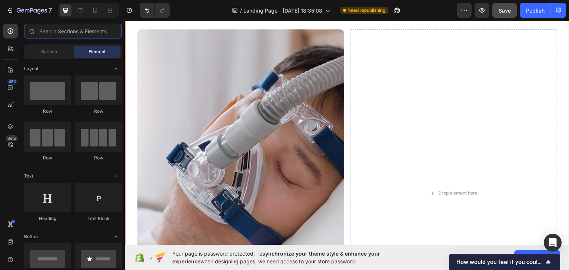
scroll to position [247, 0]
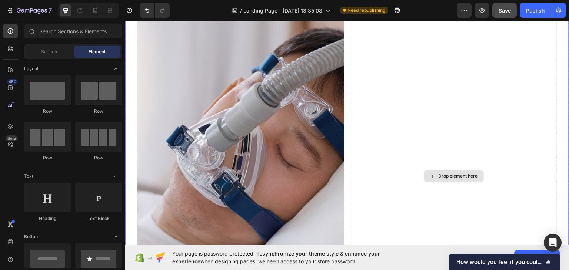
click at [464, 176] on div "Drop element here" at bounding box center [458, 176] width 39 height 6
click at [468, 173] on div "Drop element here" at bounding box center [458, 176] width 39 height 6
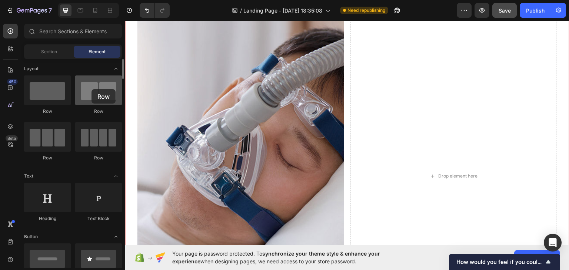
click at [92, 89] on div at bounding box center [98, 91] width 47 height 30
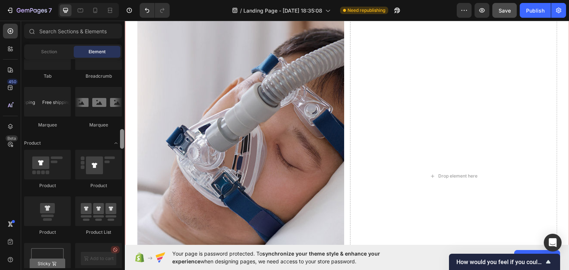
scroll to position [900, 0]
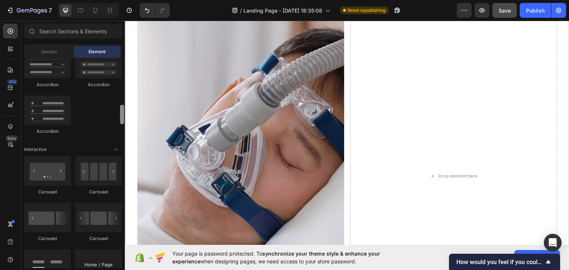
drag, startPoint x: 248, startPoint y: 87, endPoint x: 126, endPoint y: 120, distance: 126.1
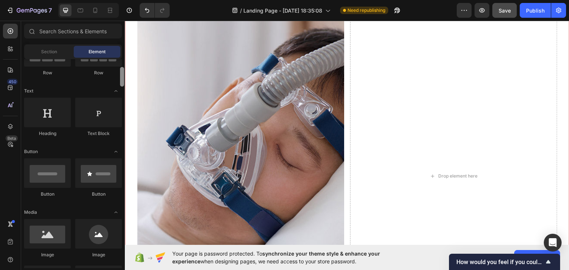
scroll to position [295, 0]
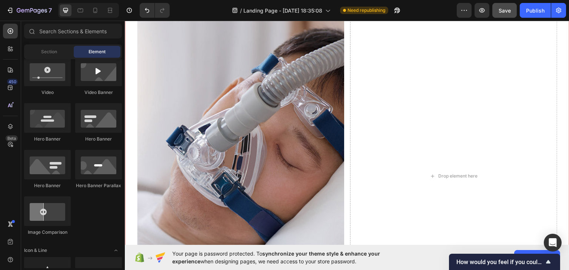
click at [66, 35] on input "text" at bounding box center [73, 31] width 98 height 15
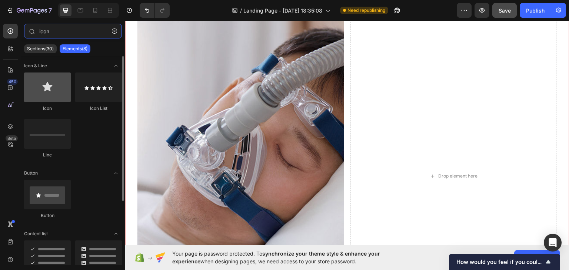
type input "icon"
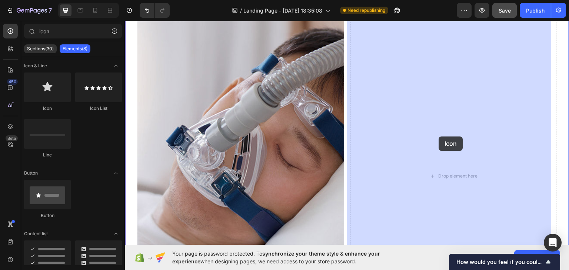
drag, startPoint x: 171, startPoint y: 112, endPoint x: 439, endPoint y: 136, distance: 269.4
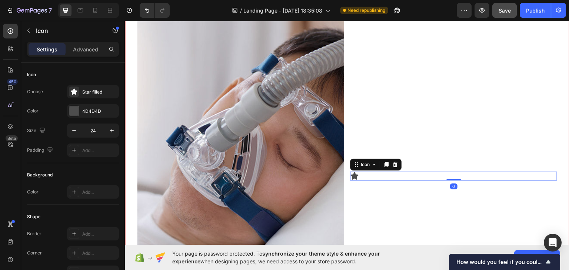
click at [352, 173] on icon at bounding box center [355, 175] width 8 height 7
click at [71, 94] on icon at bounding box center [73, 91] width 7 height 7
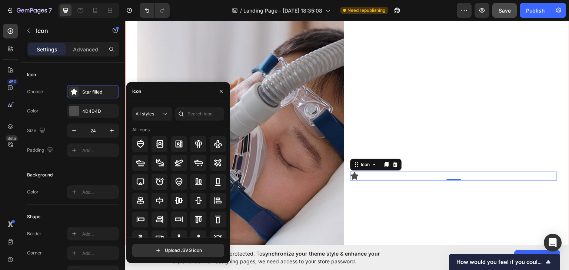
click at [161, 90] on div "Icon" at bounding box center [178, 91] width 104 height 19
click at [192, 113] on input "text" at bounding box center [199, 113] width 49 height 13
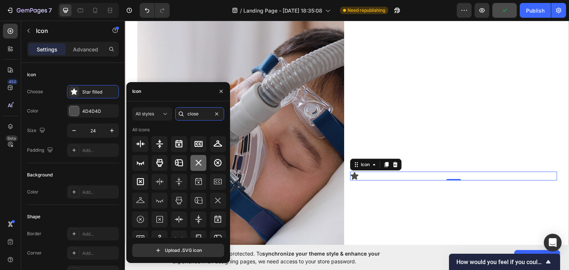
type input "close"
click at [196, 163] on icon at bounding box center [198, 163] width 9 height 9
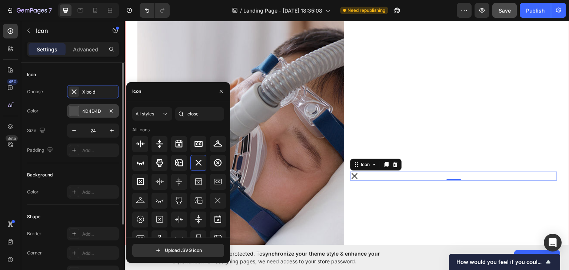
click at [82, 109] on div "4D4D4D" at bounding box center [93, 110] width 52 height 13
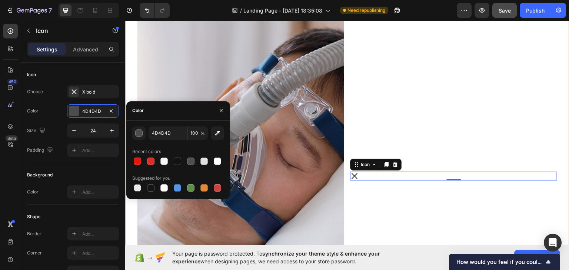
drag, startPoint x: 164, startPoint y: 163, endPoint x: 157, endPoint y: 158, distance: 8.7
click at [163, 162] on div at bounding box center [163, 161] width 7 height 7
type input "F7F7F7"
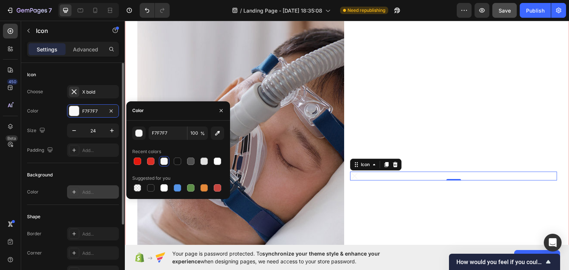
click at [70, 193] on div at bounding box center [74, 192] width 10 height 10
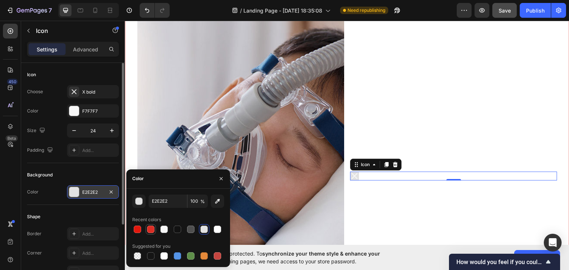
click at [152, 233] on div at bounding box center [150, 229] width 7 height 7
type input "DB2E25"
click at [73, 253] on icon at bounding box center [74, 254] width 4 height 4
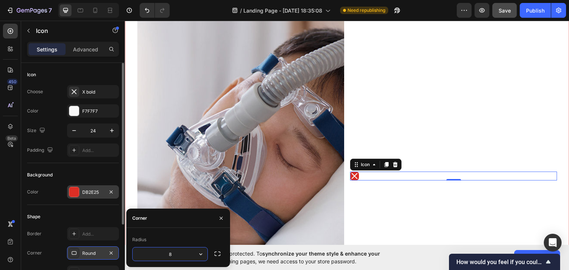
click at [183, 252] on input "8" at bounding box center [170, 254] width 75 height 13
drag, startPoint x: 172, startPoint y: 252, endPoint x: 165, endPoint y: 252, distance: 7.0
click at [165, 252] on input "8" at bounding box center [170, 254] width 75 height 13
click at [216, 255] on icon "button" at bounding box center [217, 253] width 7 height 7
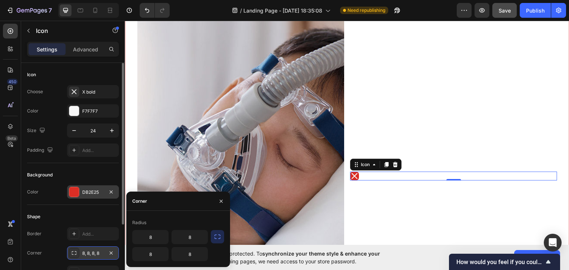
click at [219, 236] on icon "button" at bounding box center [217, 236] width 7 height 7
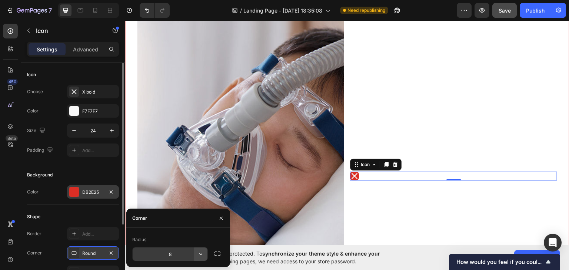
click at [199, 253] on icon "button" at bounding box center [200, 254] width 7 height 7
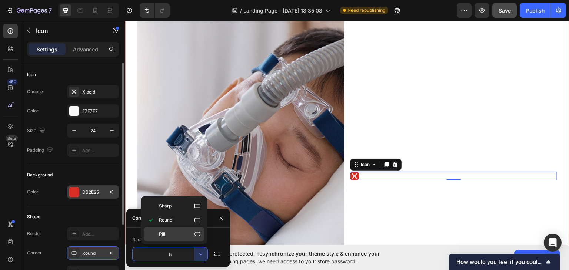
click at [199, 231] on icon at bounding box center [197, 234] width 7 height 7
type input "9999"
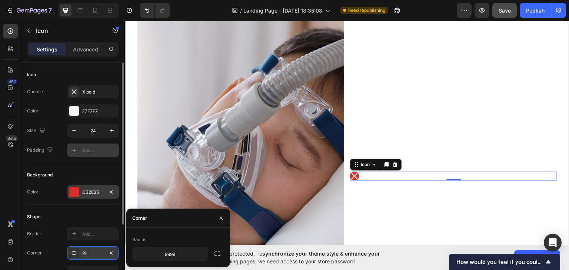
click at [76, 149] on icon at bounding box center [74, 150] width 6 height 6
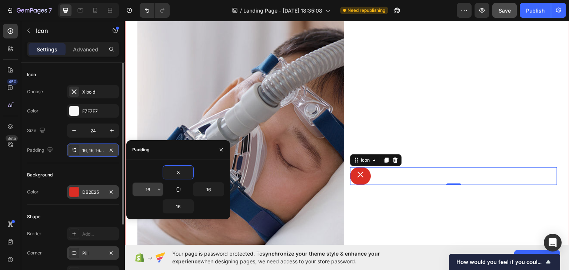
type input "8"
click at [145, 189] on input "16" at bounding box center [148, 189] width 30 height 13
type input "8"
click at [178, 205] on input "16" at bounding box center [178, 206] width 30 height 13
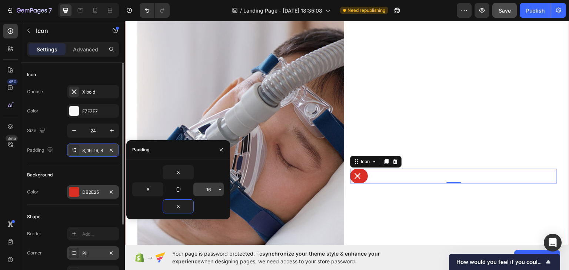
type input "8"
click at [209, 187] on input "16" at bounding box center [208, 189] width 30 height 13
type input "8"
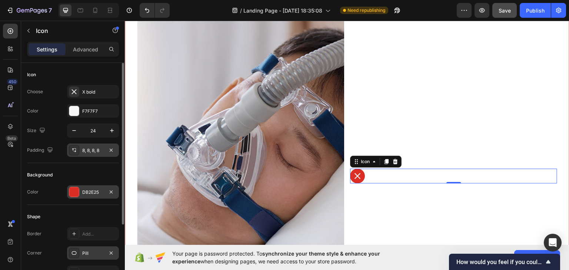
click at [436, 173] on div "Icon 0" at bounding box center [453, 176] width 207 height 15
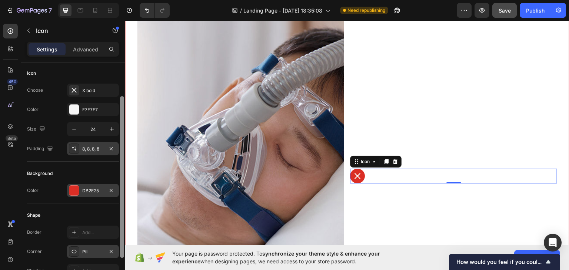
scroll to position [0, 0]
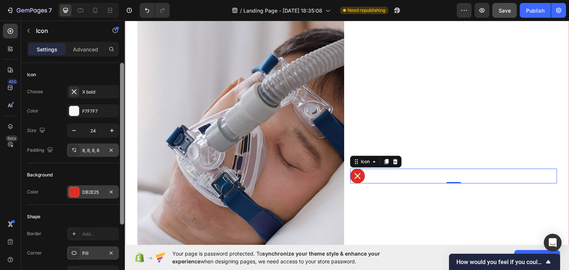
drag, startPoint x: 122, startPoint y: 153, endPoint x: 119, endPoint y: 149, distance: 5.3
click at [119, 149] on div at bounding box center [122, 177] width 6 height 229
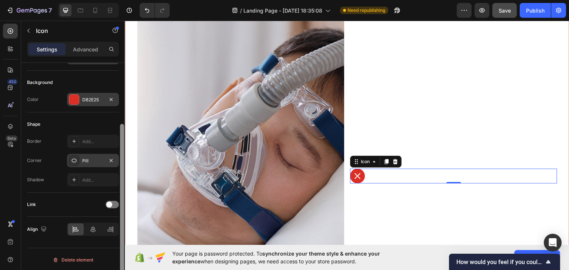
scroll to position [93, 0]
drag, startPoint x: 122, startPoint y: 138, endPoint x: 119, endPoint y: 219, distance: 81.6
click at [119, 219] on div at bounding box center [122, 177] width 6 height 229
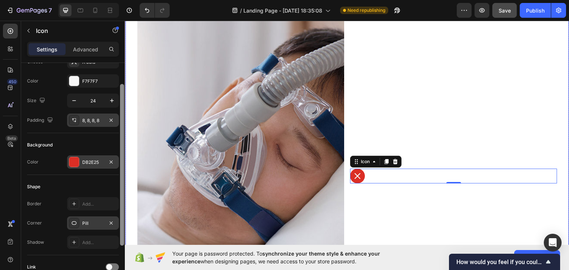
drag, startPoint x: 247, startPoint y: 187, endPoint x: 126, endPoint y: 98, distance: 149.5
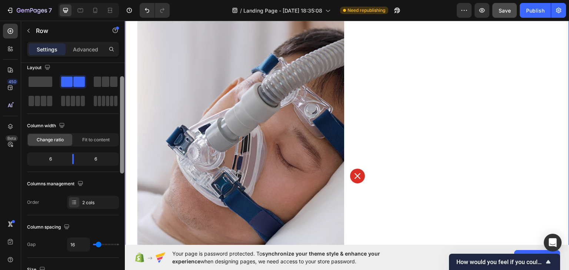
scroll to position [0, 0]
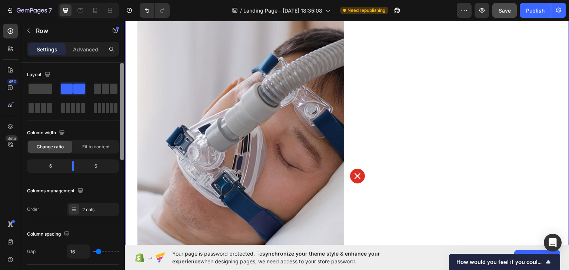
click at [63, 72] on div "Layout" at bounding box center [73, 75] width 92 height 12
click at [86, 50] on p "Advanced" at bounding box center [85, 50] width 25 height 8
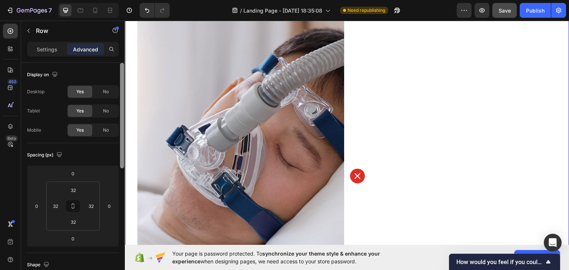
drag, startPoint x: 122, startPoint y: 72, endPoint x: 120, endPoint y: 53, distance: 18.9
click at [124, 53] on div "Settings Advanced Display on Desktop Yes No Tablet Yes No Mobile Yes No Spacing…" at bounding box center [73, 167] width 104 height 250
click at [53, 54] on div "Settings" at bounding box center [47, 49] width 37 height 12
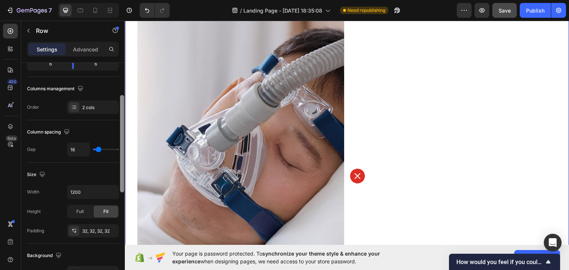
scroll to position [108, 0]
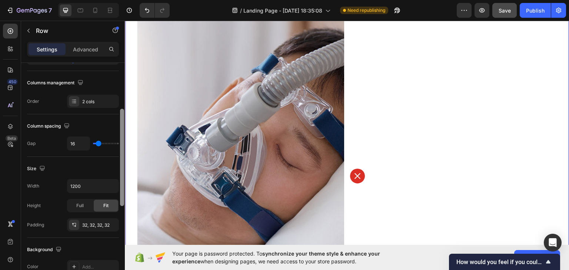
drag, startPoint x: 246, startPoint y: 128, endPoint x: 127, endPoint y: 111, distance: 120.1
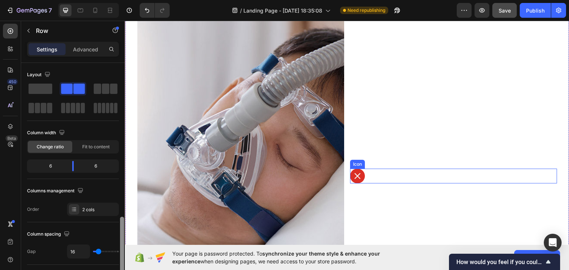
click at [369, 172] on div "Icon" at bounding box center [453, 176] width 207 height 15
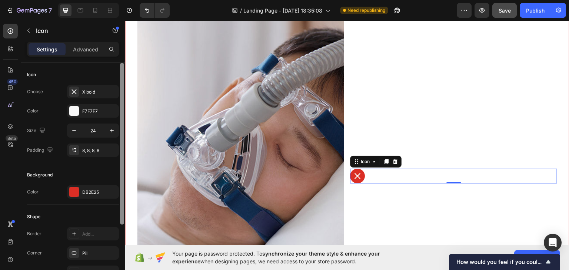
click at [122, 76] on div at bounding box center [122, 144] width 4 height 162
click at [71, 129] on icon "button" at bounding box center [73, 130] width 7 height 7
click at [72, 128] on icon "button" at bounding box center [73, 130] width 7 height 7
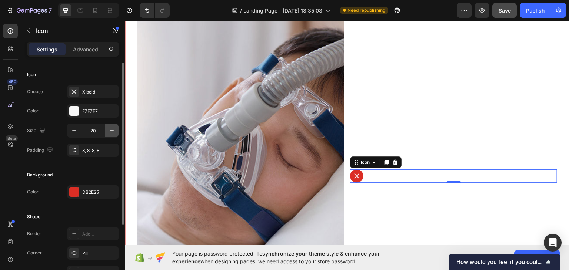
click at [116, 131] on button "button" at bounding box center [111, 130] width 13 height 13
type input "22"
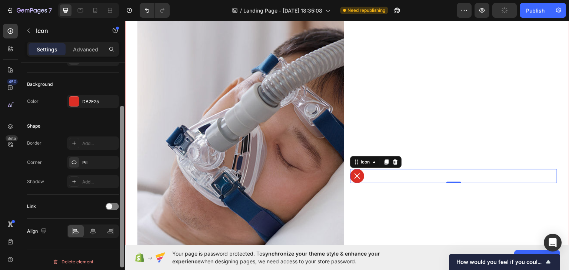
scroll to position [93, 0]
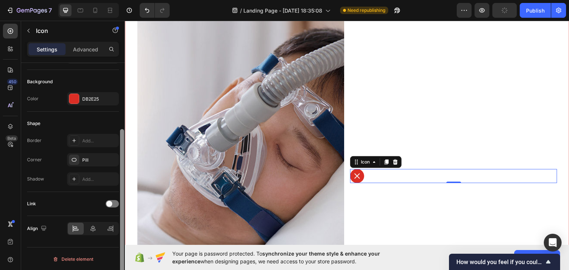
drag, startPoint x: 121, startPoint y: 143, endPoint x: 123, endPoint y: 232, distance: 88.6
click at [123, 232] on div at bounding box center [122, 210] width 4 height 162
click at [64, 203] on div "Link" at bounding box center [73, 204] width 92 height 12
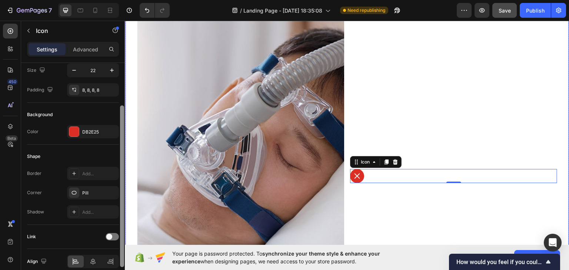
drag, startPoint x: 246, startPoint y: 153, endPoint x: 127, endPoint y: 98, distance: 131.0
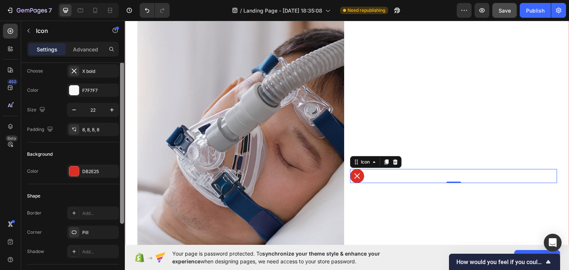
scroll to position [0, 0]
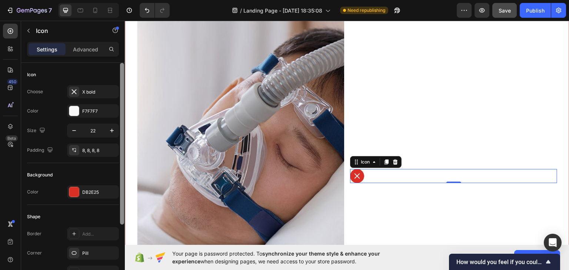
click at [121, 63] on div at bounding box center [122, 144] width 4 height 162
click at [82, 52] on p "Advanced" at bounding box center [85, 50] width 25 height 8
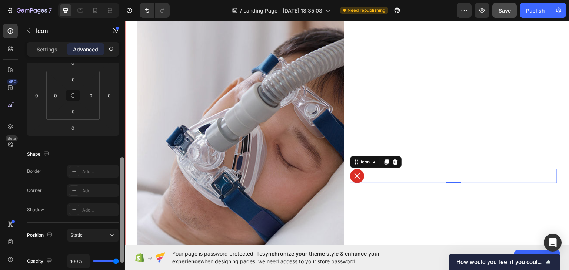
scroll to position [140, 0]
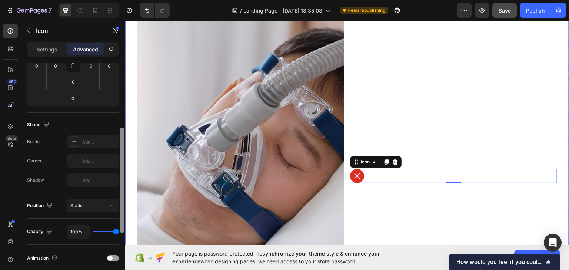
drag, startPoint x: 247, startPoint y: 118, endPoint x: 132, endPoint y: 120, distance: 115.2
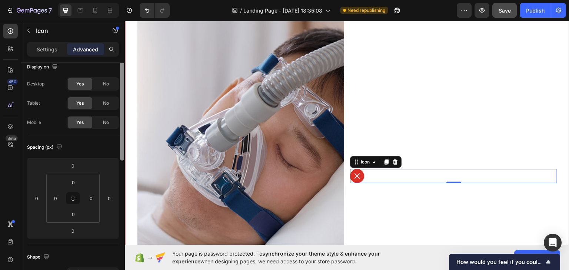
scroll to position [0, 0]
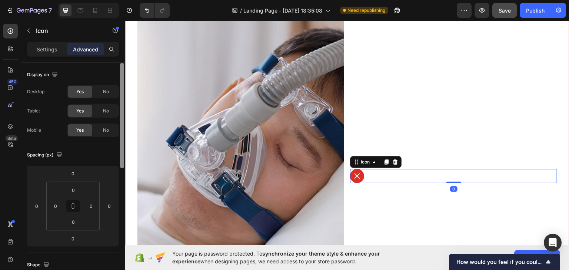
click at [101, 66] on div "Display on Desktop Yes No Tablet Yes No Mobile Yes No" at bounding box center [73, 103] width 92 height 80
click at [58, 54] on div "Settings" at bounding box center [47, 49] width 37 height 12
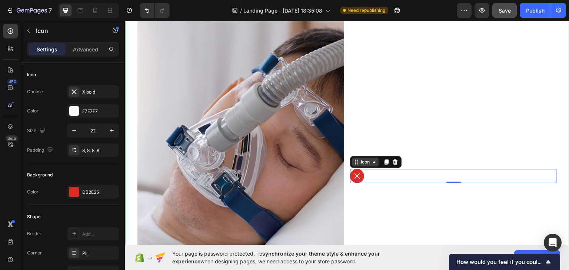
click at [373, 160] on icon at bounding box center [374, 162] width 6 height 6
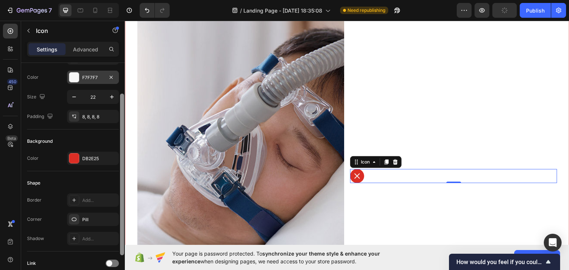
drag, startPoint x: 122, startPoint y: 70, endPoint x: 117, endPoint y: 80, distance: 11.1
click at [119, 89] on div at bounding box center [122, 181] width 6 height 229
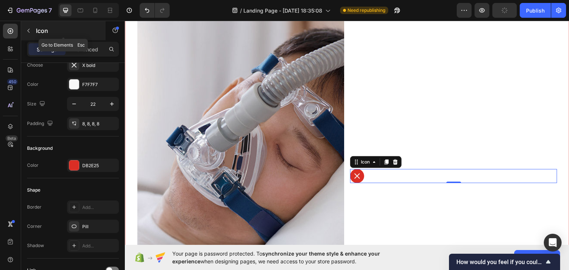
click at [30, 33] on icon "button" at bounding box center [29, 31] width 6 height 6
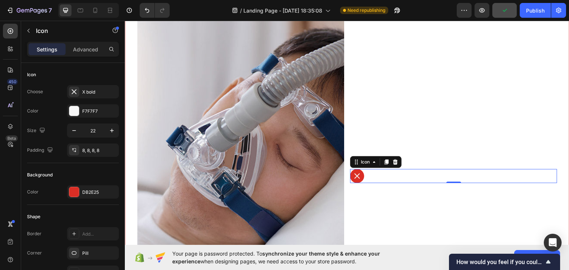
click at [381, 173] on div "Icon 0" at bounding box center [453, 176] width 207 height 14
click at [7, 33] on icon at bounding box center [10, 30] width 7 height 7
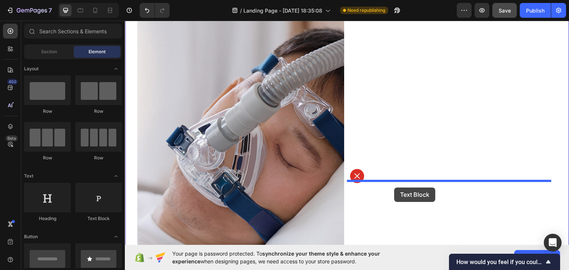
scroll to position [256, 0]
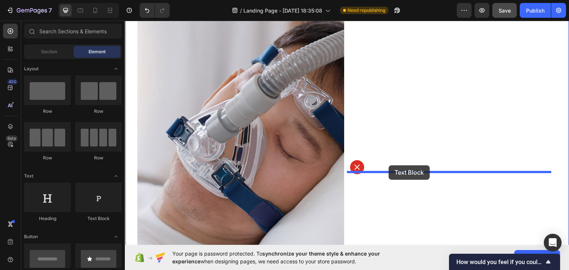
drag, startPoint x: 227, startPoint y: 230, endPoint x: 389, endPoint y: 165, distance: 174.4
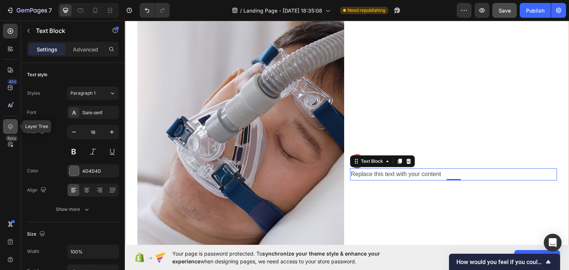
click at [10, 124] on icon at bounding box center [10, 126] width 5 height 5
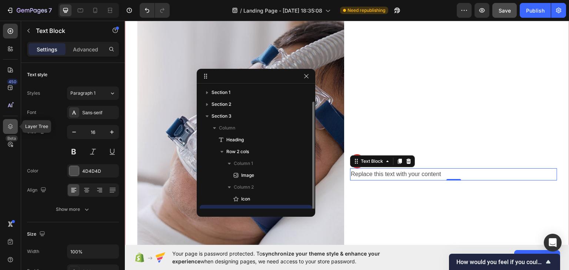
scroll to position [8, 0]
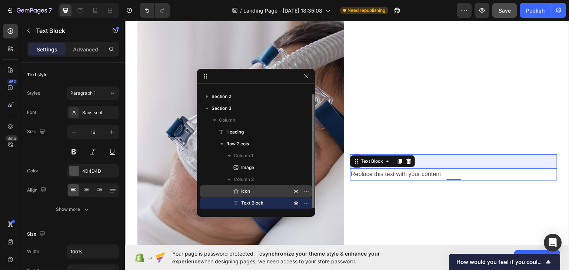
click at [252, 190] on p "Icon" at bounding box center [258, 191] width 52 height 7
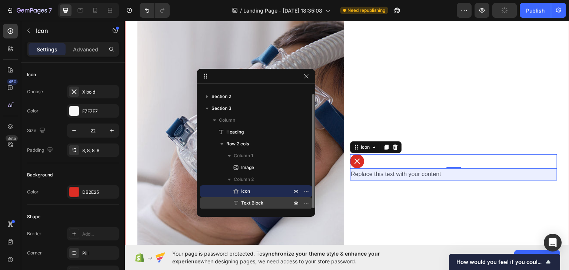
click at [252, 201] on span "Text Block" at bounding box center [252, 203] width 22 height 7
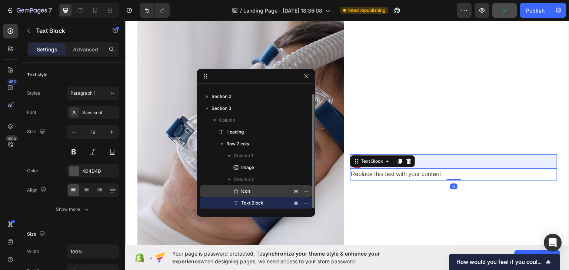
click at [255, 196] on div "Icon" at bounding box center [256, 192] width 107 height 12
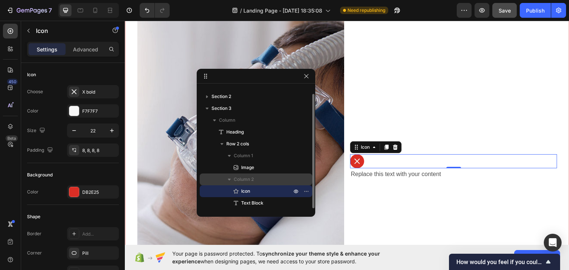
click at [240, 178] on span "Column 2" at bounding box center [244, 179] width 20 height 7
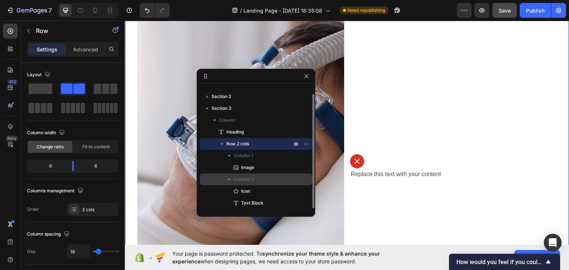
click at [249, 176] on span "Column 2" at bounding box center [244, 179] width 20 height 7
click at [249, 177] on span "Column 2" at bounding box center [244, 179] width 20 height 7
click at [245, 178] on span "Column 2" at bounding box center [244, 179] width 20 height 7
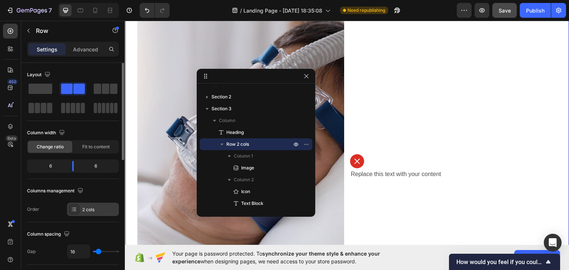
click at [73, 210] on icon at bounding box center [74, 210] width 6 height 6
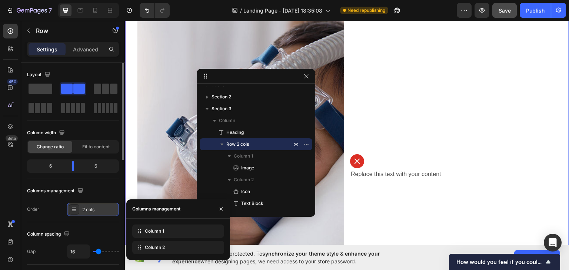
click at [73, 210] on icon at bounding box center [74, 210] width 6 height 6
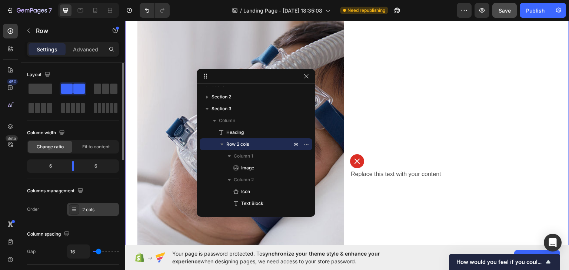
click at [73, 210] on icon at bounding box center [74, 210] width 6 height 6
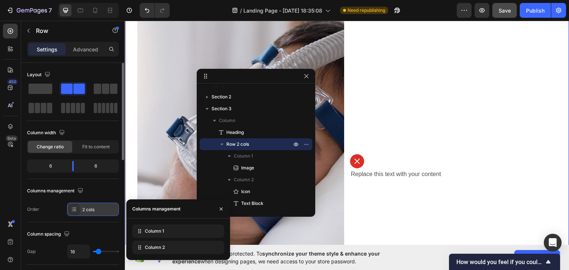
click at [73, 210] on icon at bounding box center [74, 210] width 6 height 6
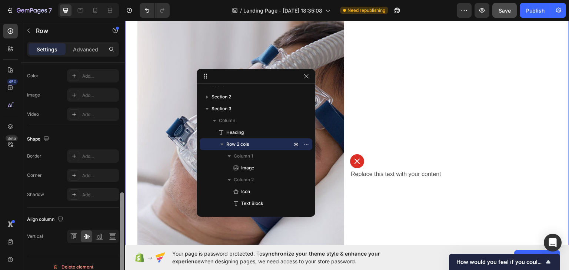
scroll to position [301, 0]
drag, startPoint x: 122, startPoint y: 137, endPoint x: 120, endPoint y: 265, distance: 128.6
click at [120, 265] on div at bounding box center [122, 239] width 4 height 97
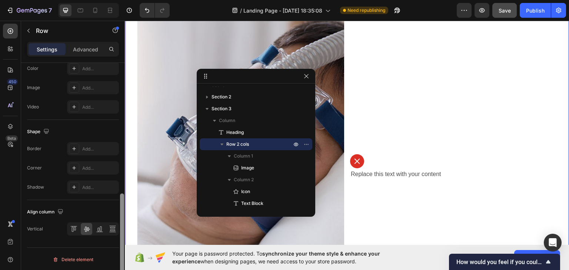
drag, startPoint x: 121, startPoint y: 202, endPoint x: 121, endPoint y: 214, distance: 11.9
click at [121, 214] on div at bounding box center [122, 242] width 4 height 97
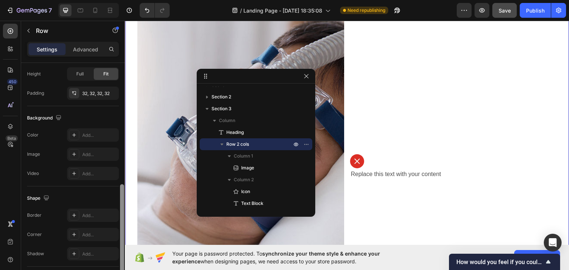
scroll to position [208, 0]
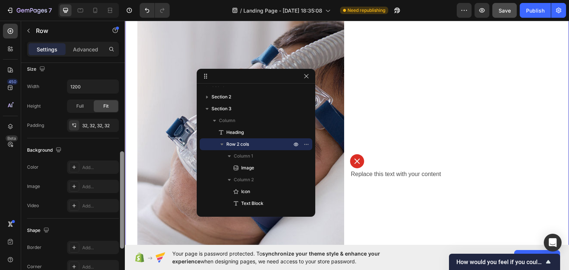
drag, startPoint x: 247, startPoint y: 223, endPoint x: 127, endPoint y: 135, distance: 148.2
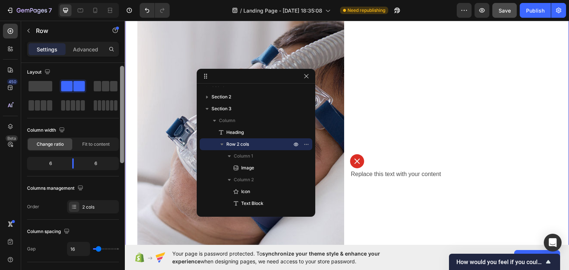
scroll to position [0, 0]
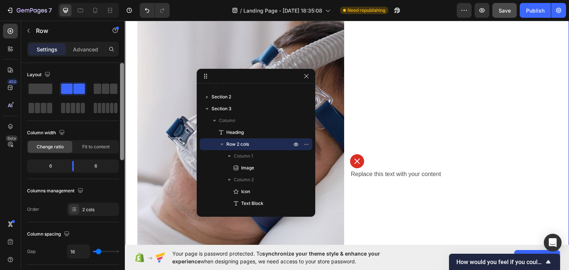
click at [121, 66] on div at bounding box center [122, 111] width 4 height 97
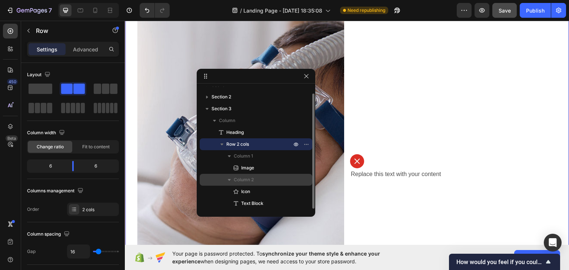
click at [255, 184] on div "Column 2" at bounding box center [256, 180] width 107 height 12
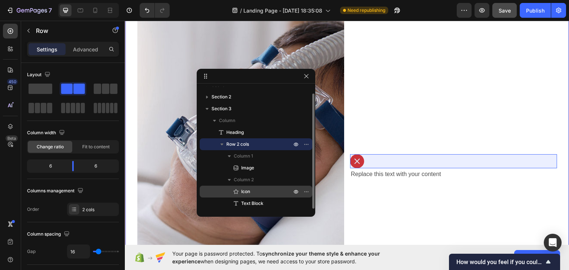
click at [256, 193] on p "Icon" at bounding box center [258, 191] width 52 height 7
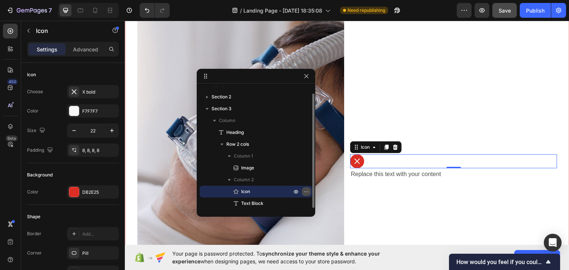
click at [304, 190] on icon "button" at bounding box center [306, 192] width 6 height 6
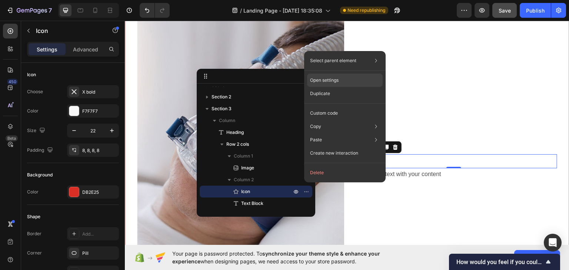
click at [337, 80] on p "Open settings" at bounding box center [324, 80] width 29 height 7
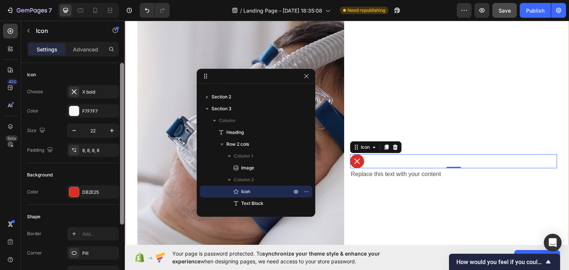
drag, startPoint x: 121, startPoint y: 74, endPoint x: 123, endPoint y: 66, distance: 8.4
click at [123, 68] on div at bounding box center [122, 144] width 4 height 162
click at [86, 49] on p "Advanced" at bounding box center [85, 50] width 25 height 8
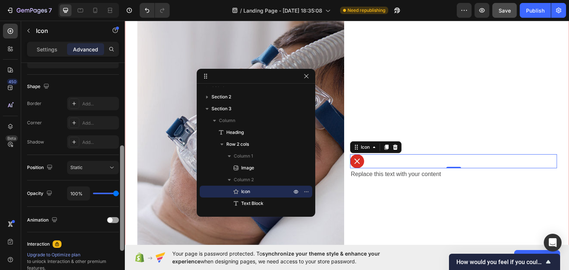
scroll to position [173, 0]
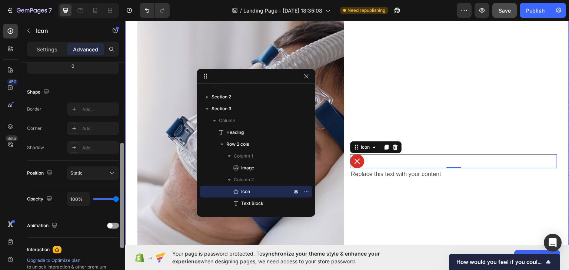
drag, startPoint x: 246, startPoint y: 99, endPoint x: 130, endPoint y: 93, distance: 116.5
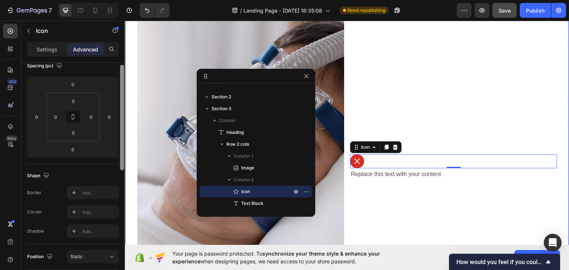
scroll to position [62, 0]
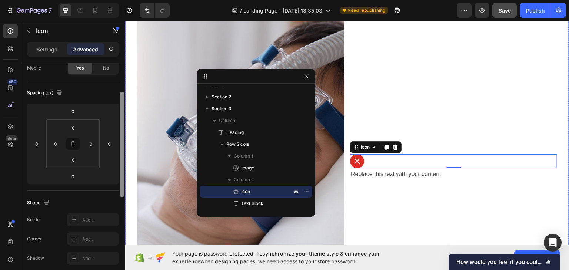
drag, startPoint x: 247, startPoint y: 181, endPoint x: 125, endPoint y: 86, distance: 154.4
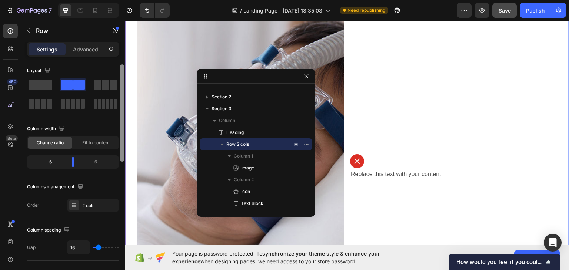
scroll to position [0, 0]
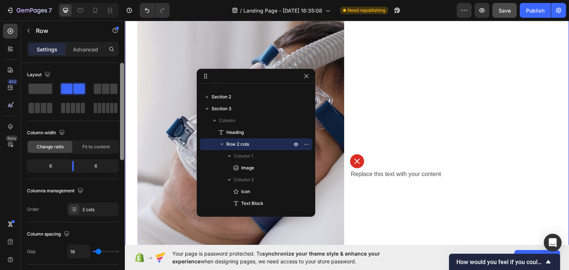
click at [83, 63] on div "Layout Column width Change ratio Fit to content 6 6 Columns management Order 2 …" at bounding box center [73, 143] width 92 height 160
click at [84, 48] on p "Advanced" at bounding box center [85, 50] width 25 height 8
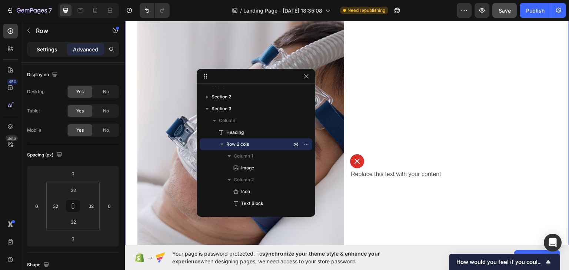
click at [41, 44] on div "Settings" at bounding box center [47, 49] width 37 height 12
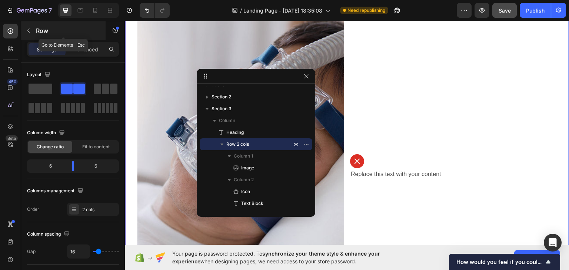
click at [27, 33] on icon "button" at bounding box center [29, 31] width 6 height 6
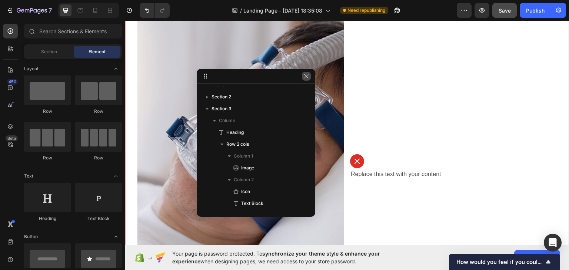
click at [306, 78] on icon "button" at bounding box center [306, 76] width 6 height 6
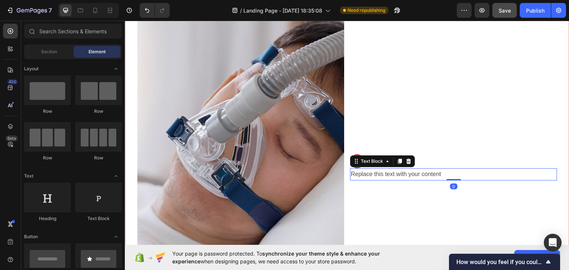
click at [421, 173] on div "Replace this text with your content" at bounding box center [453, 174] width 207 height 12
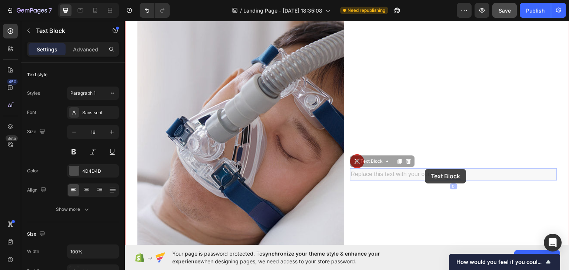
scroll to position [250, 0]
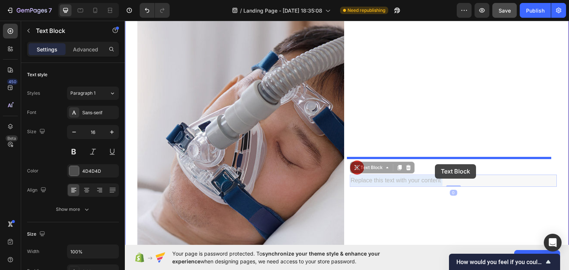
drag, startPoint x: 405, startPoint y: 171, endPoint x: 435, endPoint y: 164, distance: 31.1
click at [435, 164] on div "Header ⁠⁠⁠⁠⁠⁠⁠ This Leads To: Heading Image Icon Replace this text with your co…" at bounding box center [347, 104] width 445 height 668
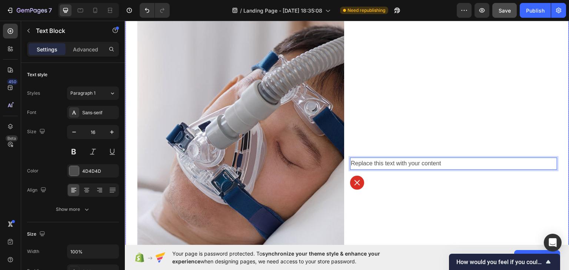
click at [377, 178] on div "Icon" at bounding box center [453, 183] width 207 height 14
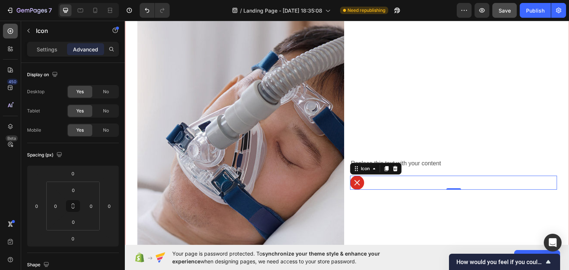
click at [4, 31] on div at bounding box center [10, 31] width 15 height 15
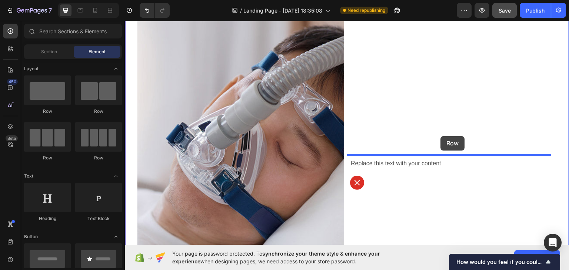
drag, startPoint x: 168, startPoint y: 111, endPoint x: 441, endPoint y: 136, distance: 274.2
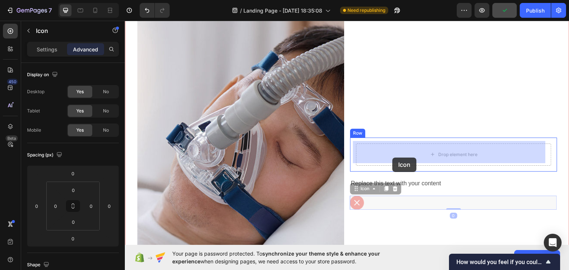
drag, startPoint x: 364, startPoint y: 200, endPoint x: 393, endPoint y: 157, distance: 51.0
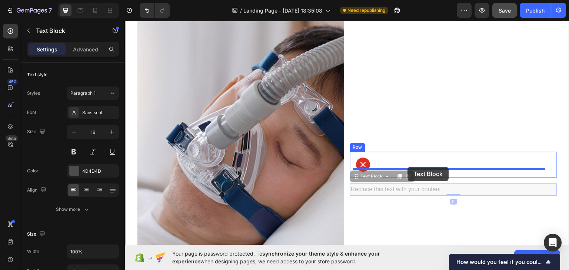
drag, startPoint x: 359, startPoint y: 178, endPoint x: 408, endPoint y: 167, distance: 49.9
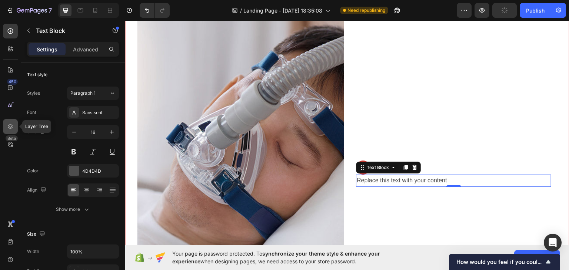
click at [7, 126] on icon at bounding box center [10, 126] width 7 height 7
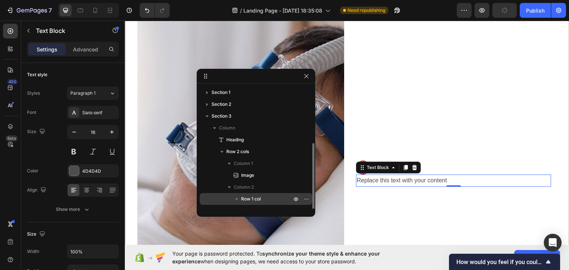
scroll to position [31, 0]
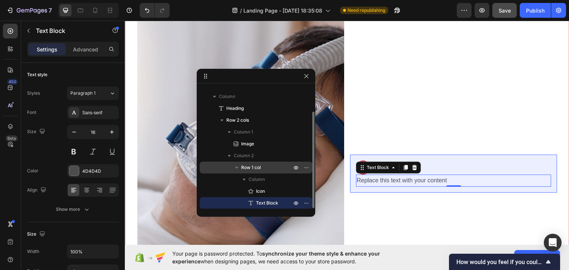
click at [262, 170] on p "Row 1 col" at bounding box center [267, 167] width 52 height 7
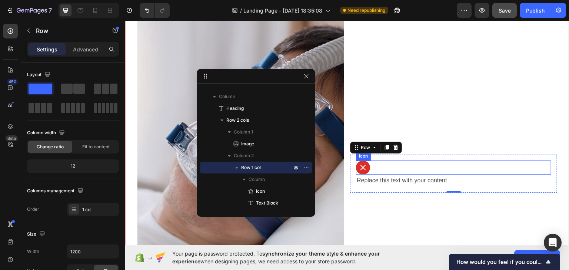
click at [376, 164] on div "Icon" at bounding box center [453, 167] width 195 height 14
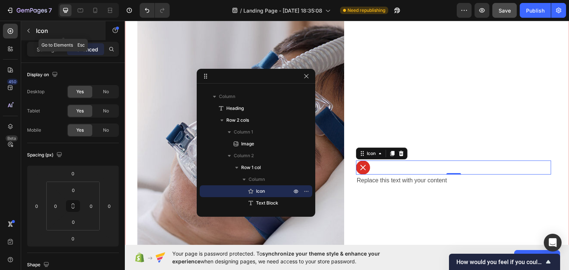
click at [27, 30] on icon "button" at bounding box center [29, 31] width 6 height 6
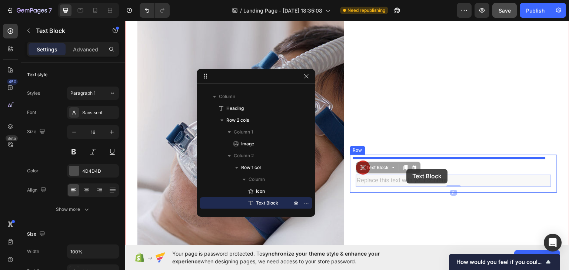
drag, startPoint x: 359, startPoint y: 178, endPoint x: 407, endPoint y: 169, distance: 48.7
click at [407, 169] on div "Header ⁠⁠⁠⁠⁠⁠⁠ This Leads To: Heading Image Icon Replace this text with your co…" at bounding box center [347, 104] width 445 height 668
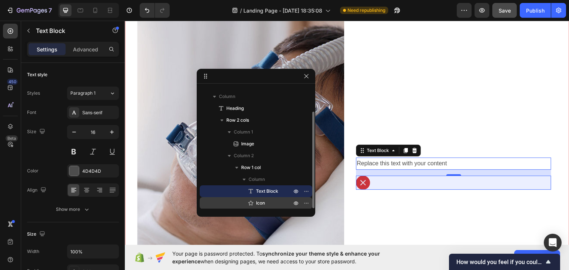
drag, startPoint x: 267, startPoint y: 189, endPoint x: 269, endPoint y: 202, distance: 13.2
click at [269, 202] on div "Text Block Icon" at bounding box center [256, 198] width 113 height 24
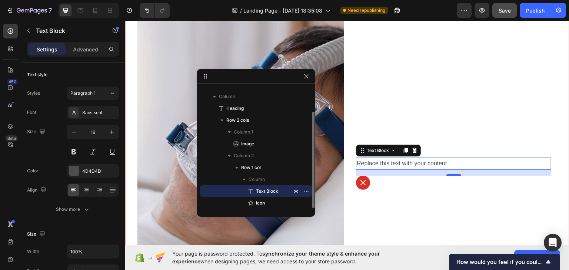
drag, startPoint x: 262, startPoint y: 203, endPoint x: 262, endPoint y: 193, distance: 10.8
click at [262, 193] on div "Text Block Icon" at bounding box center [256, 198] width 113 height 24
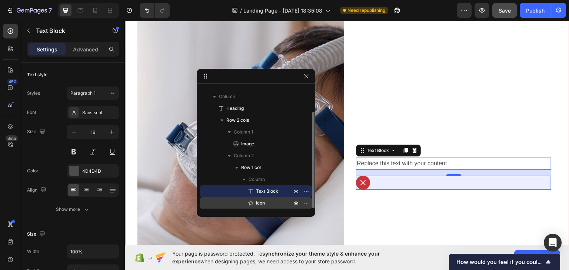
drag, startPoint x: 265, startPoint y: 191, endPoint x: 268, endPoint y: 209, distance: 18.2
click at [268, 209] on div "Text Block Icon" at bounding box center [256, 198] width 113 height 24
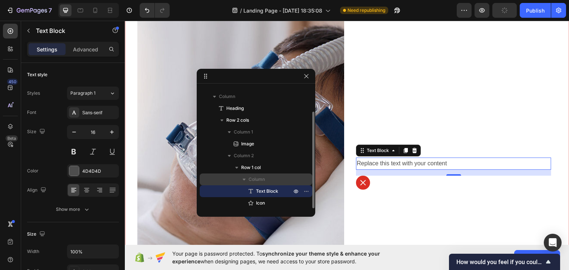
click at [253, 180] on span "Column" at bounding box center [257, 179] width 16 height 7
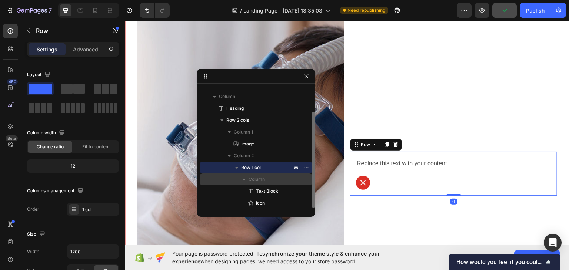
drag, startPoint x: 259, startPoint y: 203, endPoint x: 263, endPoint y: 183, distance: 20.5
click at [263, 183] on div "Column Text Block Icon" at bounding box center [256, 192] width 113 height 36
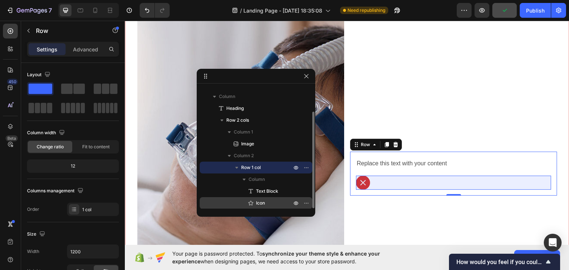
click at [268, 206] on p "Icon" at bounding box center [265, 203] width 37 height 7
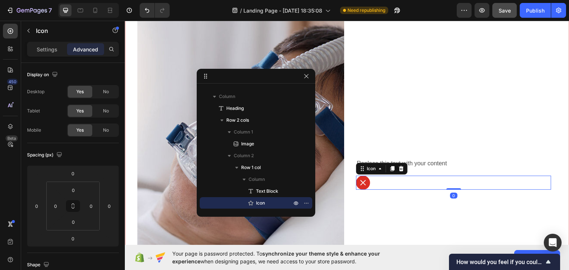
click at [433, 184] on div "Icon 0" at bounding box center [453, 183] width 195 height 14
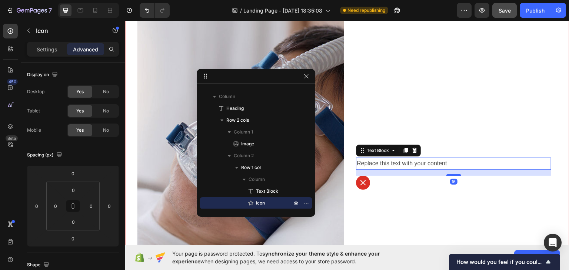
click at [434, 161] on div "Replace this text with your content" at bounding box center [453, 163] width 195 height 12
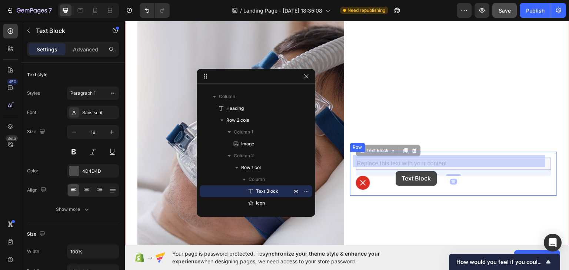
drag, startPoint x: 363, startPoint y: 149, endPoint x: 396, endPoint y: 171, distance: 39.7
click at [396, 171] on div "Header ⁠⁠⁠⁠⁠⁠⁠ This Leads To: Heading Image Replace this text with your content…" at bounding box center [347, 104] width 445 height 668
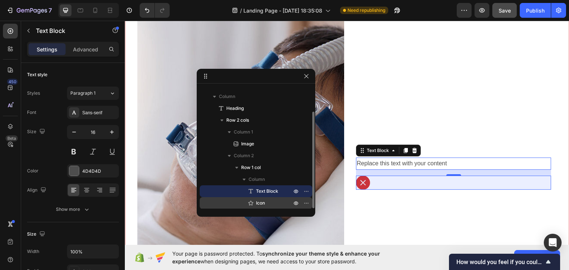
click at [260, 203] on span "Icon" at bounding box center [260, 203] width 9 height 7
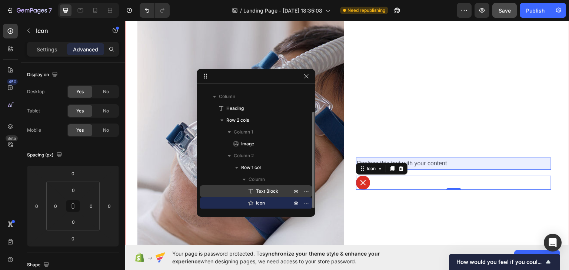
click at [272, 190] on span "Text Block" at bounding box center [267, 191] width 22 height 7
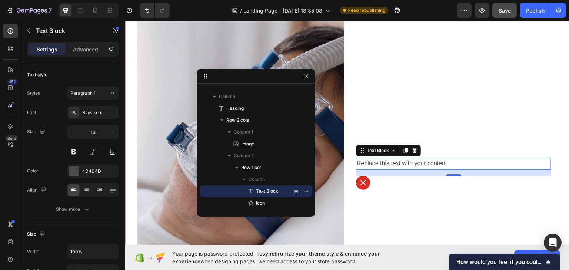
click at [386, 159] on div "Replace this text with your content" at bounding box center [453, 163] width 195 height 12
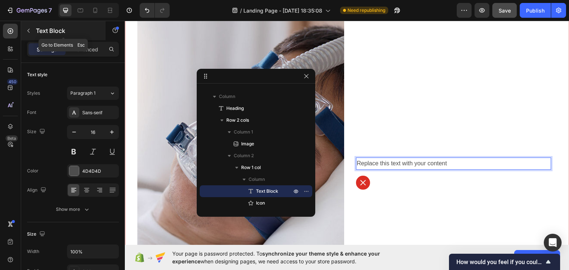
click at [32, 30] on button "button" at bounding box center [29, 31] width 12 height 12
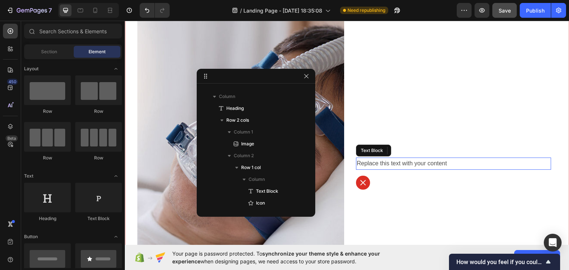
click at [379, 159] on p "Replace this text with your content" at bounding box center [454, 163] width 194 height 11
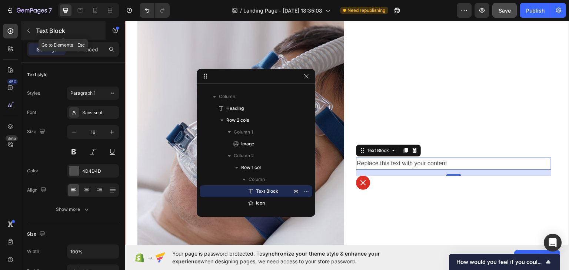
click at [30, 28] on icon "button" at bounding box center [29, 31] width 6 height 6
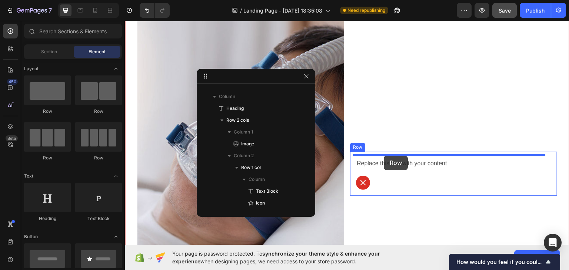
drag, startPoint x: 218, startPoint y: 120, endPoint x: 384, endPoint y: 156, distance: 170.2
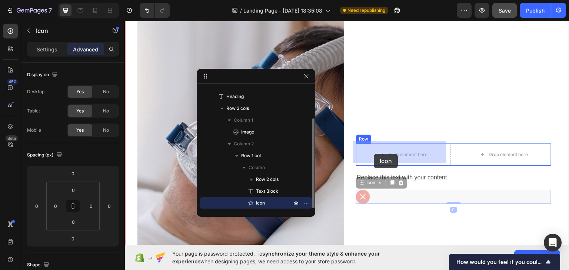
drag, startPoint x: 359, startPoint y: 195, endPoint x: 374, endPoint y: 154, distance: 43.7
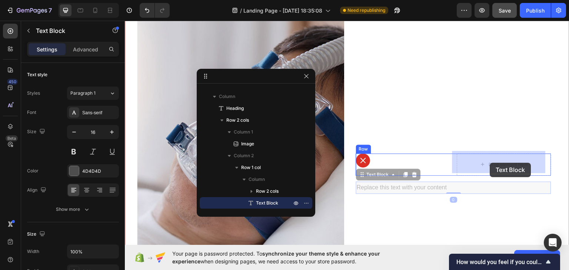
drag, startPoint x: 376, startPoint y: 185, endPoint x: 490, endPoint y: 163, distance: 116.3
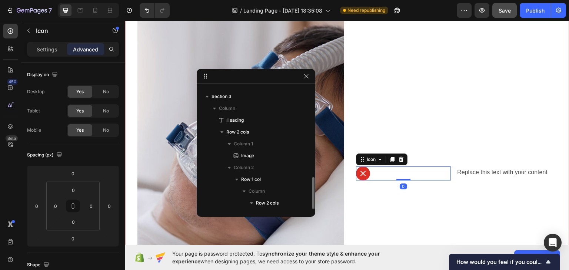
scroll to position [67, 0]
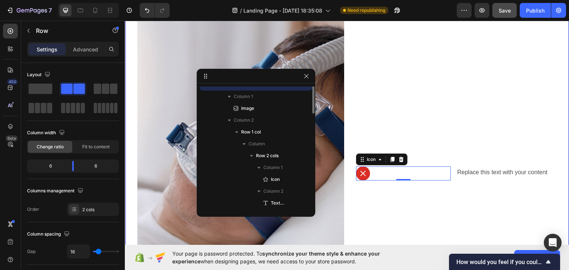
click at [429, 190] on div "Icon 0 Replace this text with your content Text Block Row Row" at bounding box center [453, 173] width 207 height 328
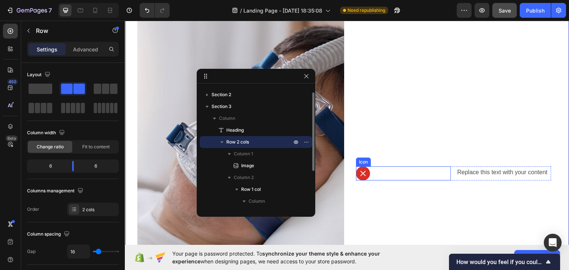
click at [429, 170] on div "Icon" at bounding box center [403, 173] width 95 height 14
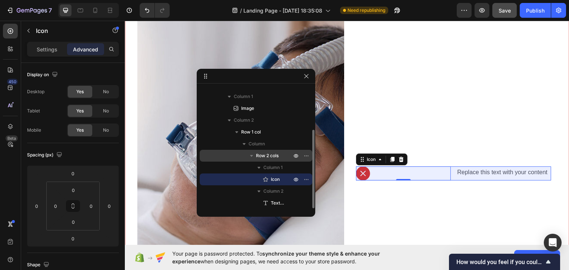
click at [261, 155] on span "Row 2 cols" at bounding box center [267, 155] width 23 height 7
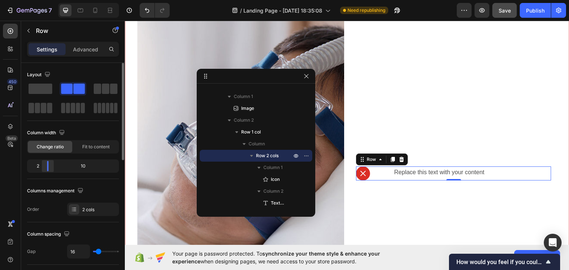
drag, startPoint x: 74, startPoint y: 168, endPoint x: 36, endPoint y: 166, distance: 38.6
click at [41, 168] on div at bounding box center [47, 166] width 13 height 10
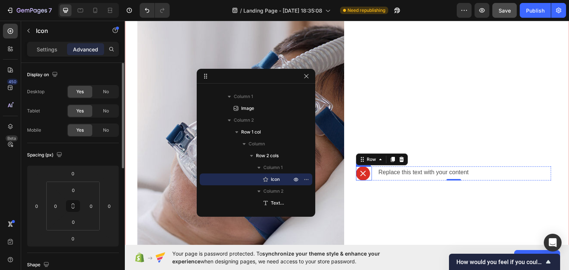
click at [368, 172] on div "Icon" at bounding box center [364, 173] width 16 height 14
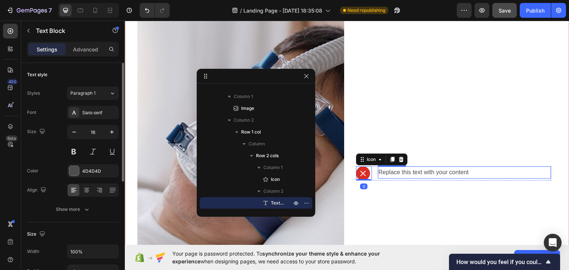
click at [401, 171] on div "Replace this text with your content" at bounding box center [464, 172] width 173 height 12
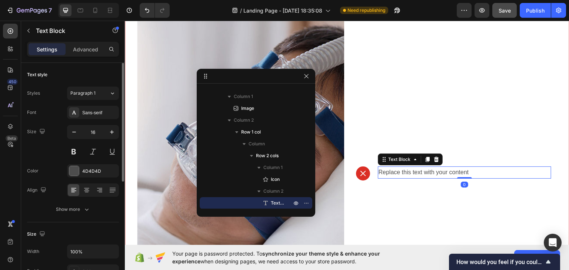
click at [378, 168] on div "Replace this text with your content" at bounding box center [464, 172] width 173 height 12
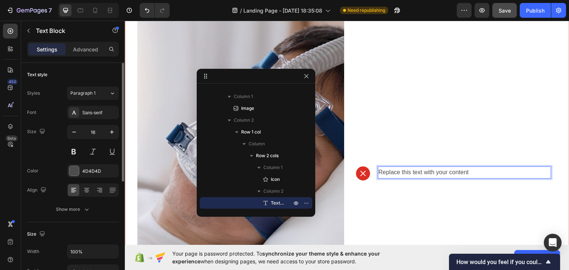
click at [421, 168] on p "Replace this text with your content" at bounding box center [465, 172] width 172 height 11
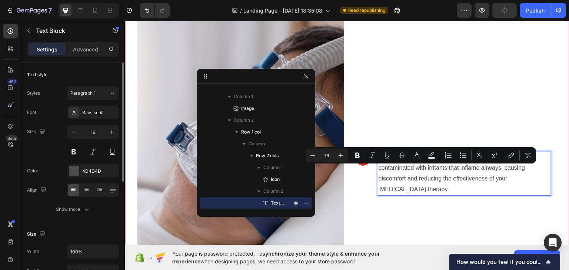
scroll to position [240, 0]
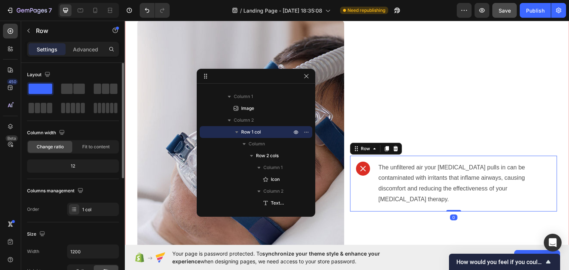
click at [376, 160] on div "Icon The unfiltered air your cpap pulls in can be contaminated with irritants t…" at bounding box center [453, 184] width 207 height 56
click at [544, 9] on div "Publish" at bounding box center [535, 11] width 19 height 8
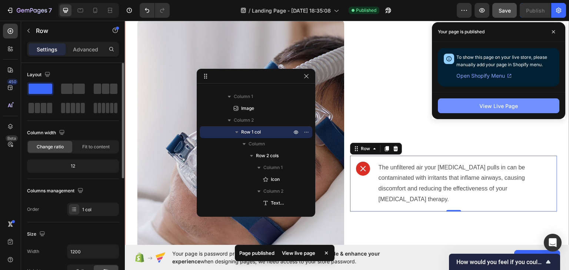
click at [504, 103] on div "View Live Page" at bounding box center [498, 106] width 39 height 8
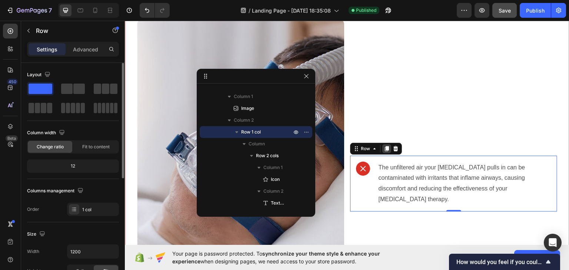
click at [385, 151] on icon at bounding box center [387, 148] width 4 height 5
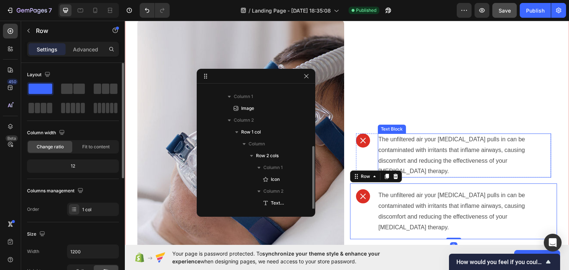
scroll to position [79, 0]
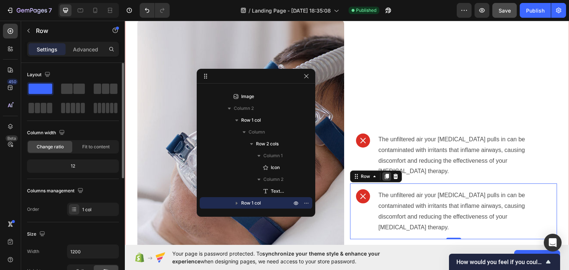
click at [385, 177] on div at bounding box center [386, 176] width 9 height 9
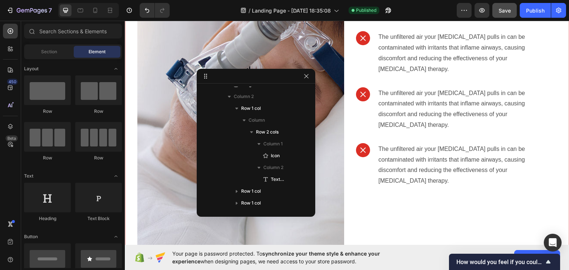
scroll to position [316, 0]
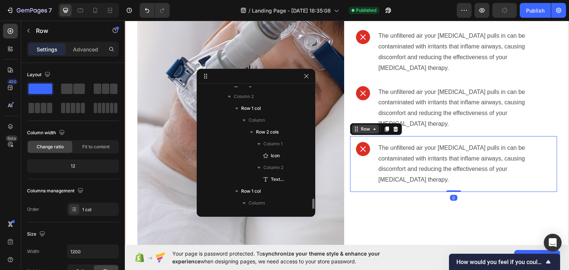
click at [356, 126] on div "Row" at bounding box center [376, 129] width 52 height 12
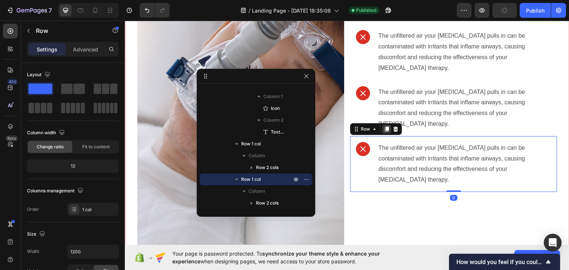
click at [385, 126] on icon at bounding box center [387, 128] width 4 height 5
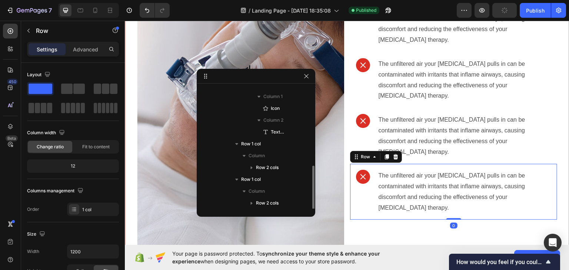
scroll to position [150, 0]
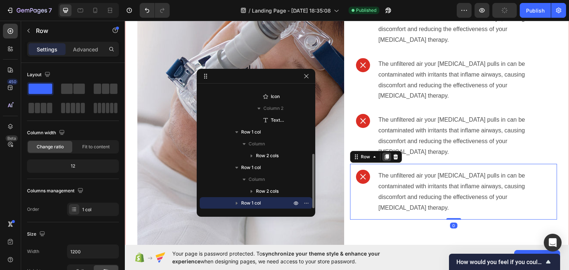
click at [386, 154] on icon at bounding box center [387, 157] width 6 height 6
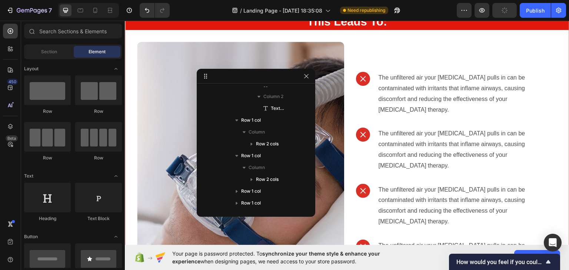
scroll to position [220, 0]
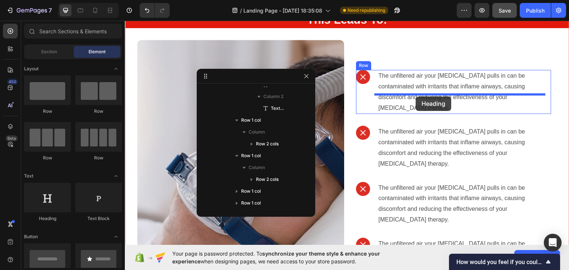
drag, startPoint x: 172, startPoint y: 229, endPoint x: 416, endPoint y: 96, distance: 278.0
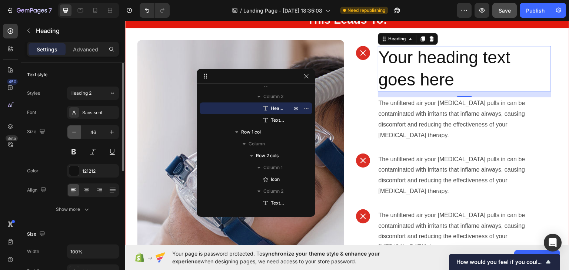
click at [71, 133] on icon "button" at bounding box center [73, 132] width 7 height 7
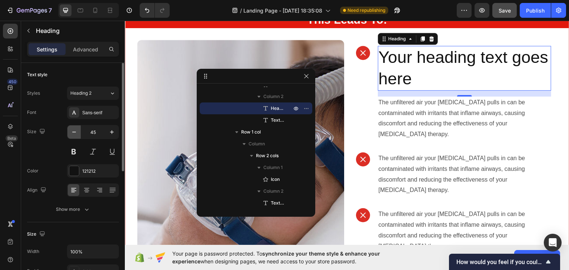
click at [71, 133] on icon "button" at bounding box center [73, 132] width 7 height 7
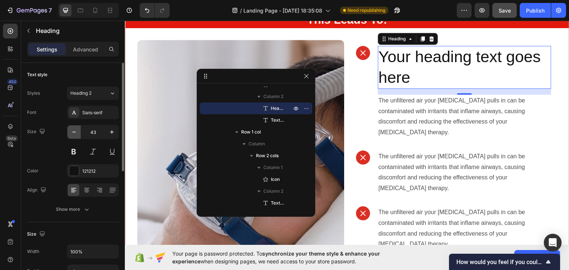
click at [71, 133] on icon "button" at bounding box center [73, 132] width 7 height 7
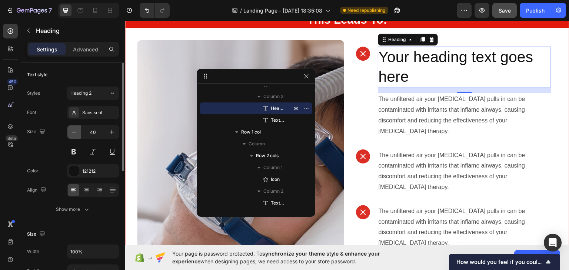
click at [71, 133] on icon "button" at bounding box center [73, 132] width 7 height 7
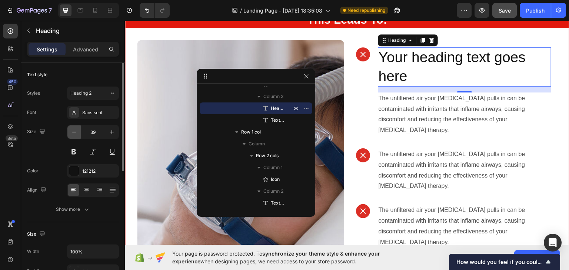
click at [71, 133] on icon "button" at bounding box center [73, 132] width 7 height 7
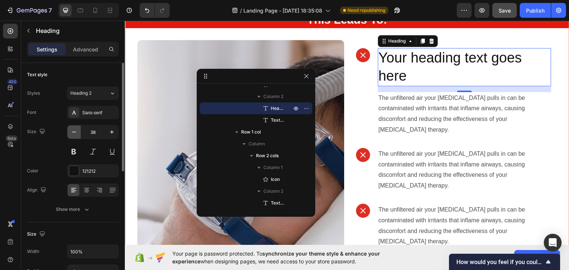
click at [71, 133] on icon "button" at bounding box center [73, 132] width 7 height 7
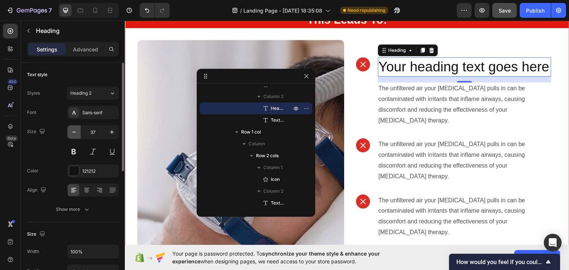
click at [71, 133] on icon "button" at bounding box center [73, 132] width 7 height 7
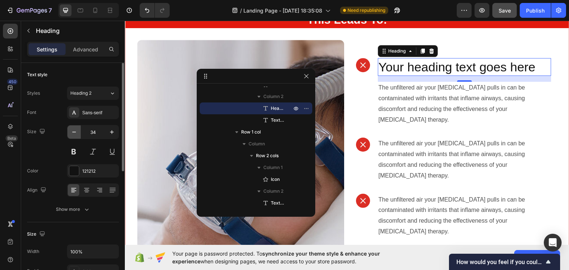
click at [71, 133] on icon "button" at bounding box center [73, 132] width 7 height 7
click at [65, 131] on div "Size 33" at bounding box center [73, 141] width 92 height 33
click at [74, 134] on icon "button" at bounding box center [73, 132] width 7 height 7
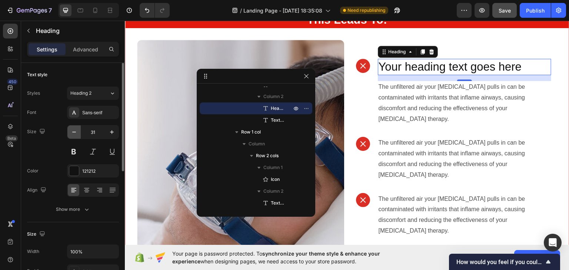
click at [74, 134] on icon "button" at bounding box center [73, 132] width 7 height 7
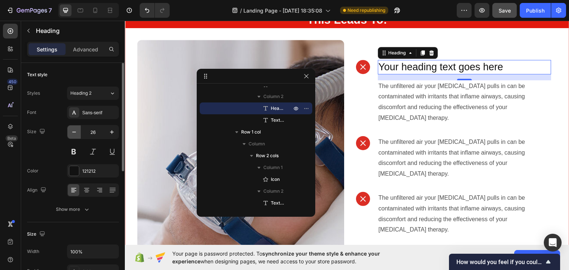
click at [74, 134] on icon "button" at bounding box center [73, 132] width 7 height 7
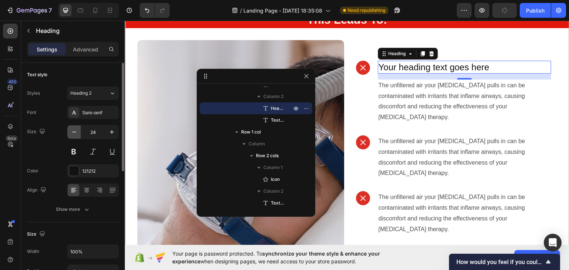
click at [74, 134] on icon "button" at bounding box center [73, 132] width 7 height 7
click at [70, 154] on button at bounding box center [73, 151] width 13 height 13
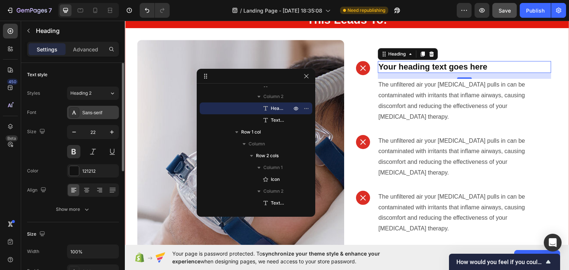
click at [107, 113] on div "Sans-serif" at bounding box center [99, 113] width 35 height 7
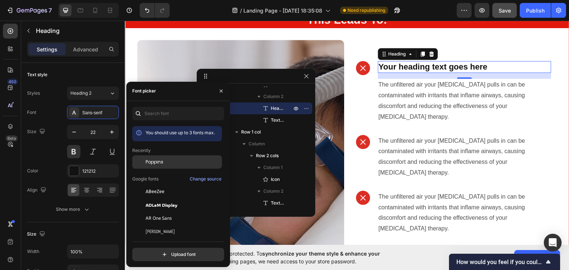
click at [165, 163] on div "Poppins" at bounding box center [183, 162] width 75 height 7
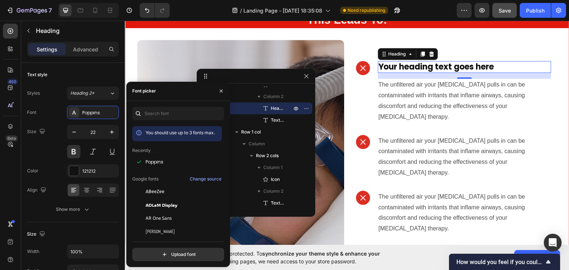
click at [436, 73] on h2 "Your heading text goes here" at bounding box center [464, 67] width 173 height 12
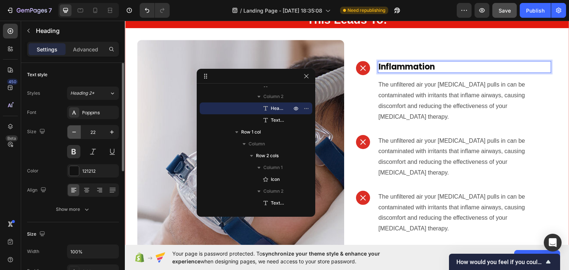
click at [74, 135] on icon "button" at bounding box center [73, 132] width 7 height 7
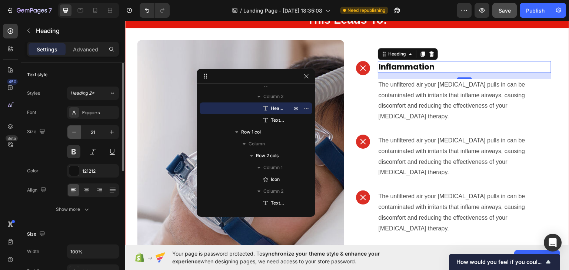
click at [74, 135] on icon "button" at bounding box center [73, 132] width 7 height 7
type input "20"
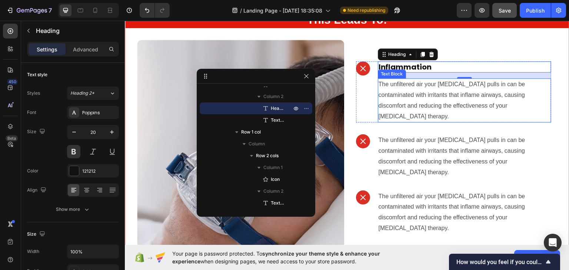
click at [382, 111] on p "The unfiltered air your [MEDICAL_DATA] pulls in can be contaminated with irrita…" at bounding box center [465, 100] width 172 height 43
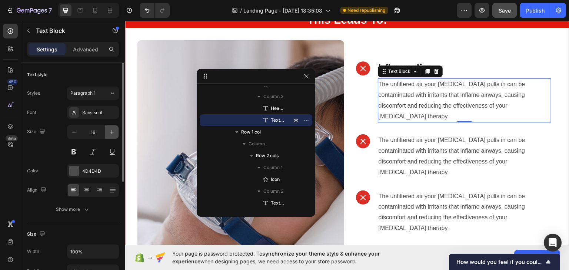
click at [110, 134] on icon "button" at bounding box center [111, 132] width 7 height 7
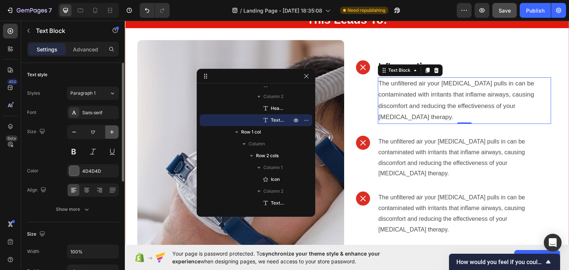
type input "18"
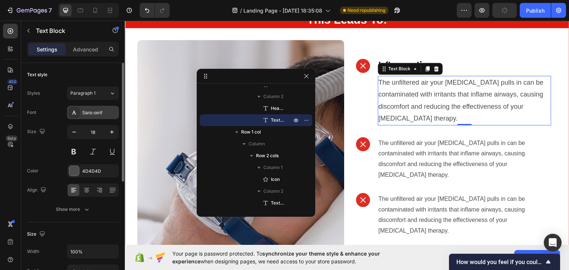
click at [92, 112] on div "Sans-serif" at bounding box center [99, 113] width 35 height 7
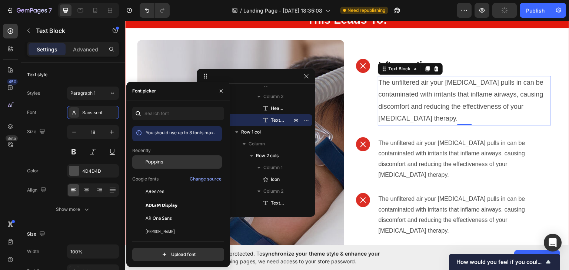
click at [167, 156] on div "Poppins" at bounding box center [177, 162] width 90 height 13
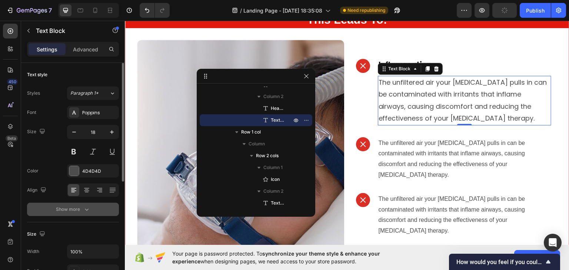
click at [83, 211] on icon "button" at bounding box center [86, 209] width 7 height 7
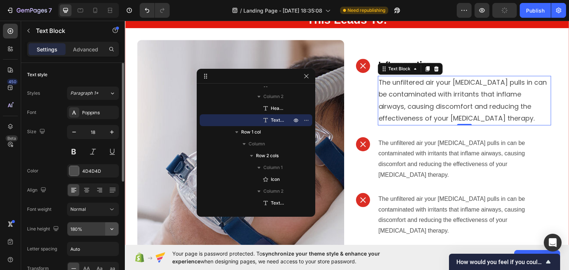
click at [107, 232] on button "button" at bounding box center [111, 229] width 13 height 13
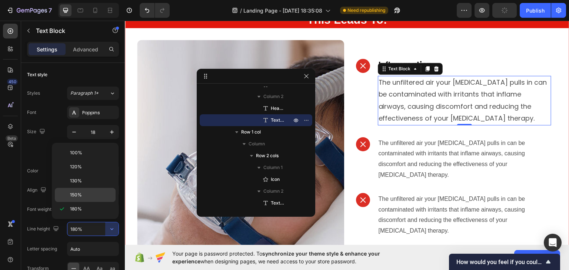
click at [77, 192] on span "150%" at bounding box center [76, 195] width 12 height 7
type input "150%"
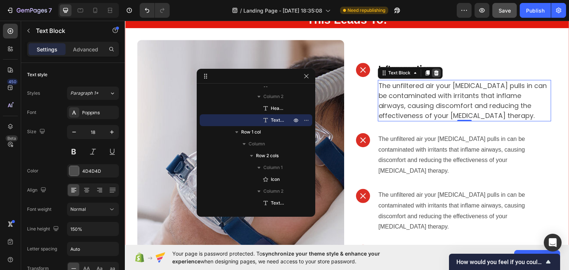
click at [434, 75] on icon at bounding box center [436, 72] width 5 height 5
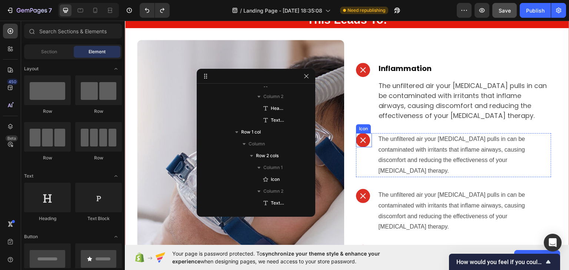
click at [361, 143] on icon at bounding box center [363, 139] width 5 height 5
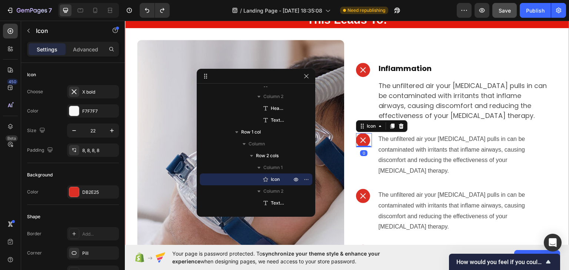
click at [361, 143] on icon at bounding box center [363, 139] width 5 height 5
click at [366, 197] on div "Icon" at bounding box center [364, 196] width 16 height 14
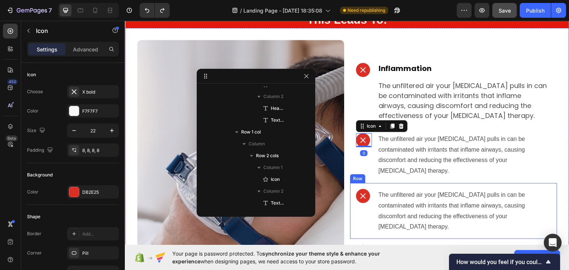
scroll to position [282, 0]
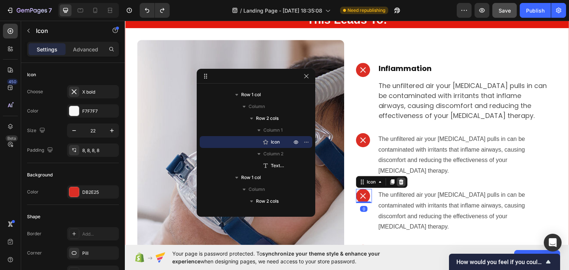
click at [401, 185] on icon at bounding box center [401, 182] width 6 height 6
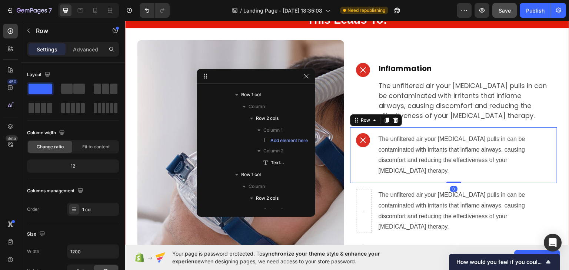
click at [350, 155] on div "Icon The unfiltered air your cpap pulls in can be contaminated with irritants t…" at bounding box center [453, 155] width 207 height 56
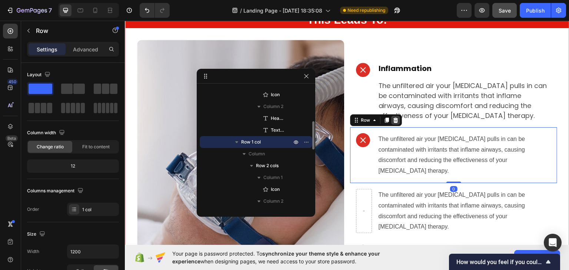
click at [393, 123] on icon at bounding box center [395, 119] width 5 height 5
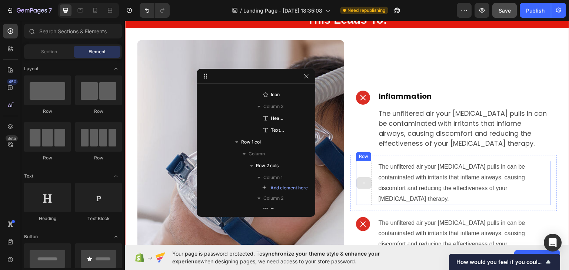
click at [359, 175] on div at bounding box center [364, 183] width 16 height 44
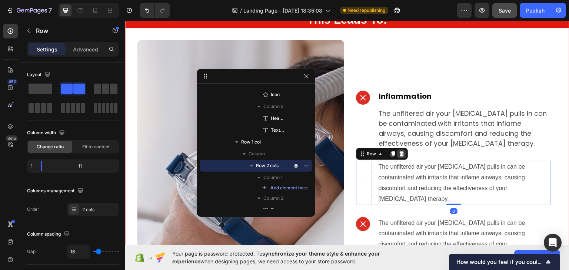
click at [399, 157] on icon at bounding box center [402, 154] width 6 height 6
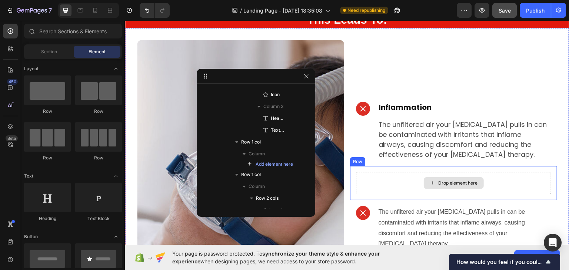
click at [356, 183] on div "Drop element here" at bounding box center [453, 183] width 195 height 22
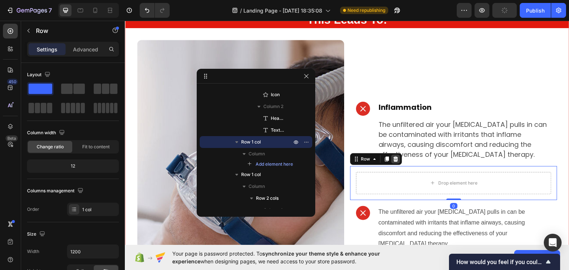
click at [393, 162] on icon at bounding box center [395, 158] width 5 height 5
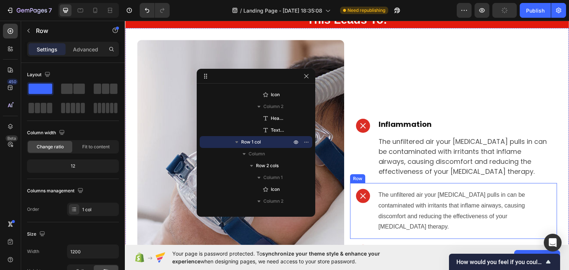
click at [351, 199] on div "Icon The unfiltered air your cpap pulls in can be contaminated with irritants t…" at bounding box center [453, 211] width 207 height 56
click at [393, 179] on icon at bounding box center [395, 175] width 5 height 5
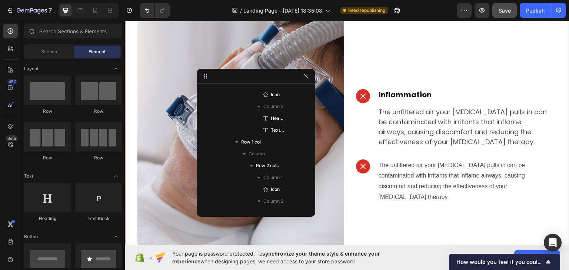
scroll to position [295, 0]
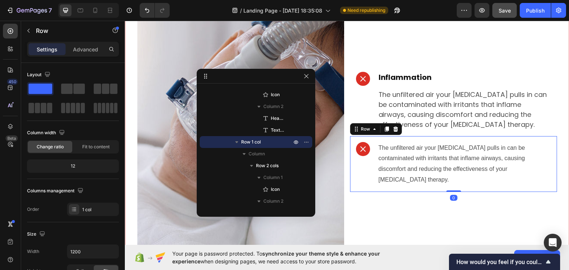
click at [350, 141] on div "Icon The unfiltered air your cpap pulls in can be contaminated with irritants t…" at bounding box center [453, 164] width 207 height 56
click at [393, 131] on icon at bounding box center [395, 128] width 5 height 5
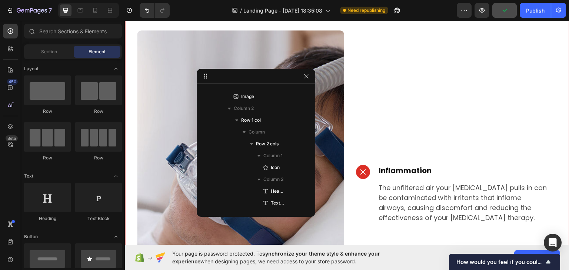
scroll to position [248, 0]
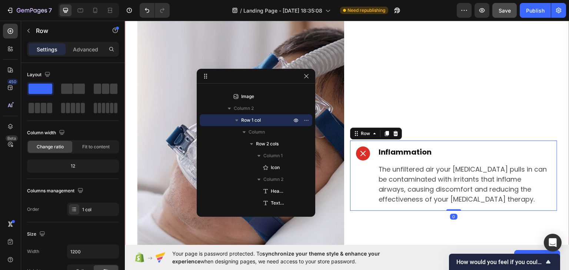
click at [350, 141] on div "Icon Inflammation Heading The unfiltered air your cpap pulls in can be contamin…" at bounding box center [453, 175] width 207 height 70
click at [385, 131] on icon at bounding box center [387, 133] width 4 height 5
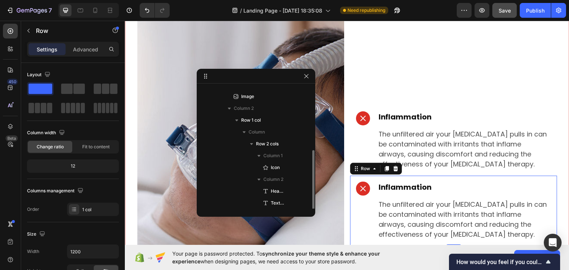
scroll to position [91, 0]
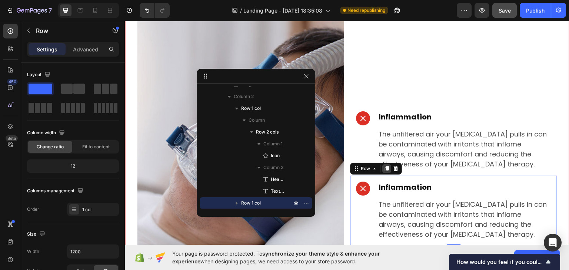
click at [385, 166] on icon at bounding box center [387, 168] width 4 height 5
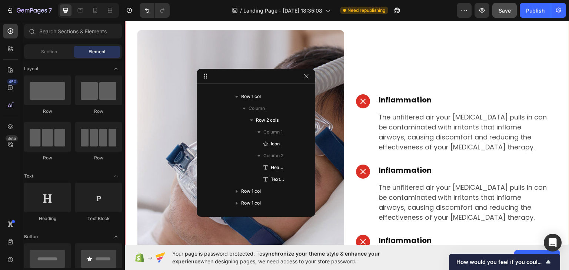
scroll to position [215, 0]
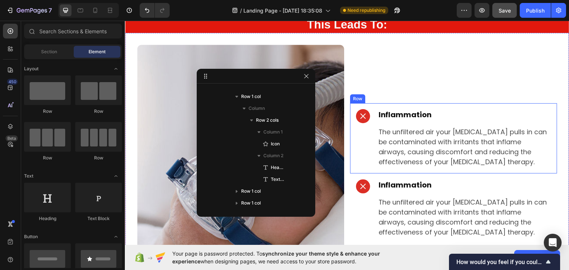
click at [352, 103] on div "Icon Inflammation Heading The unfiltered air your cpap pulls in can be contamin…" at bounding box center [453, 138] width 207 height 70
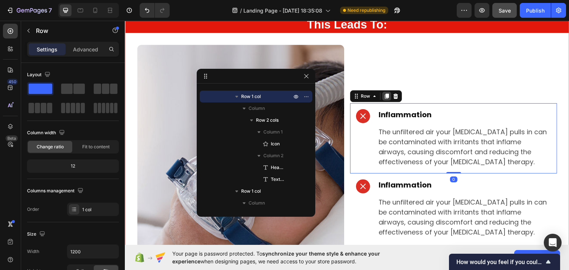
click at [385, 95] on icon at bounding box center [387, 95] width 4 height 5
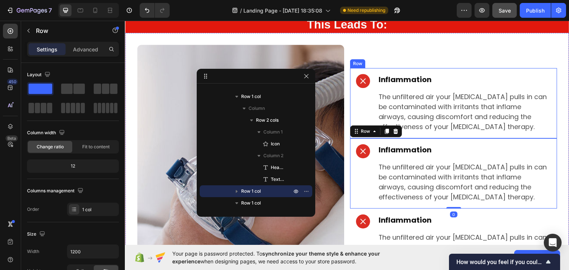
click at [352, 80] on div "Icon Inflammation Heading The unfiltered air your cpap pulls in can be contamin…" at bounding box center [453, 103] width 207 height 70
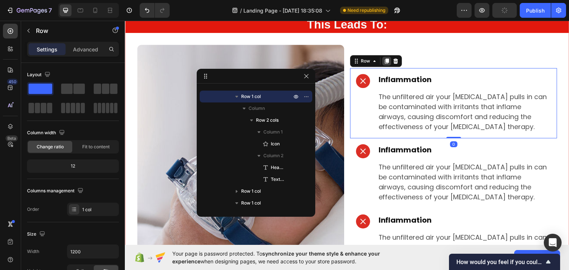
click at [384, 59] on icon at bounding box center [387, 61] width 6 height 6
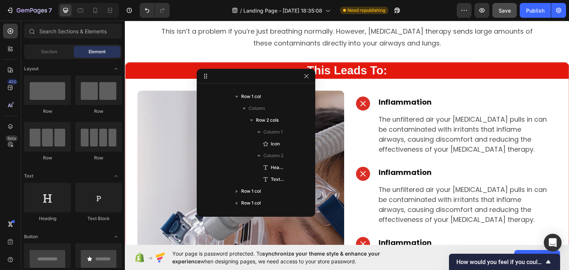
scroll to position [168, 0]
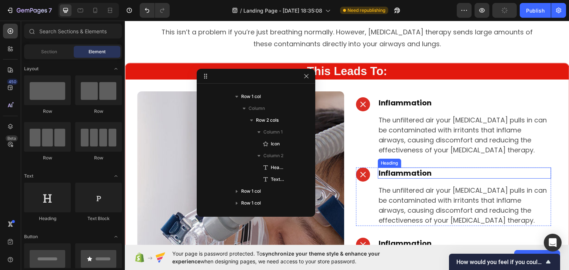
click at [395, 173] on h2 "Inflammation" at bounding box center [464, 172] width 173 height 11
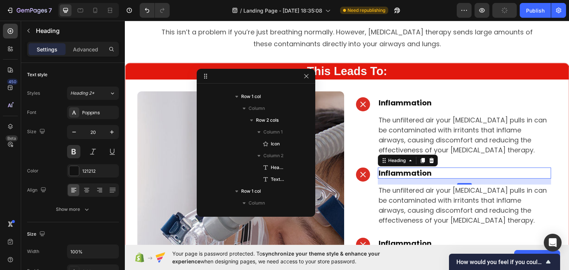
scroll to position [223, 0]
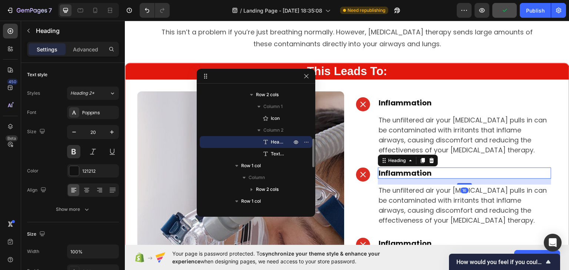
click at [395, 173] on h2 "Inflammation" at bounding box center [464, 172] width 173 height 11
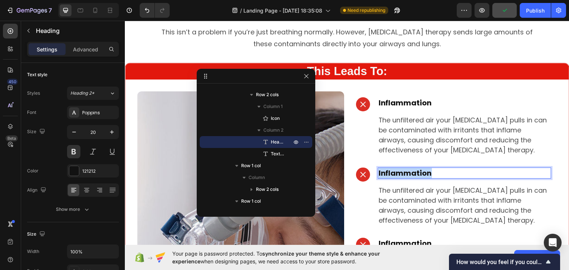
click at [395, 173] on p "Inflammation" at bounding box center [465, 173] width 172 height 10
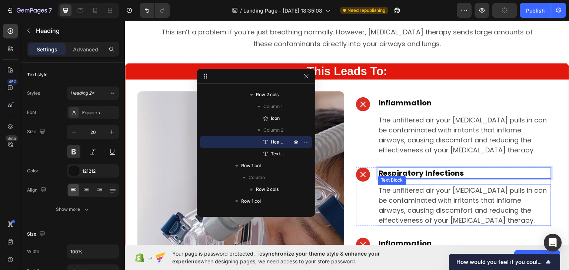
click at [423, 212] on p "The unfiltered air your [MEDICAL_DATA] pulls in can be contaminated with irrita…" at bounding box center [465, 205] width 172 height 40
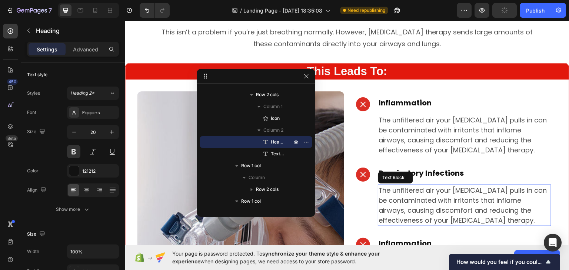
click at [423, 212] on p "The unfiltered air your [MEDICAL_DATA] pulls in can be contaminated with irrita…" at bounding box center [465, 205] width 172 height 40
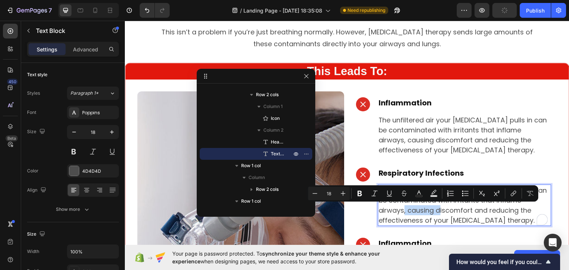
click at [423, 212] on p "The unfiltered air your [MEDICAL_DATA] pulls in can be contaminated with irrita…" at bounding box center [465, 205] width 172 height 40
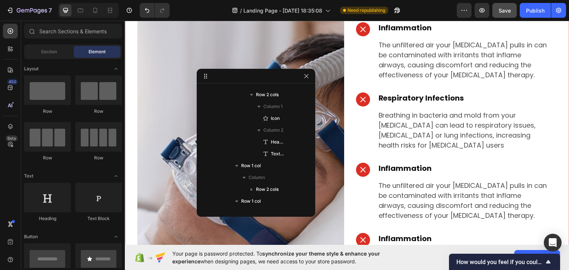
scroll to position [246, 0]
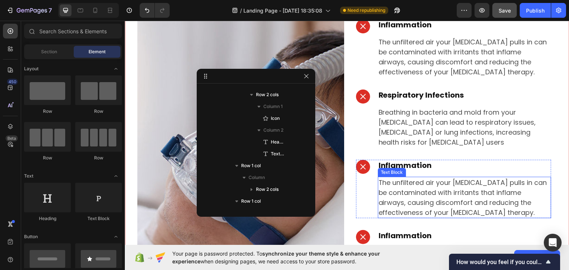
click at [461, 182] on p "The unfiltered air your [MEDICAL_DATA] pulls in can be contaminated with irrita…" at bounding box center [465, 197] width 172 height 40
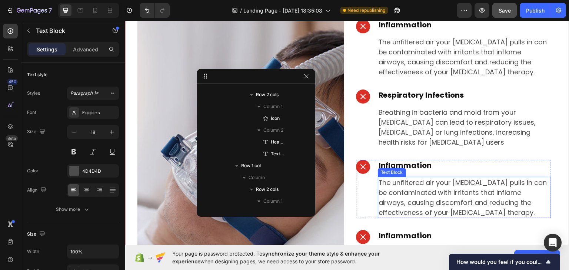
scroll to position [330, 0]
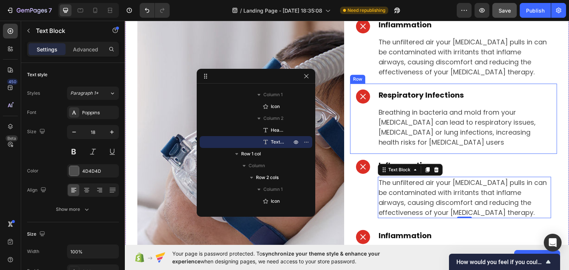
click at [435, 138] on div "Icon Respiratory Infections Heading Breathing in bacteria and mold from your CP…" at bounding box center [453, 118] width 207 height 70
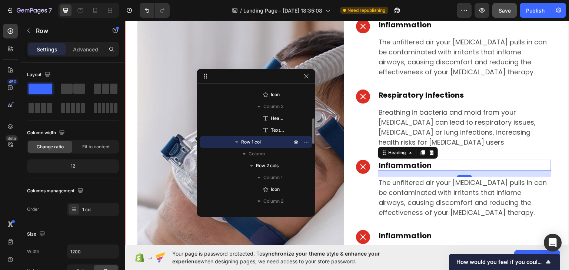
click at [398, 160] on h2 "Inflammation" at bounding box center [464, 165] width 173 height 11
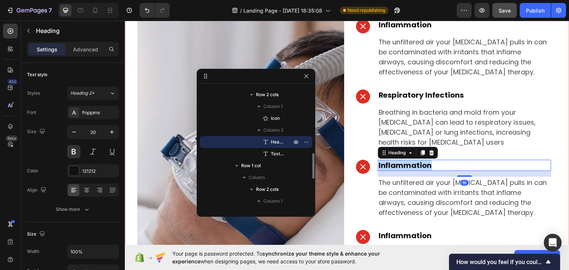
click at [398, 160] on h2 "Inflammation" at bounding box center [464, 165] width 173 height 11
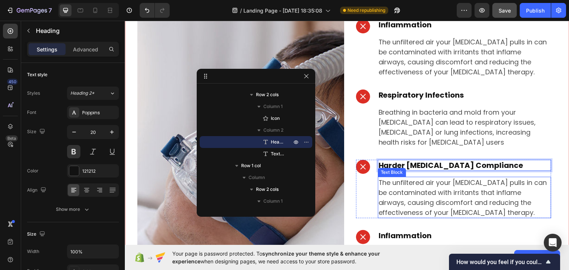
click at [411, 185] on p "The unfiltered air your [MEDICAL_DATA] pulls in can be contaminated with irrita…" at bounding box center [465, 197] width 172 height 40
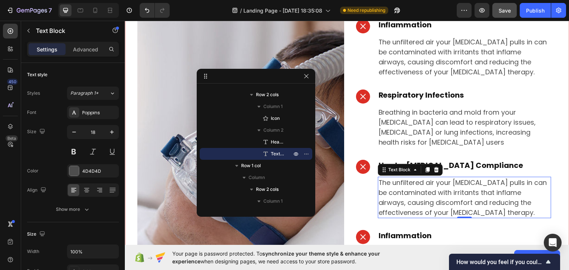
click at [440, 185] on p "The unfiltered air your [MEDICAL_DATA] pulls in can be contaminated with irrita…" at bounding box center [465, 197] width 172 height 40
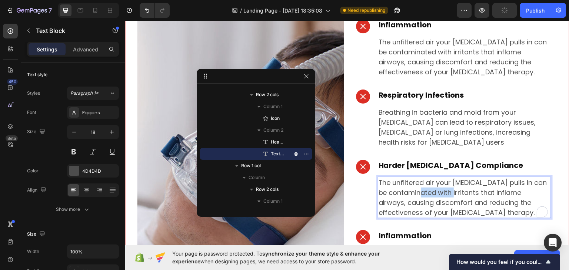
click at [440, 185] on p "The unfiltered air your [MEDICAL_DATA] pulls in can be contaminated with irrita…" at bounding box center [465, 197] width 172 height 40
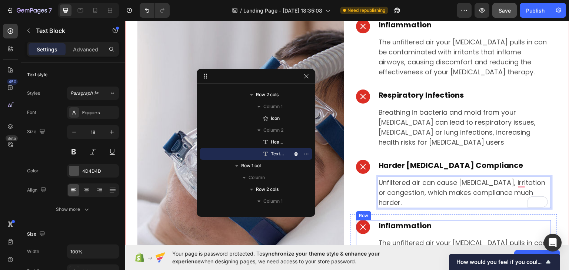
click at [379, 222] on div "Inflammation Heading The unfiltered air your cpap pulls in can be contaminated …" at bounding box center [464, 249] width 173 height 59
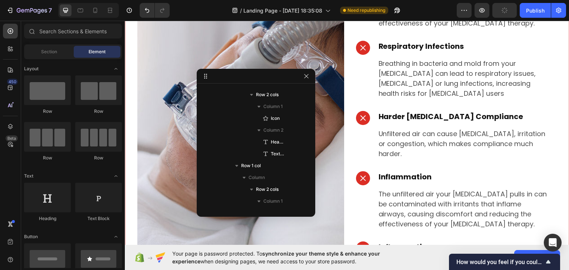
scroll to position [303, 0]
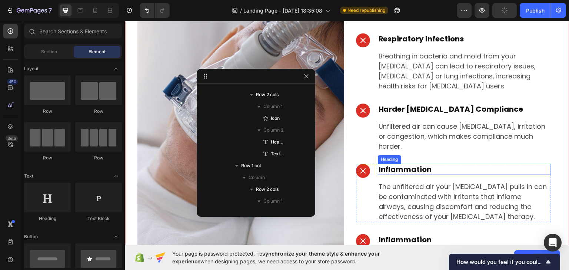
click at [425, 164] on h2 "Inflammation" at bounding box center [464, 169] width 173 height 11
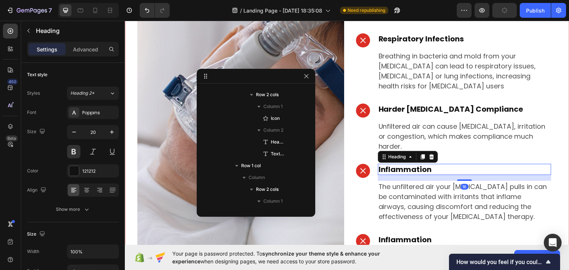
scroll to position [413, 0]
click at [425, 164] on h2 "Inflammation" at bounding box center [464, 169] width 173 height 11
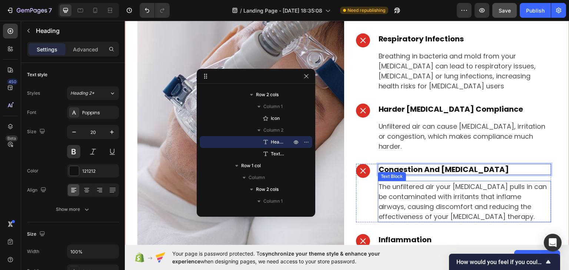
click at [409, 185] on p "The unfiltered air your [MEDICAL_DATA] pulls in can be contaminated with irrita…" at bounding box center [465, 202] width 172 height 40
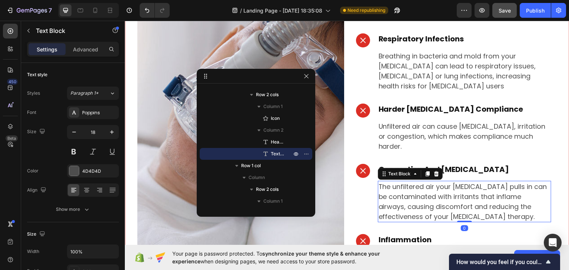
click at [409, 185] on p "The unfiltered air your [MEDICAL_DATA] pulls in can be contaminated with irrita…" at bounding box center [465, 202] width 172 height 40
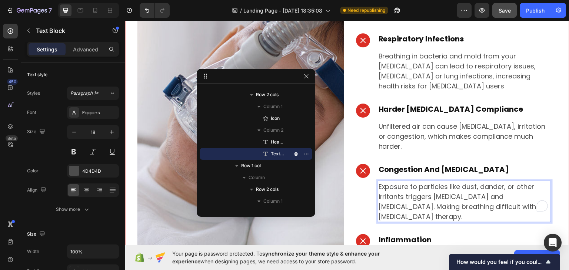
scroll to position [304, 0]
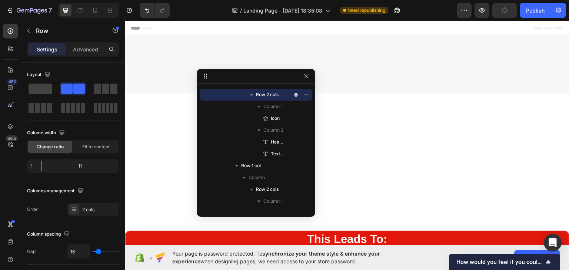
scroll to position [304, 0]
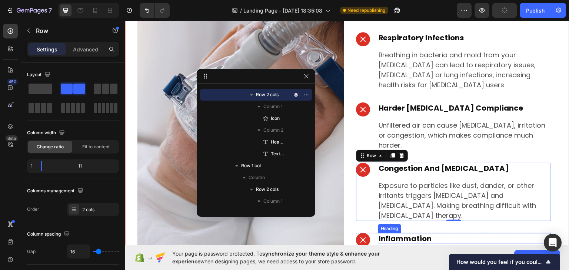
click at [400, 233] on h2 "Inflammation" at bounding box center [464, 238] width 173 height 11
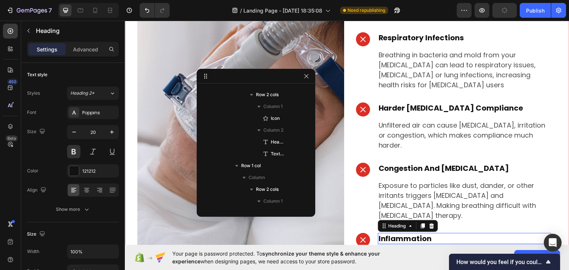
scroll to position [458, 0]
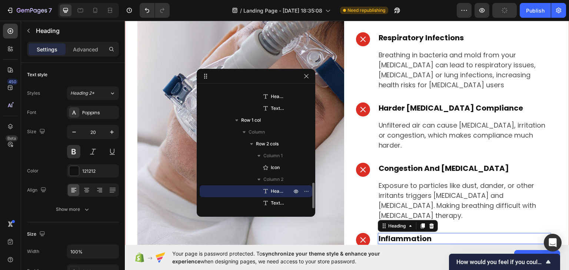
click at [400, 233] on h2 "Inflammation" at bounding box center [464, 238] width 173 height 11
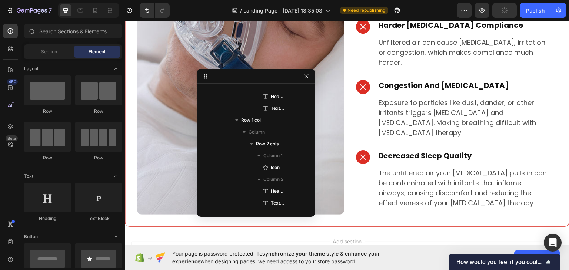
scroll to position [391, 0]
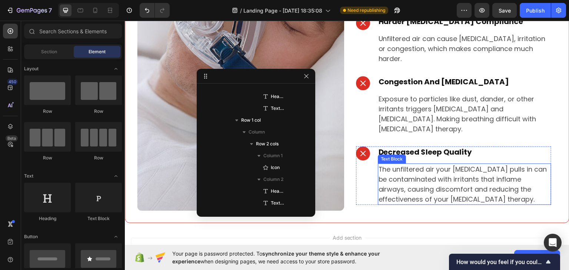
click at [409, 164] on p "The unfiltered air your [MEDICAL_DATA] pulls in can be contaminated with irrita…" at bounding box center [465, 184] width 172 height 40
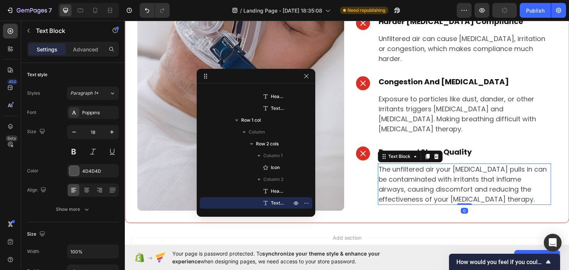
click at [409, 164] on p "The unfiltered air your [MEDICAL_DATA] pulls in can be contaminated with irrita…" at bounding box center [465, 184] width 172 height 40
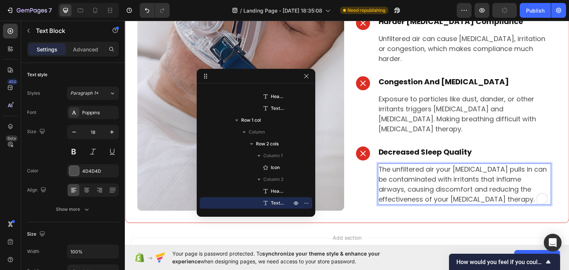
click at [409, 164] on p "The unfiltered air your [MEDICAL_DATA] pulls in can be contaminated with irrita…" at bounding box center [465, 184] width 172 height 40
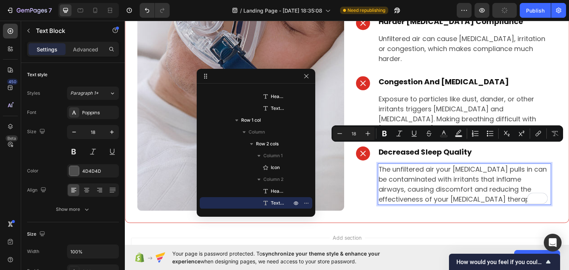
scroll to position [396, 0]
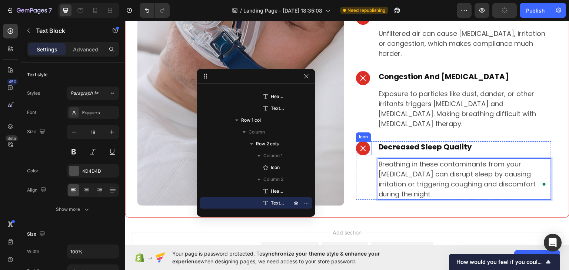
click at [366, 141] on div at bounding box center [363, 148] width 14 height 14
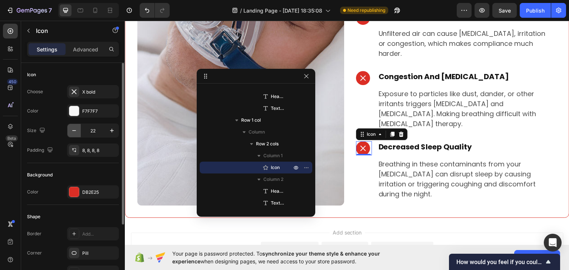
click at [77, 133] on icon "button" at bounding box center [73, 130] width 7 height 7
click at [77, 132] on icon "button" at bounding box center [73, 130] width 7 height 7
type input "18"
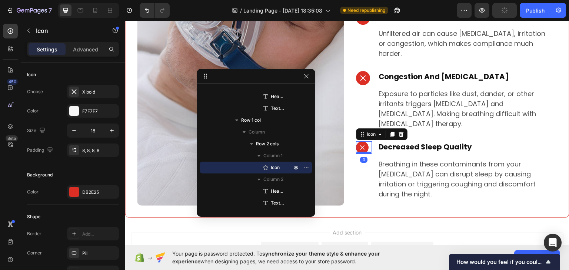
click at [367, 152] on div at bounding box center [363, 153] width 15 height 2
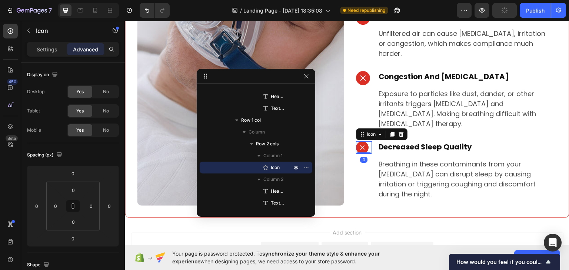
click at [361, 144] on icon at bounding box center [362, 147] width 7 height 7
click at [43, 52] on p "Settings" at bounding box center [47, 50] width 21 height 8
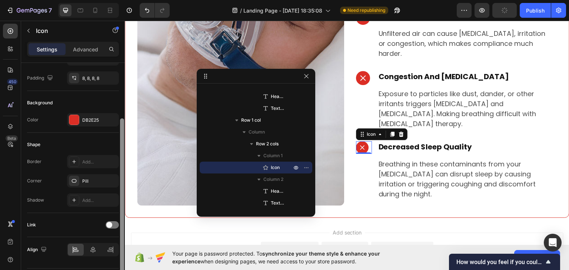
scroll to position [92, 0]
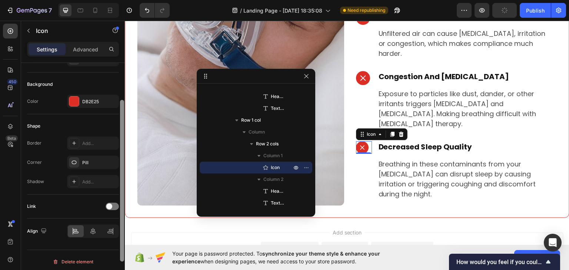
drag, startPoint x: 122, startPoint y: 98, endPoint x: 119, endPoint y: 167, distance: 69.0
click at [120, 163] on div at bounding box center [122, 161] width 6 height 229
click at [89, 231] on icon at bounding box center [92, 230] width 7 height 7
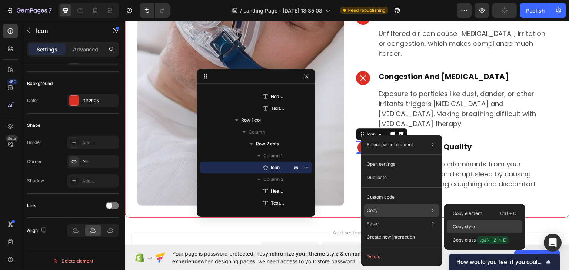
click at [465, 226] on p "Copy style" at bounding box center [464, 227] width 22 height 7
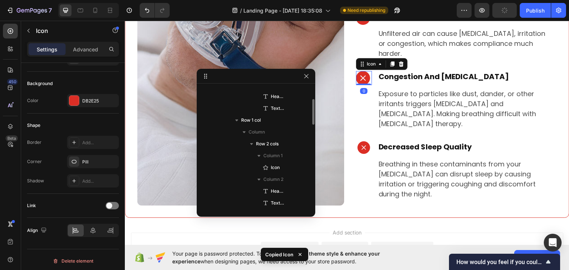
scroll to position [389, 0]
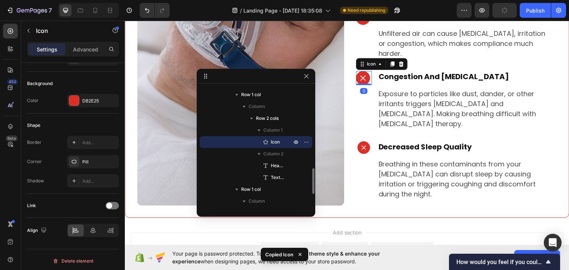
click at [362, 74] on icon at bounding box center [363, 78] width 8 height 8
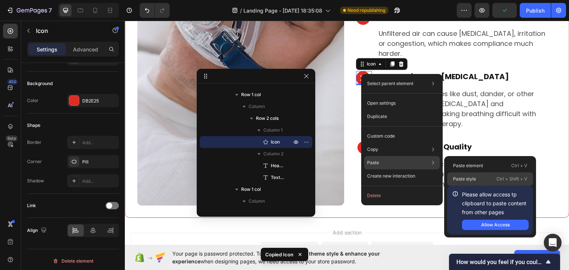
click at [484, 176] on div "Paste style Ctrl + Shift + V" at bounding box center [490, 179] width 86 height 13
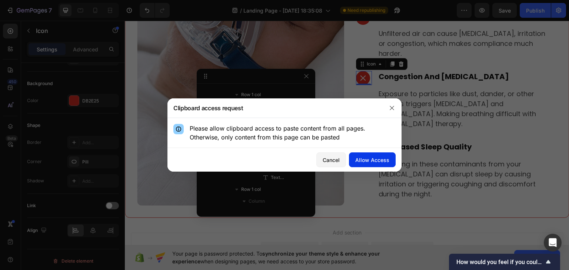
click at [379, 160] on div "Allow Access" at bounding box center [372, 160] width 34 height 8
type input "18"
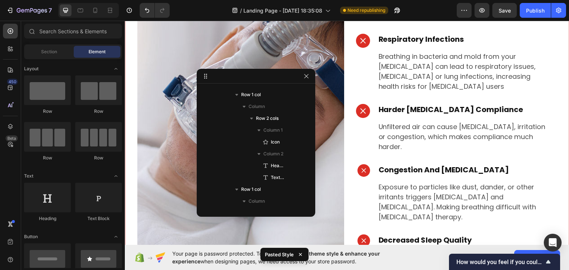
scroll to position [300, 0]
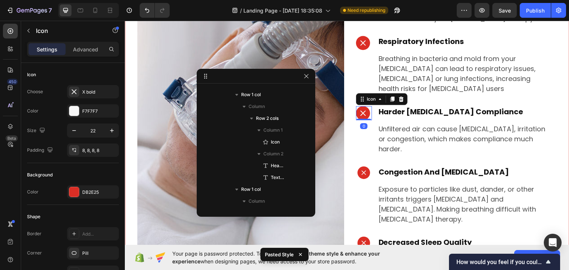
click at [361, 110] on icon at bounding box center [363, 112] width 5 height 5
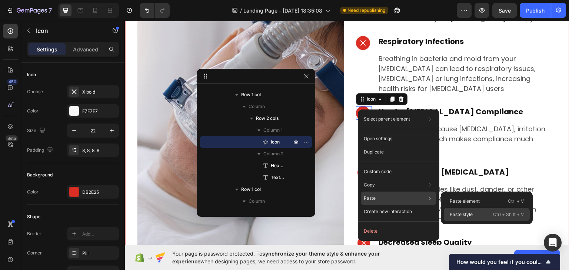
drag, startPoint x: 464, startPoint y: 215, endPoint x: 340, endPoint y: 192, distance: 126.7
click at [464, 215] on p "Paste style" at bounding box center [461, 215] width 23 height 7
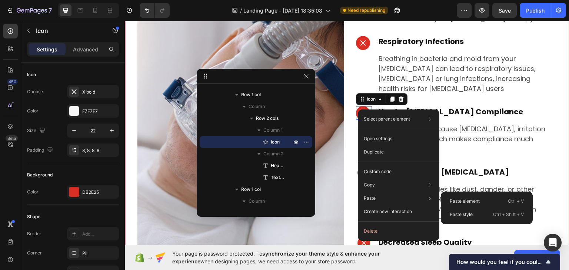
type input "18"
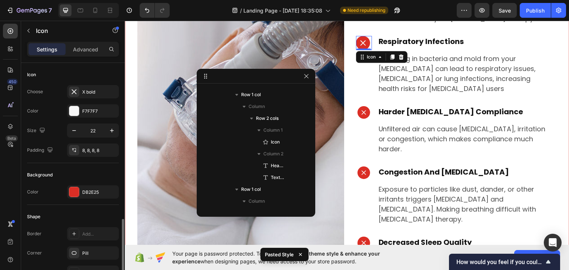
click at [362, 47] on icon at bounding box center [363, 43] width 8 height 8
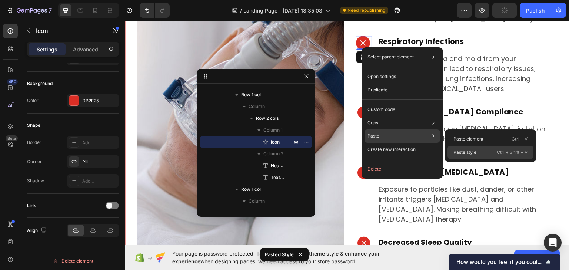
click at [473, 150] on p "Paste style" at bounding box center [464, 152] width 23 height 7
type input "18"
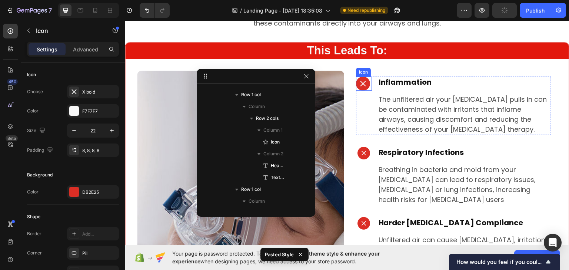
scroll to position [104, 0]
click at [365, 89] on div at bounding box center [363, 83] width 14 height 14
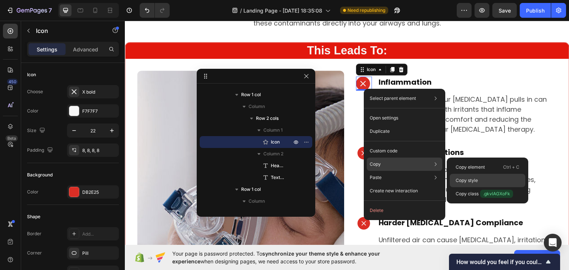
click at [466, 175] on div "Copy style" at bounding box center [488, 180] width 76 height 13
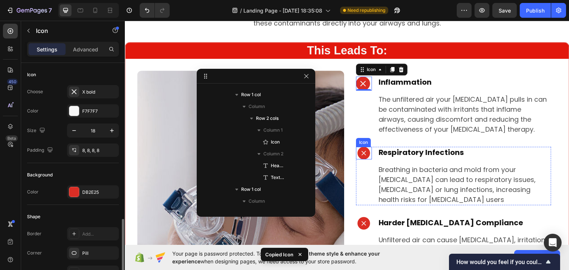
click at [361, 156] on icon at bounding box center [364, 153] width 7 height 7
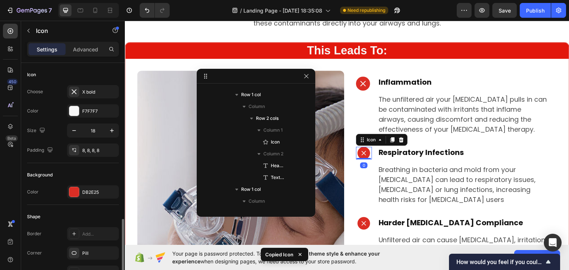
scroll to position [199, 0]
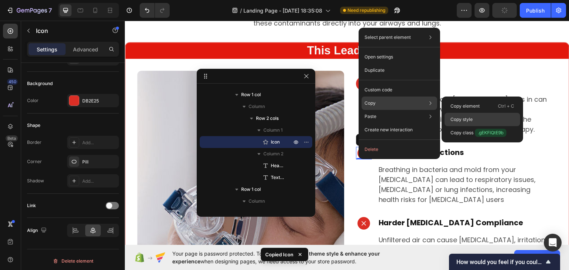
click at [466, 119] on p "Copy style" at bounding box center [462, 119] width 22 height 7
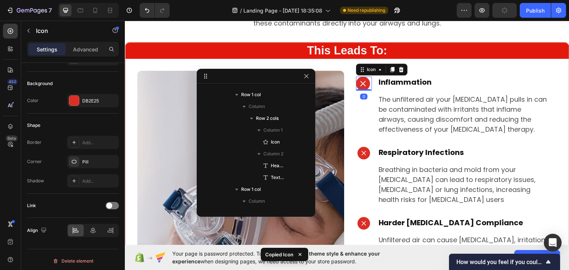
scroll to position [104, 0]
click at [361, 87] on icon at bounding box center [363, 83] width 8 height 8
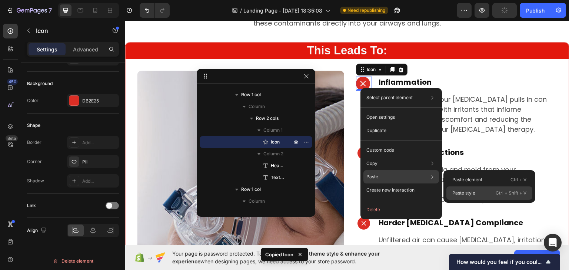
click at [467, 194] on p "Paste style" at bounding box center [463, 193] width 23 height 7
type input "18"
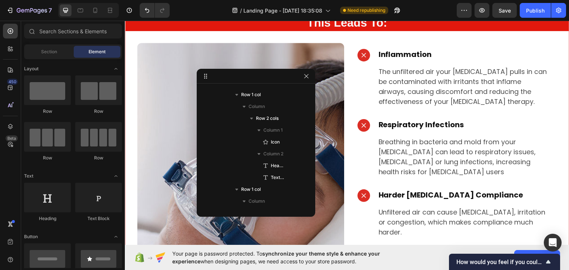
scroll to position [213, 0]
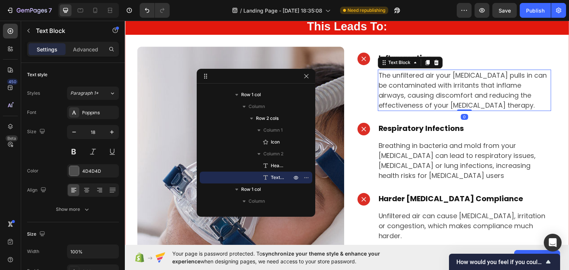
click at [413, 93] on p "The unfiltered air your [MEDICAL_DATA] pulls in can be contaminated with irrita…" at bounding box center [465, 90] width 172 height 40
click at [529, 12] on div "Publish" at bounding box center [535, 11] width 19 height 8
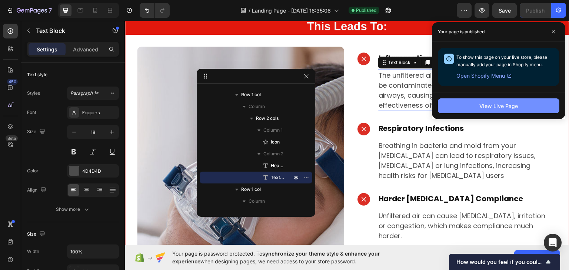
click at [508, 102] on div "View Live Page" at bounding box center [498, 106] width 39 height 8
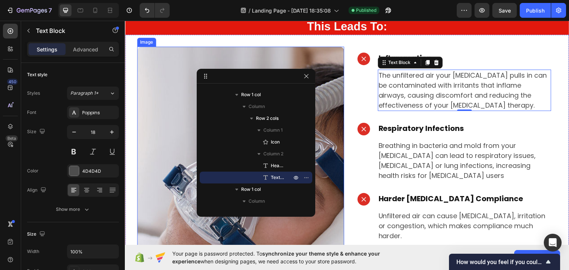
click at [188, 62] on img at bounding box center [240, 217] width 207 height 342
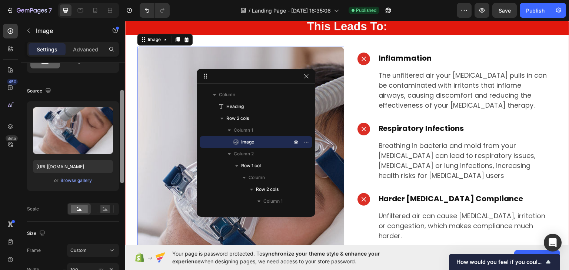
scroll to position [61, 0]
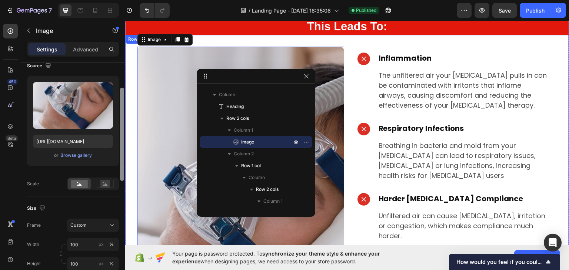
drag, startPoint x: 247, startPoint y: 117, endPoint x: 129, endPoint y: 153, distance: 123.4
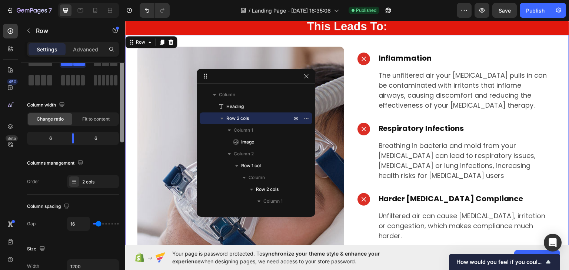
scroll to position [0, 0]
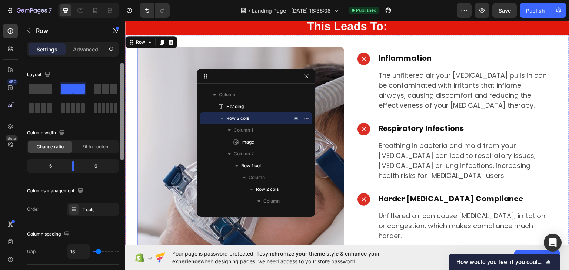
click at [175, 107] on img at bounding box center [240, 217] width 207 height 342
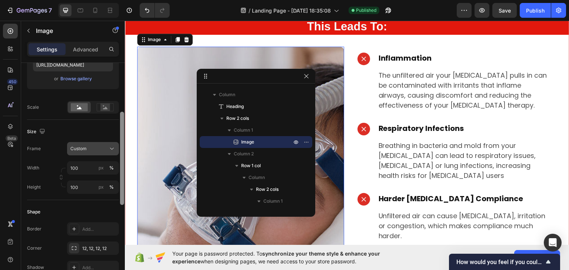
scroll to position [139, 0]
click at [74, 154] on div "Frame Custom Width 100 px % Height 100 px %" at bounding box center [73, 167] width 92 height 52
click at [76, 152] on button "Custom" at bounding box center [93, 147] width 52 height 13
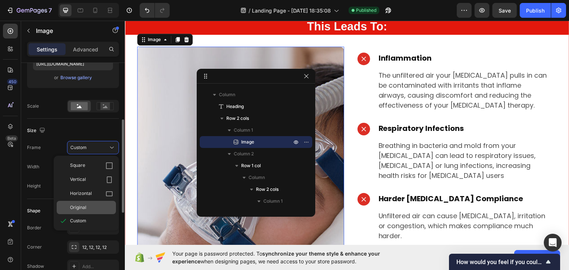
click at [82, 205] on span "Original" at bounding box center [78, 208] width 16 height 7
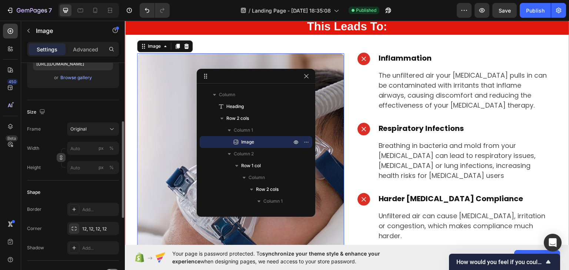
click at [62, 157] on icon "button" at bounding box center [61, 157] width 5 height 5
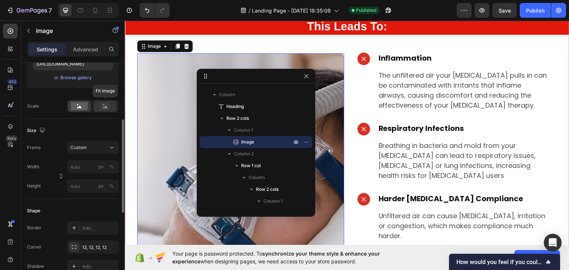
click at [102, 107] on rect at bounding box center [105, 106] width 10 height 7
click at [73, 104] on rect at bounding box center [79, 106] width 17 height 8
click at [88, 152] on button "Custom" at bounding box center [93, 147] width 52 height 13
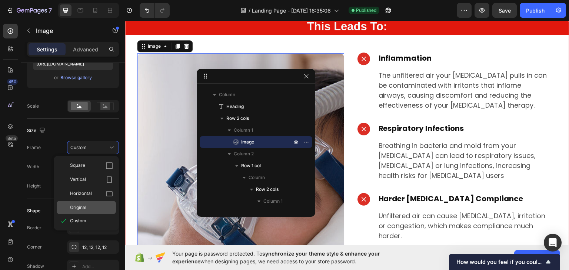
click at [76, 206] on span "Original" at bounding box center [78, 208] width 16 height 7
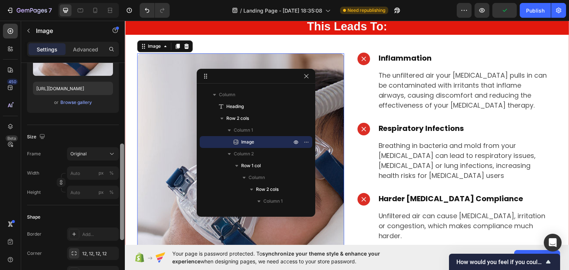
scroll to position [111, 0]
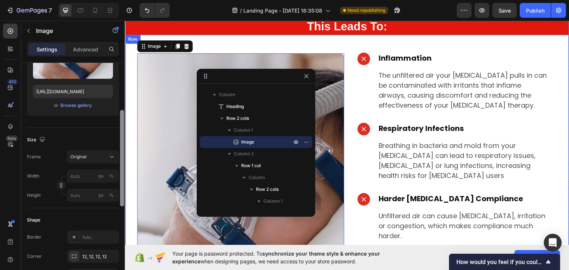
drag, startPoint x: 245, startPoint y: 159, endPoint x: 129, endPoint y: 103, distance: 128.9
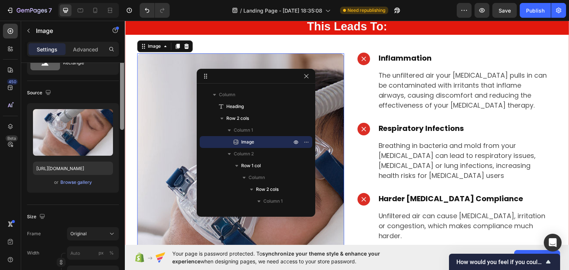
scroll to position [0, 0]
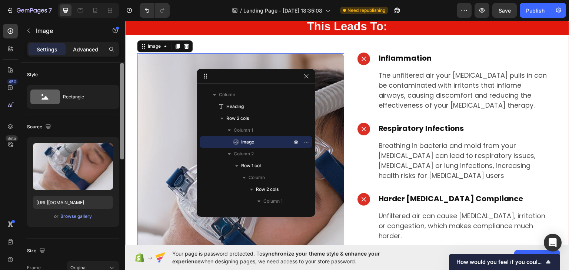
click at [85, 52] on p "Advanced" at bounding box center [85, 50] width 25 height 8
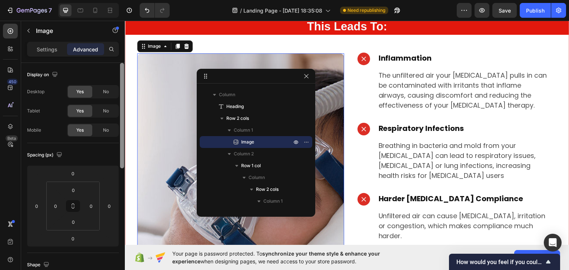
drag, startPoint x: 120, startPoint y: 125, endPoint x: 119, endPoint y: 110, distance: 14.9
click at [119, 110] on div "Display on Desktop Yes No Tablet Yes No Mobile Yes No Spacing (px) 0 0 0 0 0 0 …" at bounding box center [73, 177] width 104 height 229
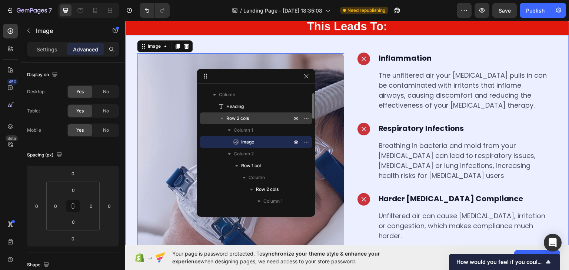
click at [230, 119] on span "Row 2 cols" at bounding box center [237, 118] width 23 height 7
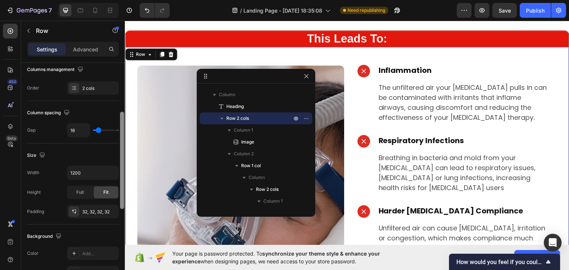
scroll to position [125, 0]
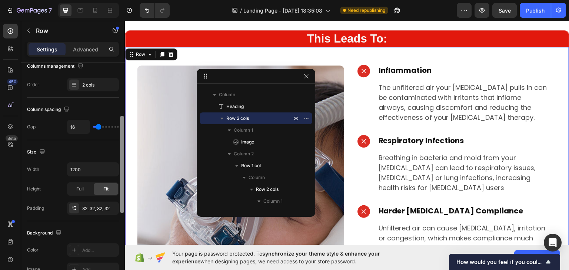
drag, startPoint x: 122, startPoint y: 137, endPoint x: 122, endPoint y: 190, distance: 53.4
click at [122, 190] on div at bounding box center [122, 164] width 4 height 97
click at [75, 187] on div "Full" at bounding box center [80, 189] width 24 height 12
click at [110, 190] on div "Fit" at bounding box center [106, 189] width 24 height 12
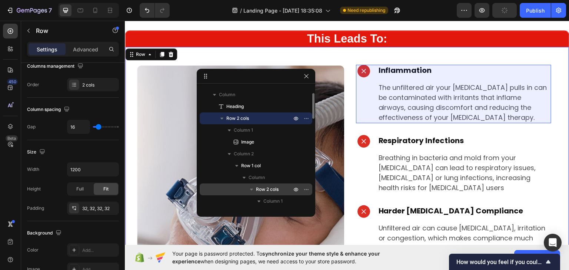
click at [265, 189] on span "Row 2 cols" at bounding box center [267, 189] width 23 height 7
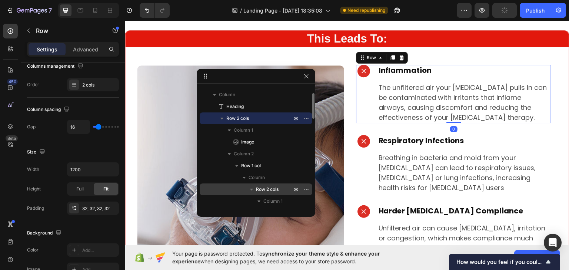
scroll to position [124, 0]
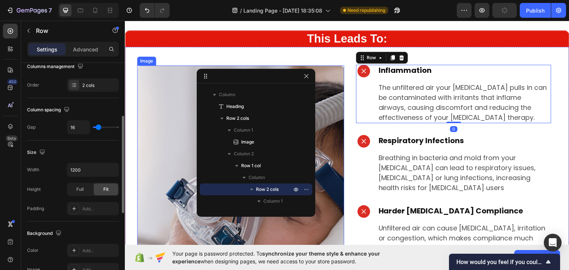
click at [168, 150] on img at bounding box center [240, 229] width 207 height 328
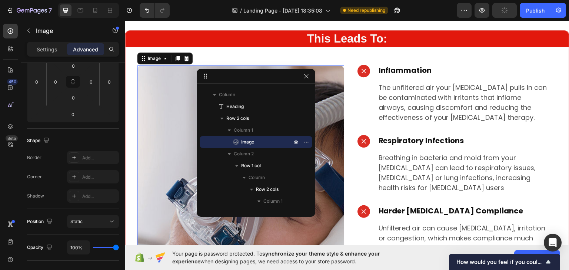
scroll to position [0, 0]
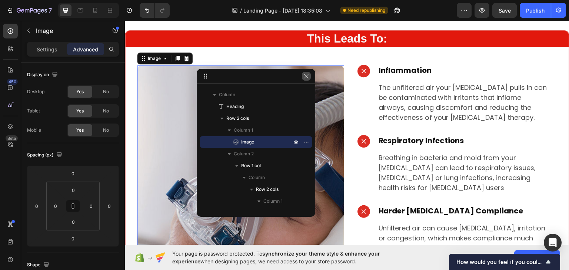
click at [305, 77] on icon "button" at bounding box center [306, 76] width 4 height 4
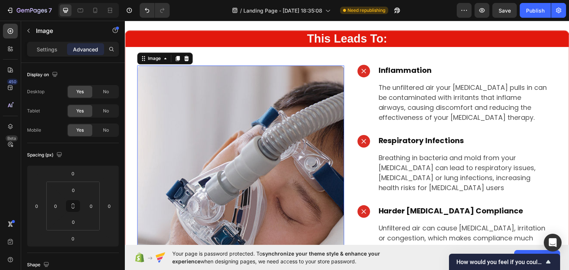
click at [199, 86] on img at bounding box center [240, 229] width 207 height 328
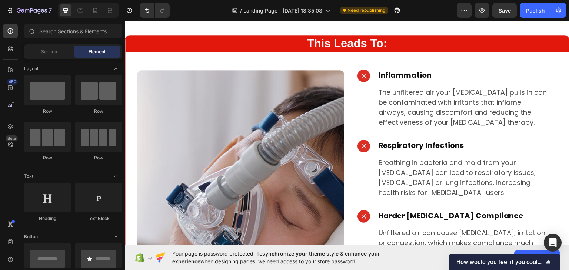
scroll to position [185, 0]
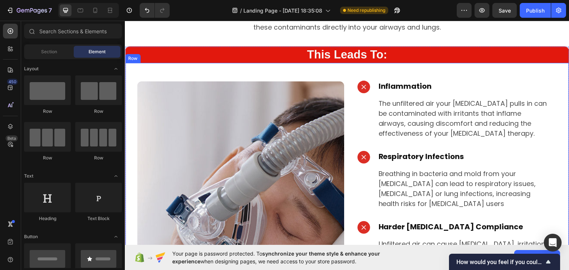
click at [136, 73] on div "Image Icon Inflammation Heading The unfiltered air your cpap pulls in can be co…" at bounding box center [347, 246] width 444 height 366
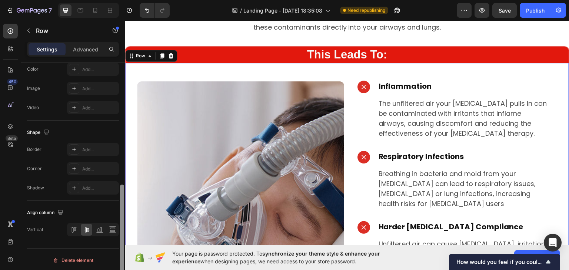
drag, startPoint x: 123, startPoint y: 119, endPoint x: 122, endPoint y: 251, distance: 132.6
click at [122, 251] on div at bounding box center [122, 233] width 4 height 97
click at [74, 233] on div at bounding box center [73, 229] width 11 height 12
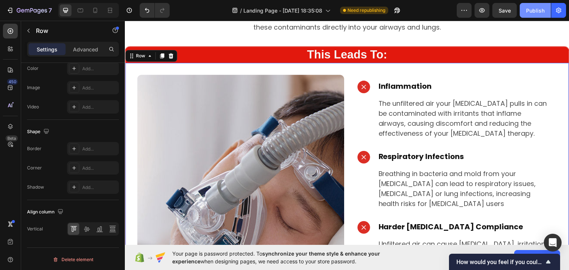
click at [538, 8] on div "Publish" at bounding box center [535, 11] width 19 height 8
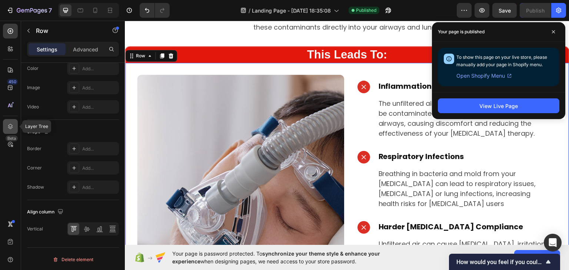
click at [5, 129] on div at bounding box center [10, 126] width 15 height 15
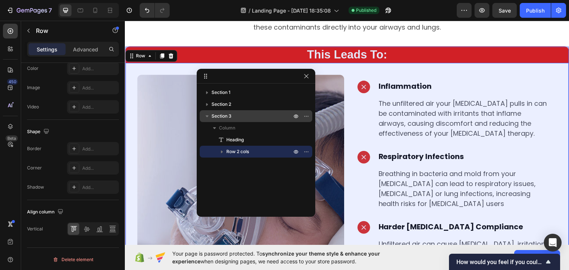
click at [238, 120] on p "Section 3" at bounding box center [253, 116] width 82 height 7
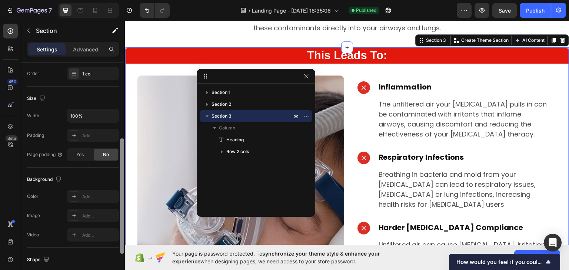
scroll to position [140, 0]
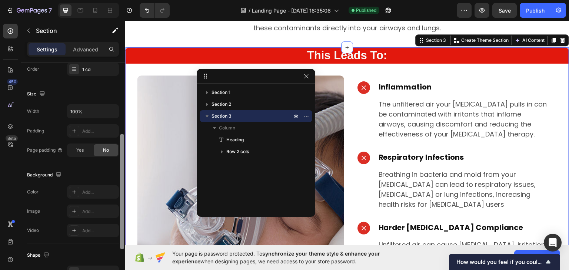
drag, startPoint x: 122, startPoint y: 150, endPoint x: 118, endPoint y: 221, distance: 71.2
click at [118, 221] on div "Layout Column width Change ratio Fit to content 12 Columns management Order 1 c…" at bounding box center [73, 177] width 104 height 229
click at [82, 112] on input "100%" at bounding box center [92, 111] width 51 height 13
click at [109, 110] on icon "button" at bounding box center [111, 111] width 7 height 7
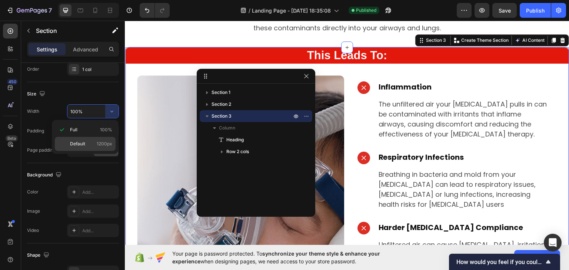
click at [92, 146] on p "Default 1200px" at bounding box center [91, 144] width 42 height 7
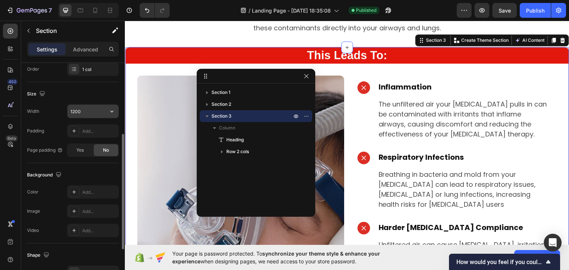
click at [93, 110] on input "1200" at bounding box center [92, 111] width 51 height 13
click at [111, 111] on icon "button" at bounding box center [111, 112] width 3 height 2
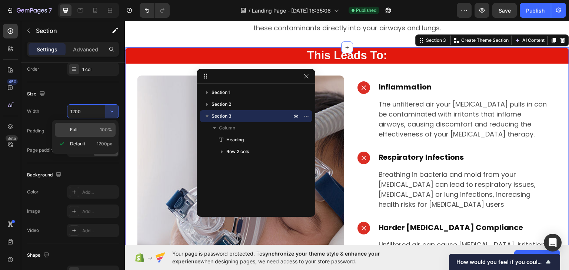
click at [84, 129] on p "Full 100%" at bounding box center [91, 130] width 42 height 7
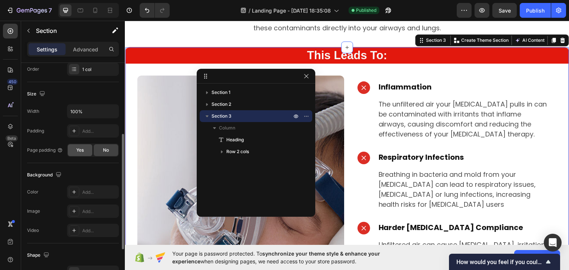
click at [87, 150] on div "Yes" at bounding box center [80, 150] width 24 height 12
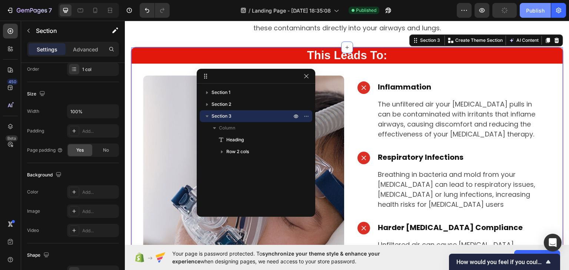
click at [538, 9] on div "Publish" at bounding box center [535, 11] width 19 height 8
click at [88, 114] on input "100%" at bounding box center [92, 111] width 51 height 13
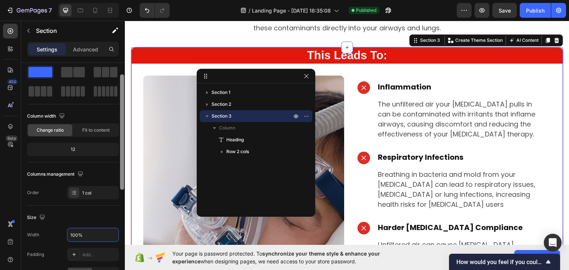
scroll to position [20, 0]
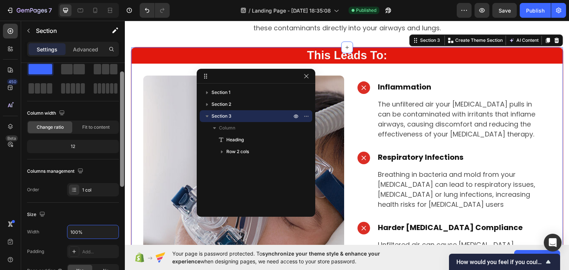
drag, startPoint x: 122, startPoint y: 136, endPoint x: 122, endPoint y: 75, distance: 61.1
click at [122, 75] on div at bounding box center [122, 130] width 4 height 116
click at [111, 128] on div "Fit to content" at bounding box center [96, 128] width 44 height 12
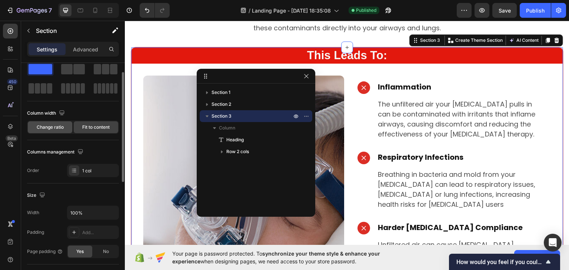
click at [53, 130] on span "Change ratio" at bounding box center [50, 127] width 27 height 7
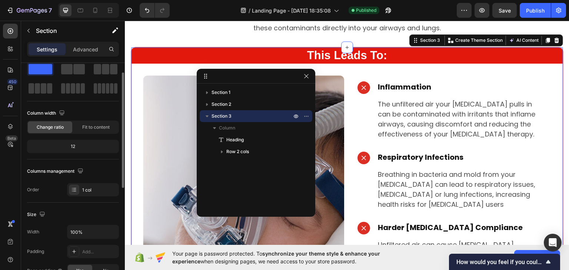
click at [69, 145] on div "12" at bounding box center [73, 147] width 89 height 10
click at [77, 189] on div at bounding box center [74, 190] width 10 height 10
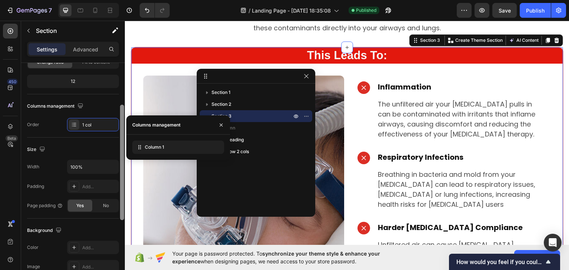
scroll to position [87, 0]
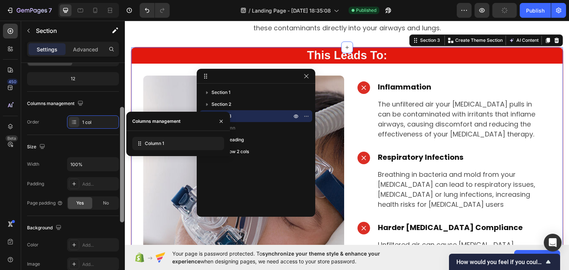
drag, startPoint x: 121, startPoint y: 146, endPoint x: 123, endPoint y: 180, distance: 34.5
click at [123, 180] on div at bounding box center [122, 165] width 4 height 116
click at [77, 166] on input "100%" at bounding box center [92, 164] width 51 height 13
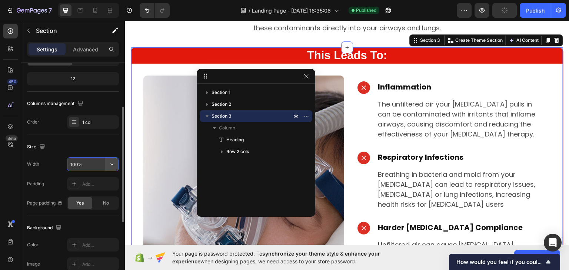
click at [110, 163] on icon "button" at bounding box center [111, 164] width 7 height 7
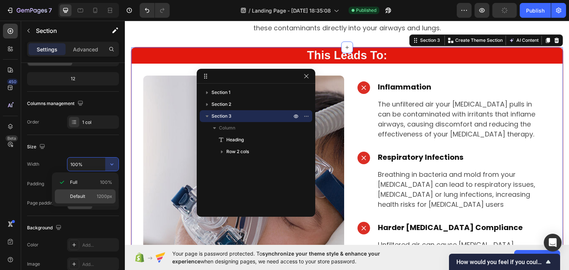
click at [87, 195] on p "Default 1200px" at bounding box center [91, 196] width 42 height 7
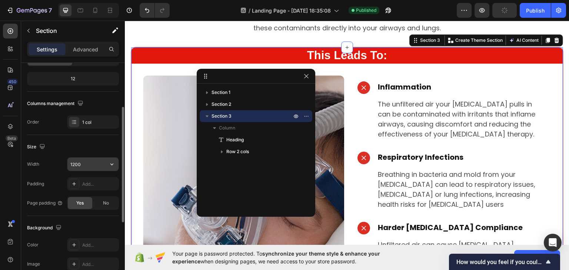
click at [86, 165] on input "1200" at bounding box center [92, 164] width 51 height 13
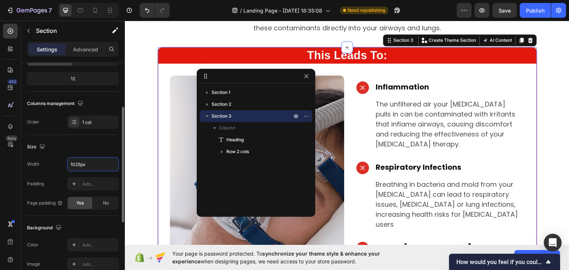
type input "1025"
click at [95, 204] on div "No" at bounding box center [106, 203] width 24 height 12
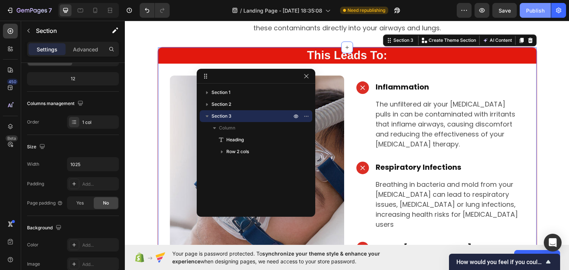
click at [534, 9] on div "Publish" at bounding box center [535, 11] width 19 height 8
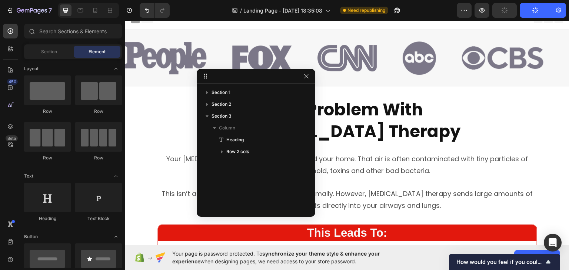
scroll to position [0, 0]
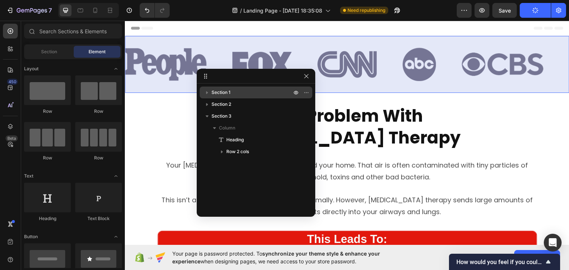
click at [232, 95] on p "Section 1" at bounding box center [253, 92] width 82 height 7
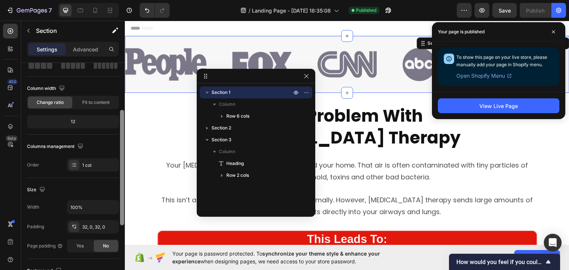
scroll to position [62, 0]
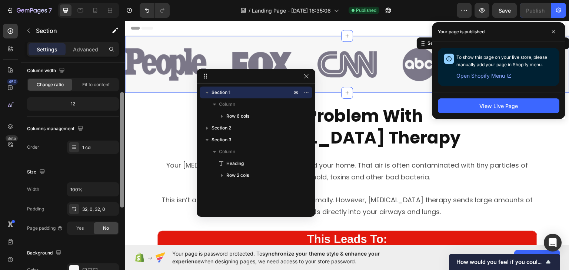
drag, startPoint x: 121, startPoint y: 148, endPoint x: 122, endPoint y: 180, distance: 31.5
click at [122, 180] on div at bounding box center [122, 150] width 4 height 116
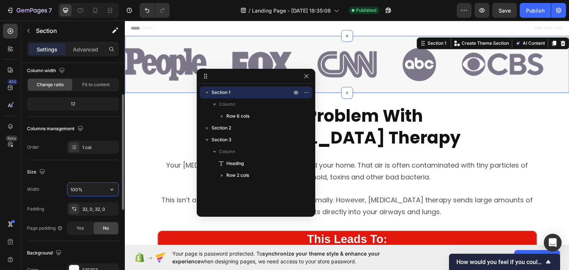
click at [75, 189] on input "100%" at bounding box center [92, 189] width 51 height 13
click at [106, 193] on button "button" at bounding box center [111, 189] width 13 height 13
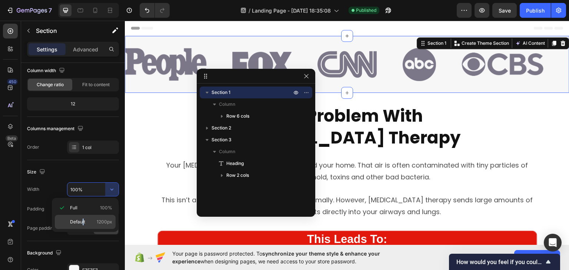
click at [83, 220] on div "Default 1200px" at bounding box center [85, 222] width 61 height 14
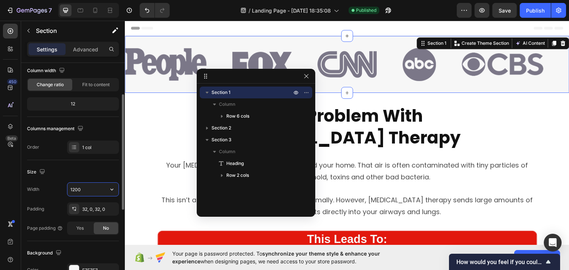
click at [84, 193] on input "1200" at bounding box center [92, 189] width 51 height 13
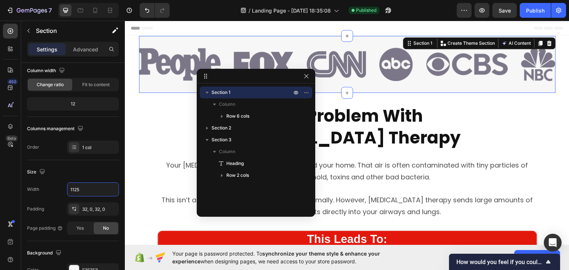
type input "1125"
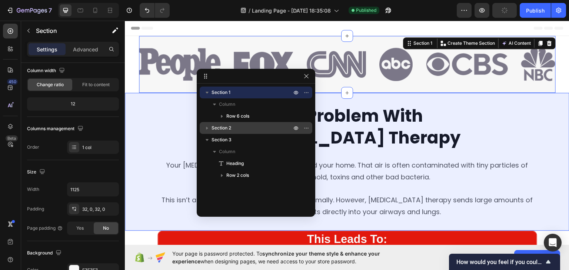
click at [230, 129] on span "Section 2" at bounding box center [222, 127] width 20 height 7
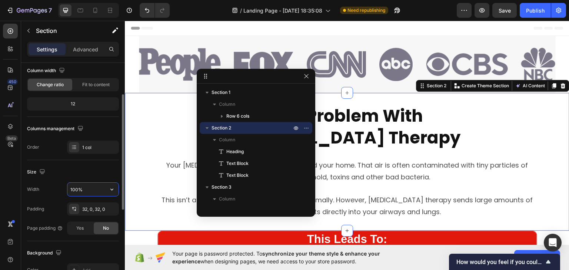
click at [95, 189] on input "100%" at bounding box center [92, 189] width 51 height 13
click at [108, 189] on icon "button" at bounding box center [111, 189] width 7 height 7
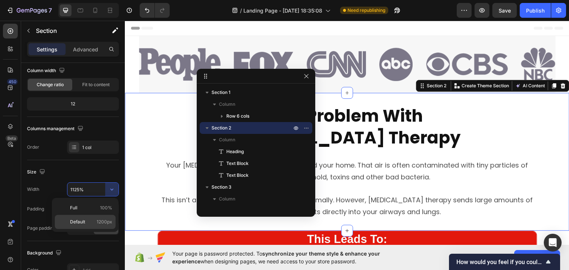
click at [88, 217] on div "Default 1200px" at bounding box center [85, 222] width 61 height 14
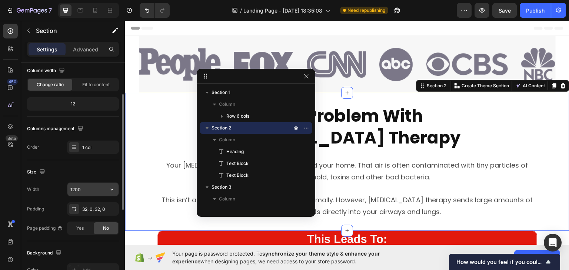
click at [89, 191] on input "1200" at bounding box center [92, 189] width 51 height 13
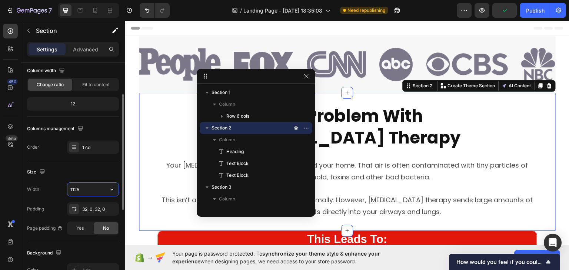
type input "1125"
click at [73, 175] on div "Size" at bounding box center [73, 172] width 92 height 12
click at [84, 190] on input "1125" at bounding box center [92, 189] width 51 height 13
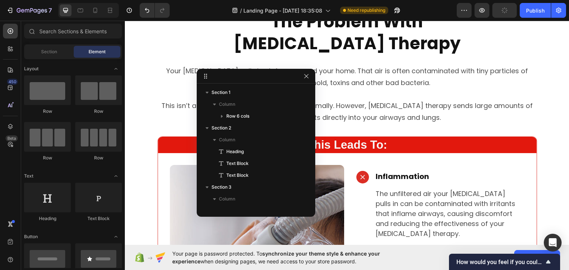
scroll to position [103, 0]
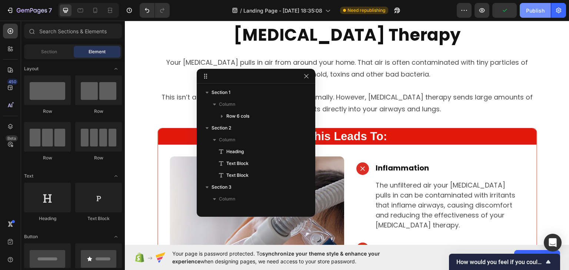
click at [541, 15] on button "Publish" at bounding box center [535, 10] width 31 height 15
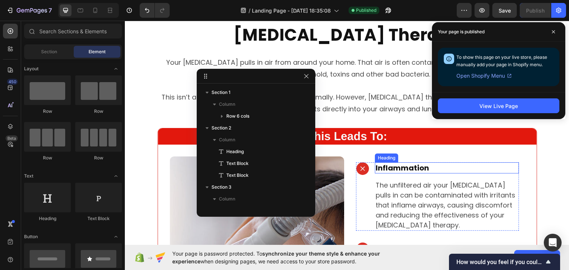
click at [398, 166] on p "Inflammation" at bounding box center [447, 168] width 142 height 10
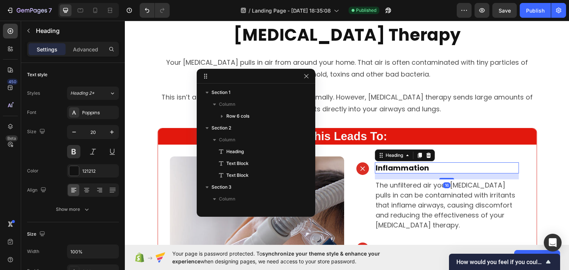
scroll to position [197, 0]
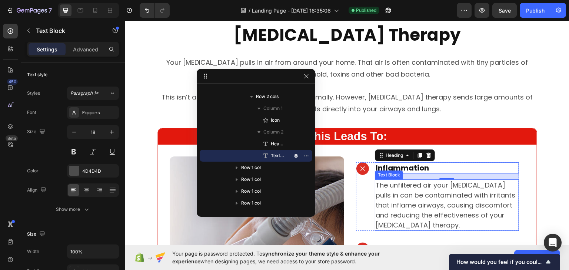
click at [409, 194] on p "The unfiltered air your [MEDICAL_DATA] pulls in can be contaminated with irrita…" at bounding box center [447, 205] width 142 height 50
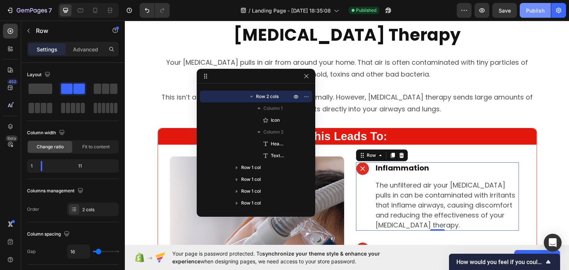
click at [528, 10] on div "Publish" at bounding box center [535, 11] width 19 height 8
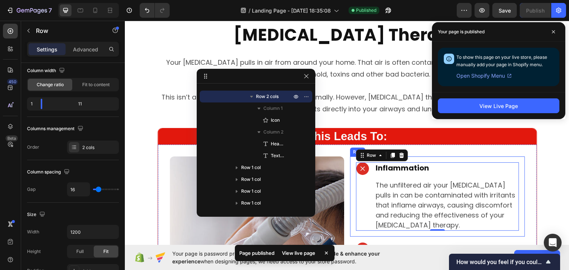
scroll to position [128, 0]
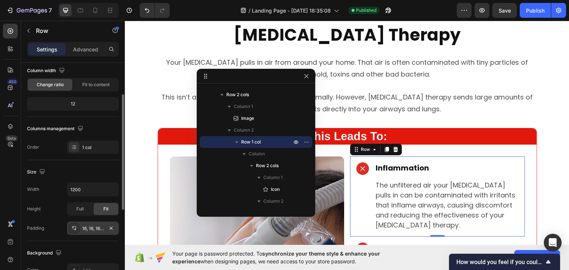
click at [74, 229] on icon at bounding box center [74, 229] width 6 height 6
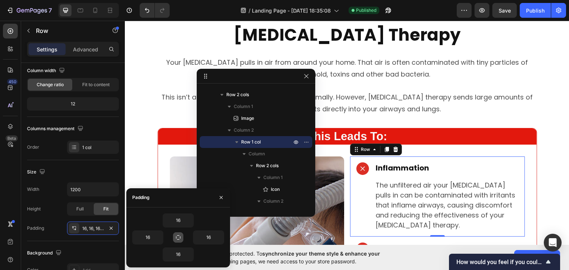
click at [176, 237] on icon "button" at bounding box center [178, 238] width 6 height 6
click at [206, 236] on input "16" at bounding box center [208, 237] width 30 height 13
click at [179, 238] on icon "button" at bounding box center [178, 238] width 6 height 6
type input "16"
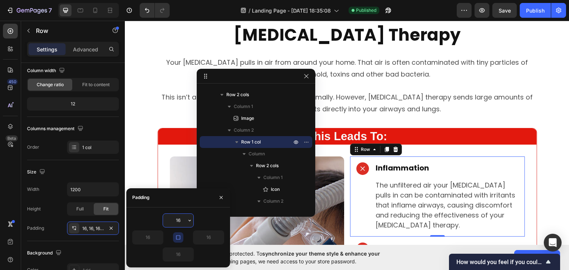
click at [177, 223] on input "16" at bounding box center [178, 220] width 30 height 13
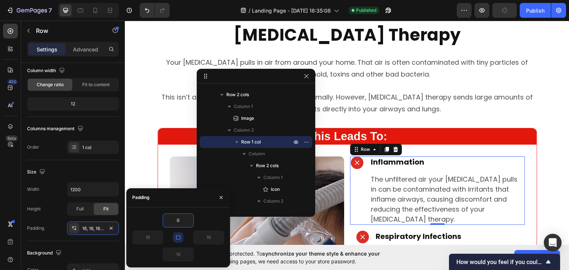
type input "0"
click at [177, 237] on icon "button" at bounding box center [178, 238] width 6 height 6
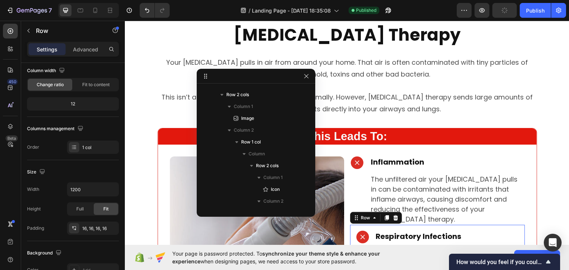
scroll to position [197, 0]
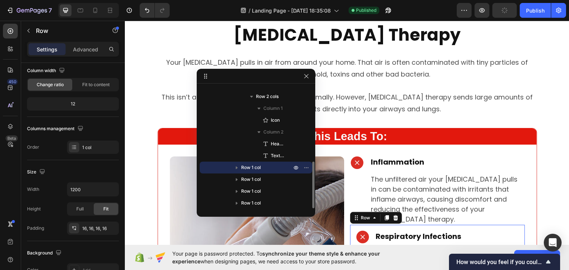
click at [351, 228] on div "Icon Respiratory Infections Heading Breathing in bacteria and mold from your CP…" at bounding box center [437, 265] width 175 height 80
click at [74, 227] on icon at bounding box center [74, 229] width 6 height 6
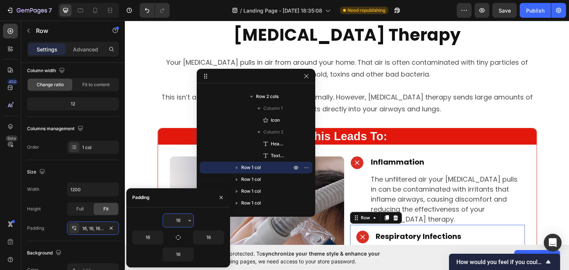
click at [182, 222] on input "16" at bounding box center [178, 220] width 30 height 13
type input "0"
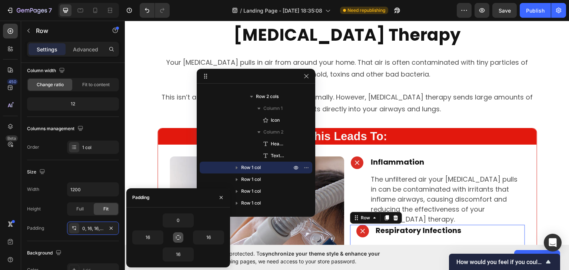
click at [181, 235] on icon "button" at bounding box center [178, 238] width 6 height 6
type input "0"
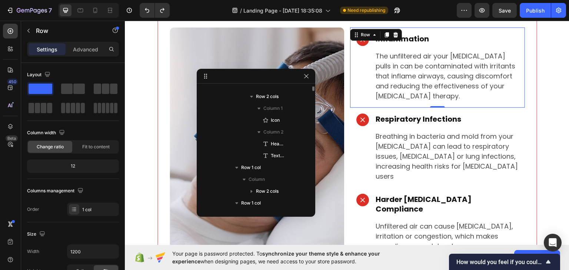
scroll to position [128, 0]
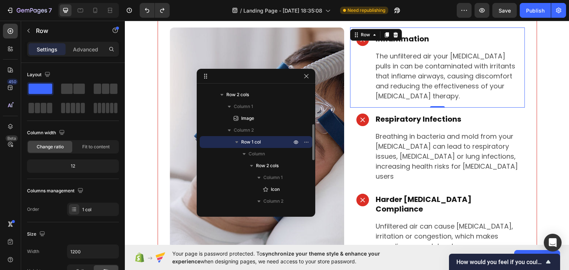
click at [352, 56] on div "Icon Inflammation Heading The unfiltered air your [MEDICAL_DATA] pulls in can b…" at bounding box center [437, 67] width 175 height 80
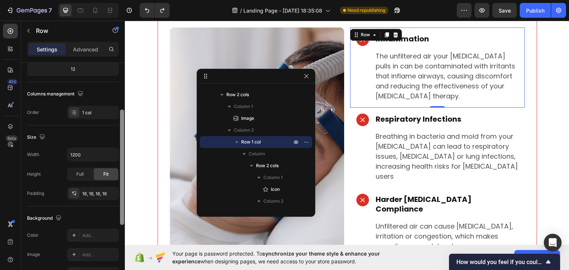
scroll to position [96, 0]
drag, startPoint x: 248, startPoint y: 122, endPoint x: 126, endPoint y: 116, distance: 122.0
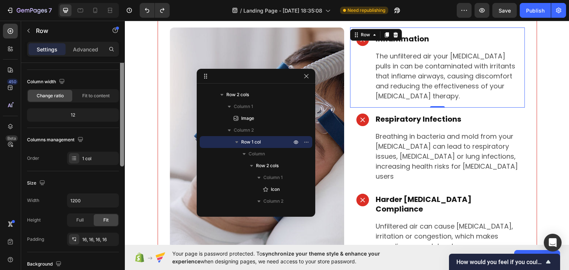
scroll to position [53, 0]
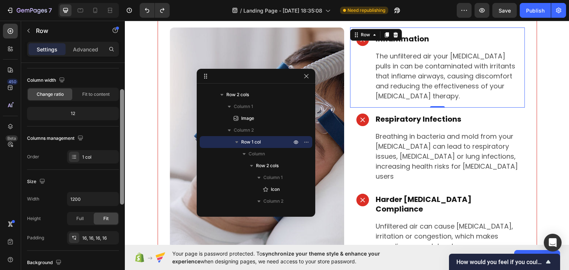
drag, startPoint x: 246, startPoint y: 154, endPoint x: 126, endPoint y: 176, distance: 122.8
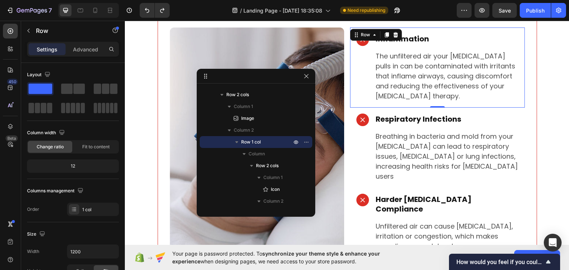
click at [360, 95] on div "Icon Inflammation Heading The unfiltered air your [MEDICAL_DATA] pulls in can b…" at bounding box center [437, 67] width 175 height 80
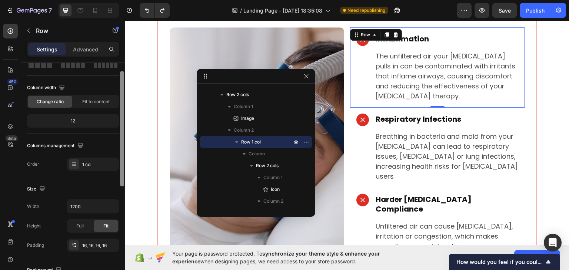
scroll to position [54, 0]
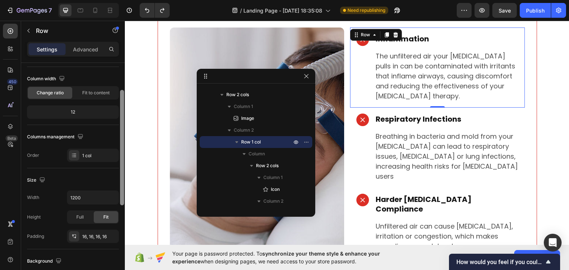
drag, startPoint x: 247, startPoint y: 161, endPoint x: 126, endPoint y: 196, distance: 126.1
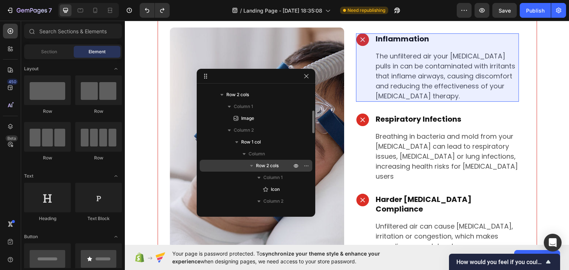
click at [274, 165] on span "Row 2 cols" at bounding box center [267, 165] width 23 height 7
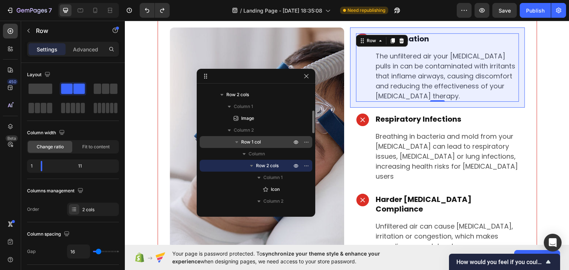
click at [257, 142] on span "Row 1 col" at bounding box center [251, 142] width 20 height 7
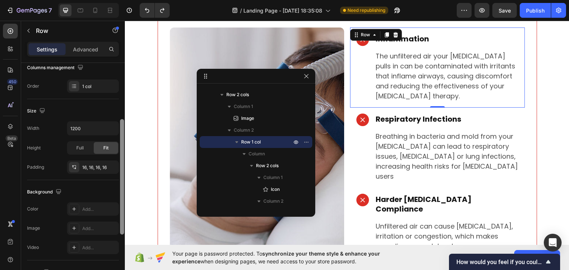
scroll to position [131, 0]
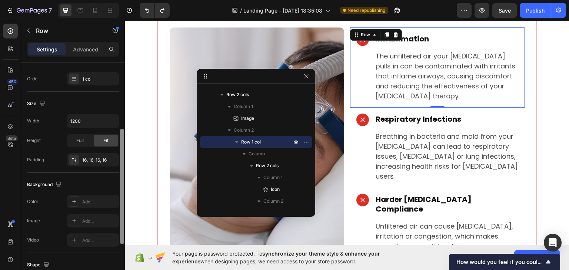
drag, startPoint x: 247, startPoint y: 136, endPoint x: 125, endPoint y: 180, distance: 129.5
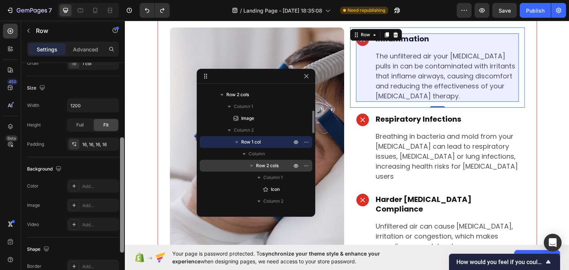
scroll to position [147, 0]
click at [260, 163] on span "Row 2 cols" at bounding box center [267, 165] width 23 height 7
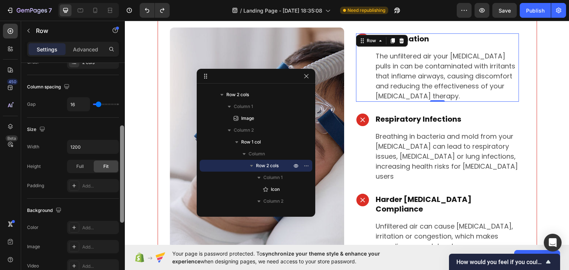
drag, startPoint x: 246, startPoint y: 198, endPoint x: 125, endPoint y: 169, distance: 124.6
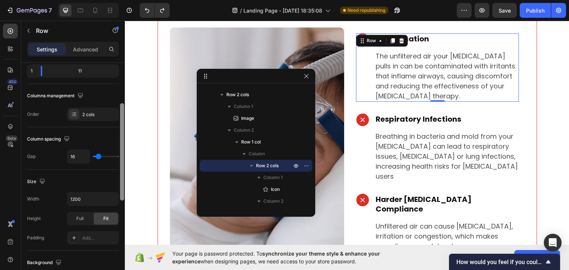
type input "2"
type input "0"
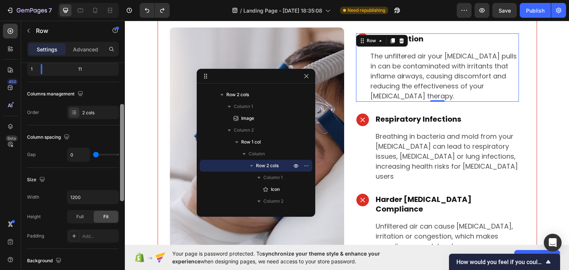
scroll to position [96, 0]
drag, startPoint x: 97, startPoint y: 156, endPoint x: 82, endPoint y: 153, distance: 15.1
type input "0"
click at [93, 156] on input "range" at bounding box center [106, 155] width 26 height 1
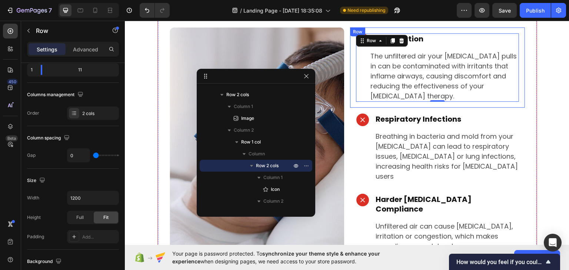
click at [520, 67] on div "Icon Inflammation Heading The unfiltered air your cpap pulls in can be contamin…" at bounding box center [437, 67] width 175 height 80
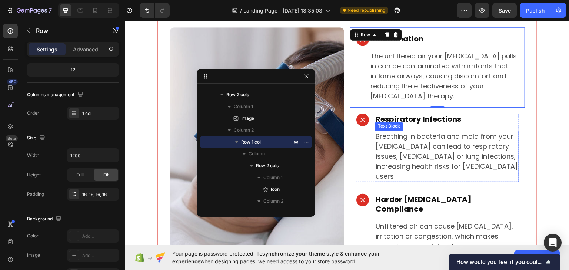
click at [413, 134] on p "Breathing in bacteria and mold from your [MEDICAL_DATA] can lead to respiratory…" at bounding box center [447, 156] width 142 height 50
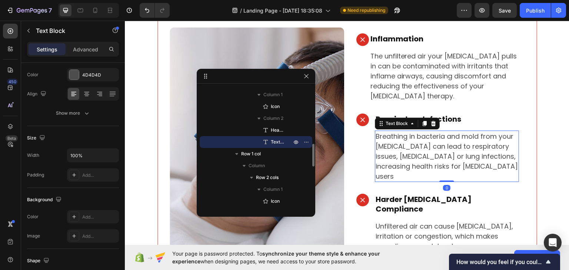
scroll to position [0, 0]
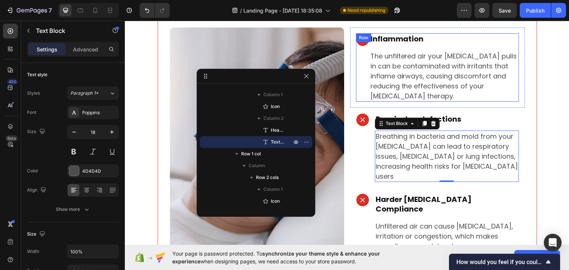
click at [364, 66] on div "Icon" at bounding box center [363, 67] width 14 height 69
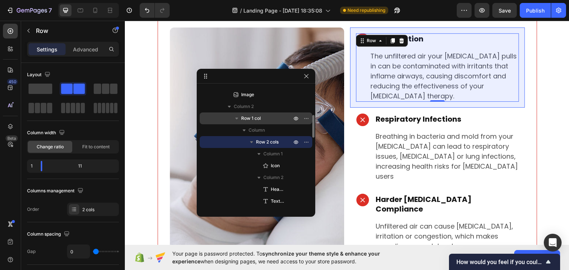
click at [272, 122] on p "Row 1 col" at bounding box center [267, 118] width 52 height 7
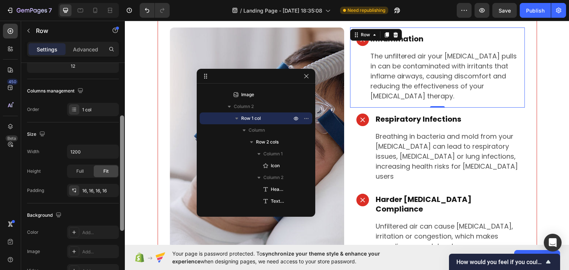
scroll to position [102, 0]
drag, startPoint x: 122, startPoint y: 95, endPoint x: 123, endPoint y: 147, distance: 51.5
click at [123, 147] on div at bounding box center [122, 172] width 4 height 116
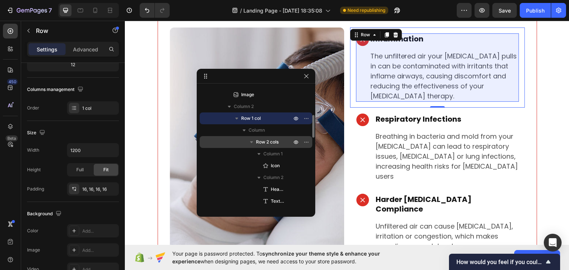
click at [265, 141] on span "Row 2 cols" at bounding box center [267, 142] width 23 height 7
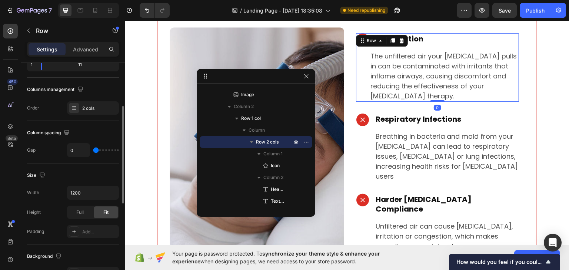
type input "2"
type input "4"
type input "11"
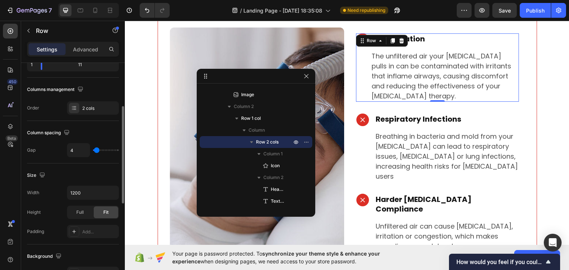
type input "11"
type input "31"
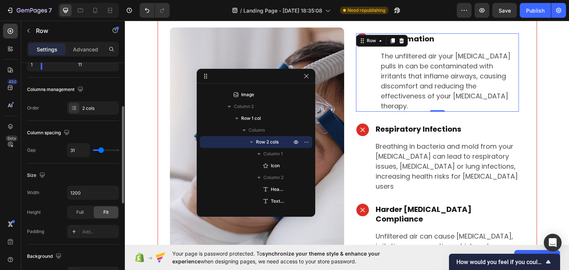
type input "27"
type input "24"
type input "9"
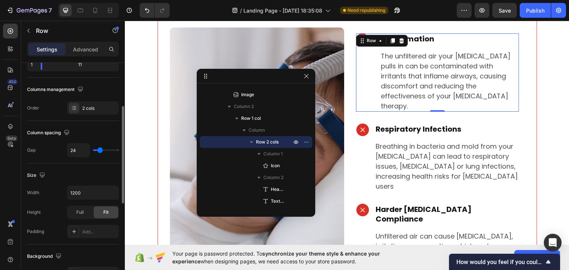
type input "9"
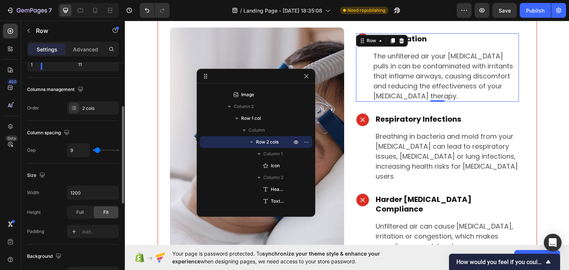
type input "11"
type input "15"
type input "16"
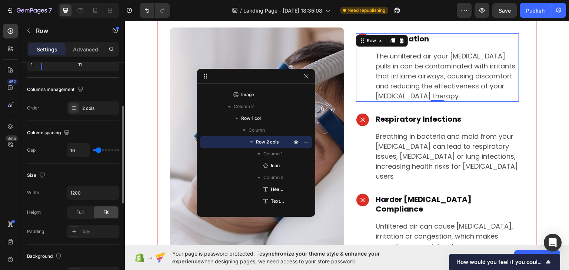
drag, startPoint x: 95, startPoint y: 149, endPoint x: 99, endPoint y: 149, distance: 3.7
type input "16"
click at [99, 150] on input "range" at bounding box center [106, 150] width 26 height 1
click at [529, 8] on div "Publish" at bounding box center [535, 11] width 19 height 8
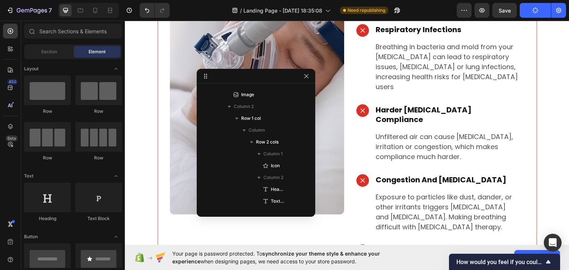
scroll to position [312, 0]
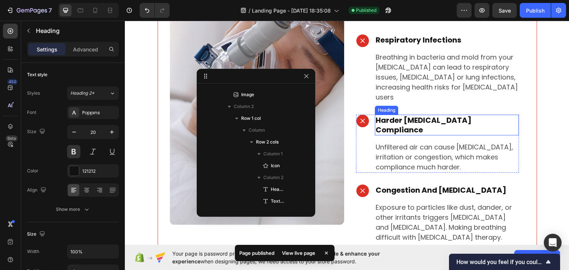
click at [416, 115] on p "Harder [MEDICAL_DATA] Compliance" at bounding box center [447, 124] width 142 height 19
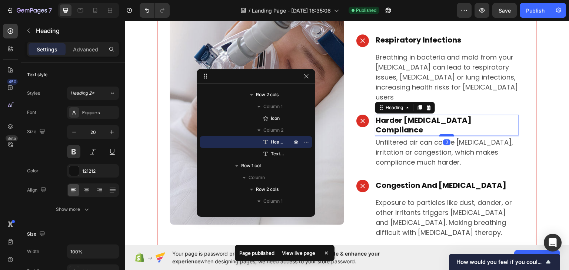
drag, startPoint x: 444, startPoint y: 110, endPoint x: 444, endPoint y: 105, distance: 4.8
click at [444, 134] on div at bounding box center [446, 135] width 15 height 2
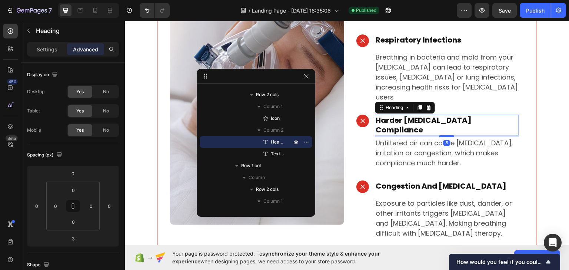
click at [447, 135] on div at bounding box center [446, 136] width 15 height 2
type input "5"
click at [423, 181] on p "Congestion And [MEDICAL_DATA]" at bounding box center [447, 186] width 142 height 10
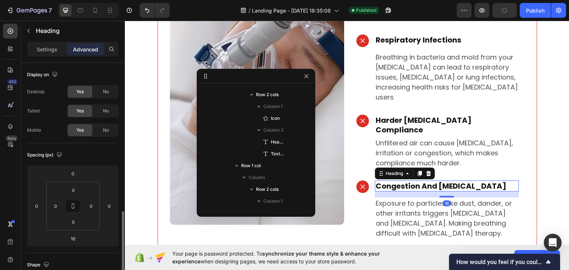
scroll to position [484, 0]
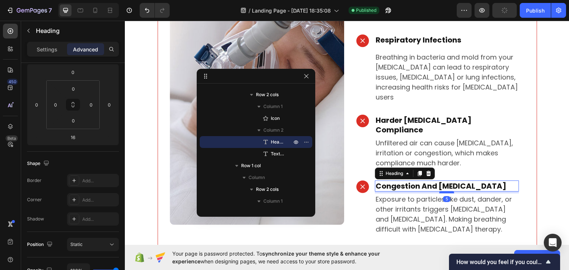
drag, startPoint x: 445, startPoint y: 166, endPoint x: 445, endPoint y: 162, distance: 4.1
click at [445, 191] on div at bounding box center [446, 192] width 15 height 2
type input "5"
click at [432, 247] on p "Decreased Sleep Quality" at bounding box center [447, 252] width 142 height 10
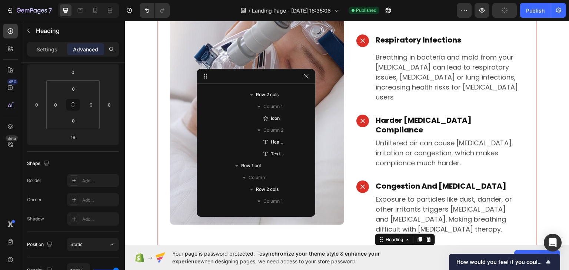
scroll to position [529, 0]
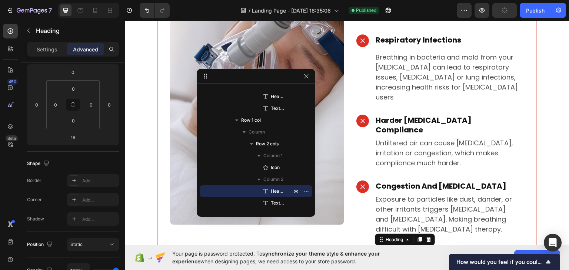
drag, startPoint x: 444, startPoint y: 233, endPoint x: 446, endPoint y: 229, distance: 4.3
click at [446, 258] on div at bounding box center [446, 259] width 15 height 2
type input "5"
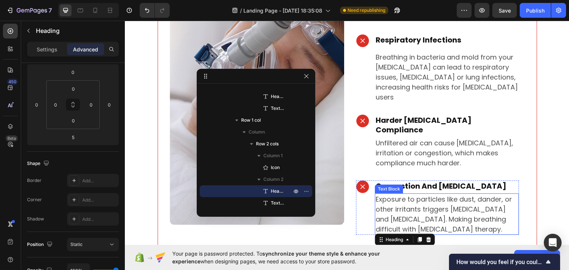
click at [459, 194] on p "Exposure to particles like dust, dander, or other irritants triggers [MEDICAL_D…" at bounding box center [447, 214] width 142 height 40
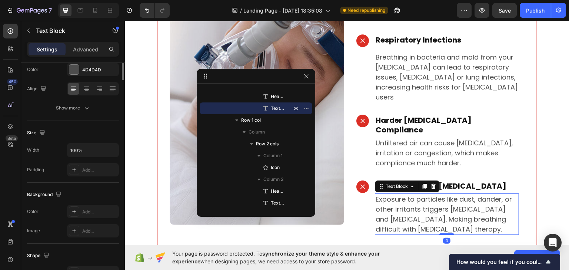
scroll to position [0, 0]
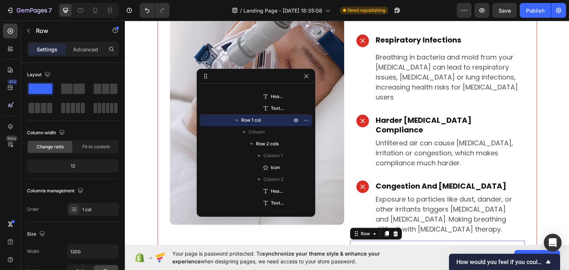
click at [446, 241] on div "Icon Decreased Sleep Quality Heading Breathing in these contaminants from your …" at bounding box center [437, 274] width 175 height 66
click at [427, 115] on p "Harder [MEDICAL_DATA] Compliance" at bounding box center [447, 124] width 142 height 19
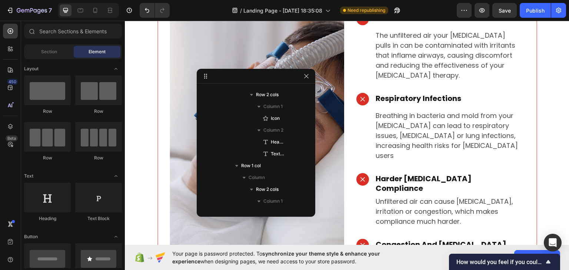
scroll to position [246, 0]
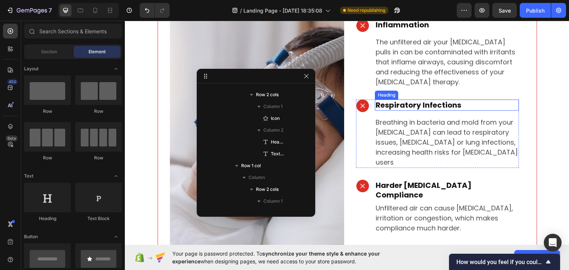
click at [411, 100] on p "Respiratory Infections" at bounding box center [447, 105] width 142 height 10
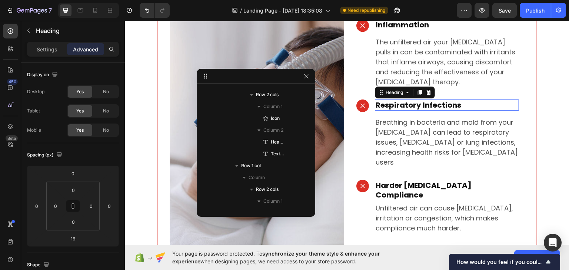
scroll to position [294, 0]
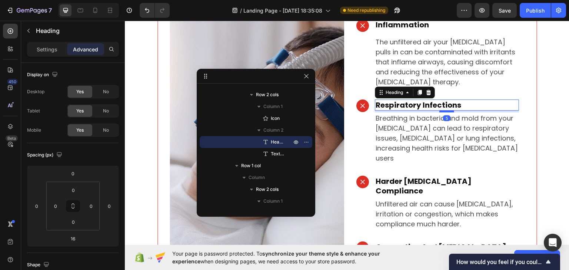
drag, startPoint x: 447, startPoint y: 105, endPoint x: 447, endPoint y: 101, distance: 4.1
click at [447, 110] on div at bounding box center [446, 111] width 15 height 2
type input "5"
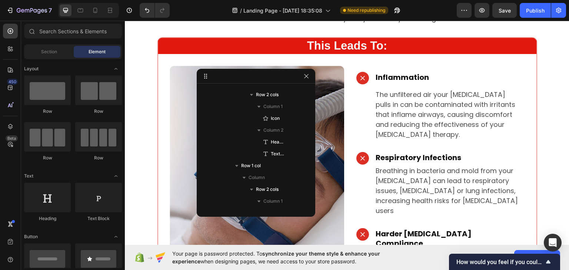
scroll to position [185, 0]
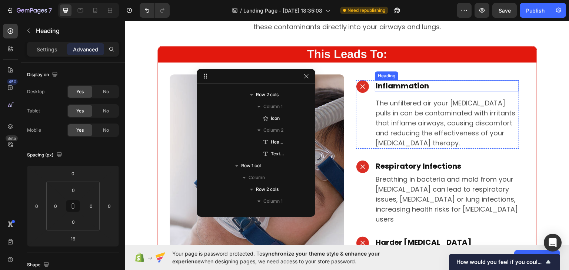
click at [396, 85] on p "Inflammation" at bounding box center [447, 86] width 142 height 10
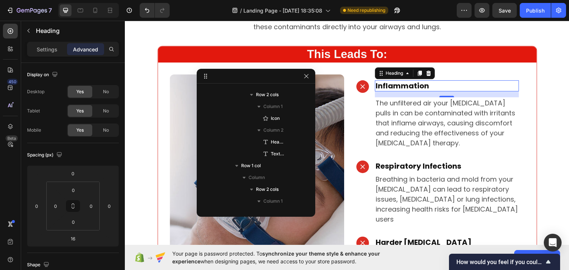
scroll to position [199, 0]
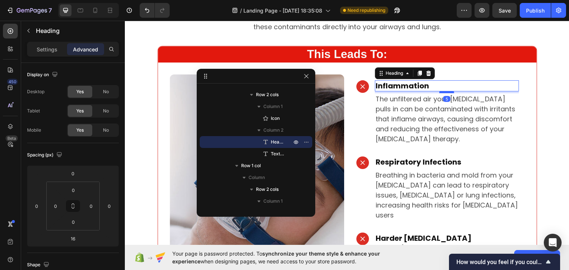
drag, startPoint x: 446, startPoint y: 96, endPoint x: 447, endPoint y: 92, distance: 4.1
click at [447, 92] on div "Inflammation Heading 5 The unfiltered air your cpap pulls in can be contaminate…" at bounding box center [447, 112] width 144 height 64
type input "5"
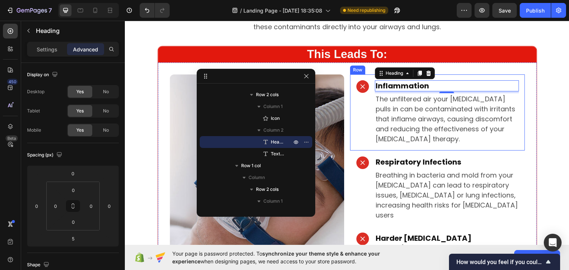
scroll to position [128, 0]
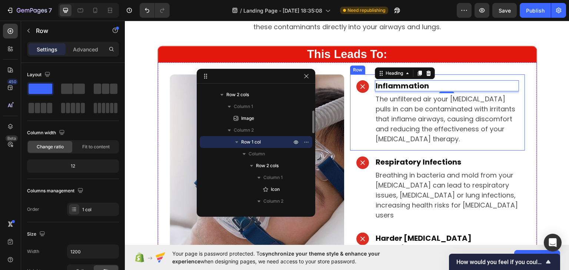
click at [413, 134] on div "Icon Inflammation Heading 5 The unfiltered air your cpap pulls in can be contam…" at bounding box center [437, 112] width 175 height 76
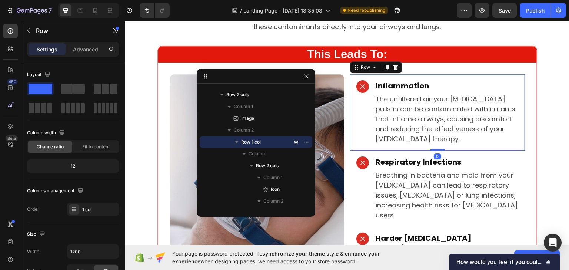
click at [437, 136] on div "Icon Inflammation Heading The unfiltered air your cpap pulls in can be contamin…" at bounding box center [437, 112] width 175 height 76
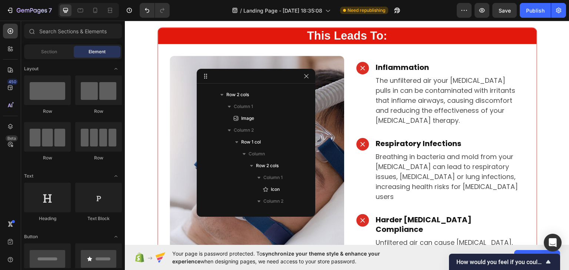
scroll to position [198, 0]
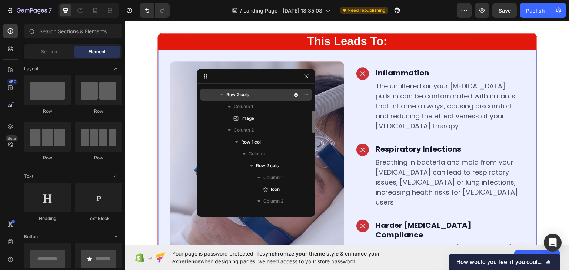
click at [246, 91] on span "Row 2 cols" at bounding box center [237, 94] width 23 height 7
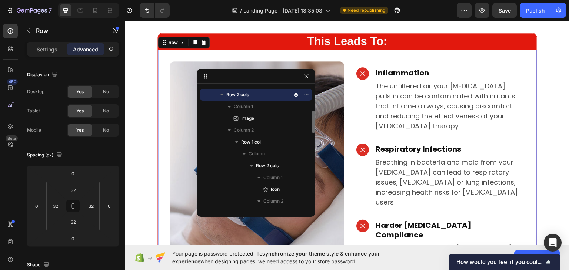
scroll to position [201, 0]
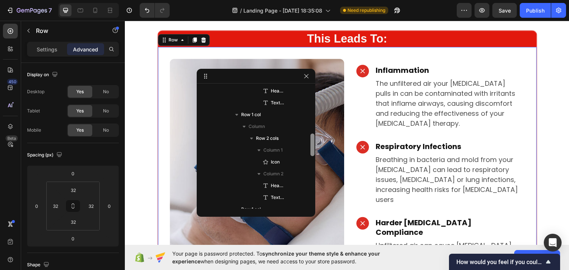
drag, startPoint x: 311, startPoint y: 118, endPoint x: 311, endPoint y: 139, distance: 21.5
click at [313, 140] on div at bounding box center [312, 145] width 4 height 23
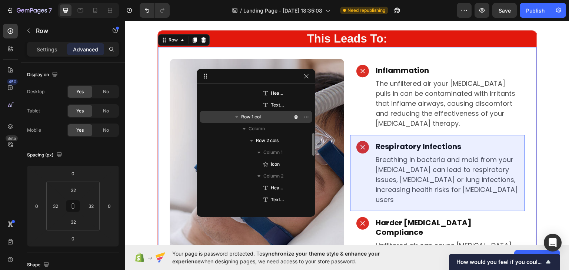
click at [273, 119] on p "Row 1 col" at bounding box center [267, 116] width 52 height 7
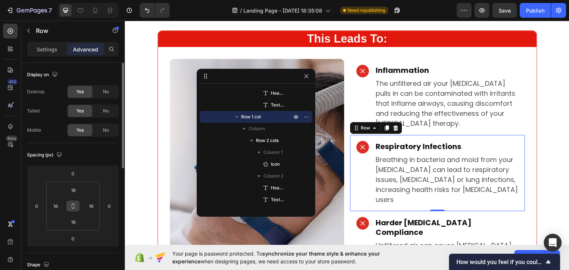
click at [73, 211] on button at bounding box center [73, 206] width 14 height 12
click at [92, 206] on input "16" at bounding box center [91, 206] width 11 height 11
type input "0"
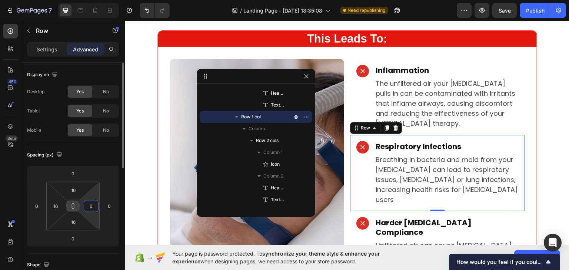
type input "0"
click at [74, 206] on icon at bounding box center [73, 206] width 6 height 6
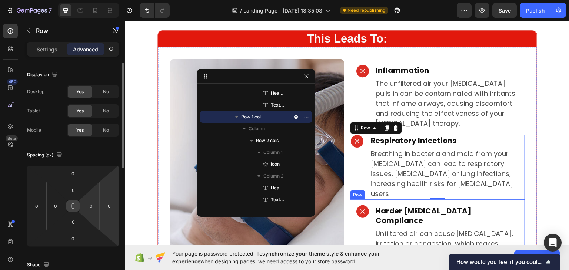
click at [350, 199] on div "Icon Harder CPAP Compliance Heading Unfiltered air can cause dryness, irritatio…" at bounding box center [437, 232] width 175 height 66
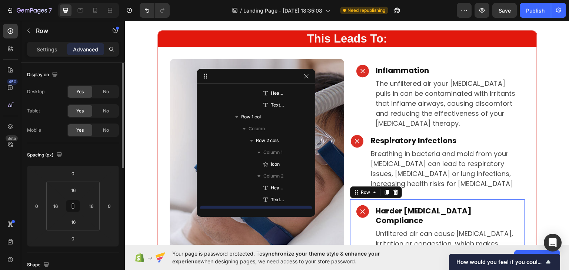
scroll to position [318, 0]
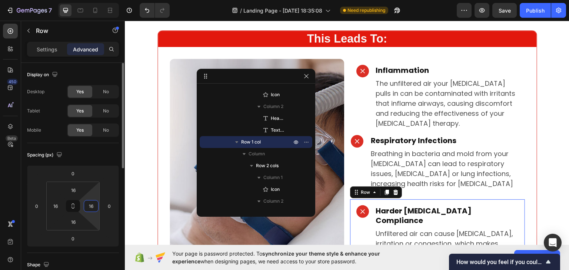
click at [93, 205] on input "16" at bounding box center [91, 206] width 11 height 11
type input "0"
click at [77, 203] on button at bounding box center [73, 206] width 14 height 12
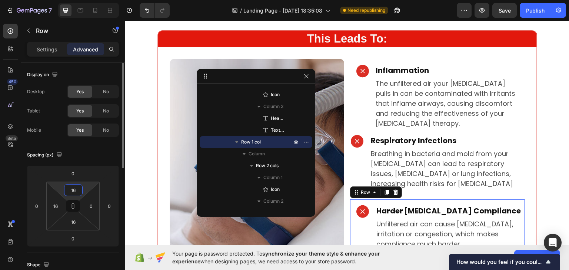
click at [74, 192] on input "16" at bounding box center [73, 190] width 15 height 11
type input "0"
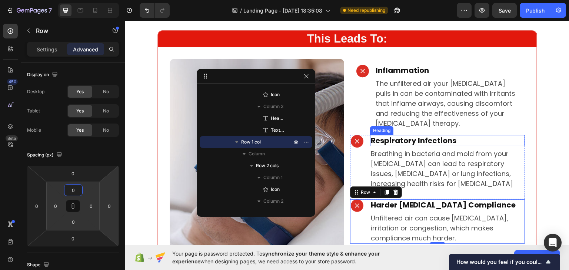
type input "16"
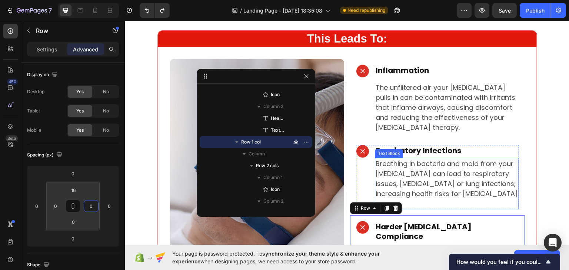
click at [412, 173] on p "Breathing in bacteria and mold from your [MEDICAL_DATA] can lead to respiratory…" at bounding box center [447, 184] width 142 height 50
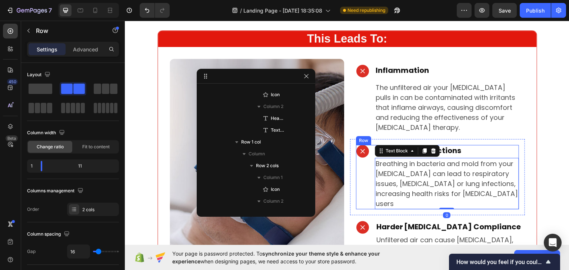
click at [359, 147] on div "Icon" at bounding box center [362, 177] width 13 height 64
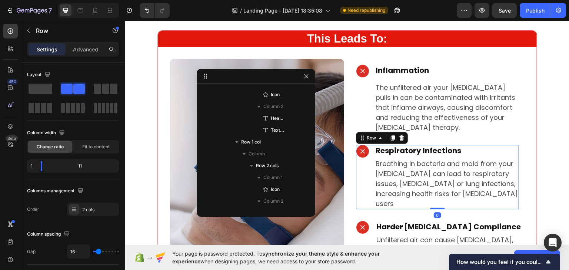
scroll to position [247, 0]
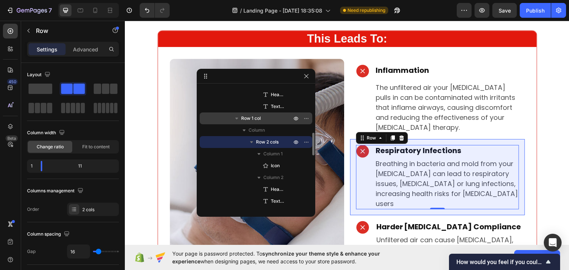
click at [253, 121] on span "Row 1 col" at bounding box center [251, 118] width 20 height 7
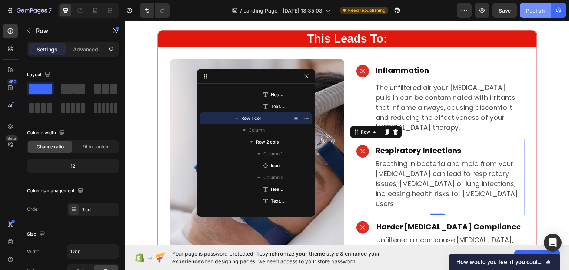
drag, startPoint x: 528, startPoint y: 5, endPoint x: 528, endPoint y: 11, distance: 6.7
click at [528, 6] on button "Publish" at bounding box center [535, 10] width 31 height 15
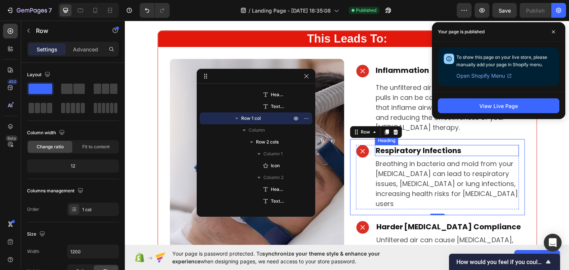
click at [425, 146] on p "Respiratory Infections" at bounding box center [447, 151] width 142 height 10
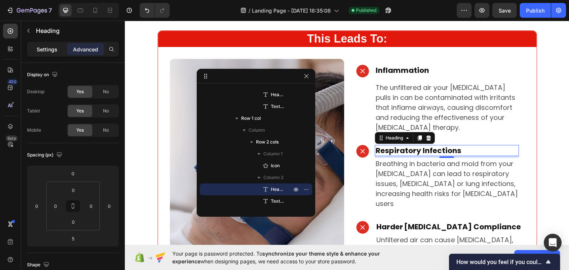
click at [40, 46] on p "Settings" at bounding box center [47, 50] width 21 height 8
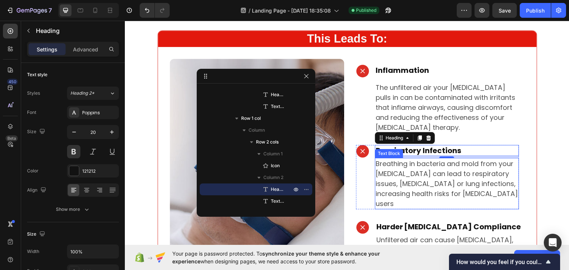
click at [416, 172] on p "Breathing in bacteria and mold from your [MEDICAL_DATA] can lead to respiratory…" at bounding box center [447, 184] width 142 height 50
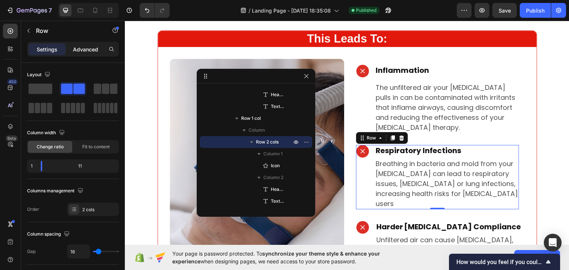
click at [83, 50] on p "Advanced" at bounding box center [85, 50] width 25 height 8
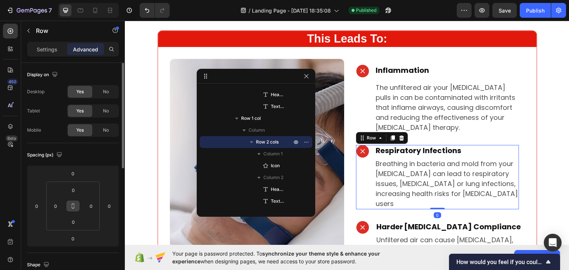
click at [71, 205] on icon at bounding box center [73, 206] width 6 height 6
click at [83, 0] on html "7 Version history / Landing Page - Sep 27, 18:35:08 Published Preview Save Publ…" at bounding box center [284, 0] width 569 height 0
type input "1"
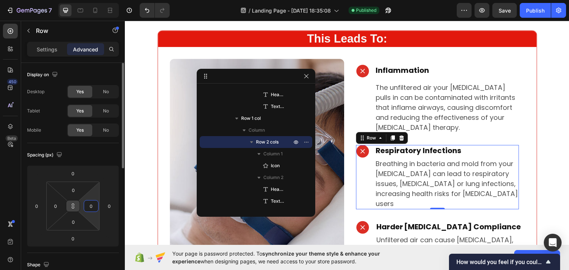
type input "1"
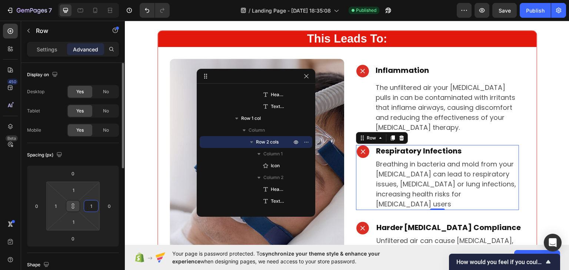
type input "16"
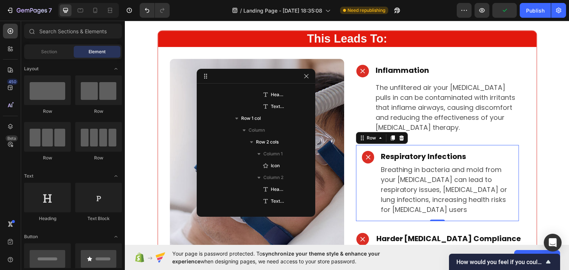
click at [540, 127] on section "⁠⁠⁠⁠⁠⁠⁠ This Leads To: Heading Image Icon Inflammation Heading The unfiltered a…" at bounding box center [348, 229] width 392 height 398
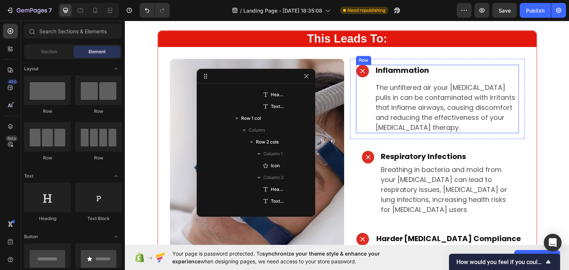
click at [358, 113] on div "Icon" at bounding box center [362, 98] width 13 height 69
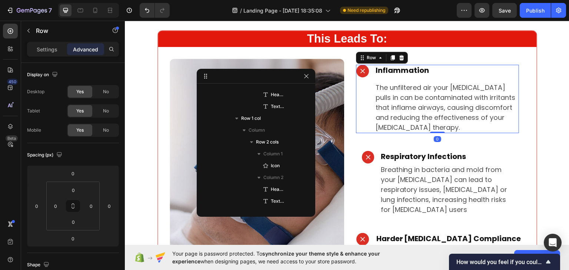
scroll to position [152, 0]
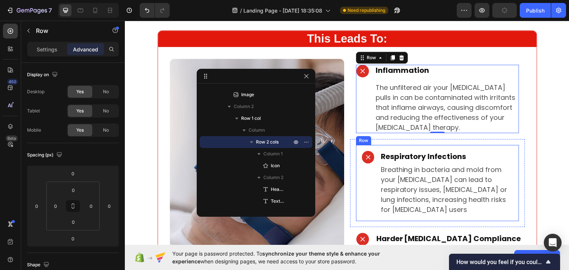
click at [408, 145] on div "Icon Respiratory Infections Heading Breathing in bacteria and mold from your CP…" at bounding box center [437, 183] width 163 height 76
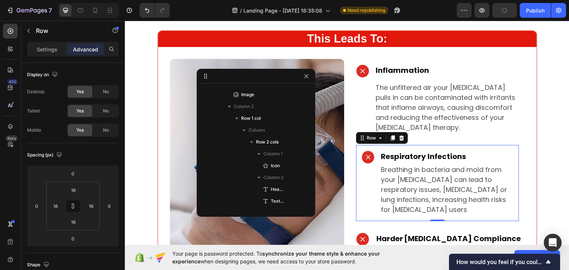
scroll to position [247, 0]
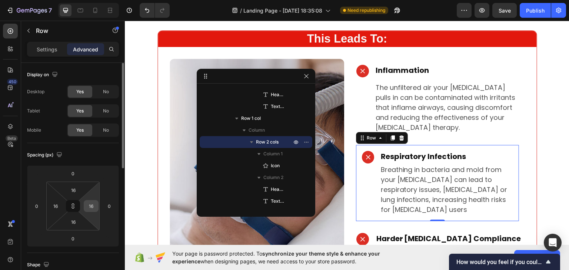
click at [93, 204] on input "16" at bounding box center [91, 206] width 11 height 11
type input "0"
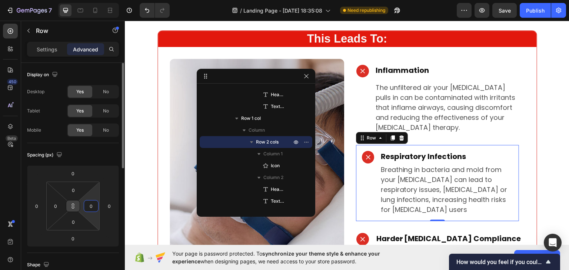
click at [71, 206] on icon at bounding box center [73, 206] width 6 height 6
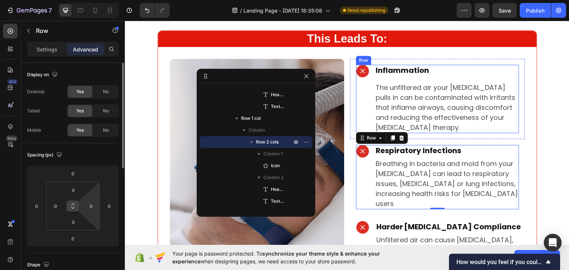
click at [364, 62] on div "Row" at bounding box center [363, 60] width 15 height 9
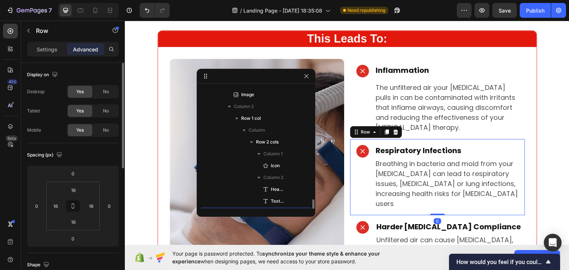
scroll to position [223, 0]
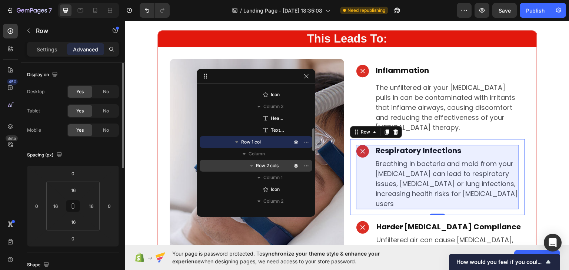
click at [276, 163] on span "Row 2 cols" at bounding box center [267, 165] width 23 height 7
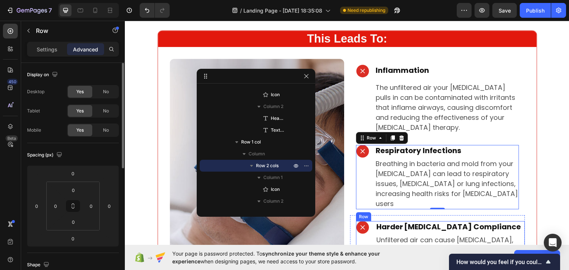
click at [366, 221] on div "Icon" at bounding box center [363, 243] width 14 height 44
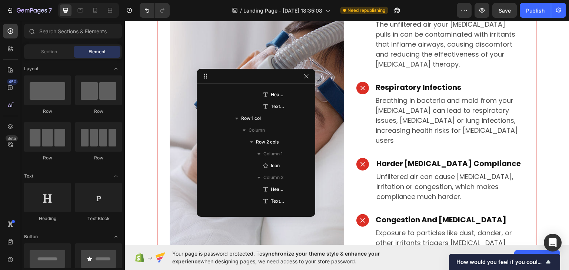
scroll to position [273, 0]
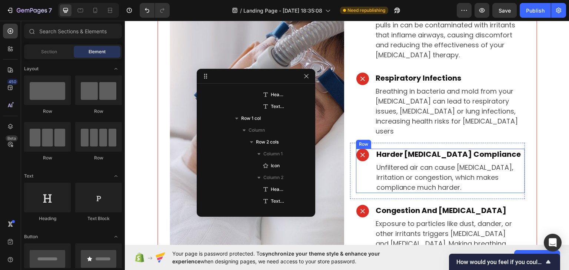
click at [358, 141] on div "Row" at bounding box center [364, 144] width 12 height 7
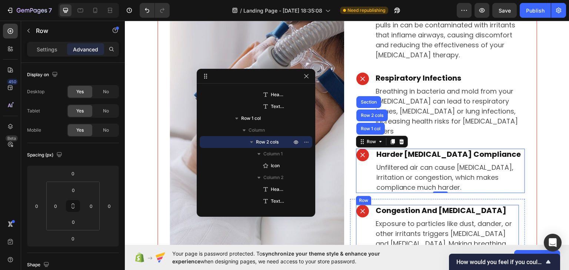
click at [371, 205] on div "Icon Congestion And Allergies Heading Exposure to particles like dust, dander, …" at bounding box center [437, 232] width 163 height 54
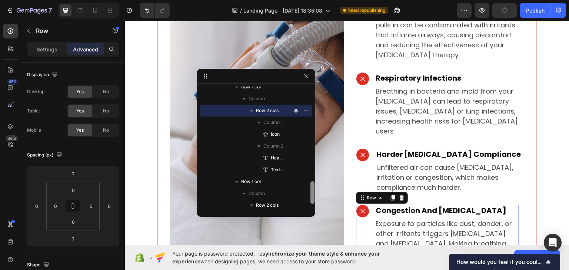
scroll to position [476, 0]
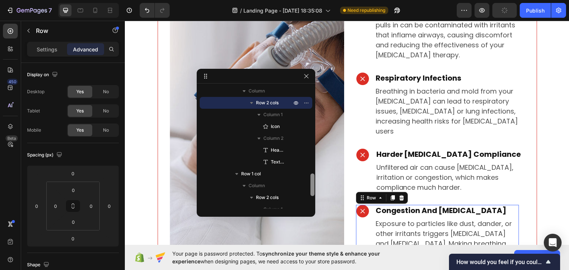
drag, startPoint x: 311, startPoint y: 175, endPoint x: 311, endPoint y: 182, distance: 7.4
click at [311, 182] on div at bounding box center [312, 185] width 4 height 23
click at [279, 177] on p "Row 1 col" at bounding box center [267, 173] width 52 height 7
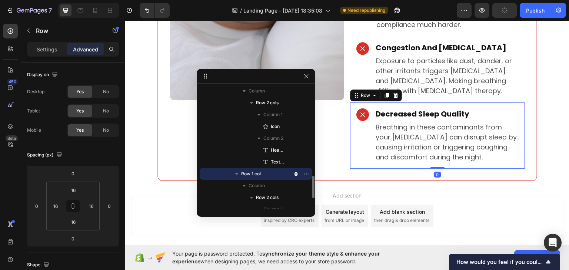
scroll to position [440, 0]
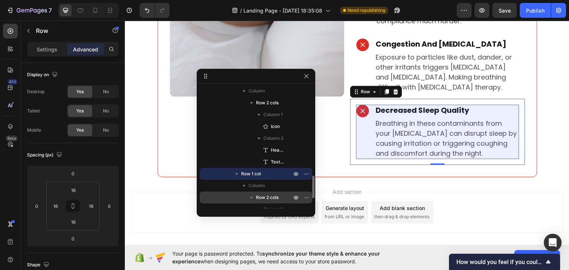
click at [276, 196] on span "Row 2 cols" at bounding box center [267, 197] width 23 height 7
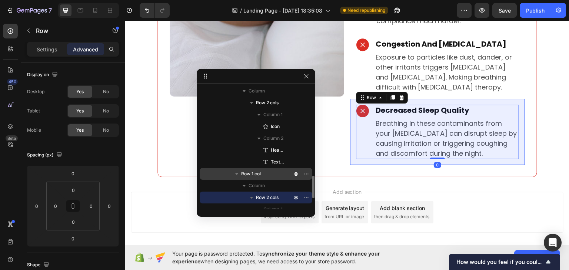
click at [266, 175] on p "Row 1 col" at bounding box center [267, 173] width 52 height 7
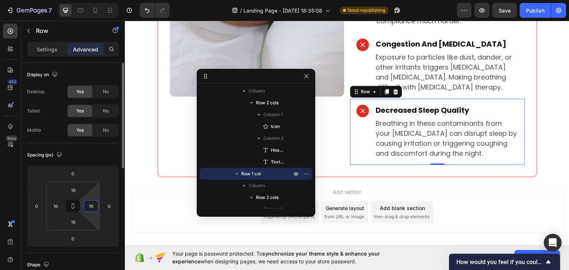
click at [92, 203] on input "16" at bounding box center [91, 206] width 11 height 11
type input "0"
click at [71, 205] on icon at bounding box center [73, 206] width 6 height 6
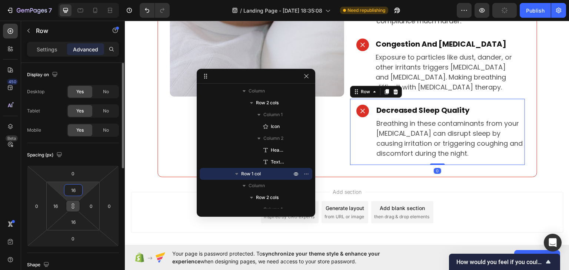
click at [74, 191] on input "16" at bounding box center [73, 190] width 15 height 11
type input "0"
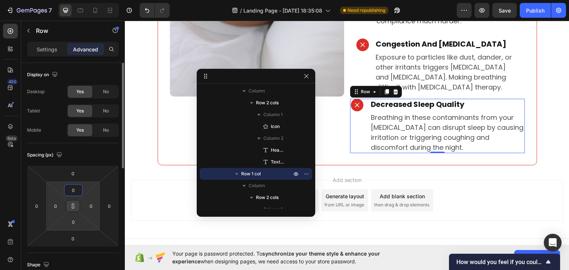
scroll to position [428, 0]
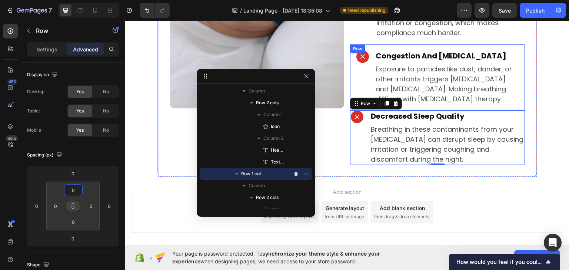
click at [352, 45] on div "Row" at bounding box center [358, 48] width 12 height 7
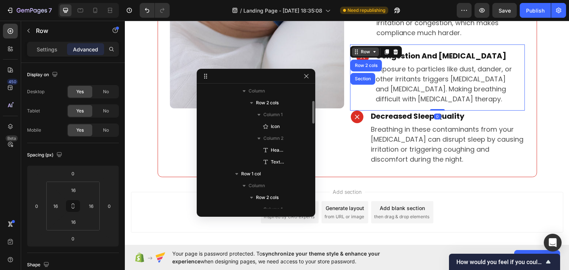
scroll to position [413, 0]
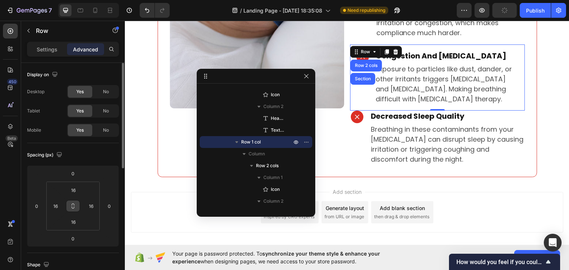
click at [79, 205] on button at bounding box center [73, 206] width 14 height 12
click at [89, 203] on input "16" at bounding box center [91, 206] width 11 height 11
type input "0"
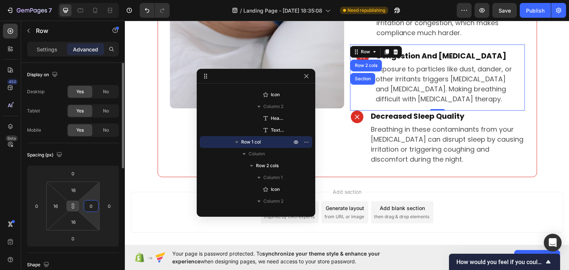
type input "0"
click at [77, 208] on button at bounding box center [73, 206] width 14 height 12
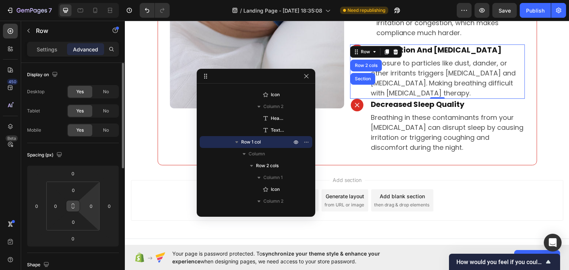
scroll to position [416, 0]
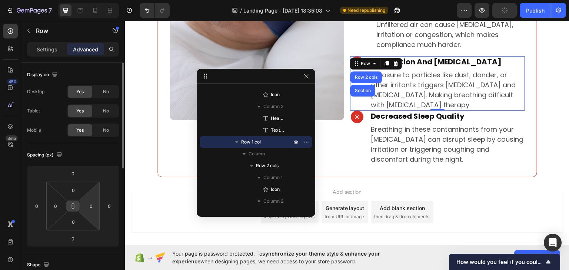
click at [71, 206] on icon at bounding box center [73, 206] width 6 height 6
click at [92, 206] on input "0" at bounding box center [91, 206] width 11 height 11
type input "16"
click at [78, 206] on button at bounding box center [73, 206] width 14 height 12
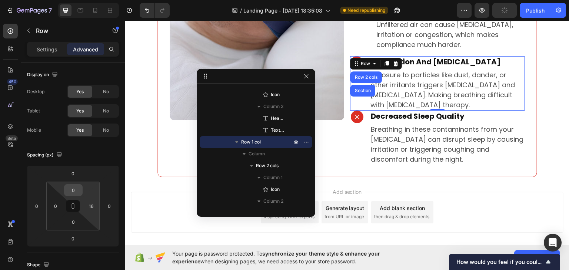
click at [82, 192] on div "0" at bounding box center [73, 191] width 19 height 12
click at [68, 190] on input "0" at bounding box center [73, 190] width 15 height 11
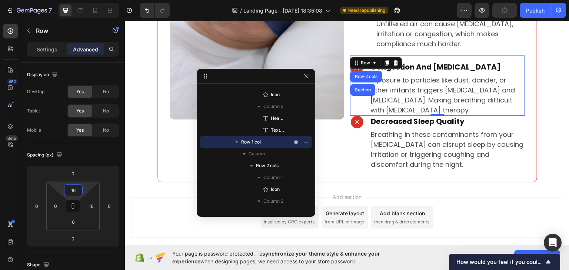
scroll to position [422, 0]
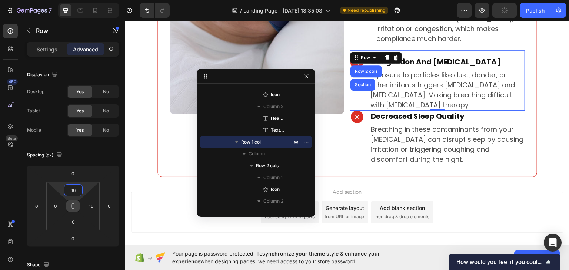
click at [74, 201] on button at bounding box center [73, 206] width 14 height 12
click at [74, 204] on icon at bounding box center [73, 205] width 3 height 2
click at [50, 206] on input "0" at bounding box center [55, 206] width 11 height 11
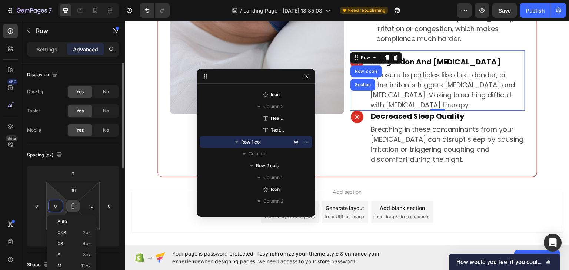
type input "1"
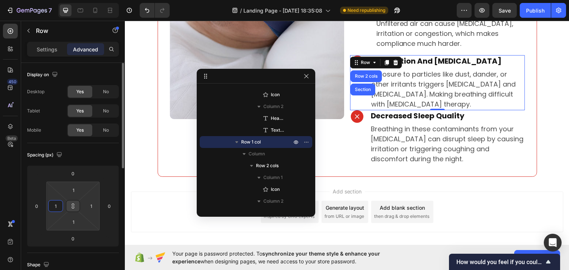
type input "16"
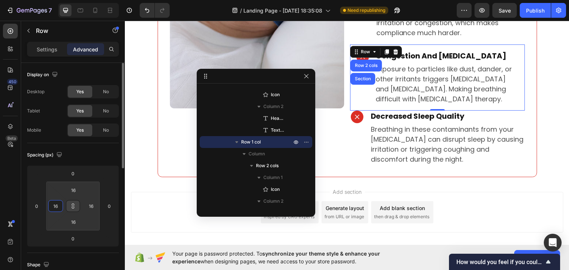
type input "16"
click at [89, 159] on div "Spacing (px)" at bounding box center [73, 155] width 92 height 12
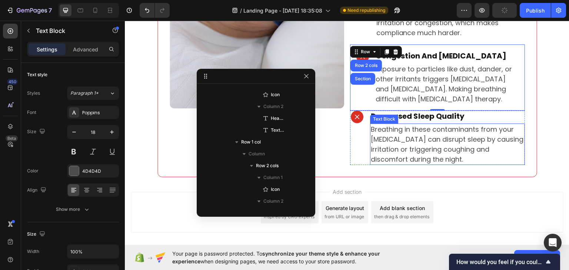
click at [380, 142] on p "Breathing in these contaminants from your [MEDICAL_DATA] can disrupt sleep by c…" at bounding box center [447, 144] width 153 height 40
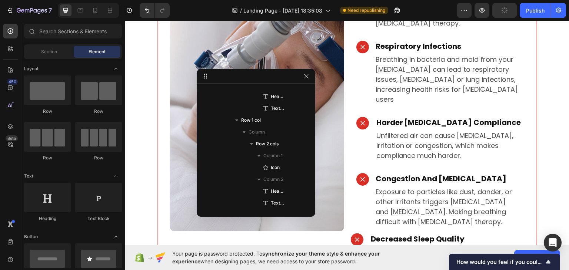
scroll to position [298, 0]
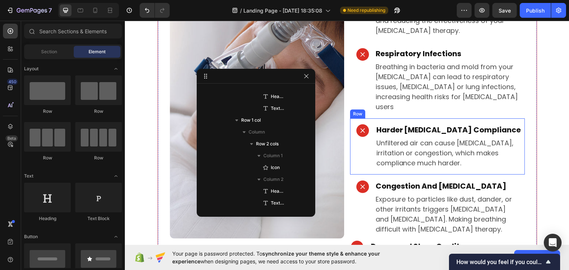
click at [405, 151] on div "Icon Harder CPAP Compliance Heading Unfiltered air can cause dryness, irritatio…" at bounding box center [437, 146] width 175 height 56
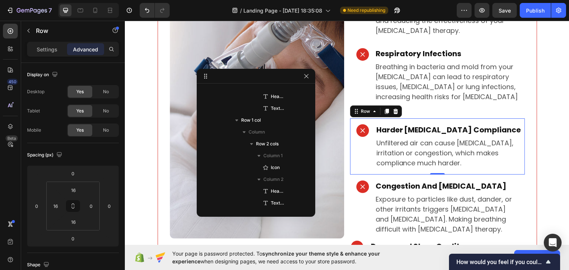
scroll to position [318, 0]
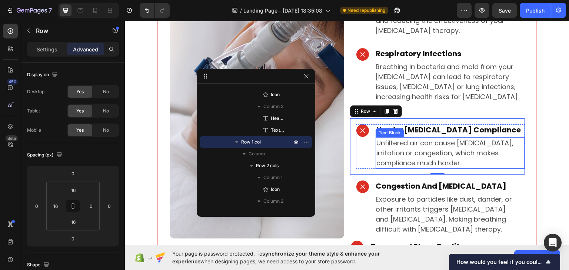
click at [432, 139] on p "Unfiltered air can cause [MEDICAL_DATA], irritation or congestion, which makes …" at bounding box center [450, 153] width 148 height 30
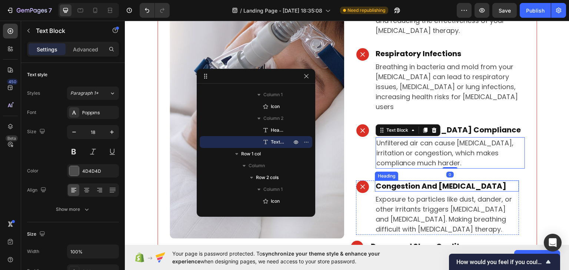
click at [442, 181] on p "Congestion And [MEDICAL_DATA]" at bounding box center [447, 186] width 142 height 10
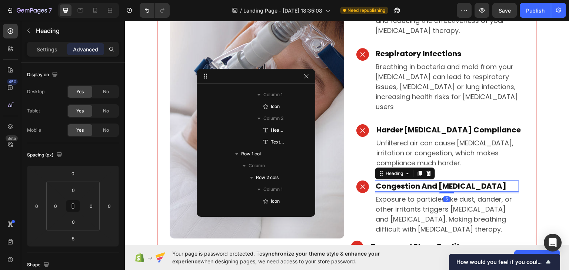
scroll to position [484, 0]
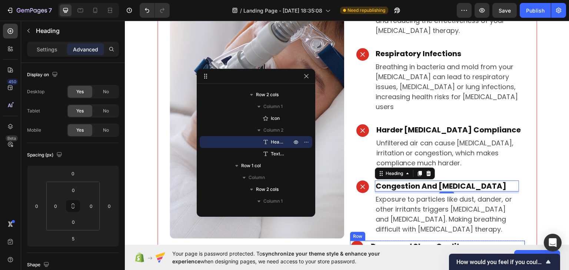
click at [356, 241] on div "Icon" at bounding box center [357, 268] width 14 height 54
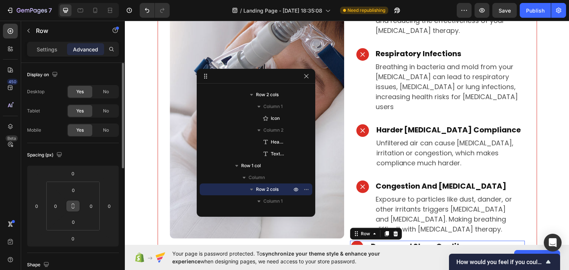
click at [76, 206] on icon at bounding box center [73, 206] width 6 height 6
click at [89, 205] on input "0" at bounding box center [91, 206] width 11 height 11
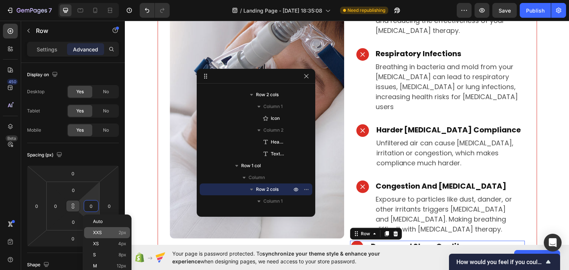
type input "1"
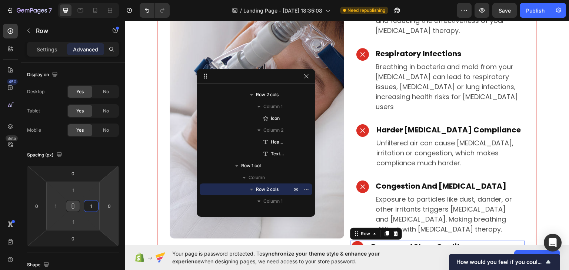
type input "16"
click at [538, 14] on div "Publish" at bounding box center [535, 11] width 19 height 8
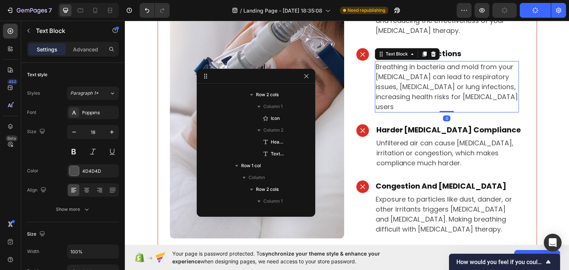
click at [463, 68] on p "Breathing in bacteria and mold from your [MEDICAL_DATA] can lead to respiratory…" at bounding box center [447, 87] width 142 height 50
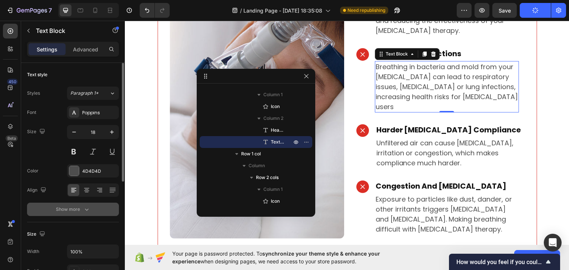
click at [86, 209] on icon "button" at bounding box center [86, 209] width 7 height 7
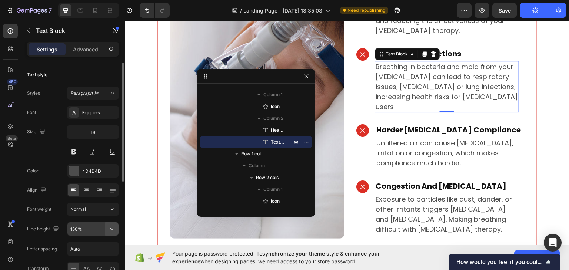
click at [112, 228] on icon "button" at bounding box center [111, 229] width 7 height 7
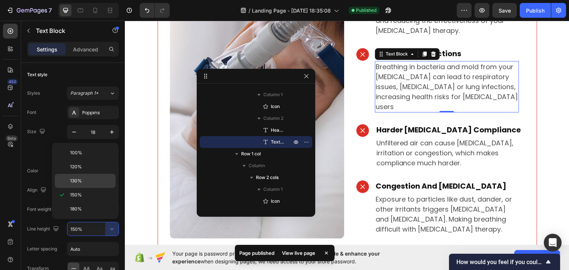
click at [87, 183] on p "130%" at bounding box center [91, 181] width 42 height 7
type input "130%"
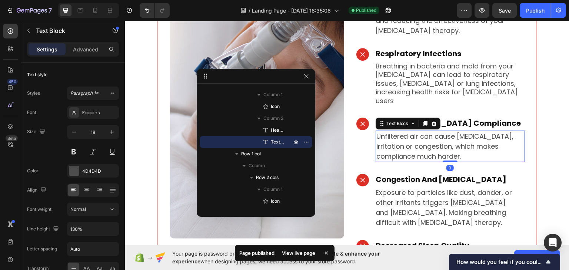
click at [462, 138] on p "Unfiltered air can cause [MEDICAL_DATA], irritation or congestion, which makes …" at bounding box center [450, 146] width 148 height 30
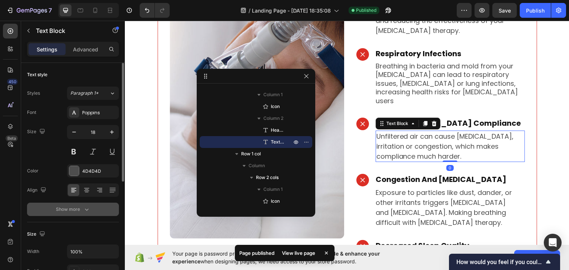
click at [87, 210] on icon "button" at bounding box center [86, 209] width 7 height 7
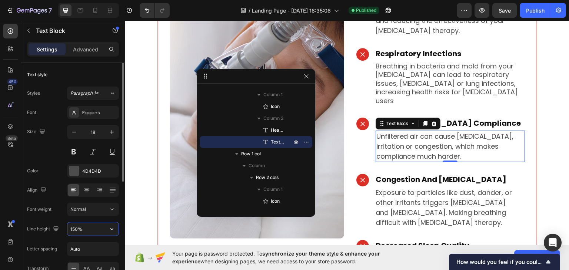
click at [104, 230] on input "150%" at bounding box center [92, 229] width 51 height 13
click at [111, 230] on icon "button" at bounding box center [111, 229] width 7 height 7
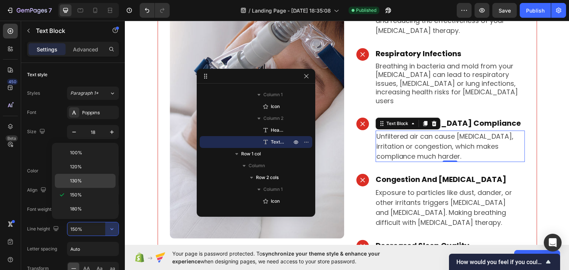
click at [84, 183] on p "130%" at bounding box center [91, 181] width 42 height 7
type input "130%"
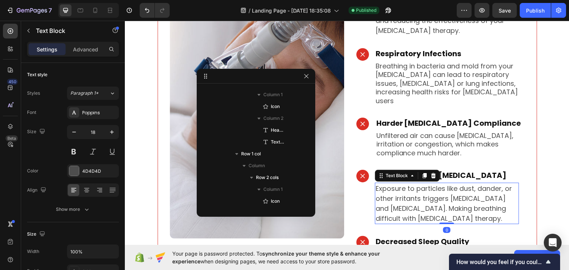
click at [415, 188] on p "Exposure to particles like dust, dander, or other irritants triggers [MEDICAL_D…" at bounding box center [447, 203] width 142 height 40
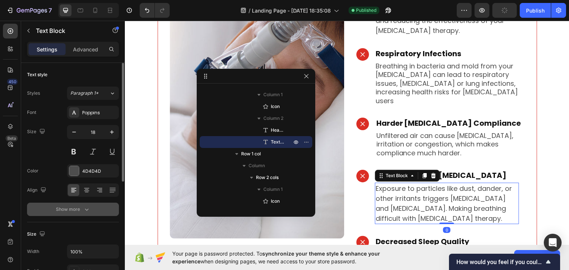
click at [94, 214] on button "Show more" at bounding box center [73, 209] width 92 height 13
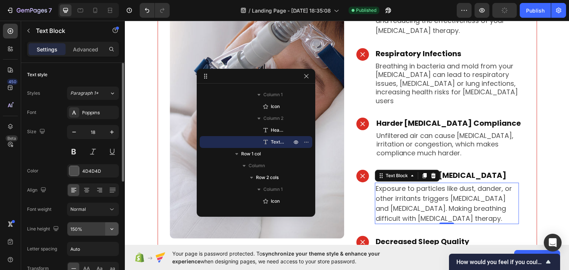
click at [108, 230] on icon "button" at bounding box center [111, 229] width 7 height 7
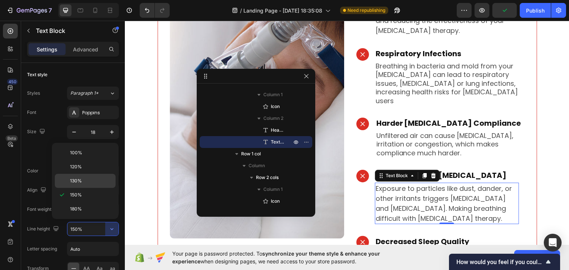
click at [89, 182] on p "130%" at bounding box center [91, 181] width 42 height 7
type input "130%"
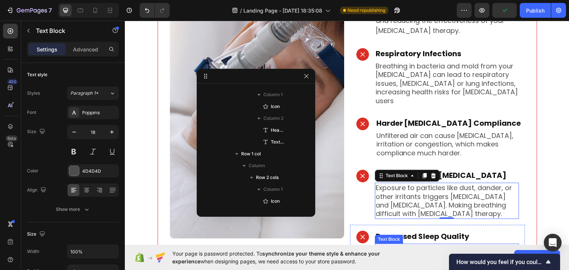
click at [393, 245] on p "Breathing in these contaminants from your [MEDICAL_DATA] can disrupt sleep by c…" at bounding box center [447, 265] width 142 height 40
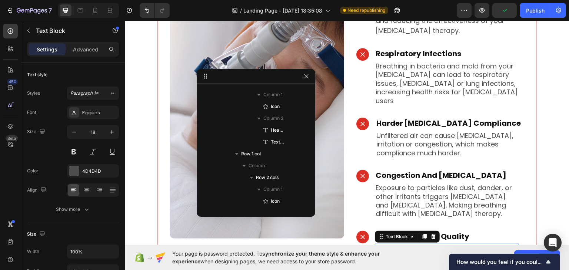
scroll to position [529, 0]
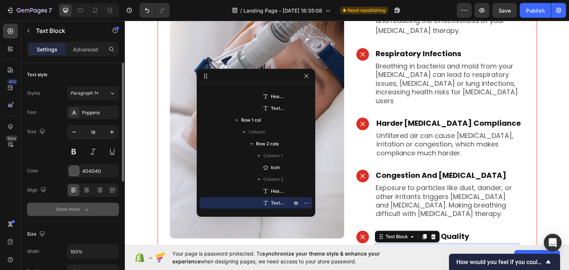
click at [93, 213] on button "Show more" at bounding box center [73, 209] width 92 height 13
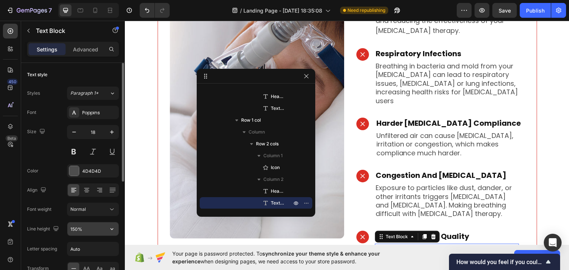
click at [103, 230] on input "150%" at bounding box center [92, 229] width 51 height 13
click at [113, 229] on icon "button" at bounding box center [111, 229] width 7 height 7
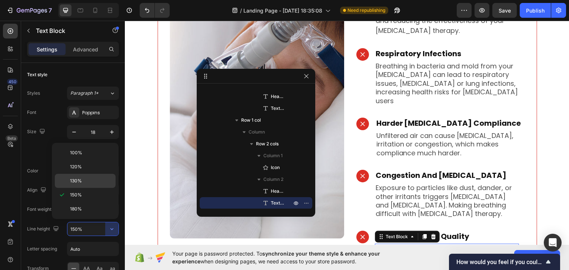
click at [95, 183] on p "130%" at bounding box center [91, 181] width 42 height 7
type input "130%"
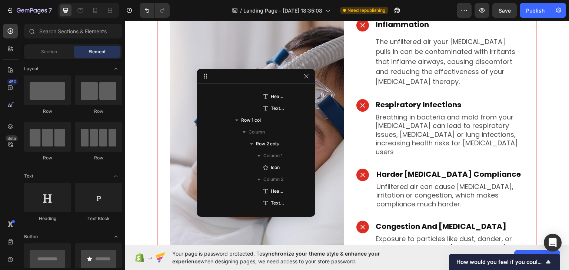
scroll to position [191, 0]
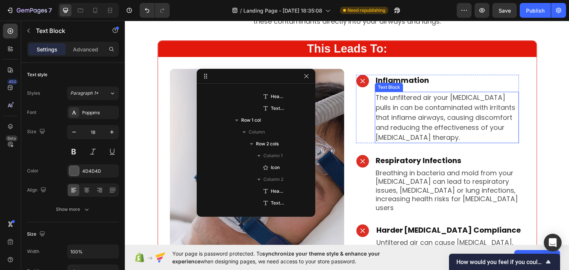
click at [376, 110] on p "The unfiltered air your [MEDICAL_DATA] pulls in can be contaminated with irrita…" at bounding box center [447, 117] width 142 height 50
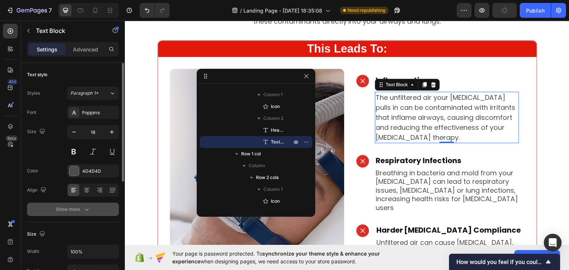
click at [95, 205] on button "Show more" at bounding box center [73, 209] width 92 height 13
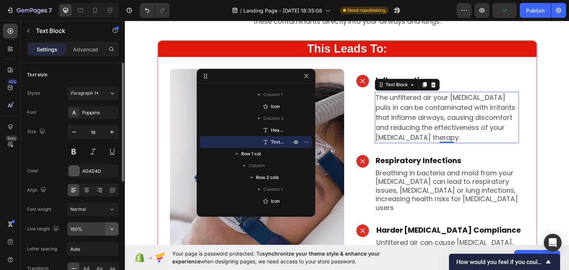
click at [113, 229] on icon "button" at bounding box center [111, 230] width 3 height 2
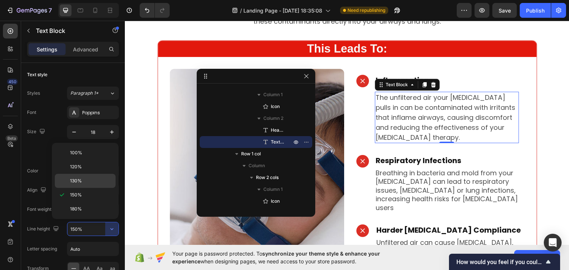
click at [94, 180] on p "130%" at bounding box center [91, 181] width 42 height 7
type input "130%"
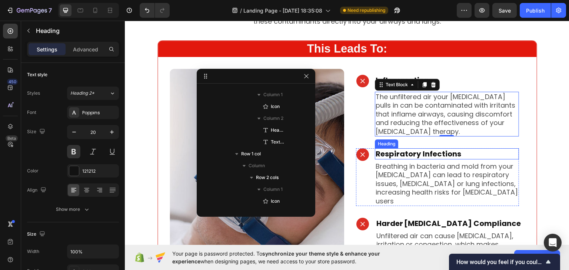
click at [429, 149] on p "Respiratory Infections" at bounding box center [447, 154] width 142 height 10
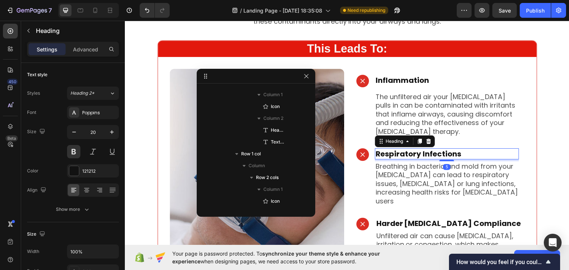
scroll to position [294, 0]
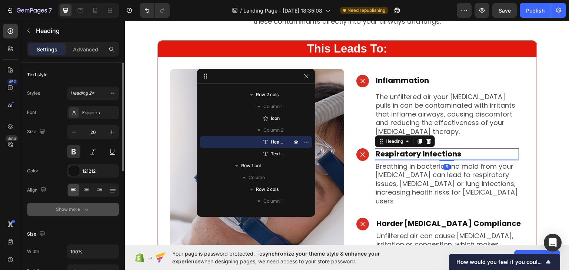
click at [97, 206] on button "Show more" at bounding box center [73, 209] width 92 height 13
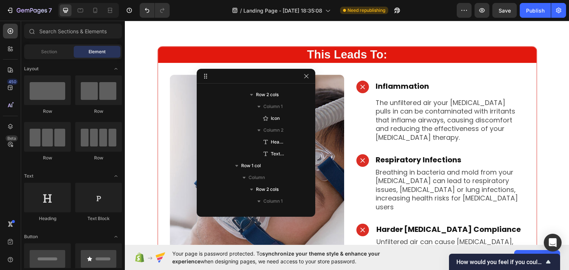
scroll to position [183, 0]
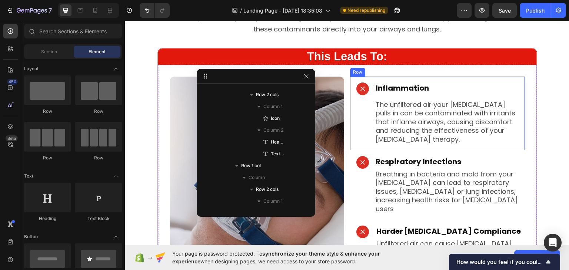
click at [350, 84] on div "Icon Inflammation Heading The unfiltered air your cpap pulls in can be contamin…" at bounding box center [437, 113] width 175 height 74
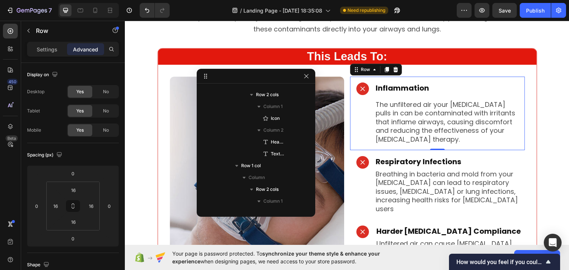
scroll to position [128, 0]
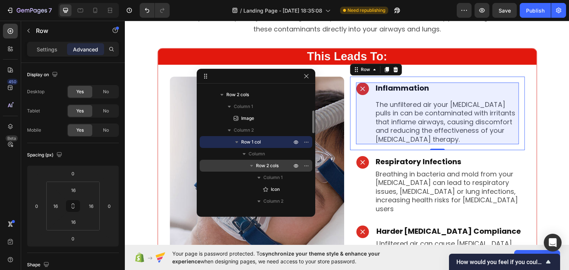
click at [270, 161] on div "Row 2 cols" at bounding box center [256, 166] width 107 height 12
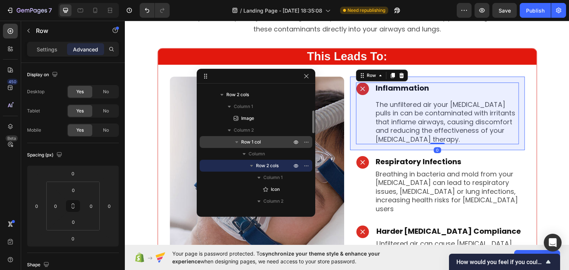
click at [270, 143] on p "Row 1 col" at bounding box center [267, 142] width 52 height 7
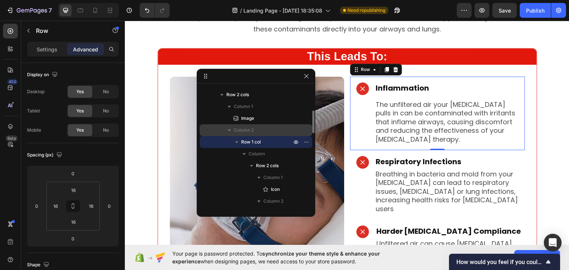
click at [254, 127] on span "Column 2" at bounding box center [244, 130] width 20 height 7
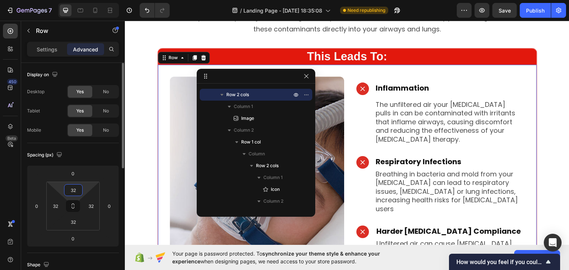
click at [73, 193] on input "32" at bounding box center [73, 190] width 15 height 11
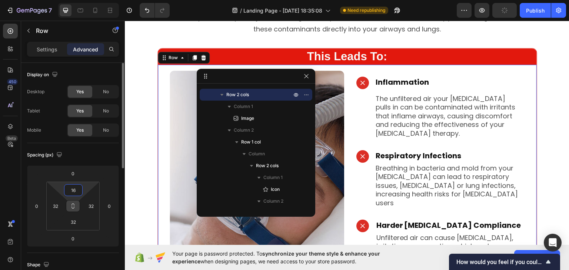
type input "16"
click at [76, 208] on icon at bounding box center [73, 206] width 6 height 6
click at [89, 206] on input "32" at bounding box center [91, 206] width 11 height 11
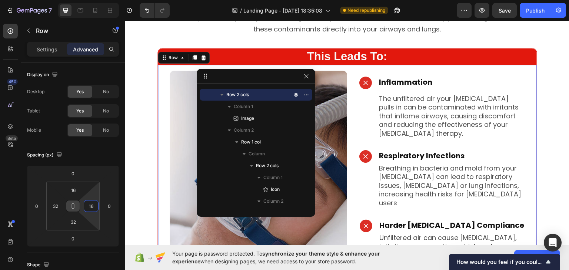
type input "16"
click at [75, 202] on button at bounding box center [73, 206] width 14 height 12
click at [74, 221] on input "32" at bounding box center [73, 222] width 15 height 11
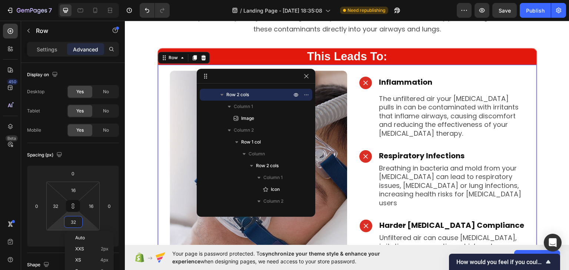
type input "1"
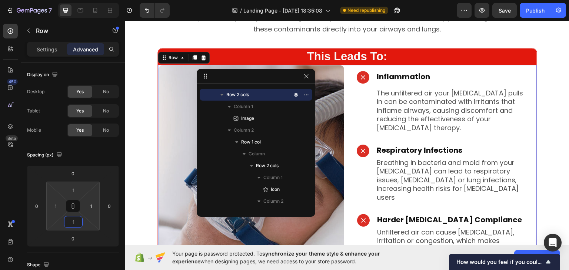
type input "16"
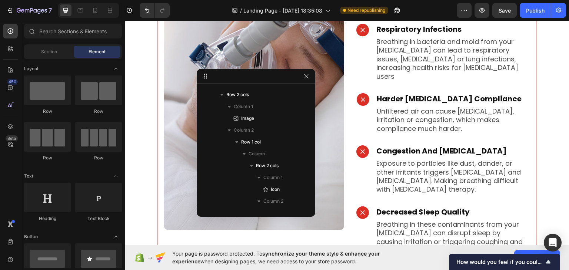
scroll to position [324, 0]
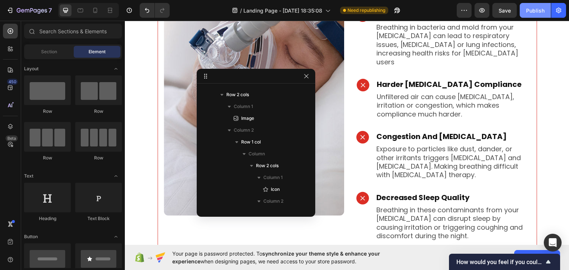
click at [535, 13] on div "Publish" at bounding box center [535, 11] width 19 height 8
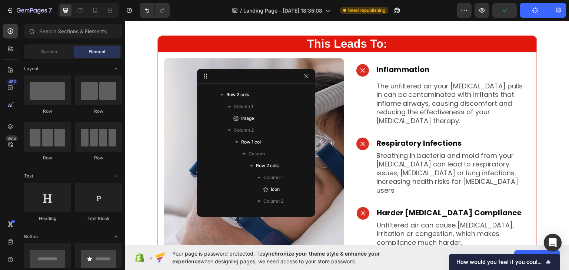
scroll to position [160, 0]
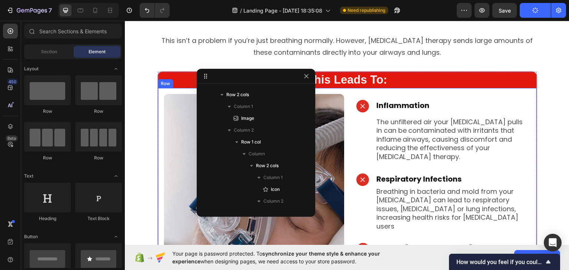
click at [159, 84] on div "Row" at bounding box center [165, 83] width 12 height 7
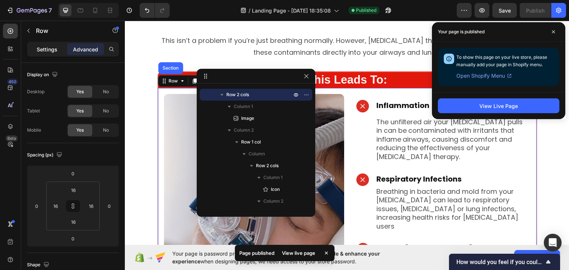
click at [48, 53] on div "Settings" at bounding box center [47, 49] width 37 height 12
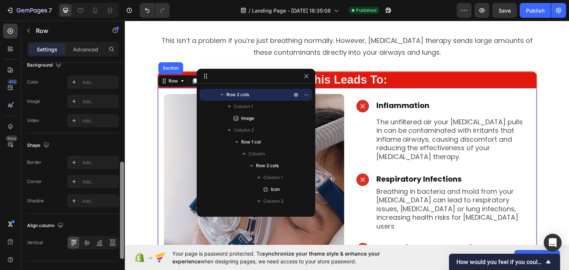
scroll to position [302, 0]
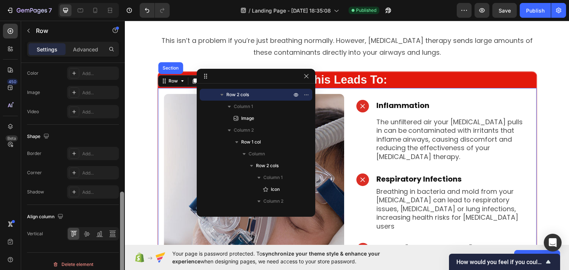
drag, startPoint x: 122, startPoint y: 114, endPoint x: 116, endPoint y: 243, distance: 129.1
click at [116, 243] on div "Layout Column width Change ratio Fit to content 6 6 Columns management Order 2 …" at bounding box center [73, 177] width 104 height 229
click at [84, 233] on icon at bounding box center [86, 233] width 7 height 7
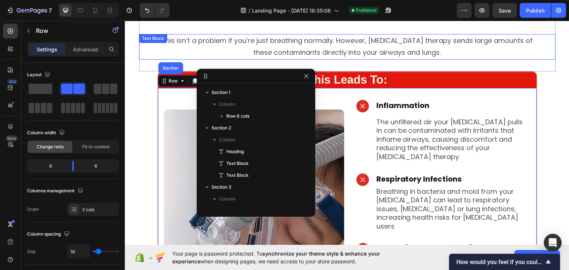
scroll to position [128, 0]
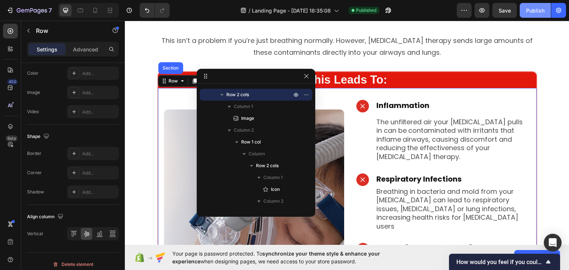
click at [532, 11] on div "Publish" at bounding box center [535, 11] width 19 height 8
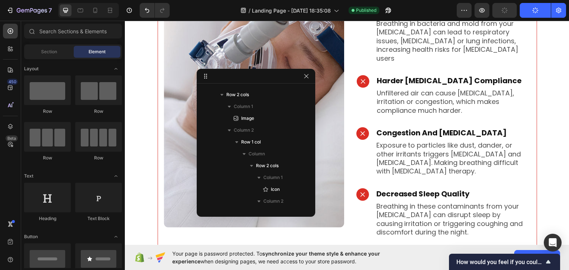
scroll to position [329, 0]
